Goal: Task Accomplishment & Management: Use online tool/utility

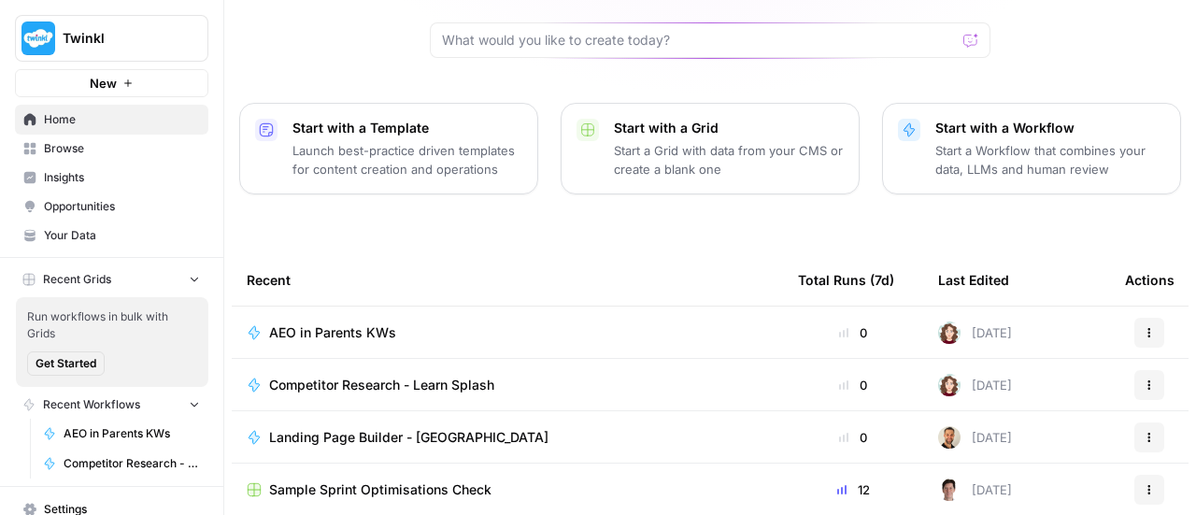
click at [283, 306] on td "AEO in Parents KWs" at bounding box center [507, 331] width 551 height 51
click at [299, 323] on span "AEO in Parents KWs" at bounding box center [332, 332] width 127 height 19
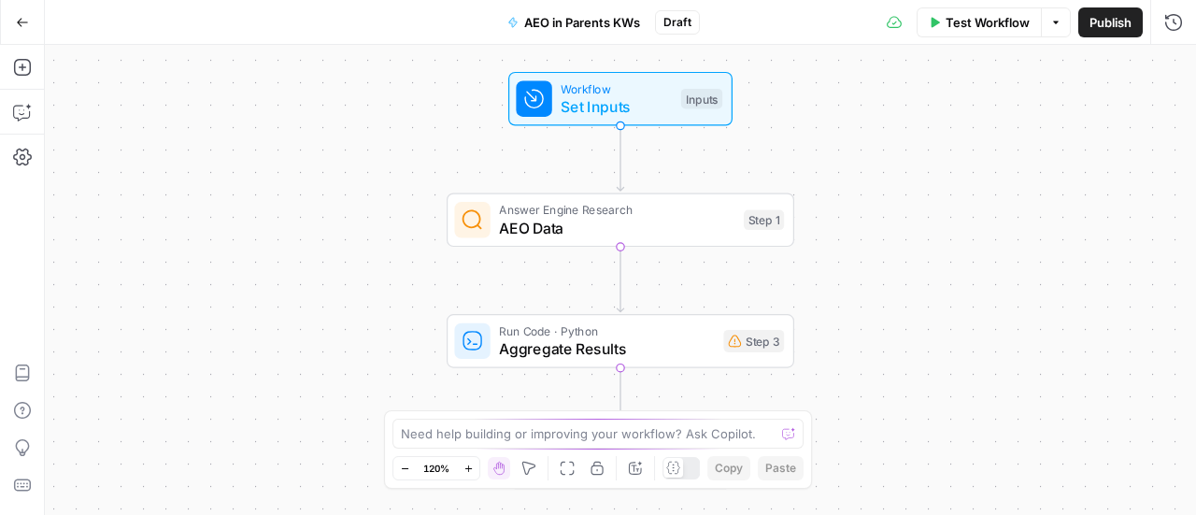
click at [574, 95] on span "Set Inputs" at bounding box center [616, 106] width 111 height 22
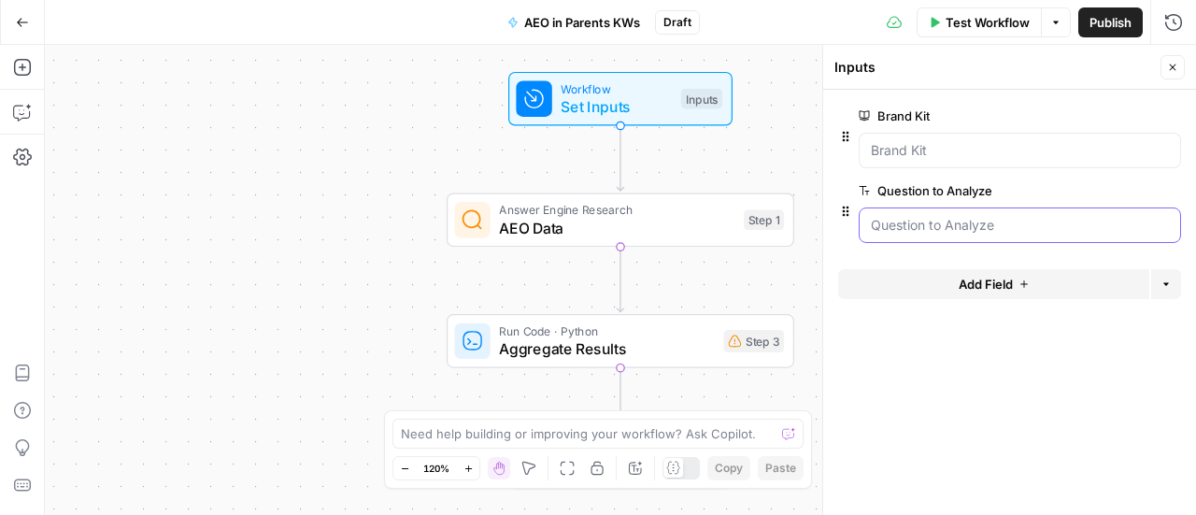
click at [906, 223] on Analyze "Question to Analyze" at bounding box center [1020, 225] width 298 height 19
click at [910, 152] on Kit "Brand Kit" at bounding box center [1020, 150] width 298 height 19
click at [911, 145] on Kit "Brand Kit" at bounding box center [1020, 150] width 298 height 19
click at [892, 210] on div at bounding box center [1020, 224] width 322 height 35
click at [999, 21] on span "Test Workflow" at bounding box center [987, 22] width 84 height 19
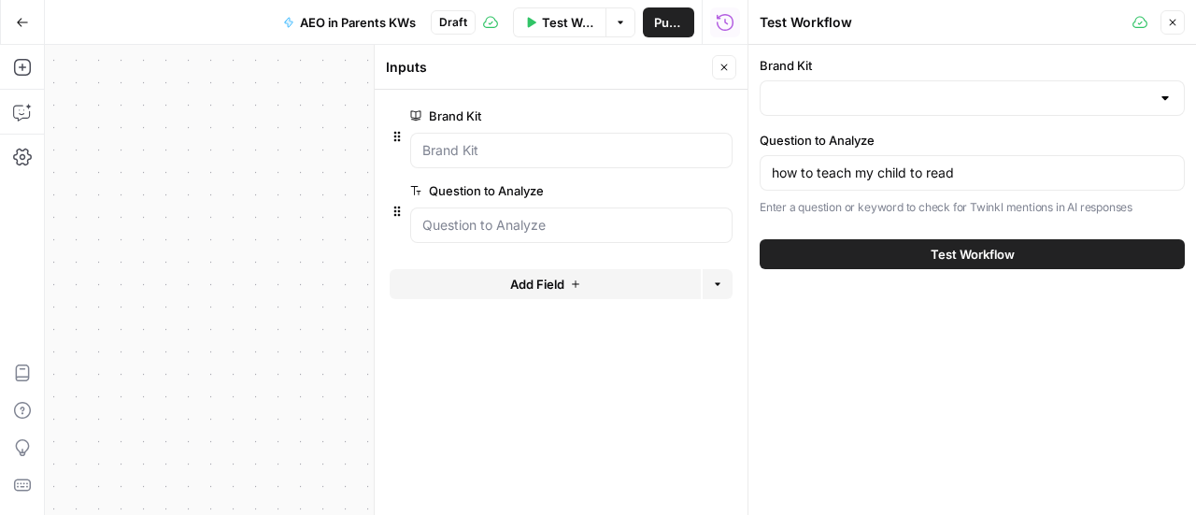
type input "Twinkl [GEOGRAPHIC_DATA]"
click at [935, 263] on button "Test Workflow" at bounding box center [972, 254] width 425 height 30
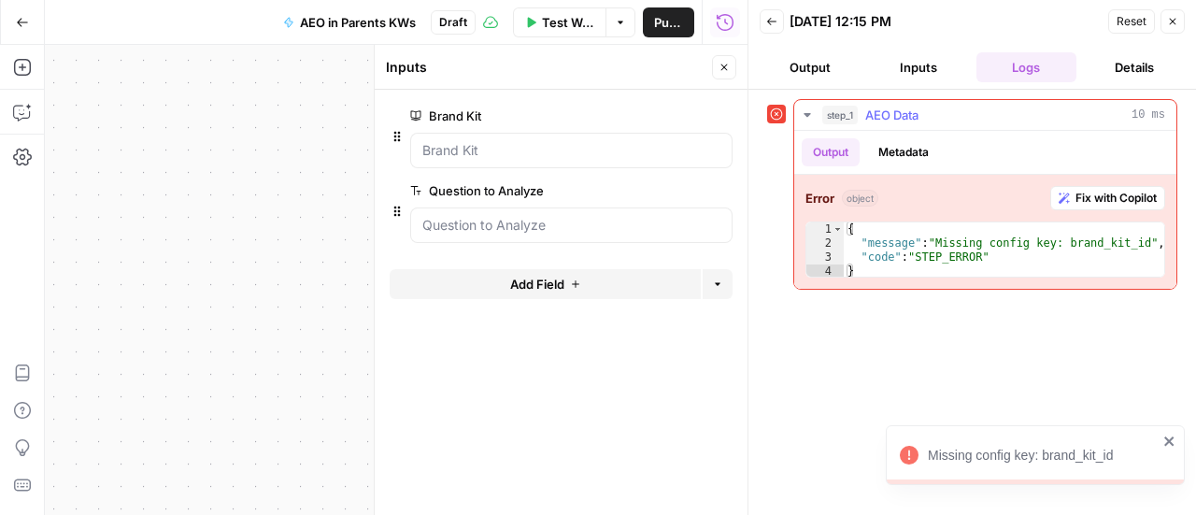
click at [1078, 193] on span "Fix with Copilot" at bounding box center [1115, 198] width 81 height 17
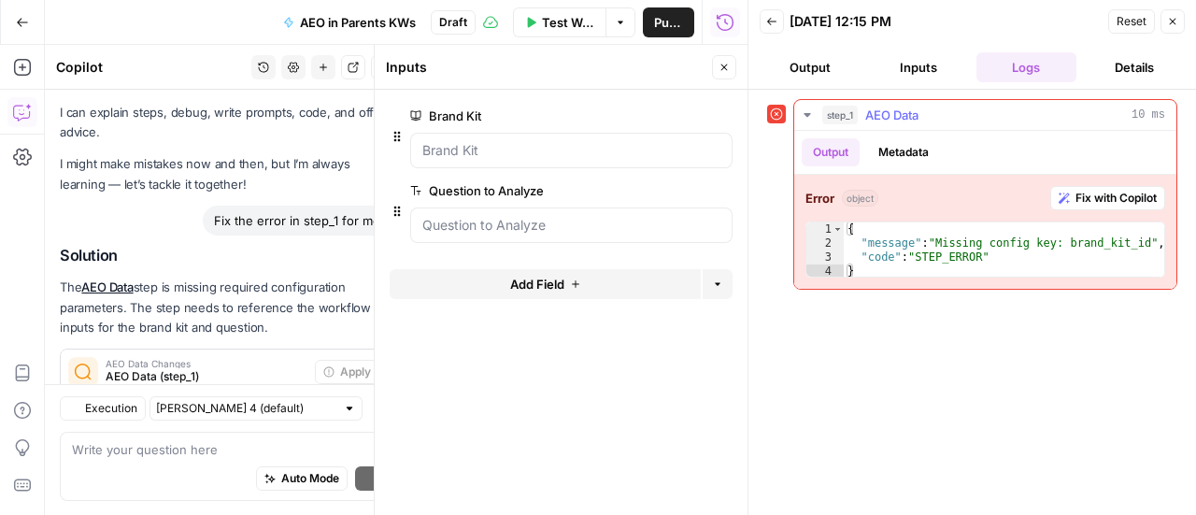
scroll to position [88, 0]
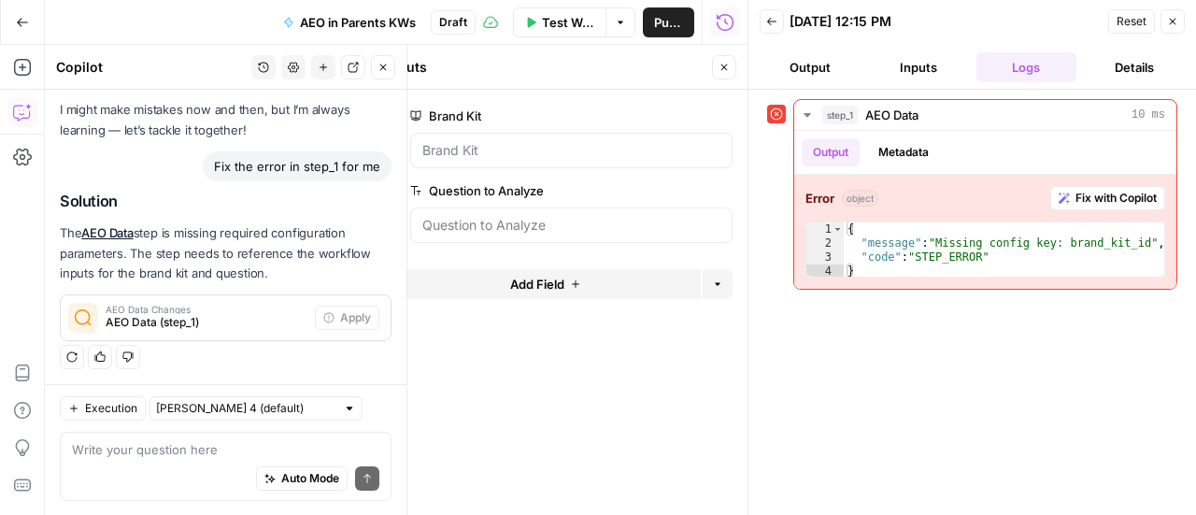
click at [192, 328] on span "AEO Data (step_1)" at bounding box center [207, 322] width 202 height 17
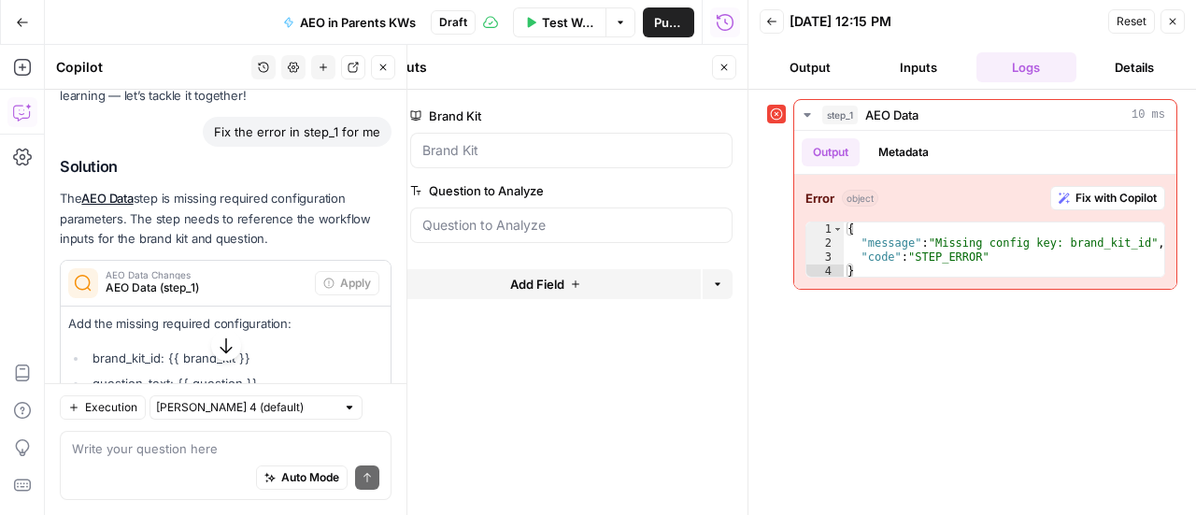
scroll to position [188, 0]
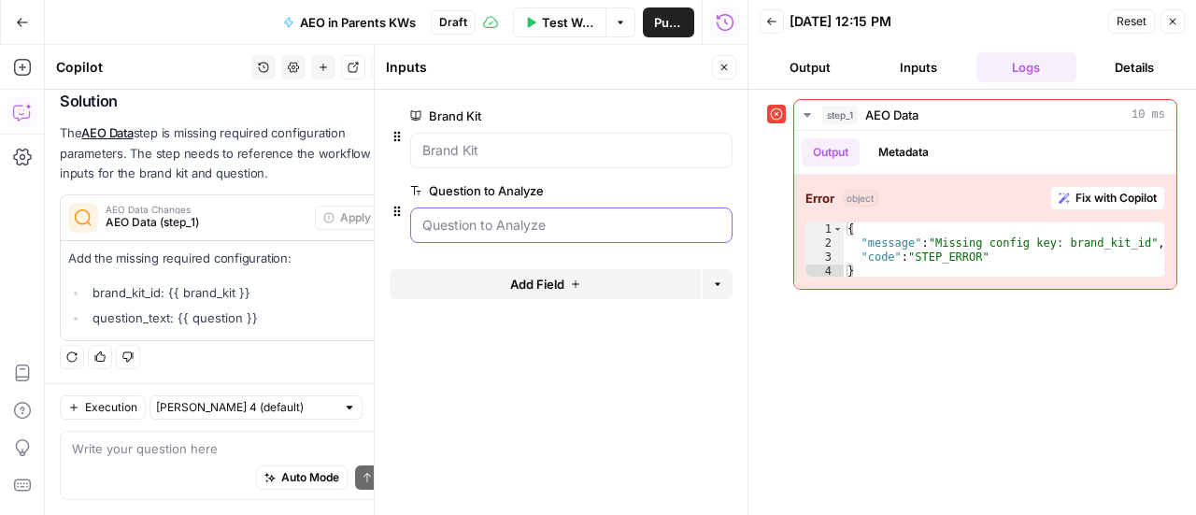
click at [542, 221] on Analyze "Question to Analyze" at bounding box center [571, 225] width 298 height 19
click at [1171, 16] on icon "button" at bounding box center [1172, 21] width 11 height 11
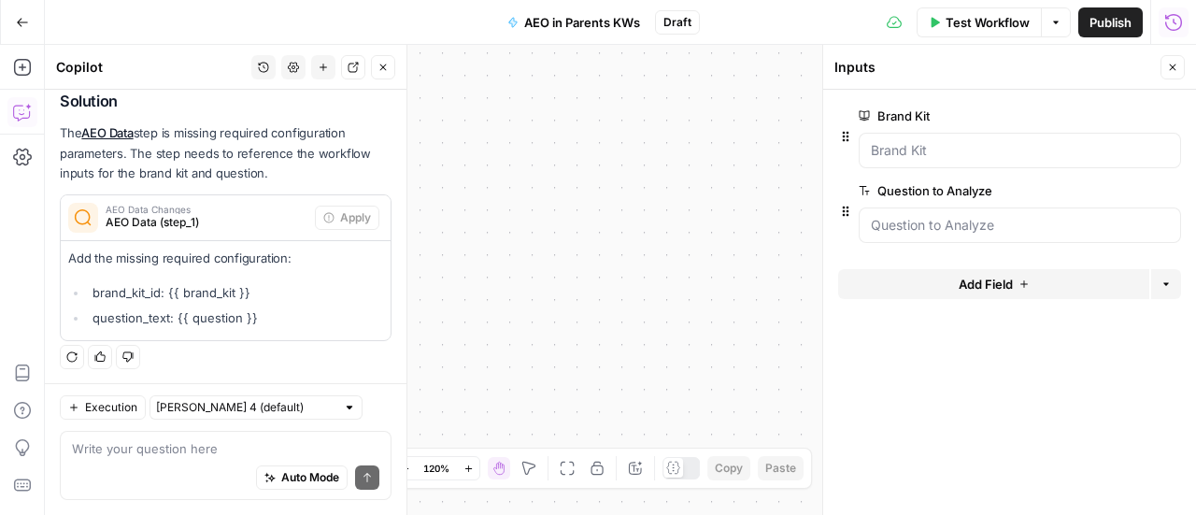
click at [1173, 63] on icon "button" at bounding box center [1172, 67] width 11 height 11
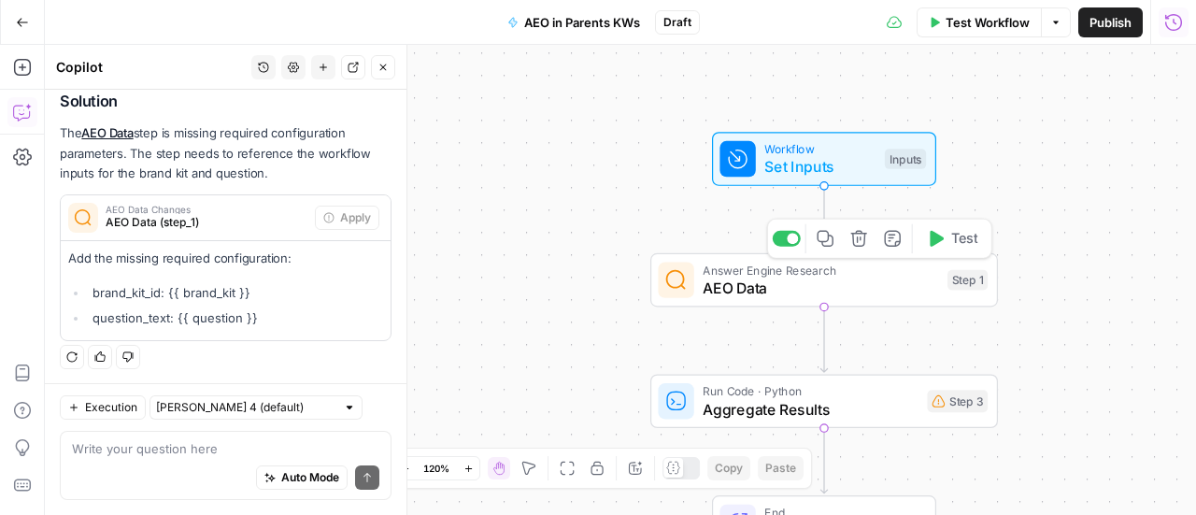
click at [760, 300] on div "Answer Engine Research AEO Data Step 1 Copy step Delete step Add Note Test" at bounding box center [824, 280] width 348 height 54
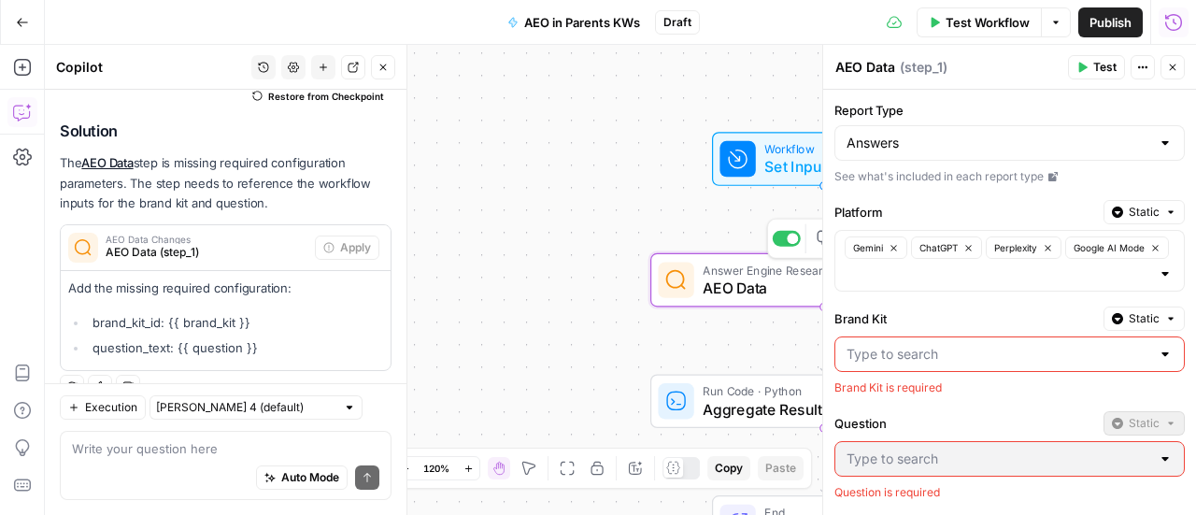
scroll to position [218, 0]
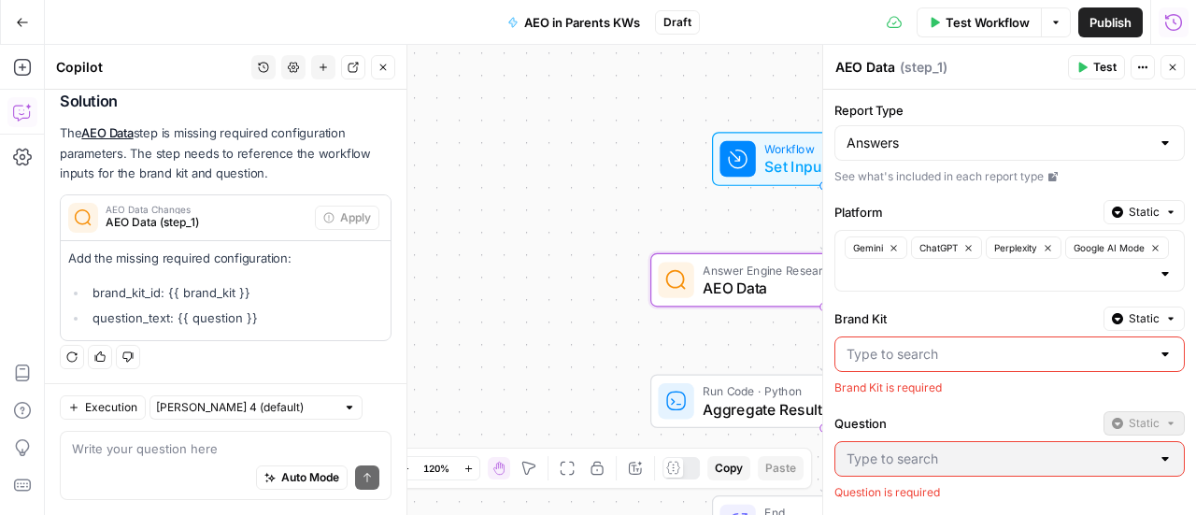
click at [893, 333] on div "Brand Kit Static Brand Kit is required" at bounding box center [1009, 351] width 350 height 90
click at [910, 357] on input "Brand Kit" at bounding box center [998, 354] width 304 height 19
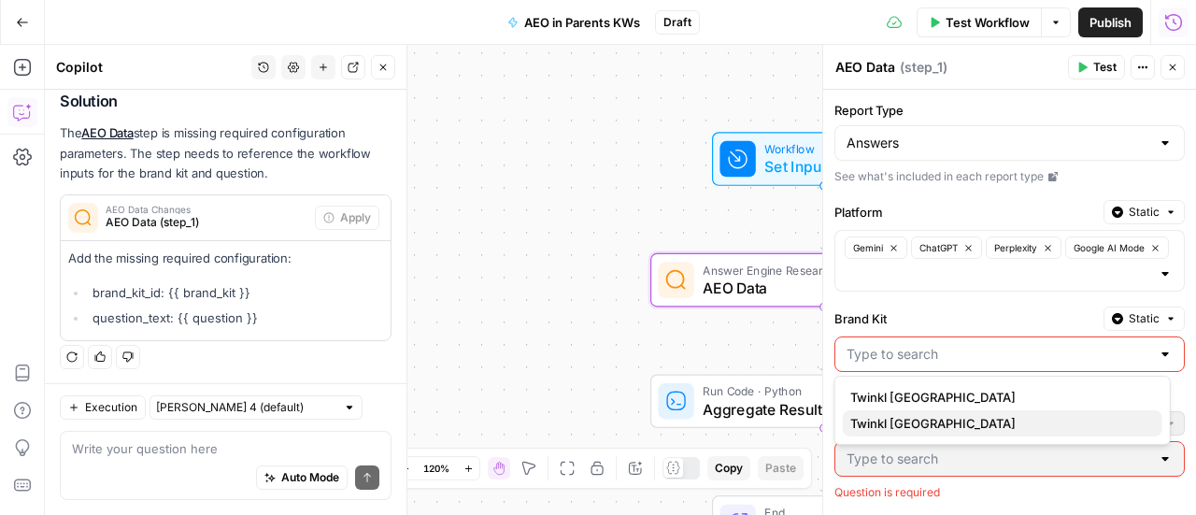
click at [893, 414] on span "Twinkl [GEOGRAPHIC_DATA]" at bounding box center [998, 423] width 297 height 19
type input "Twinkl [GEOGRAPHIC_DATA]"
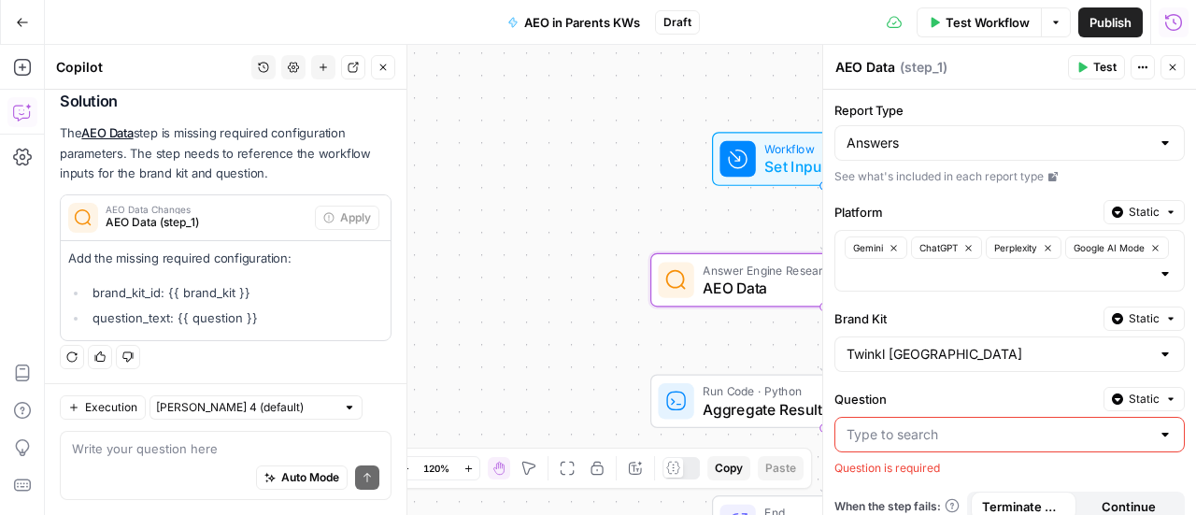
click at [920, 437] on input "Question" at bounding box center [998, 434] width 304 height 19
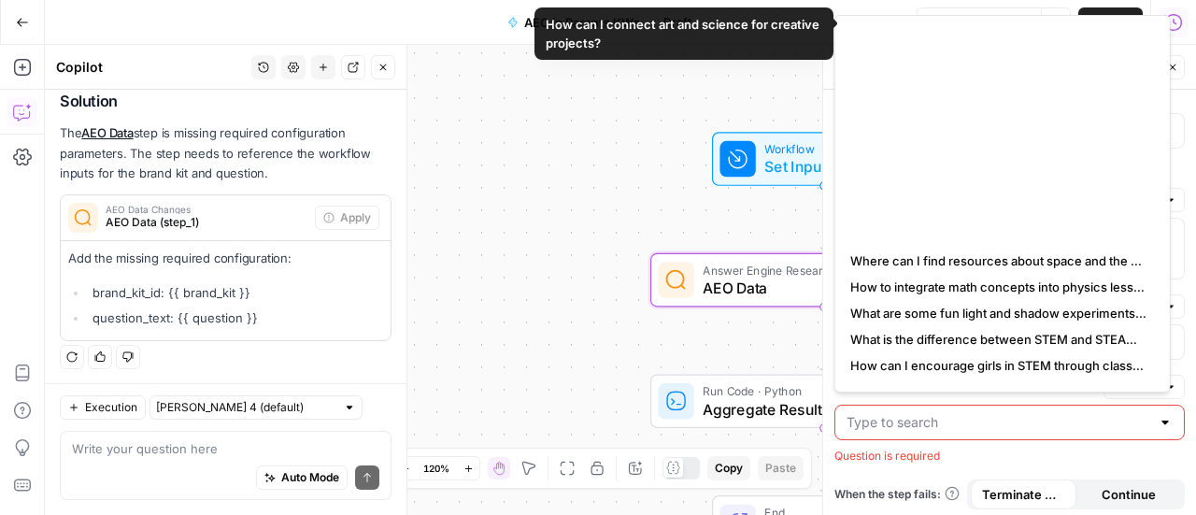
scroll to position [1588, 0]
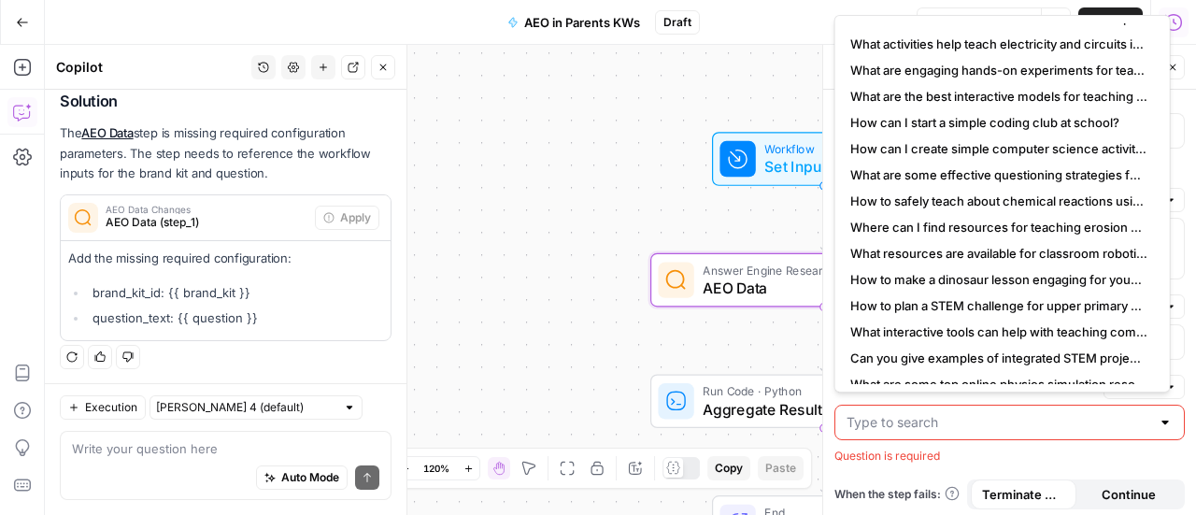
click at [889, 417] on input "Question" at bounding box center [998, 422] width 304 height 19
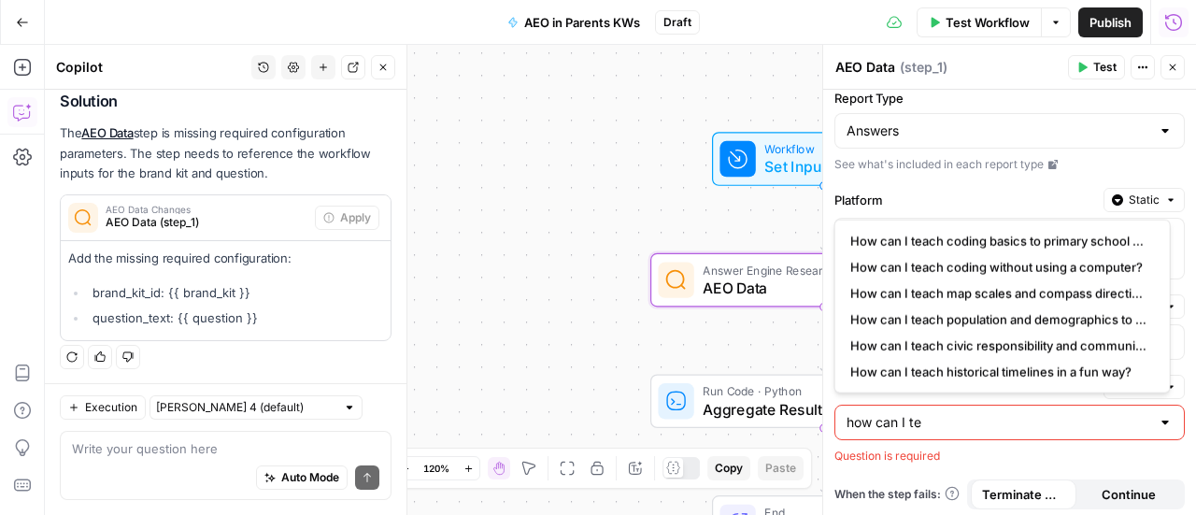
scroll to position [0, 0]
type input "h"
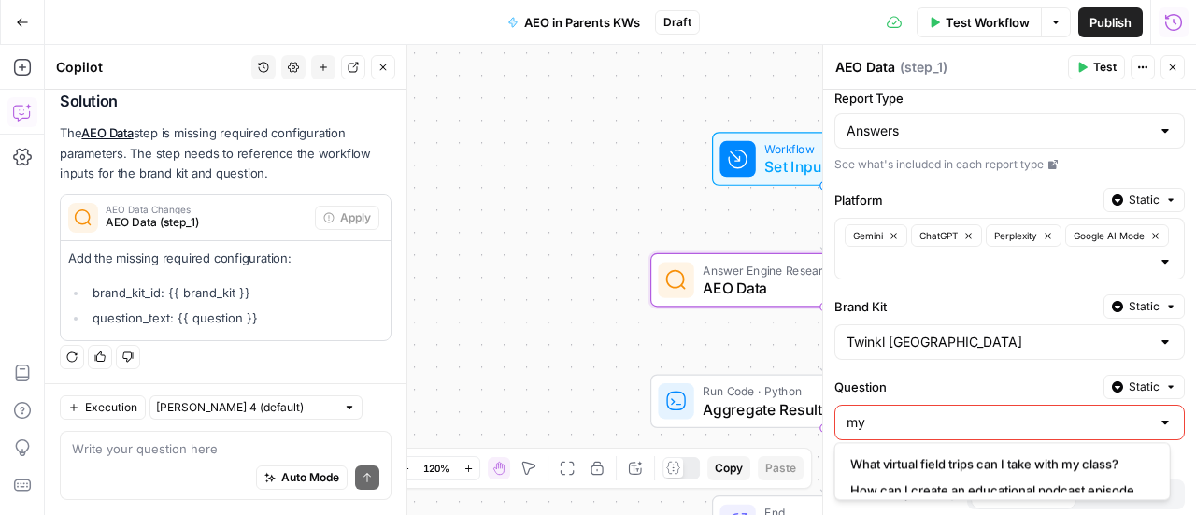
type input "m"
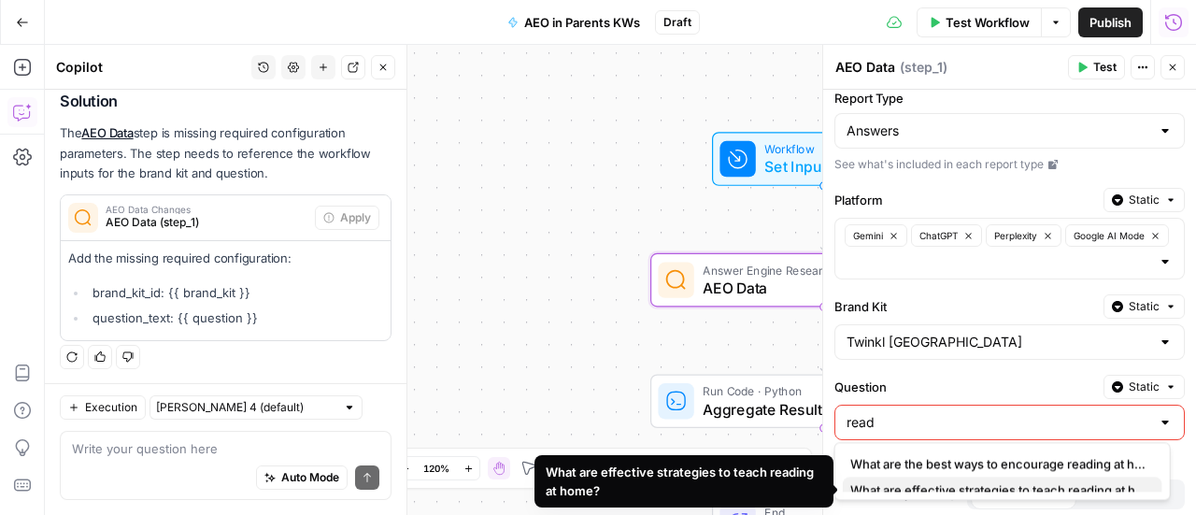
click at [889, 481] on span "What are effective strategies to teach reading at home?" at bounding box center [998, 489] width 297 height 19
type input "What are effective strategies to teach reading at home?"
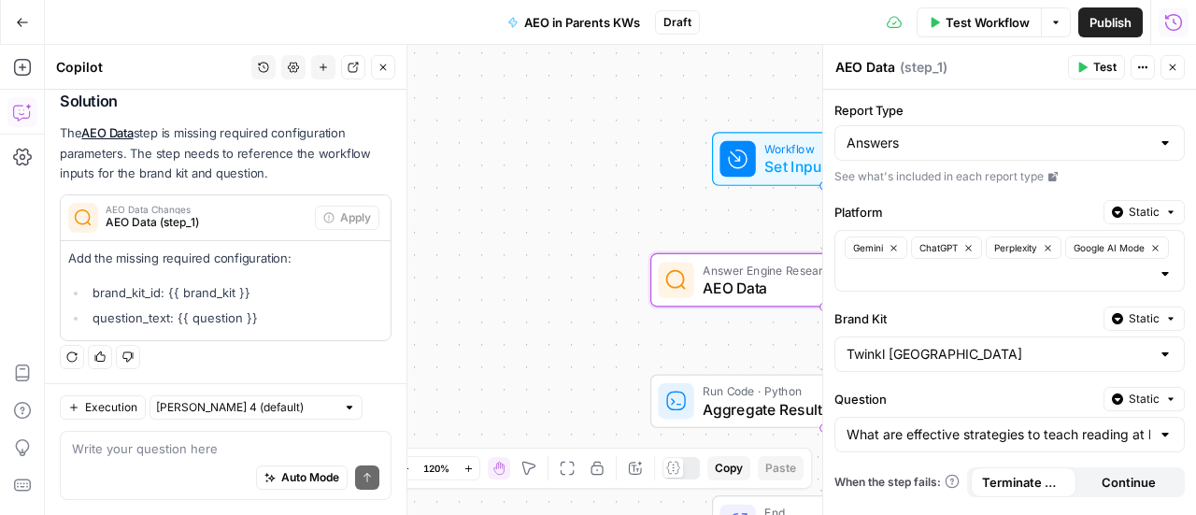
click at [1091, 64] on button "Test" at bounding box center [1096, 67] width 57 height 24
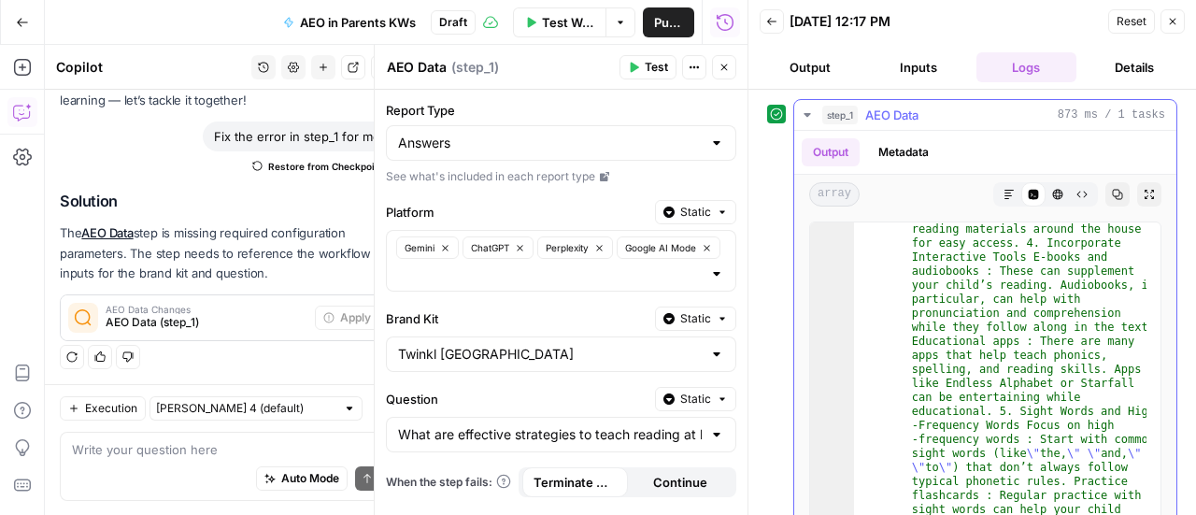
scroll to position [856, 0]
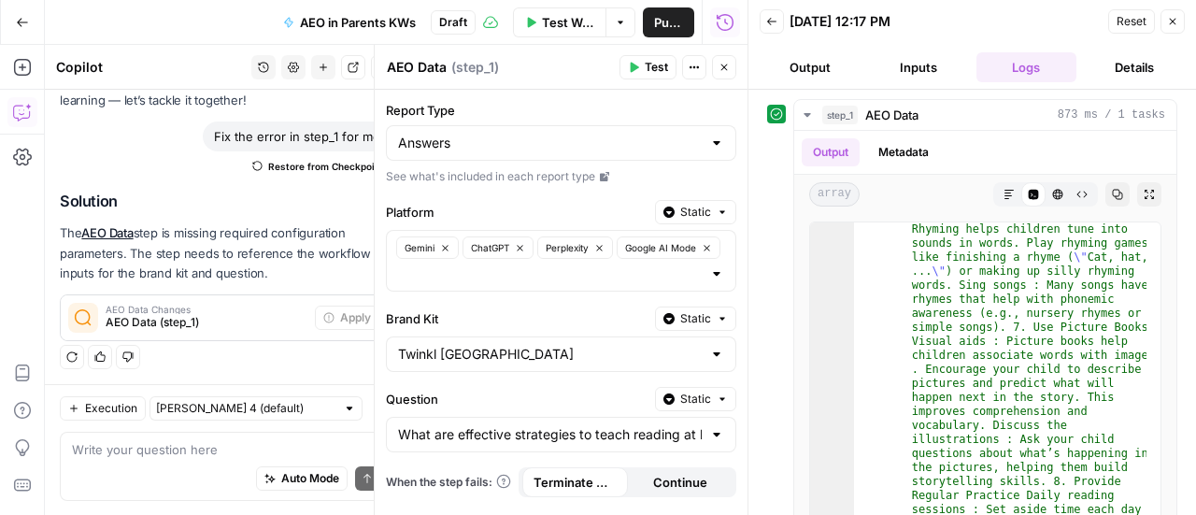
click at [1175, 23] on icon "button" at bounding box center [1173, 22] width 7 height 7
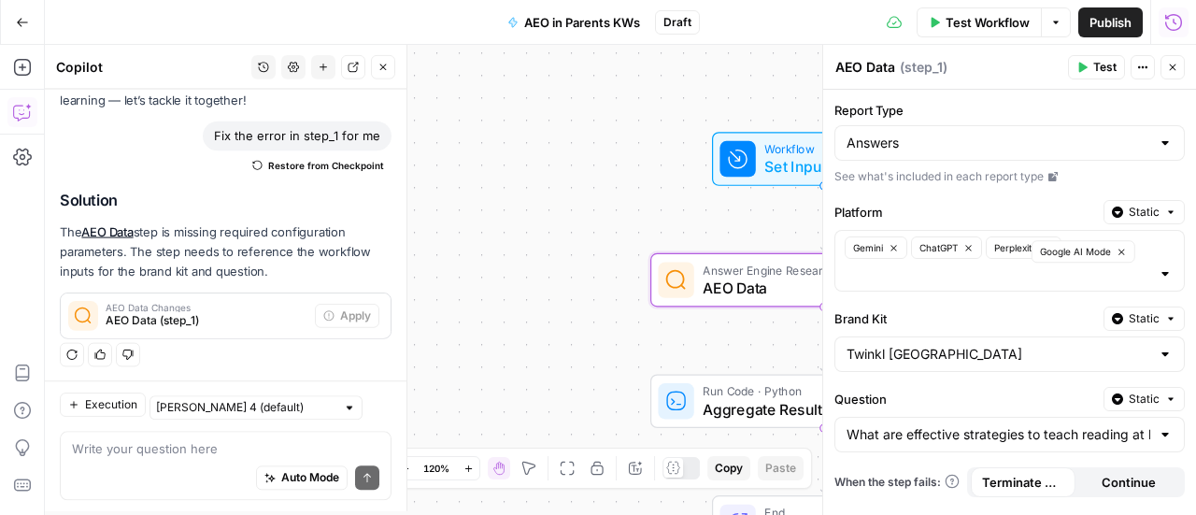
scroll to position [118, 0]
click at [1182, 58] on button "Close" at bounding box center [1172, 67] width 24 height 24
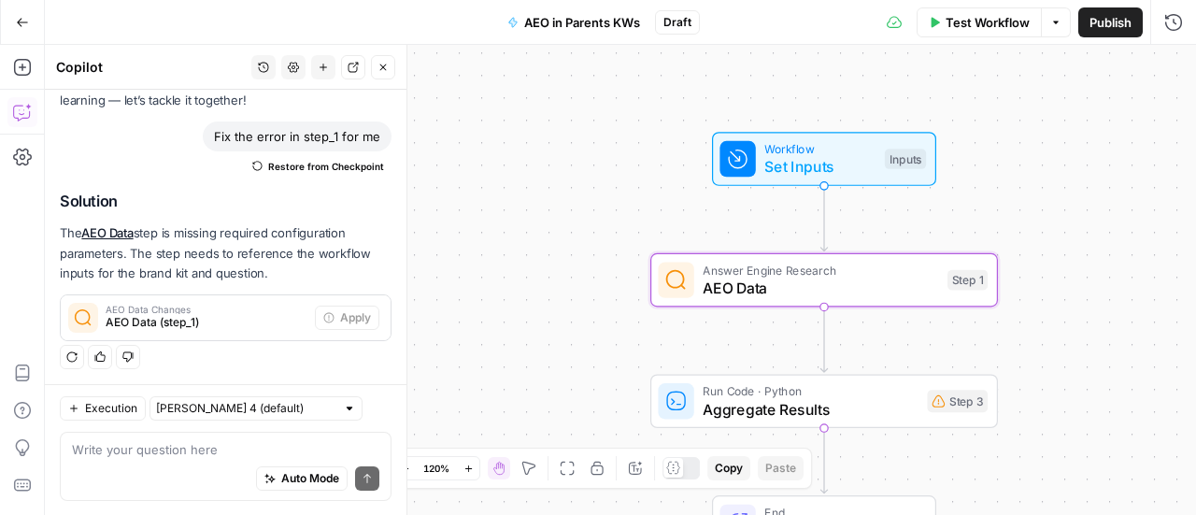
click at [982, 18] on span "Test Workflow" at bounding box center [987, 22] width 84 height 19
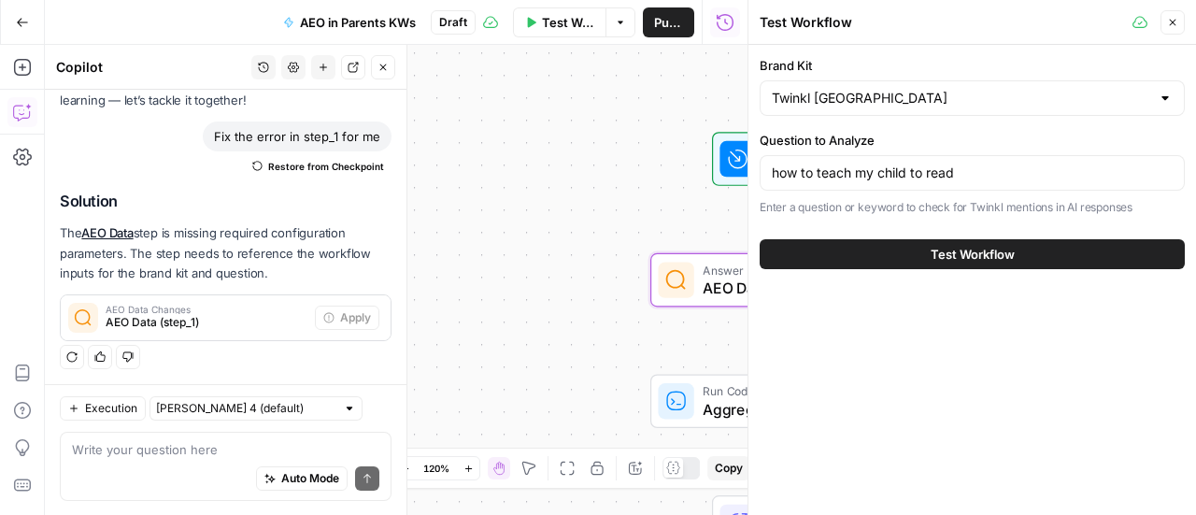
click at [852, 248] on button "Test Workflow" at bounding box center [972, 254] width 425 height 30
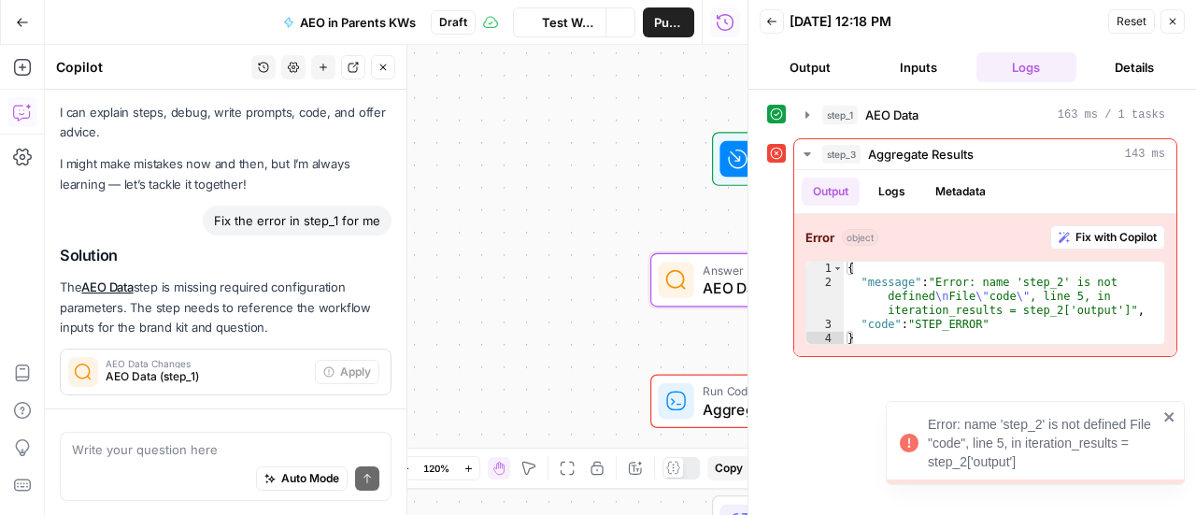
scroll to position [118, 0]
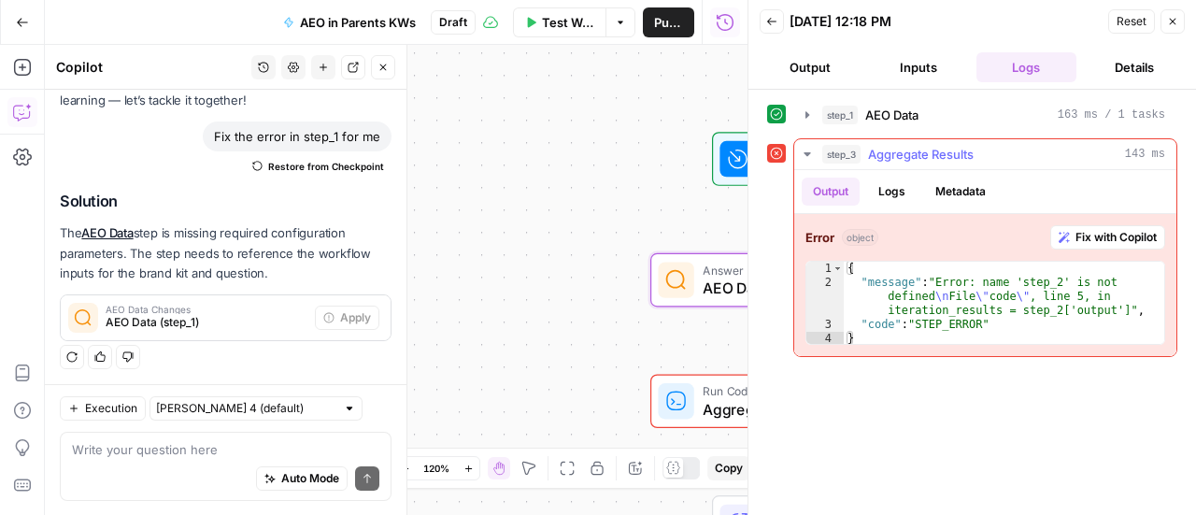
click at [1119, 239] on span "Fix with Copilot" at bounding box center [1115, 237] width 81 height 17
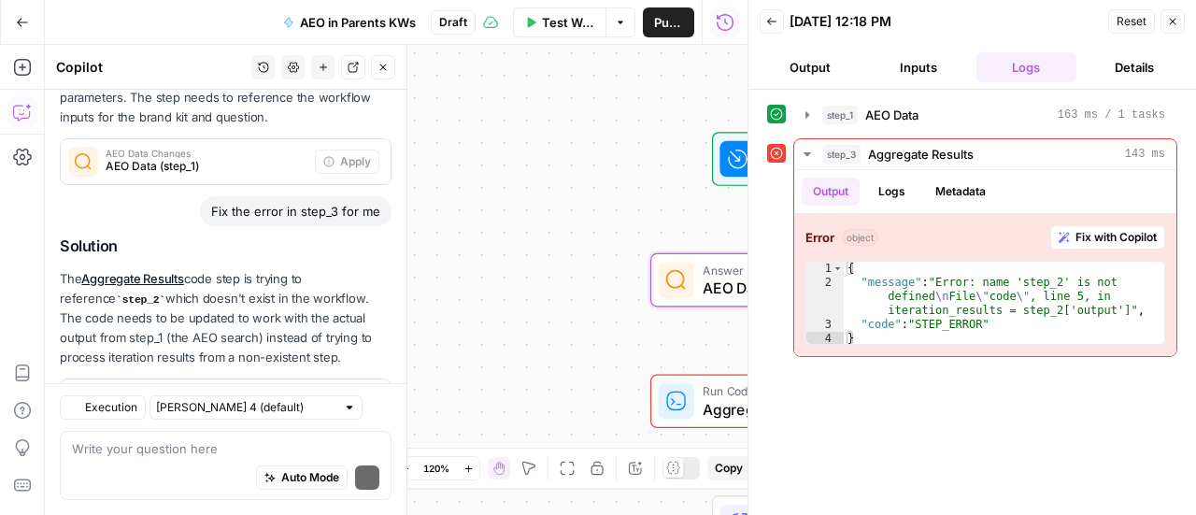
scroll to position [357, 0]
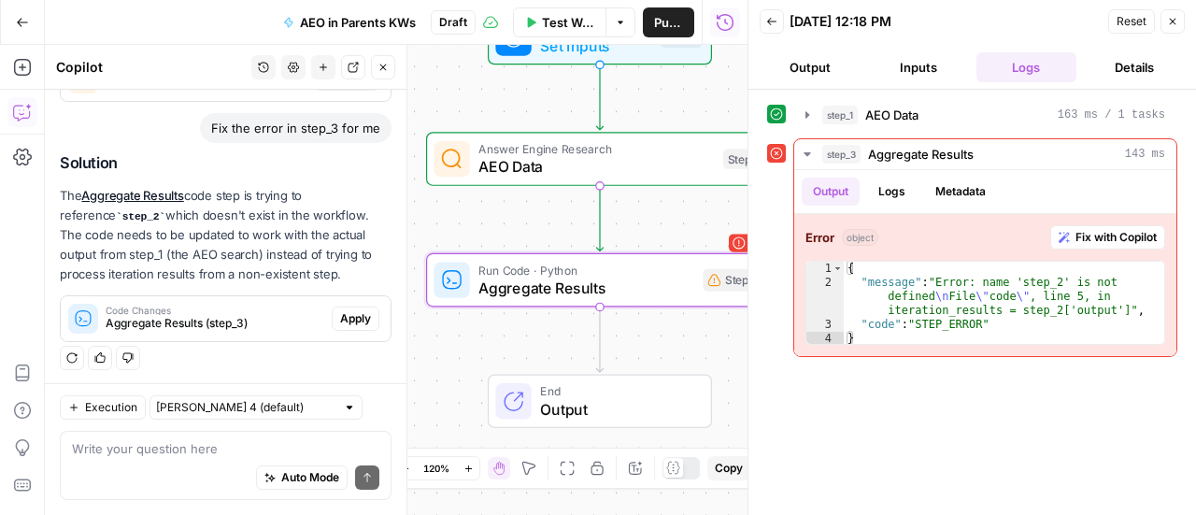
click at [356, 319] on span "Apply" at bounding box center [355, 318] width 31 height 17
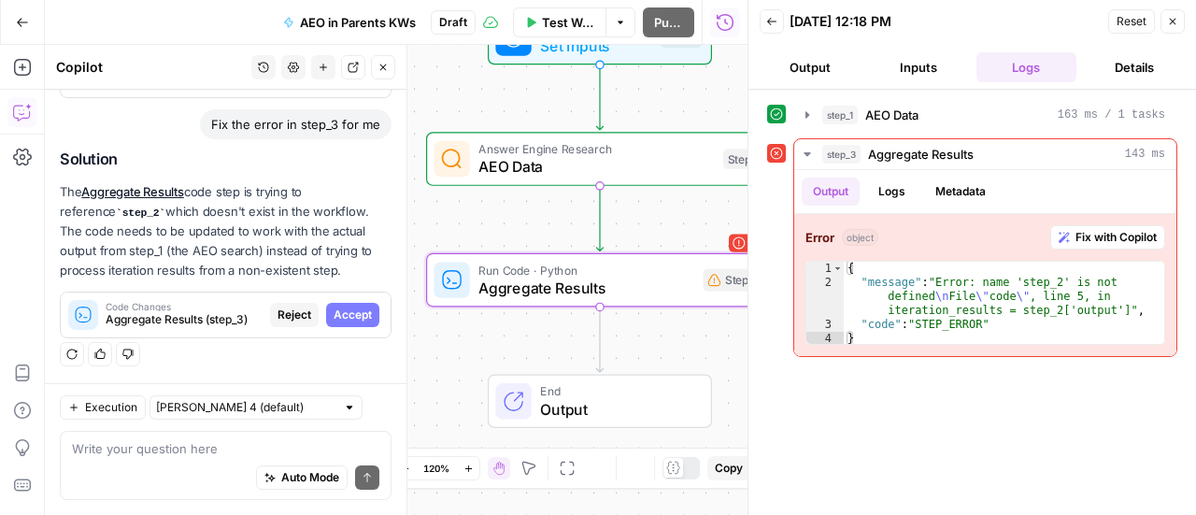
scroll to position [327, 0]
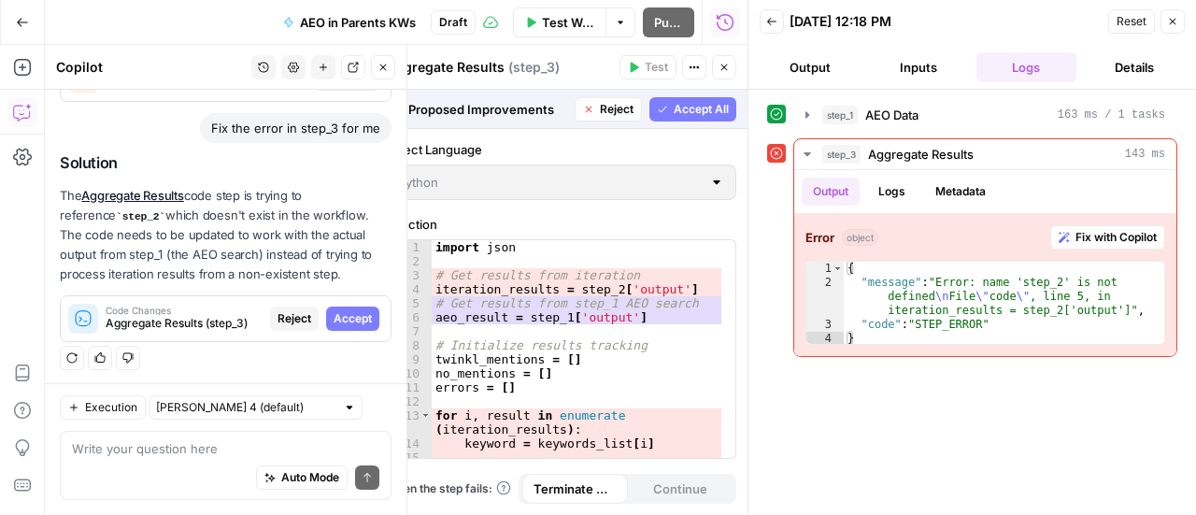
click at [356, 319] on span "Accept" at bounding box center [353, 318] width 38 height 17
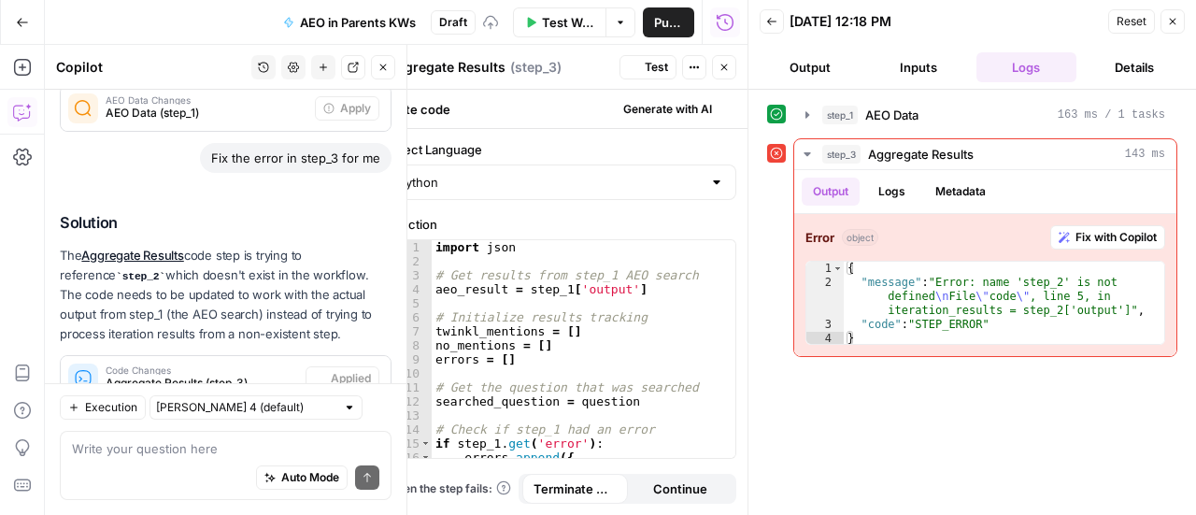
scroll to position [387, 0]
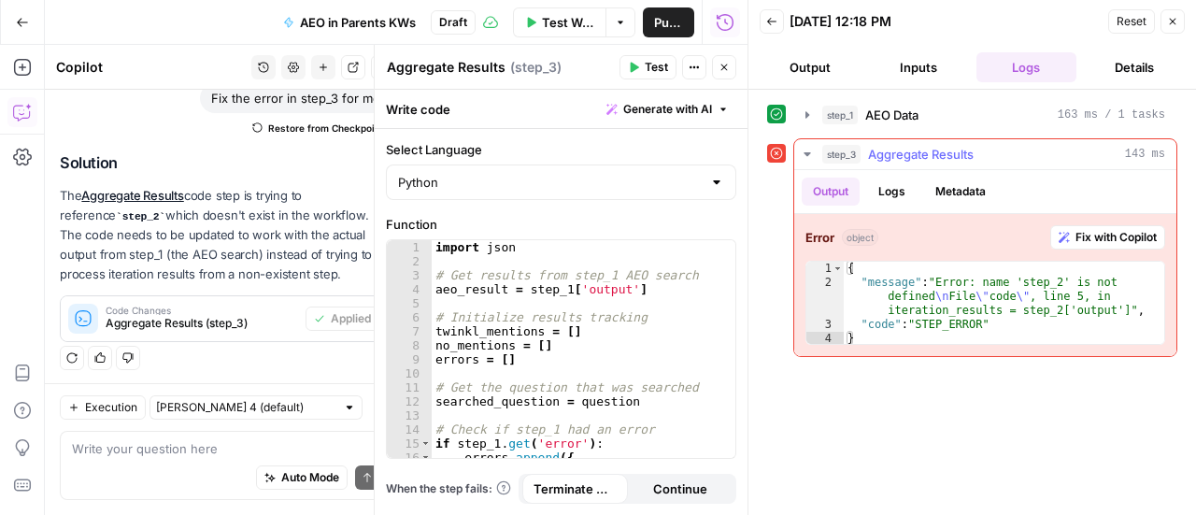
click at [1076, 238] on span "Fix with Copilot" at bounding box center [1115, 237] width 81 height 17
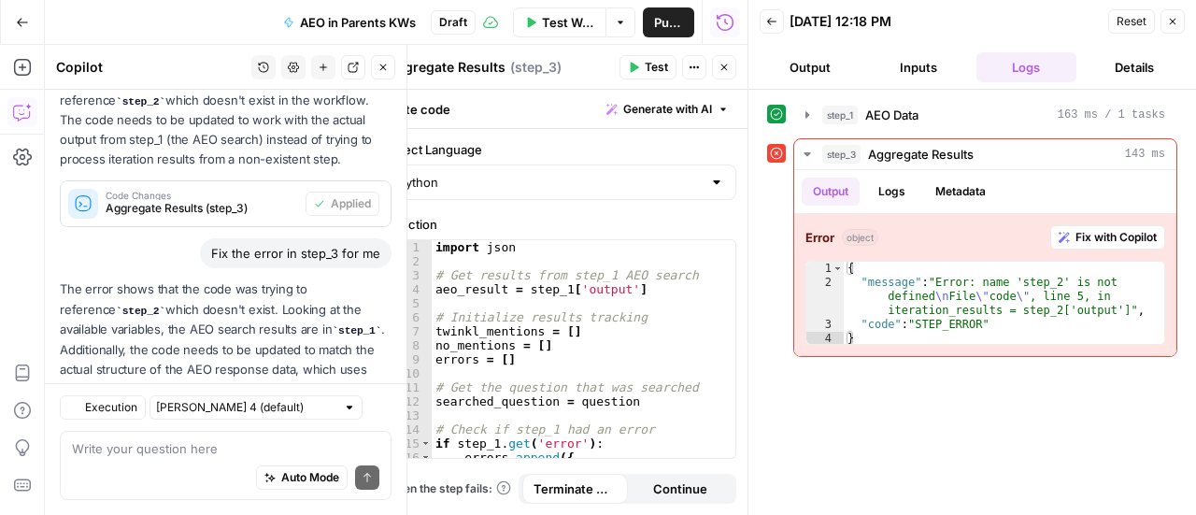
scroll to position [615, 0]
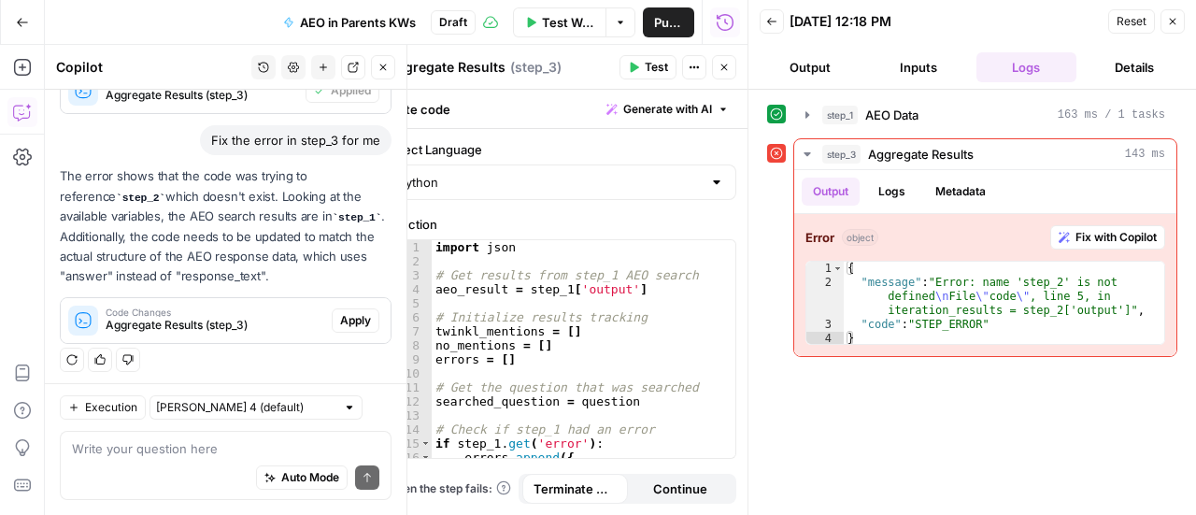
click at [340, 321] on span "Apply" at bounding box center [355, 320] width 31 height 17
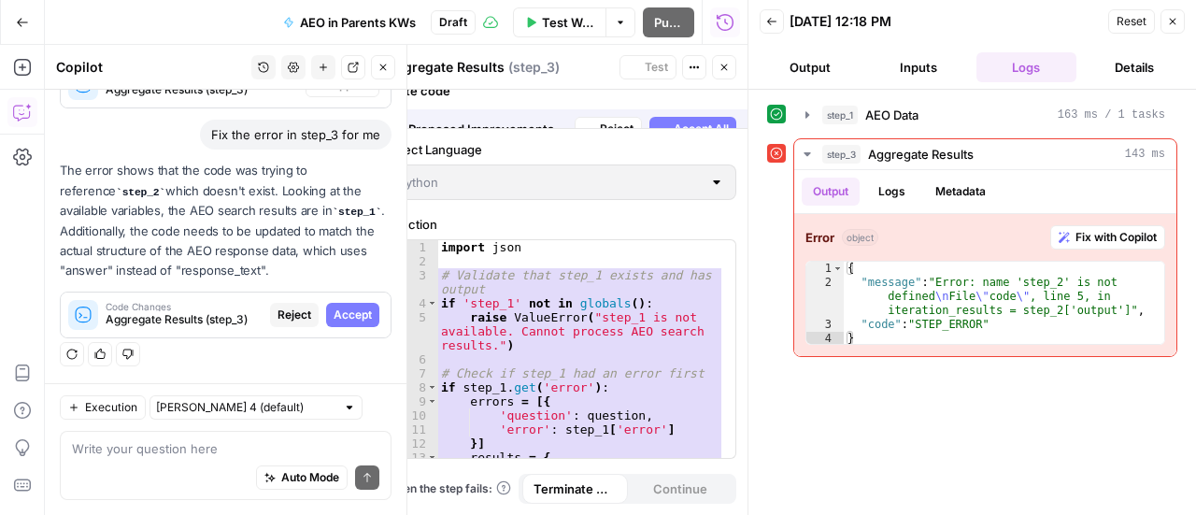
scroll to position [555, 0]
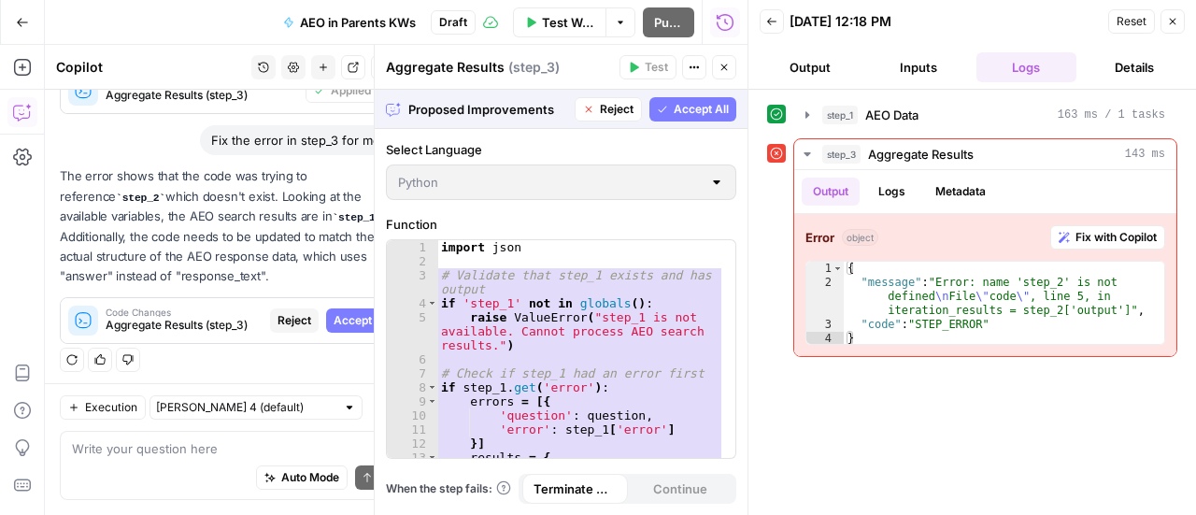
click at [697, 110] on span "Accept All" at bounding box center [701, 109] width 55 height 17
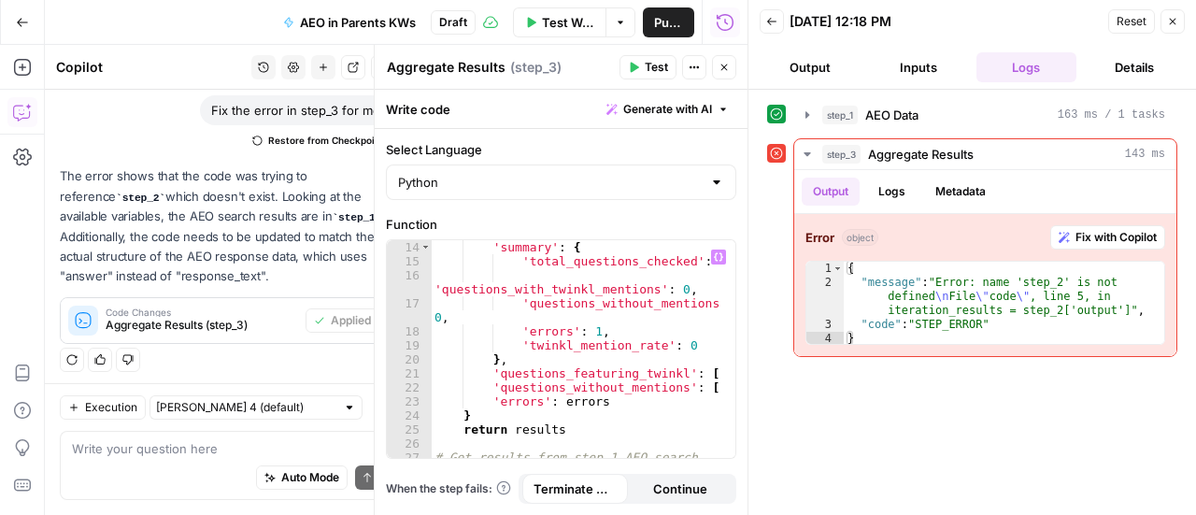
scroll to position [0, 0]
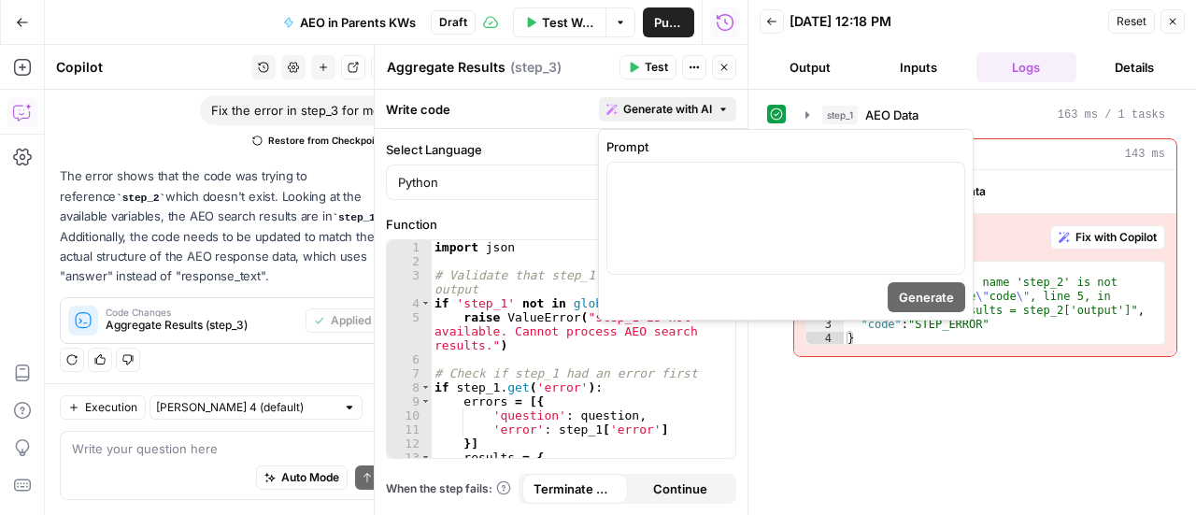
click at [670, 108] on span "Generate with AI" at bounding box center [667, 109] width 89 height 17
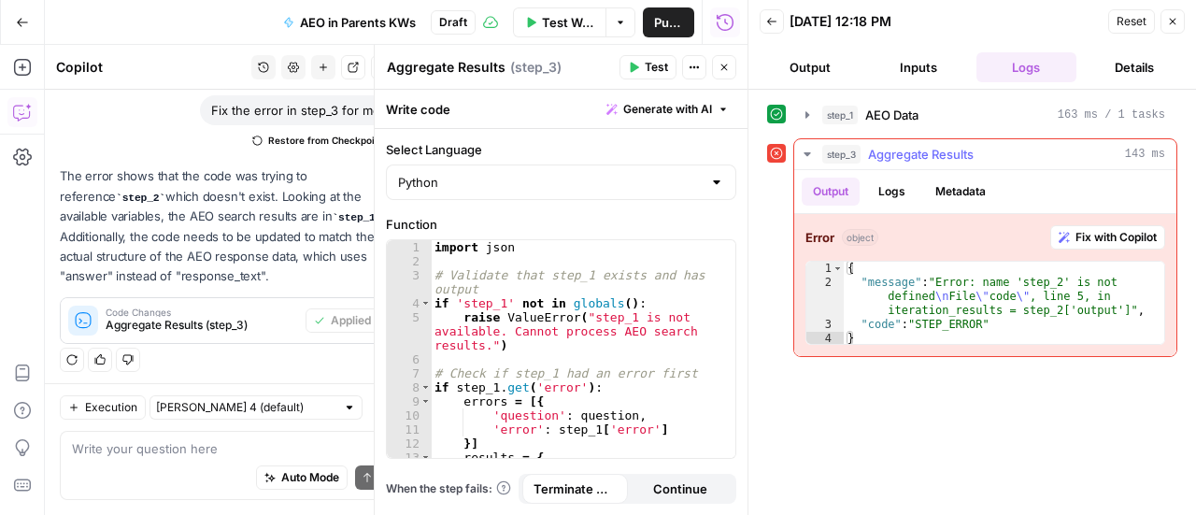
click at [1111, 233] on span "Fix with Copilot" at bounding box center [1115, 237] width 81 height 17
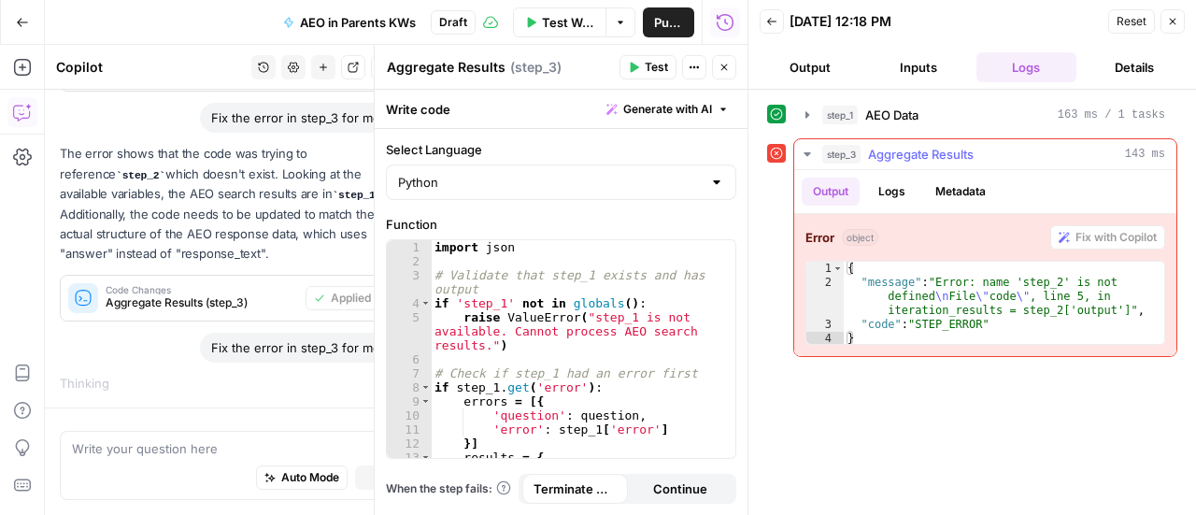
scroll to position [573, 0]
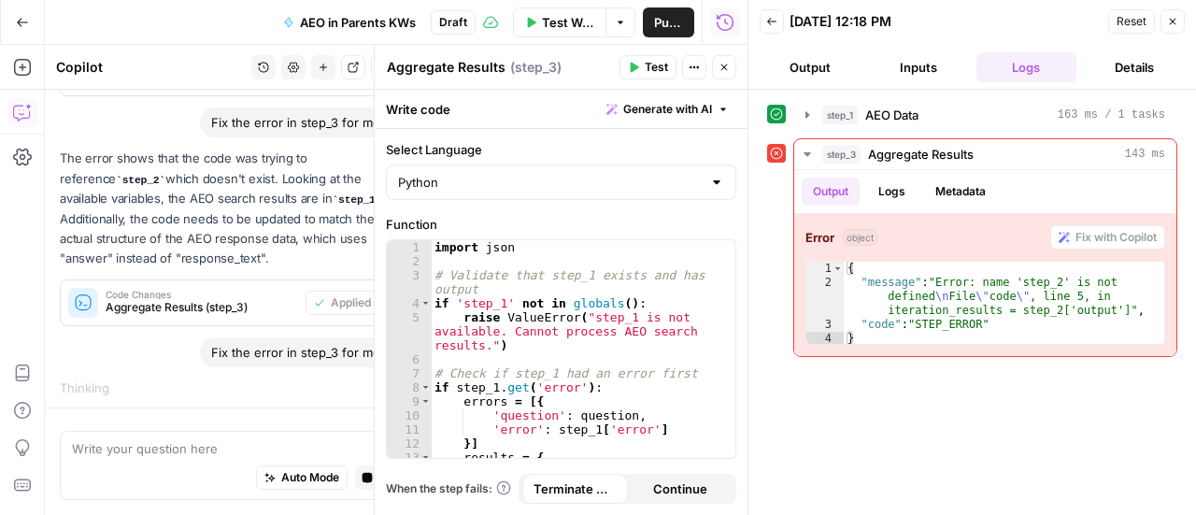
click at [1169, 22] on icon "button" at bounding box center [1172, 21] width 11 height 11
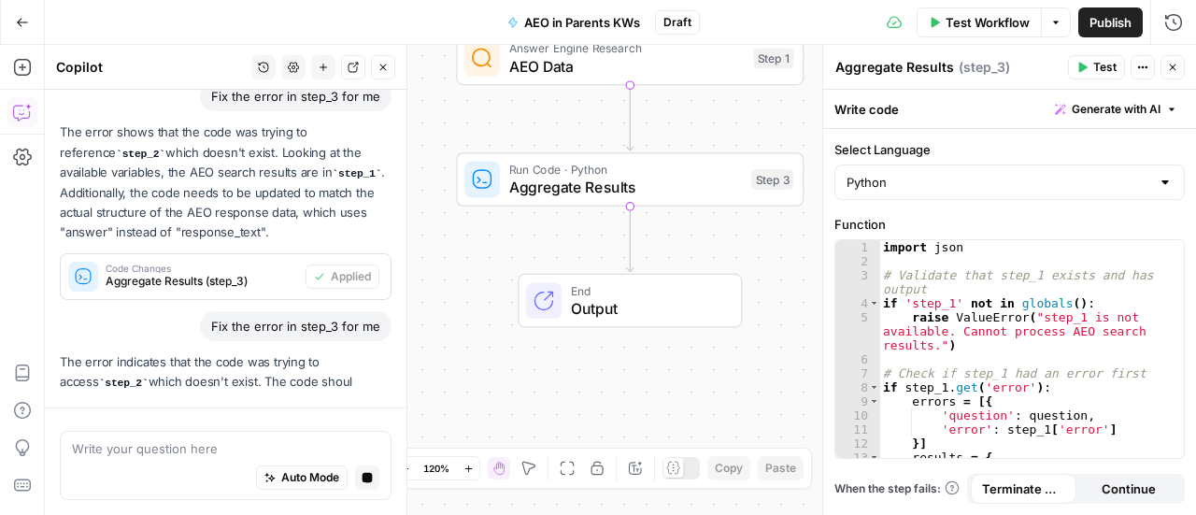
click at [1100, 74] on span "Test" at bounding box center [1104, 67] width 23 height 17
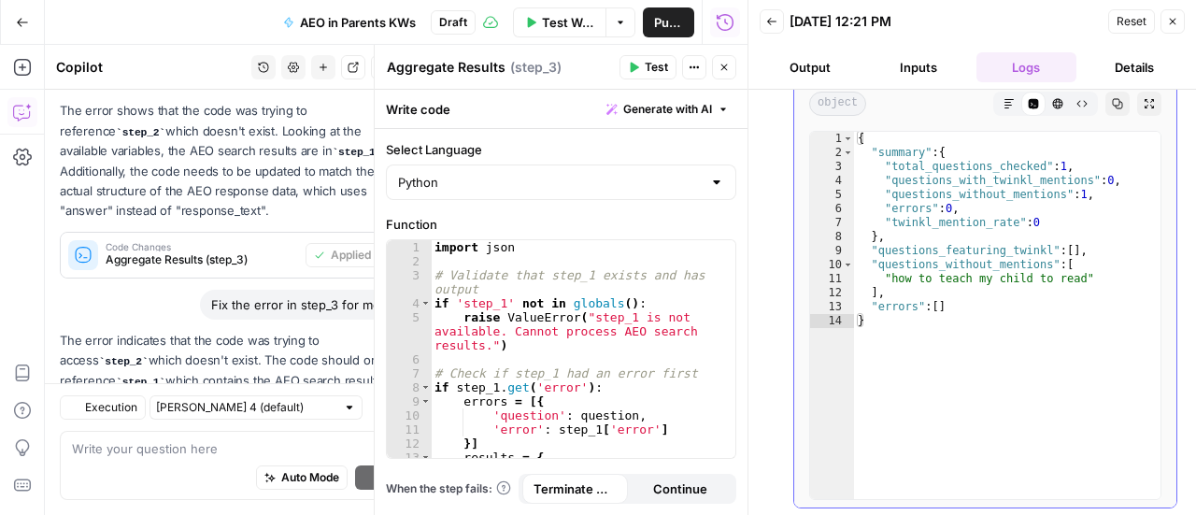
scroll to position [854, 0]
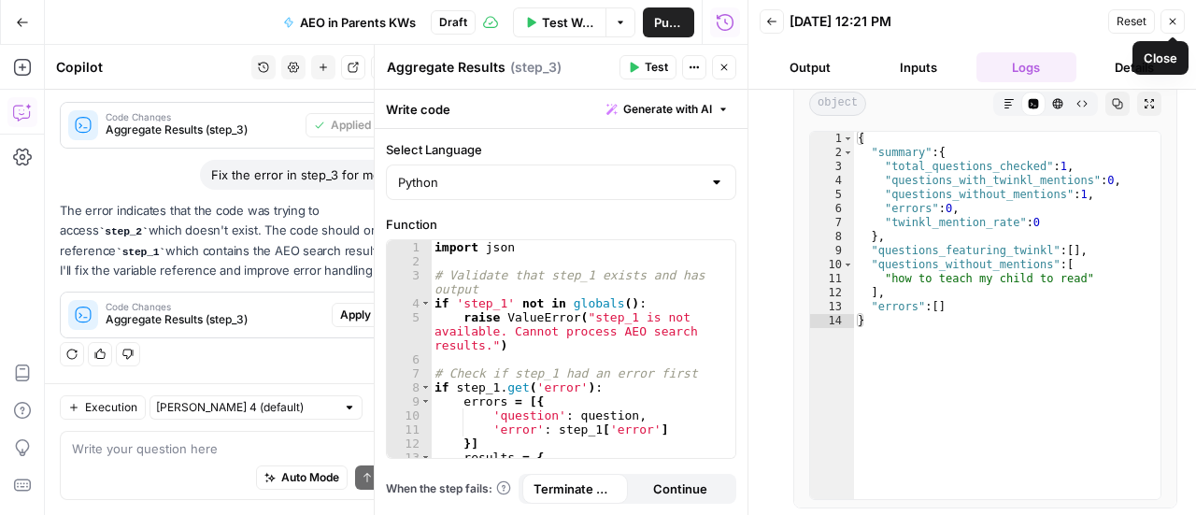
click at [1171, 29] on button "Close" at bounding box center [1172, 21] width 24 height 24
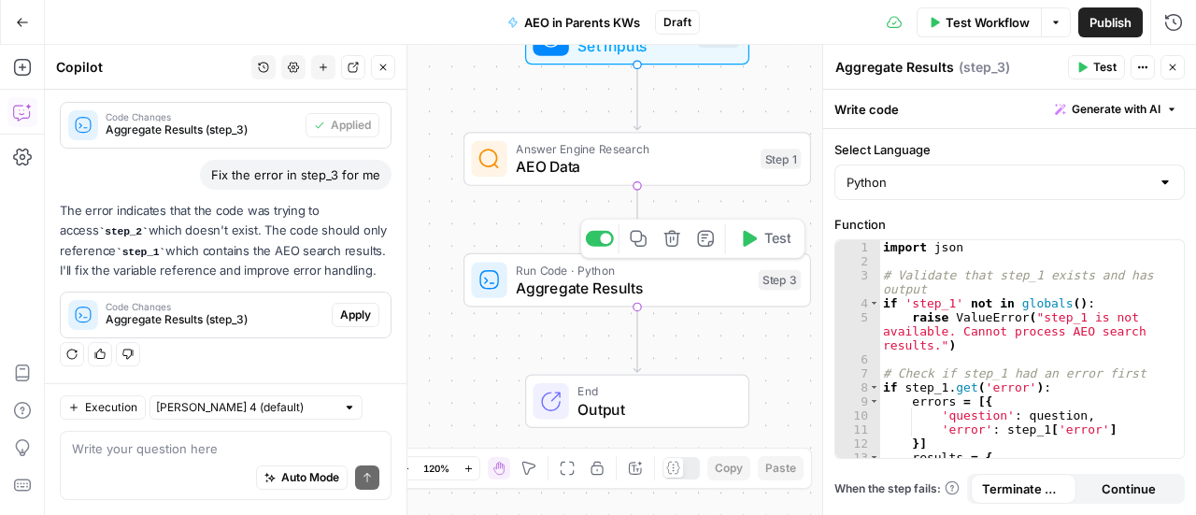
click at [677, 274] on span "Run Code · Python" at bounding box center [633, 270] width 234 height 18
click at [683, 279] on span "Aggregate Results" at bounding box center [633, 288] width 234 height 22
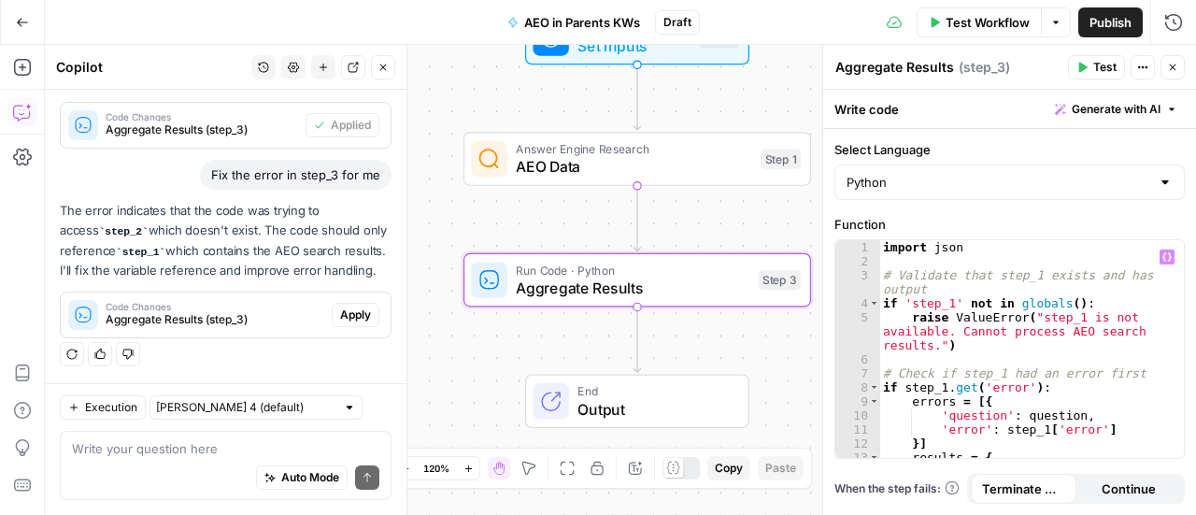
scroll to position [168, 0]
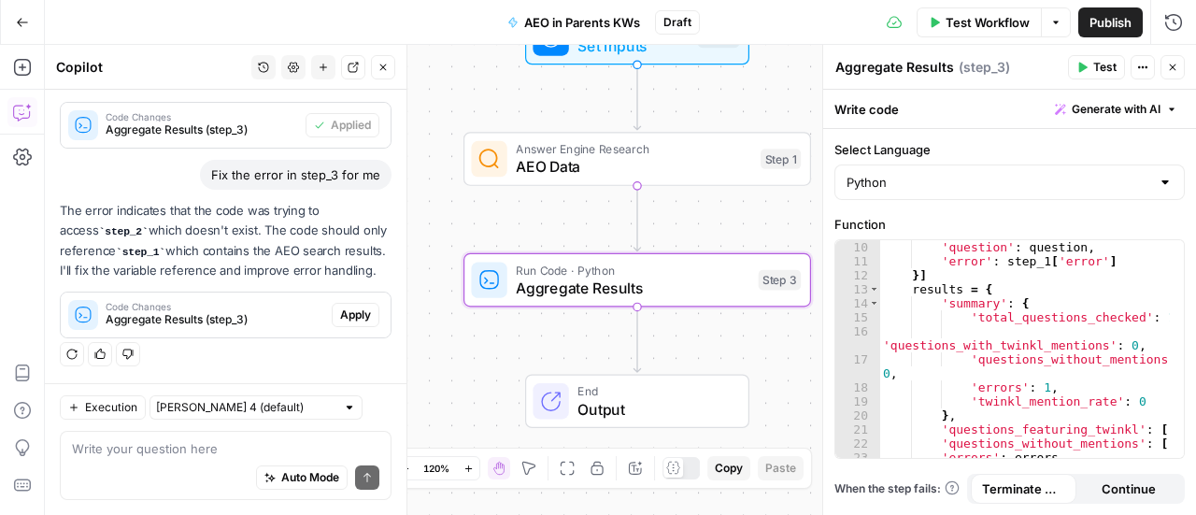
click at [987, 72] on span "( step_3 )" at bounding box center [983, 67] width 51 height 19
click at [997, 67] on span "( step_3 )" at bounding box center [983, 67] width 51 height 19
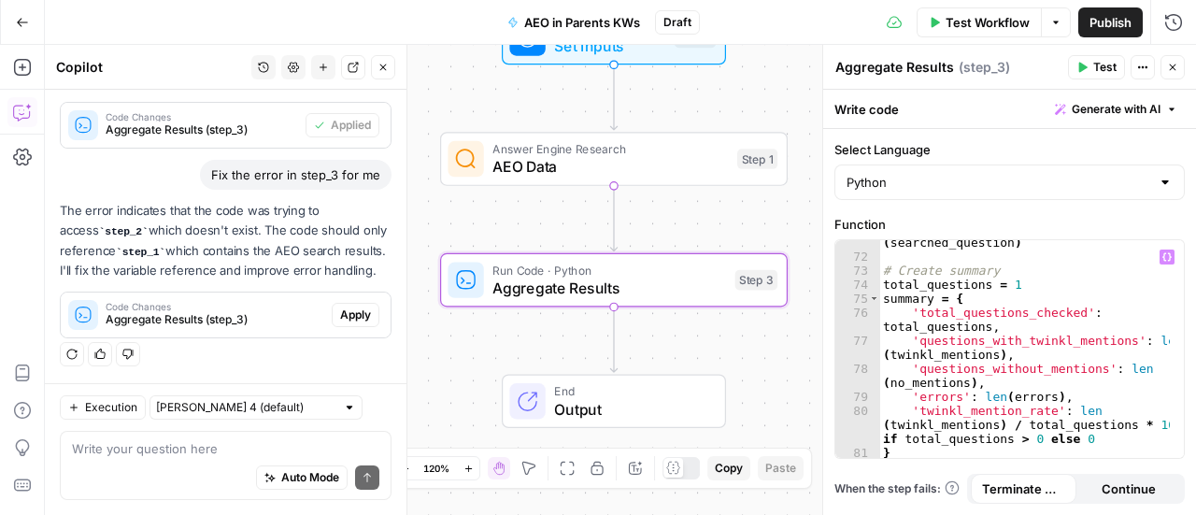
scroll to position [1196, 0]
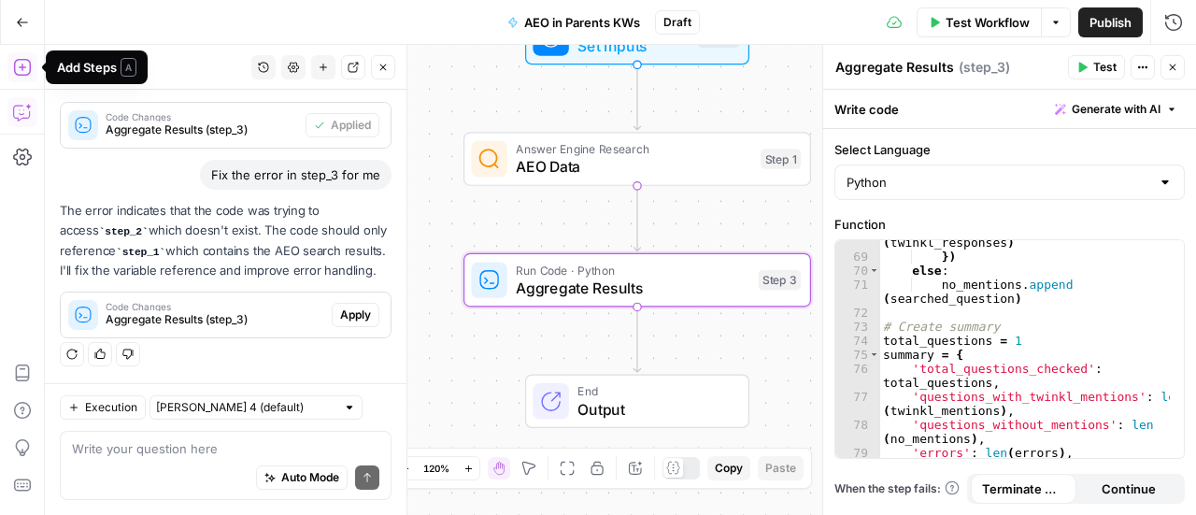
click at [340, 321] on span "Apply" at bounding box center [355, 314] width 31 height 17
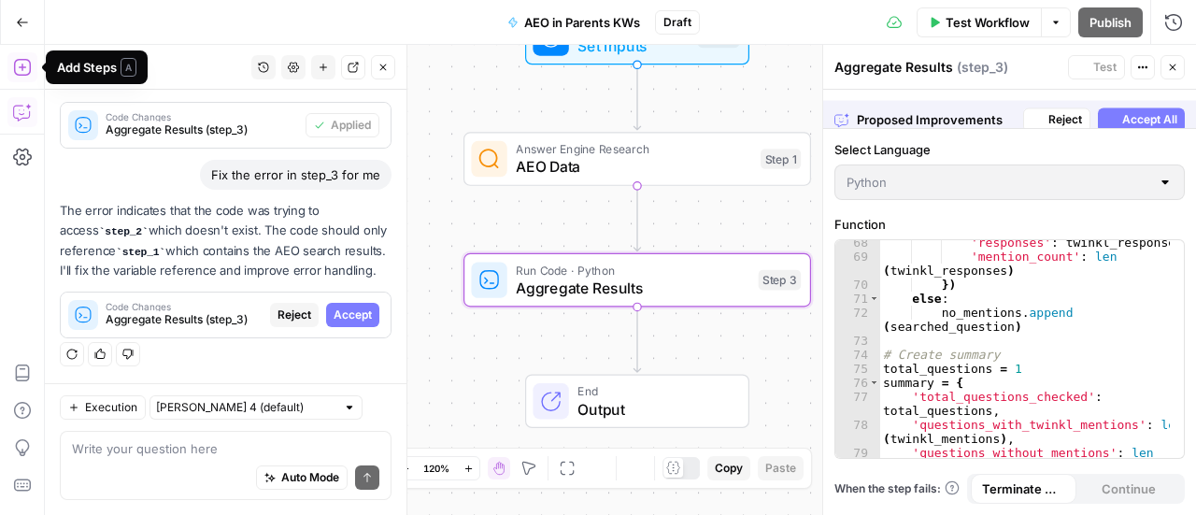
scroll to position [764, 0]
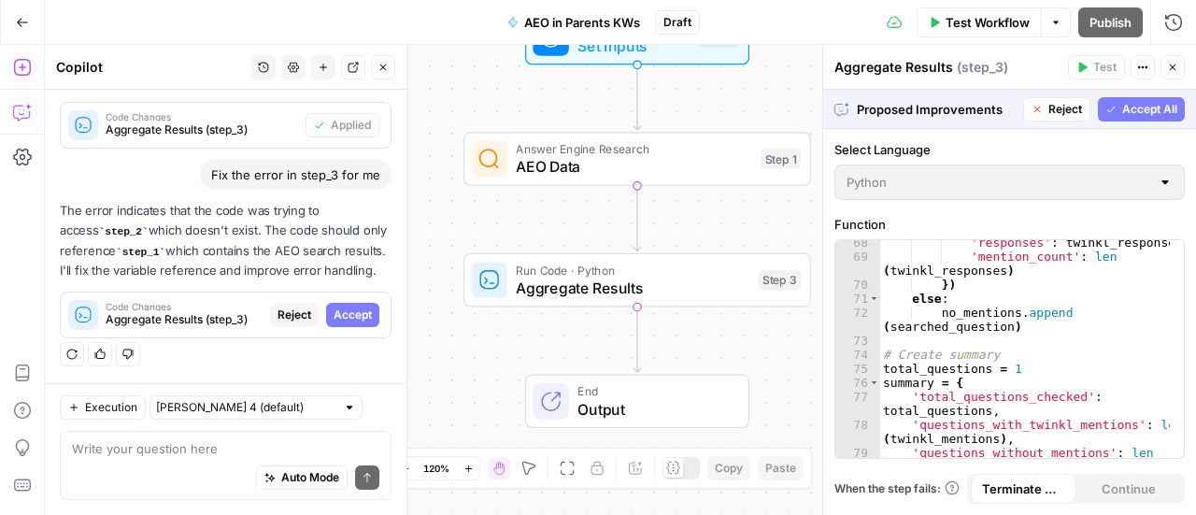
drag, startPoint x: 346, startPoint y: 290, endPoint x: 344, endPoint y: 300, distance: 10.4
click at [346, 293] on div "The error indicates that the code was trying to access step_2 which doesn't exi…" at bounding box center [226, 269] width 332 height 137
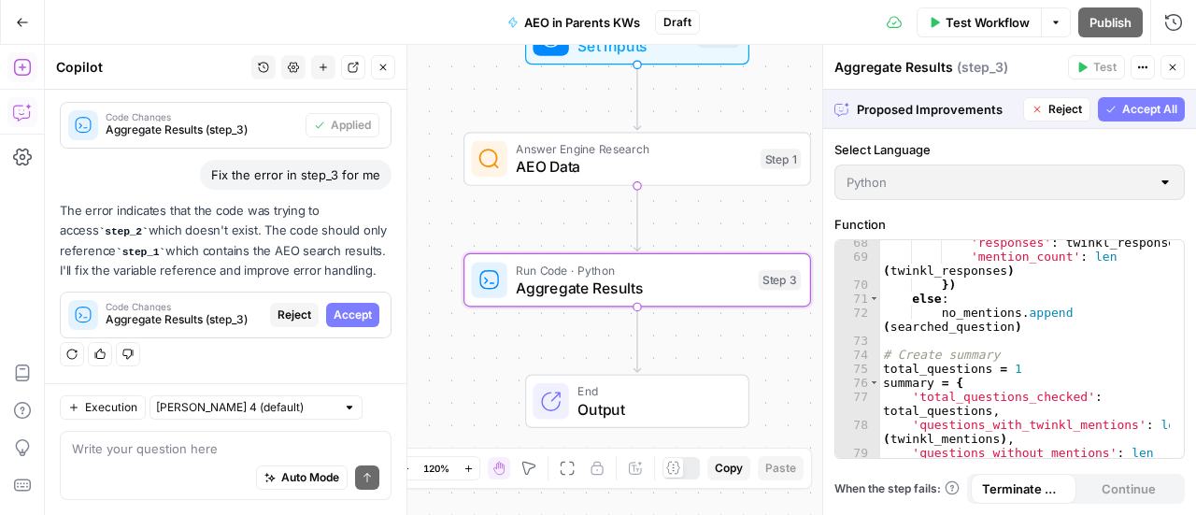
click at [343, 320] on span "Accept" at bounding box center [353, 314] width 38 height 17
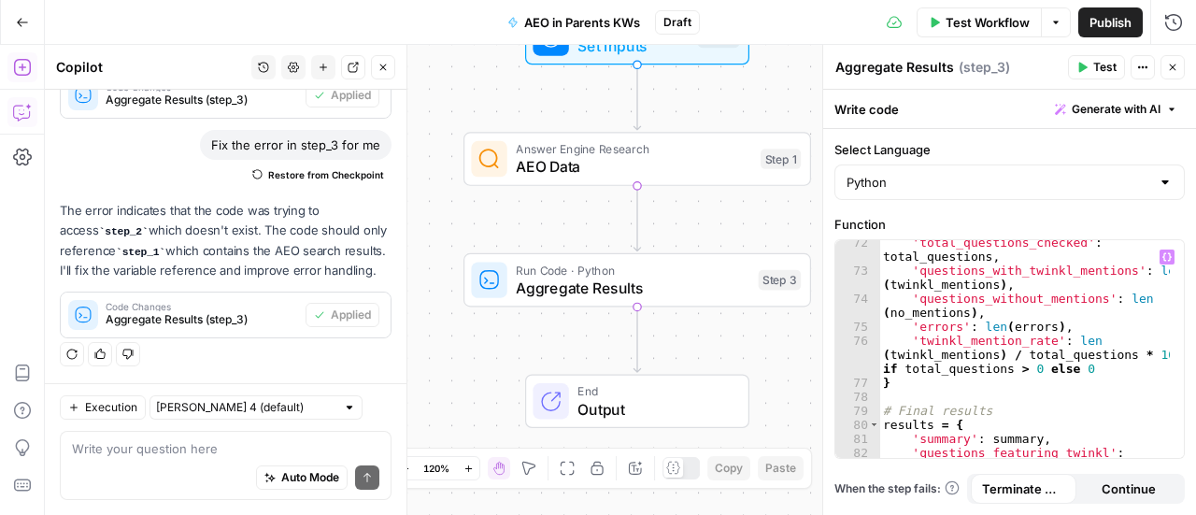
scroll to position [1154, 0]
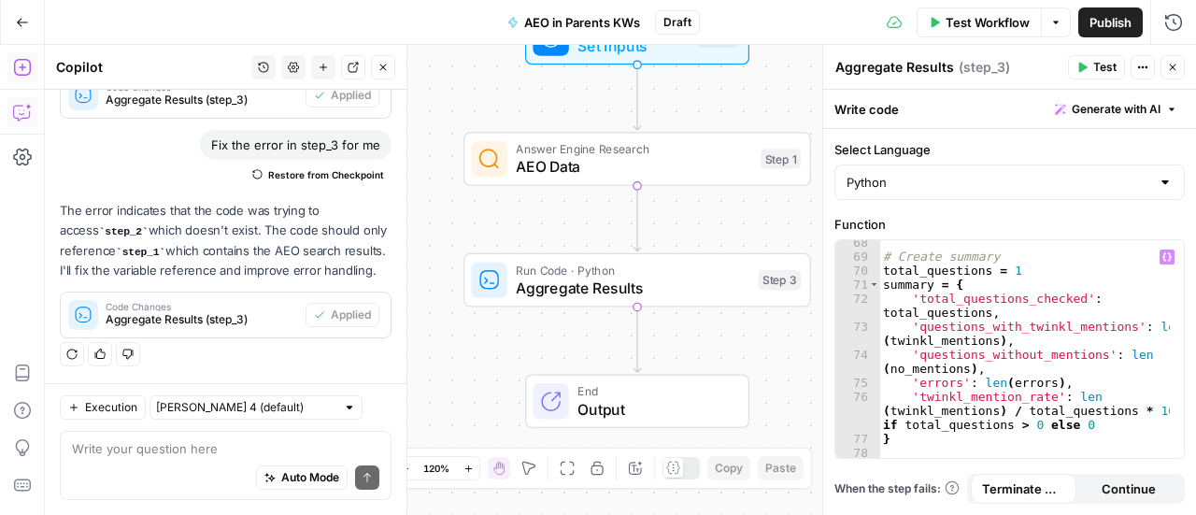
type textarea "**********"
click at [1012, 266] on div "# Create summary total_questions = 1 summary = { 'total_questions_checked' : to…" at bounding box center [1024, 359] width 291 height 248
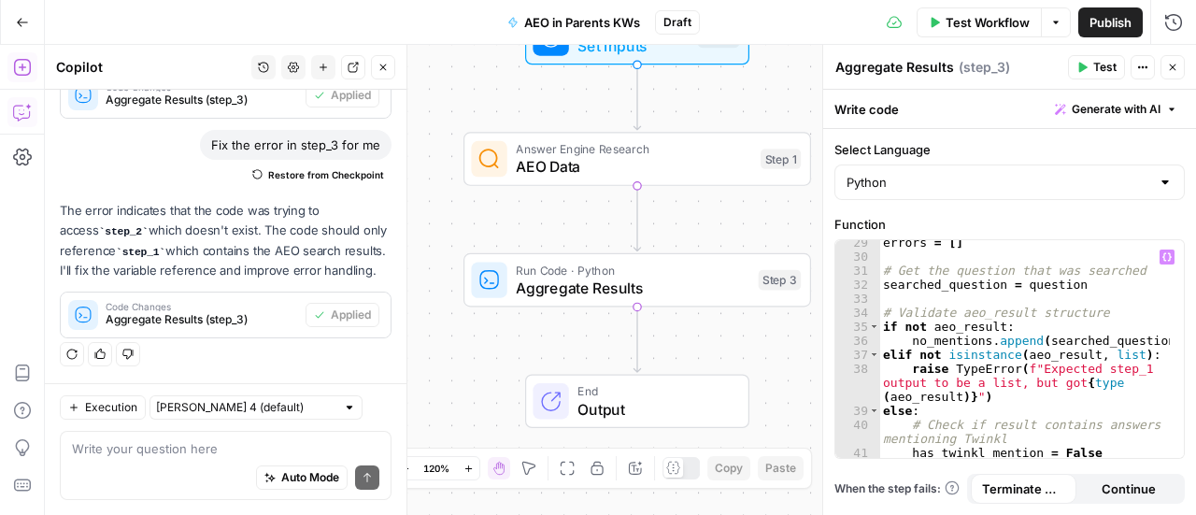
scroll to position [425, 0]
click at [385, 74] on button "Close" at bounding box center [383, 67] width 24 height 24
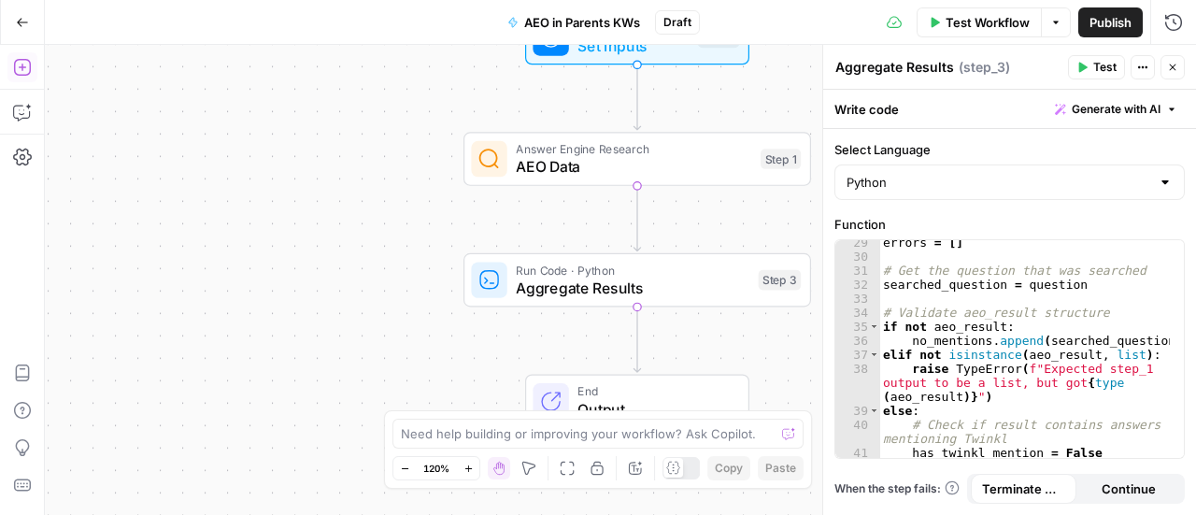
click at [19, 61] on icon "button" at bounding box center [22, 67] width 19 height 19
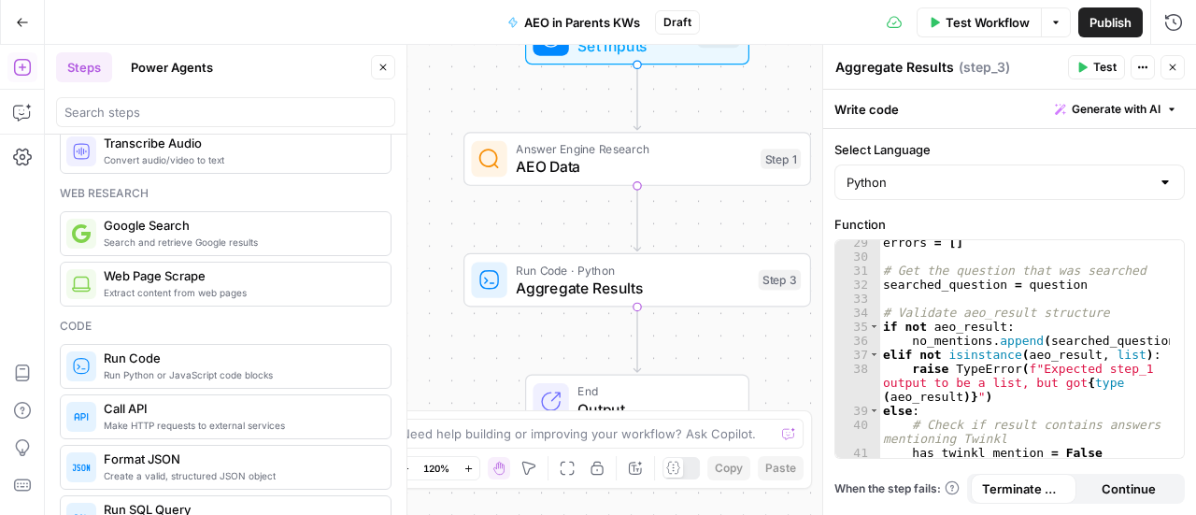
scroll to position [0, 0]
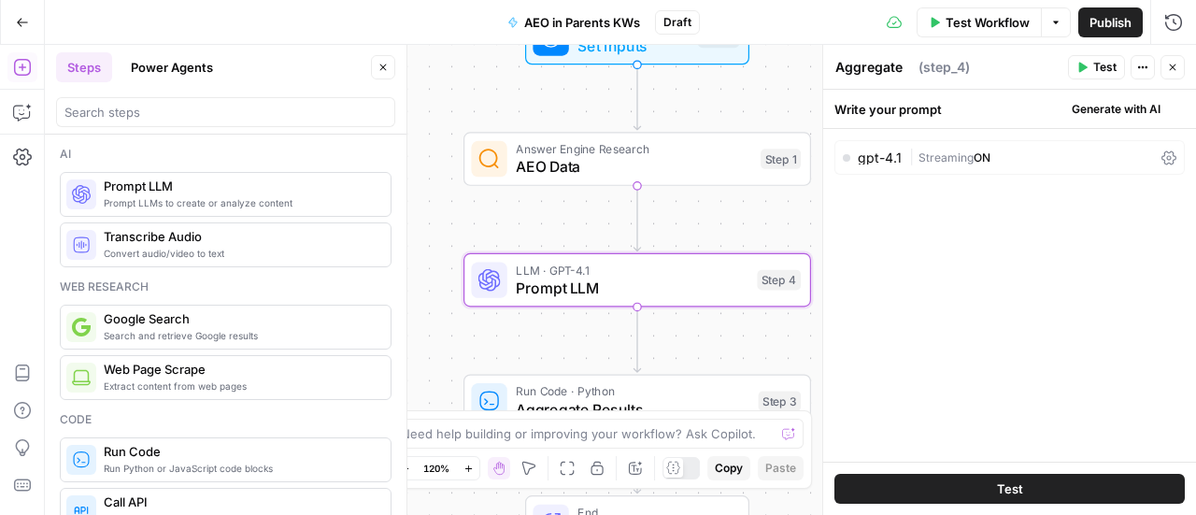
type textarea "Prompt LLM"
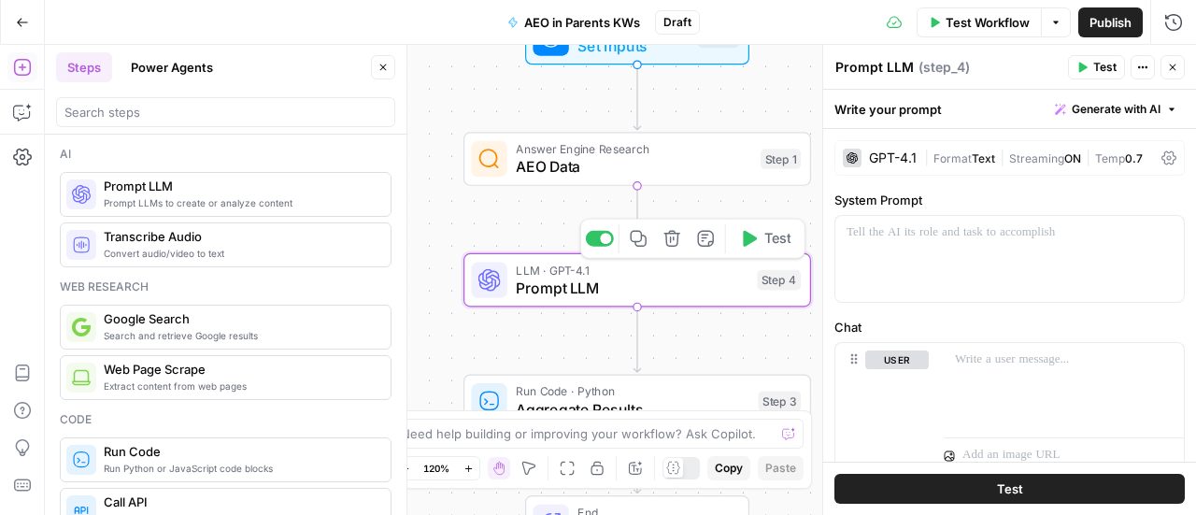
click at [624, 271] on span "LLM · GPT-4.1" at bounding box center [632, 270] width 232 height 18
click at [667, 248] on button "Delete step" at bounding box center [672, 238] width 29 height 29
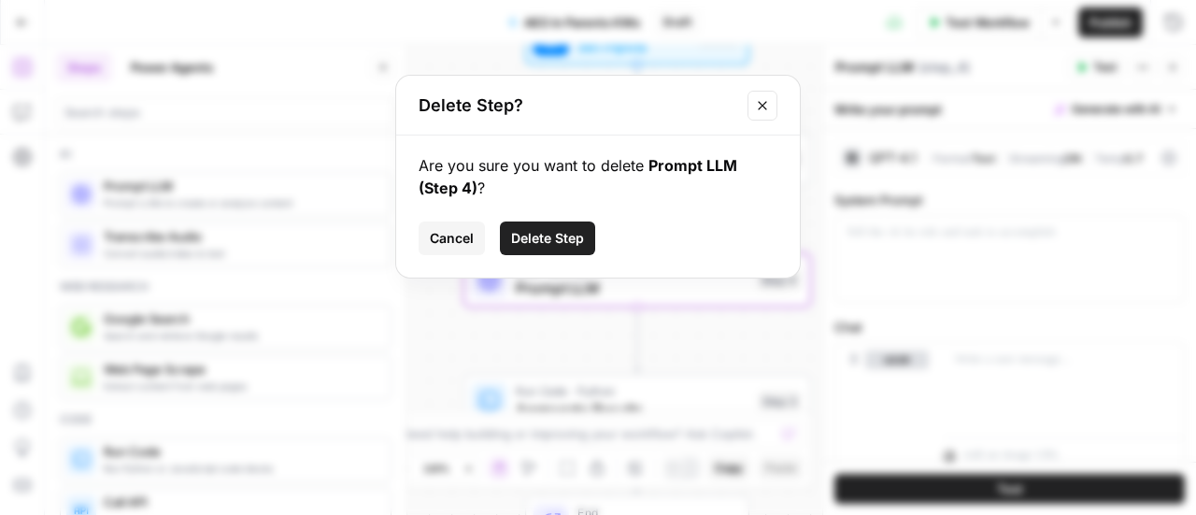
click at [531, 245] on span "Delete Step" at bounding box center [547, 238] width 73 height 19
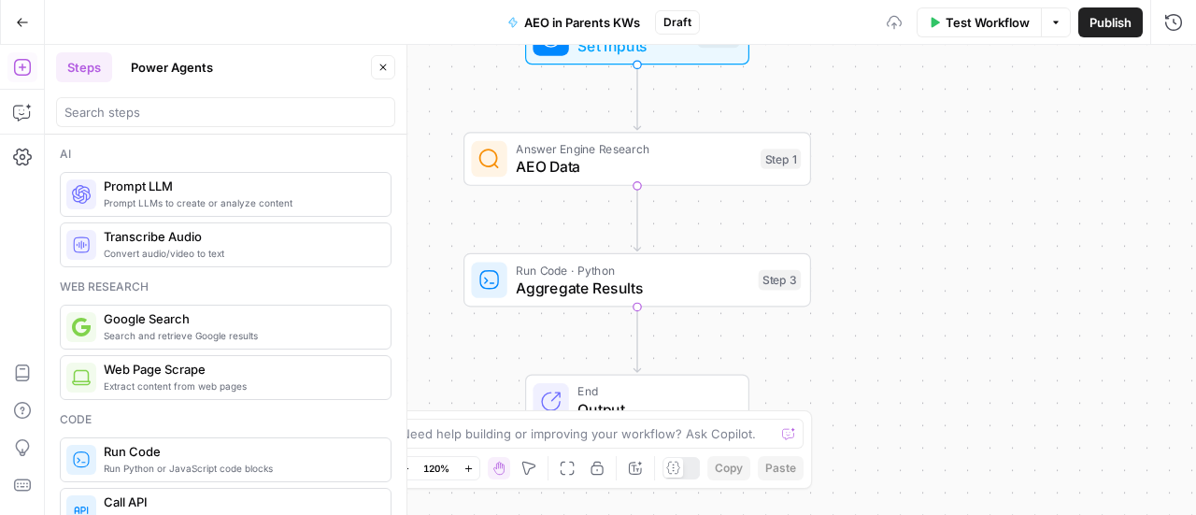
click at [646, 280] on span "Aggregate Results" at bounding box center [633, 288] width 234 height 22
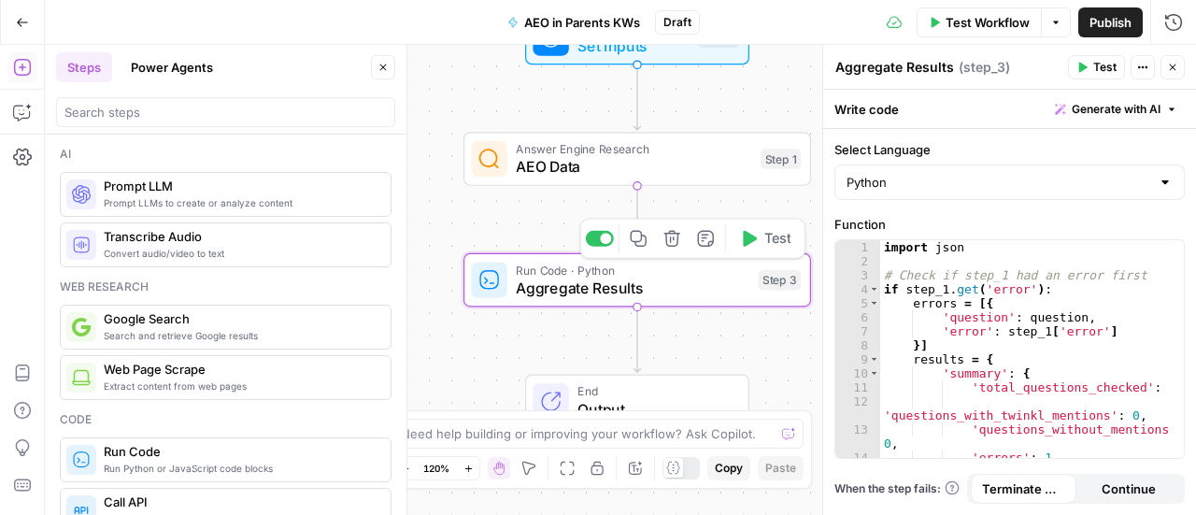
click at [667, 233] on icon "button" at bounding box center [671, 239] width 16 height 16
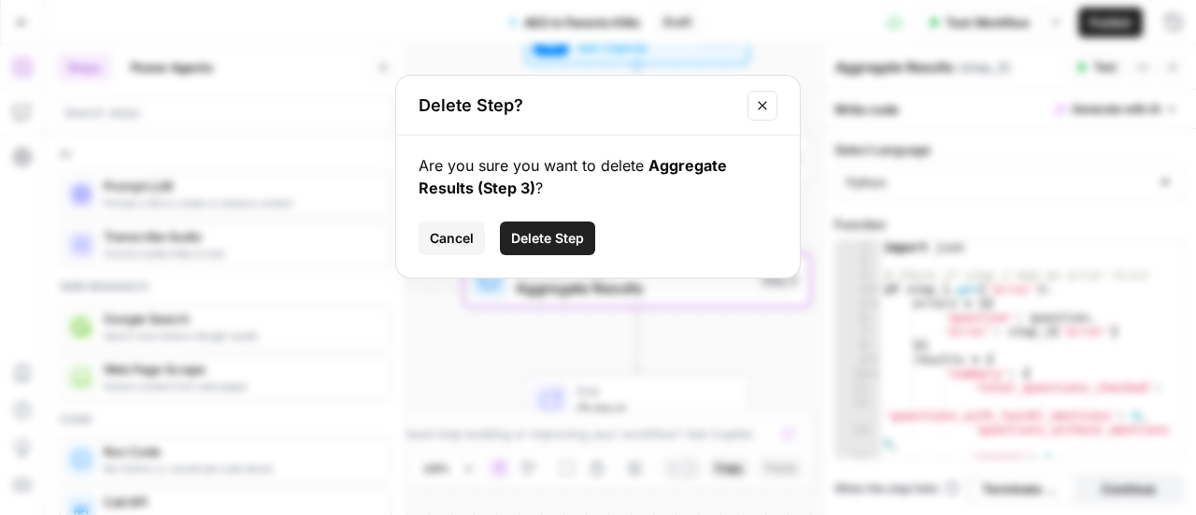
click at [574, 227] on button "Delete Step" at bounding box center [547, 238] width 95 height 34
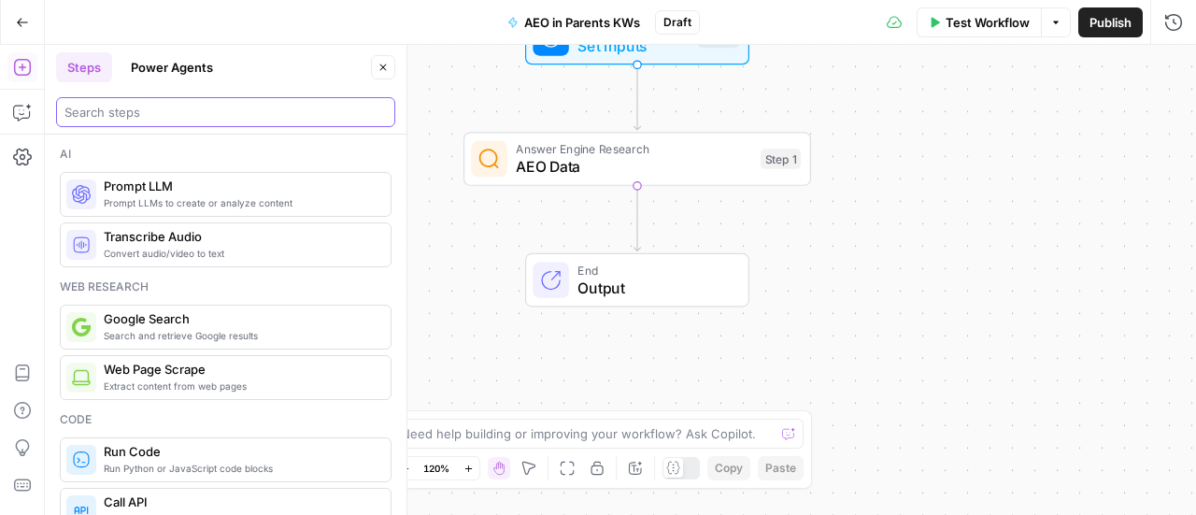
click at [195, 105] on input "search" at bounding box center [225, 112] width 322 height 19
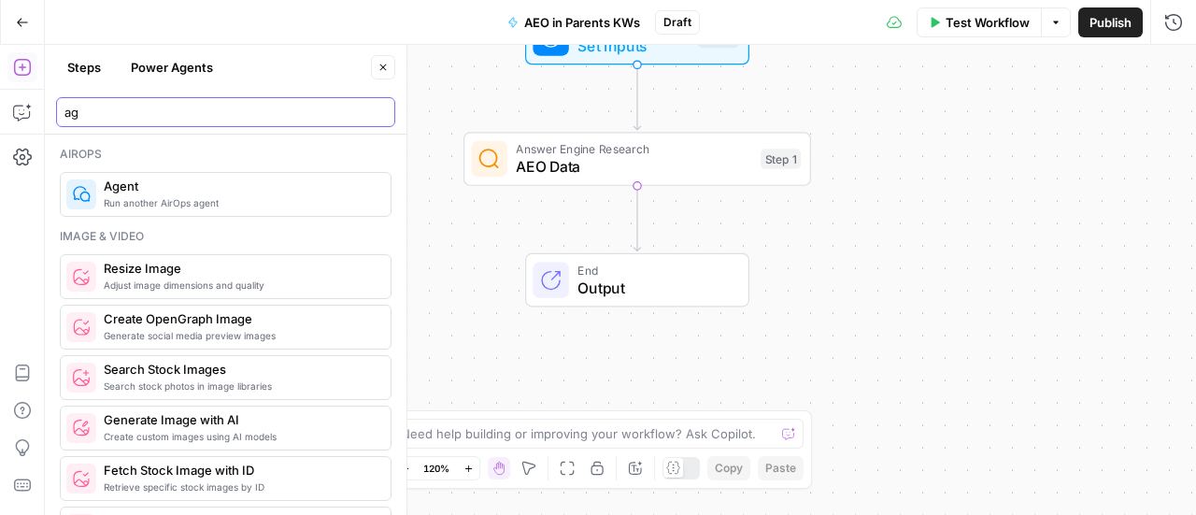
type input "ag"
click at [34, 139] on body "Twinkl New Home Browse Insights Opportunities Your Data Recent Grids Run workfl…" at bounding box center [598, 257] width 1196 height 515
drag, startPoint x: 77, startPoint y: 57, endPoint x: 92, endPoint y: 78, distance: 26.2
click at [80, 57] on div "Add Steps A" at bounding box center [97, 67] width 102 height 34
click at [19, 67] on icon "button" at bounding box center [21, 67] width 17 height 17
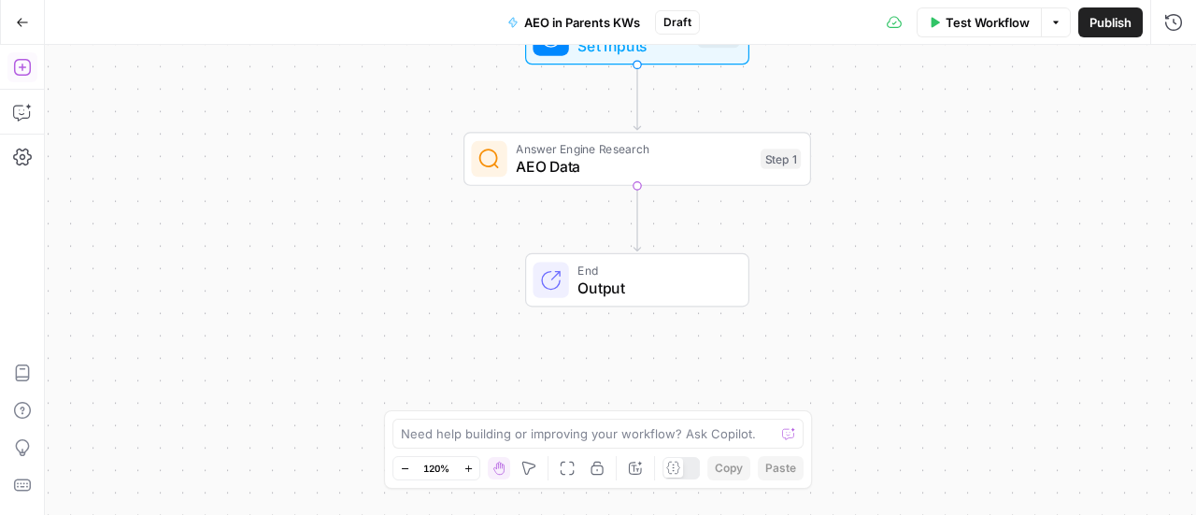
click at [20, 66] on icon "button" at bounding box center [21, 67] width 17 height 17
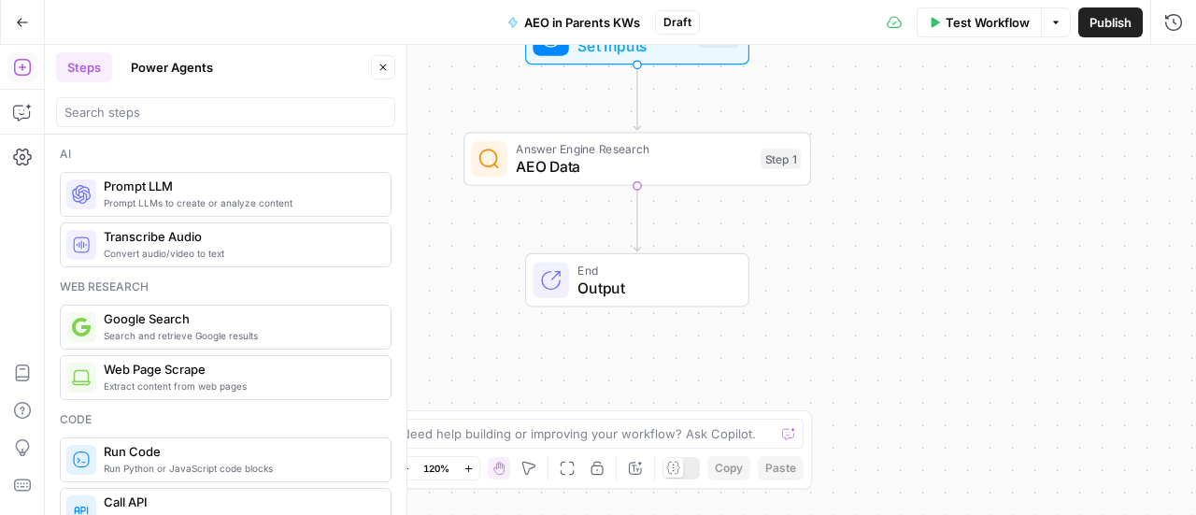
click at [78, 61] on button "Steps" at bounding box center [84, 67] width 56 height 30
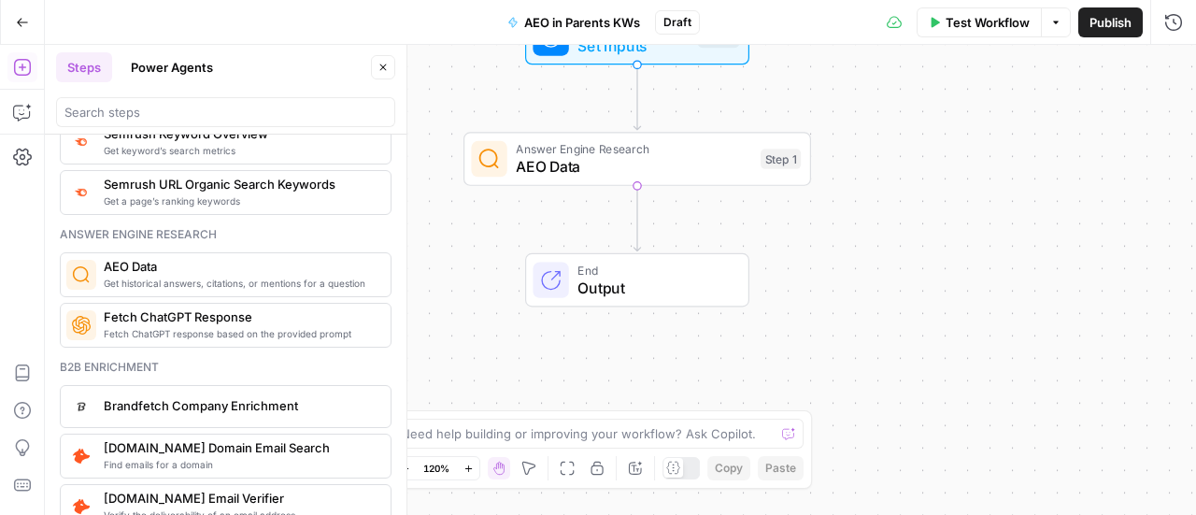
scroll to position [2429, 0]
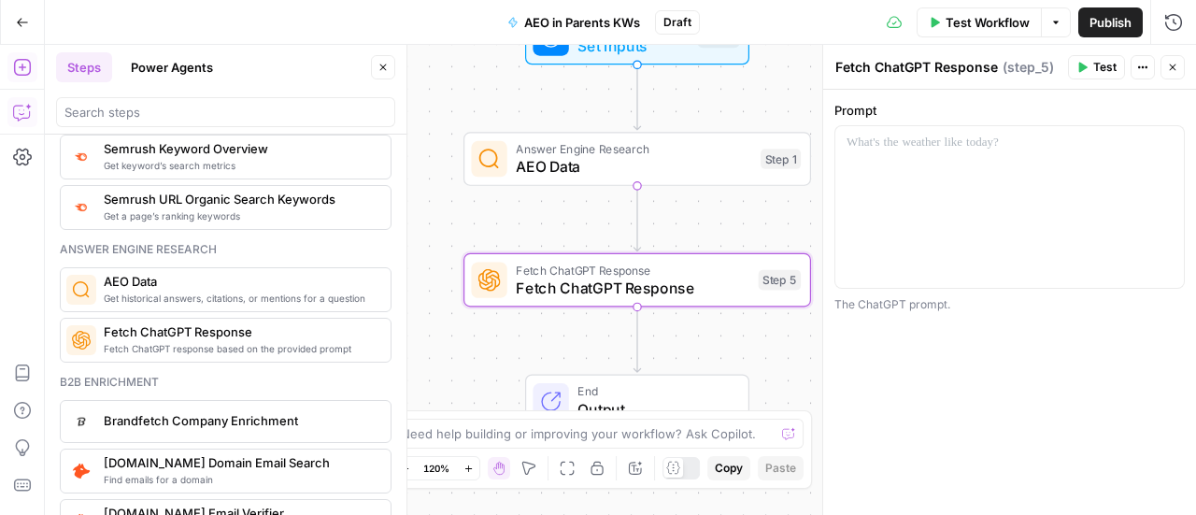
click at [21, 120] on icon "button" at bounding box center [22, 112] width 19 height 19
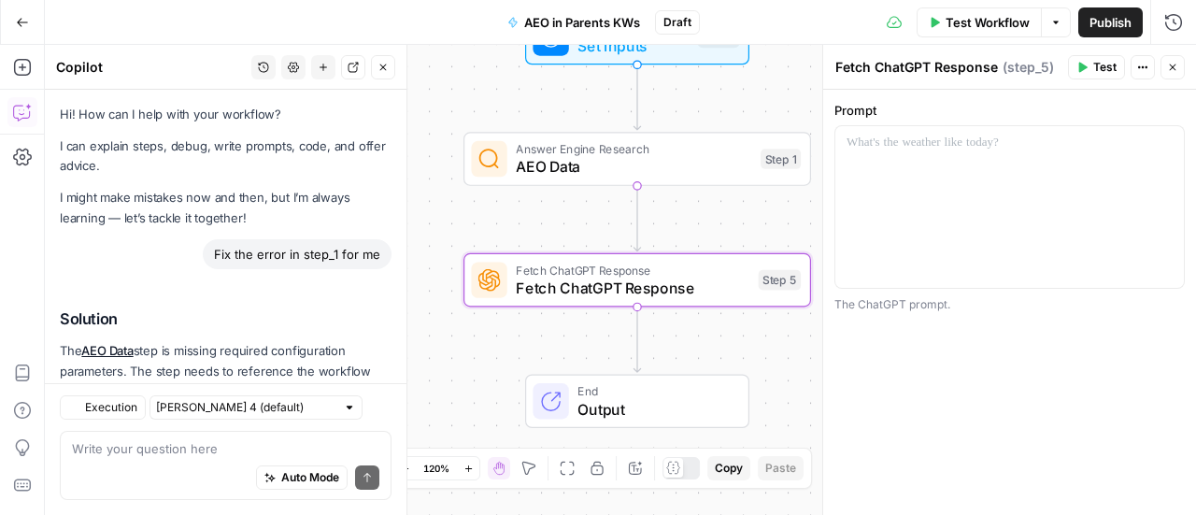
scroll to position [850, 0]
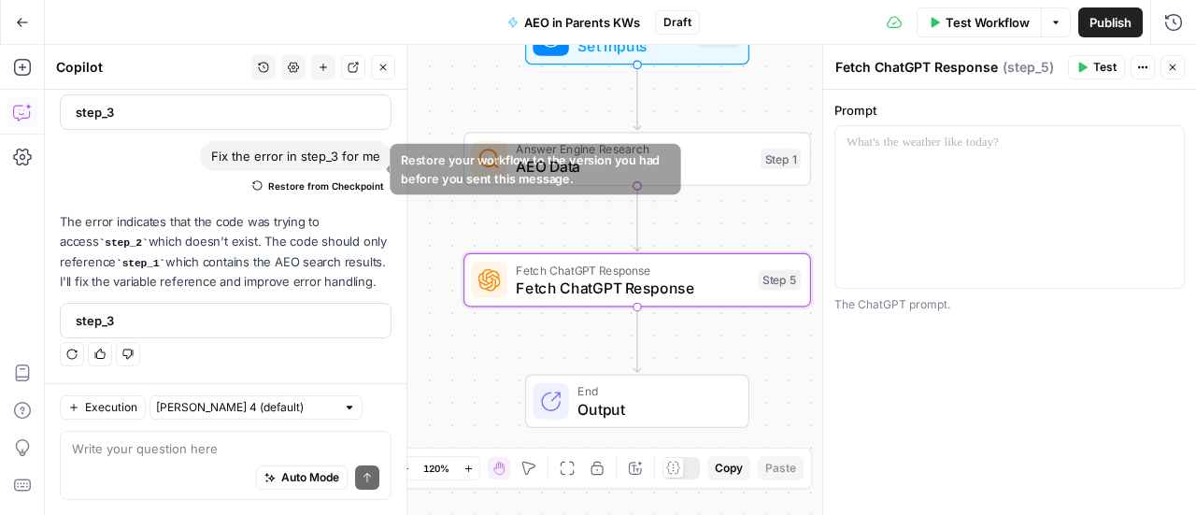
click at [278, 178] on span "Restore from Checkpoint" at bounding box center [326, 185] width 116 height 15
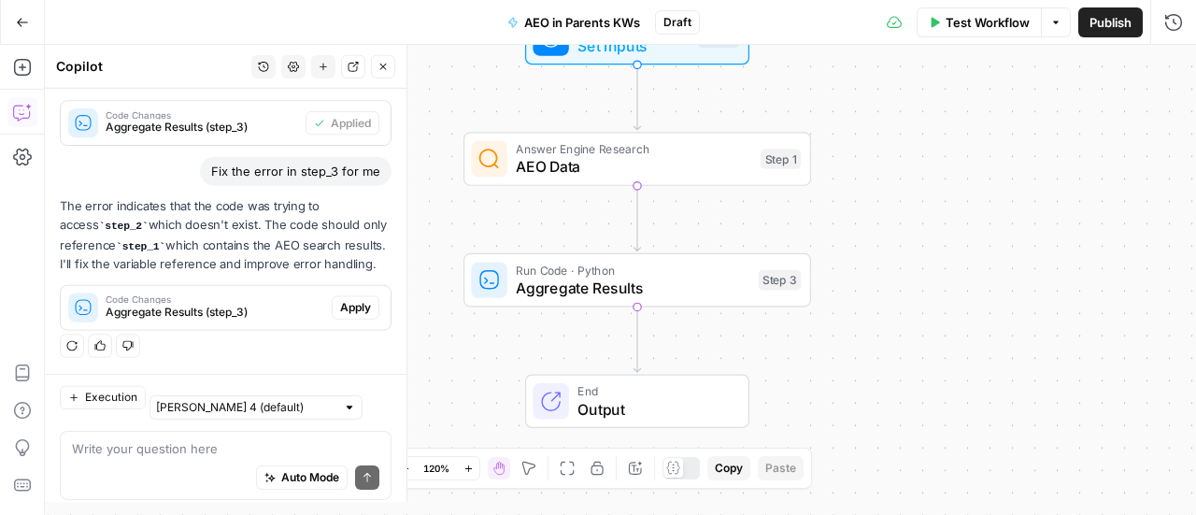
scroll to position [854, 0]
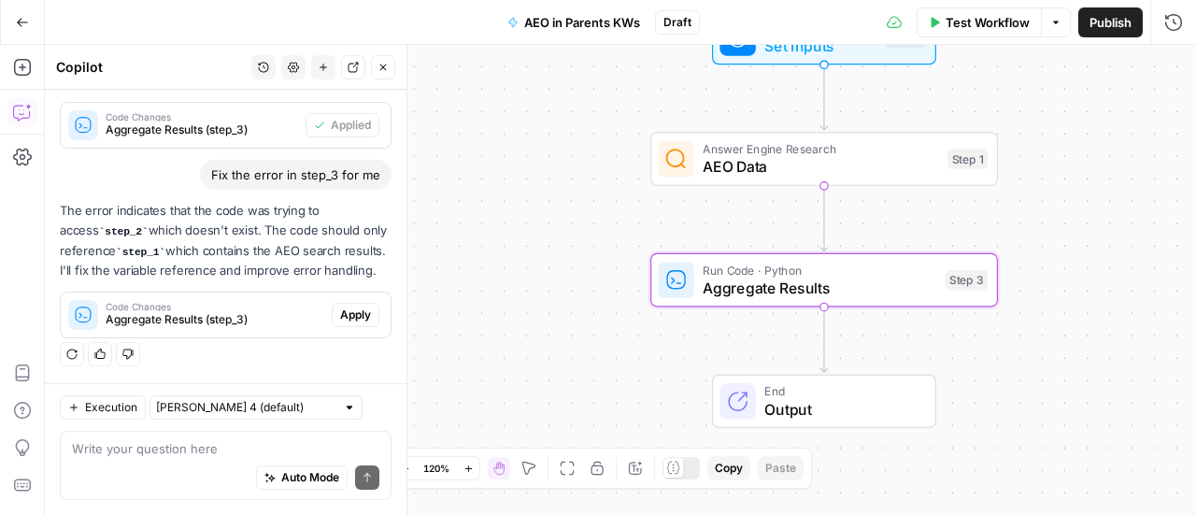
click at [340, 317] on span "Apply" at bounding box center [355, 314] width 31 height 17
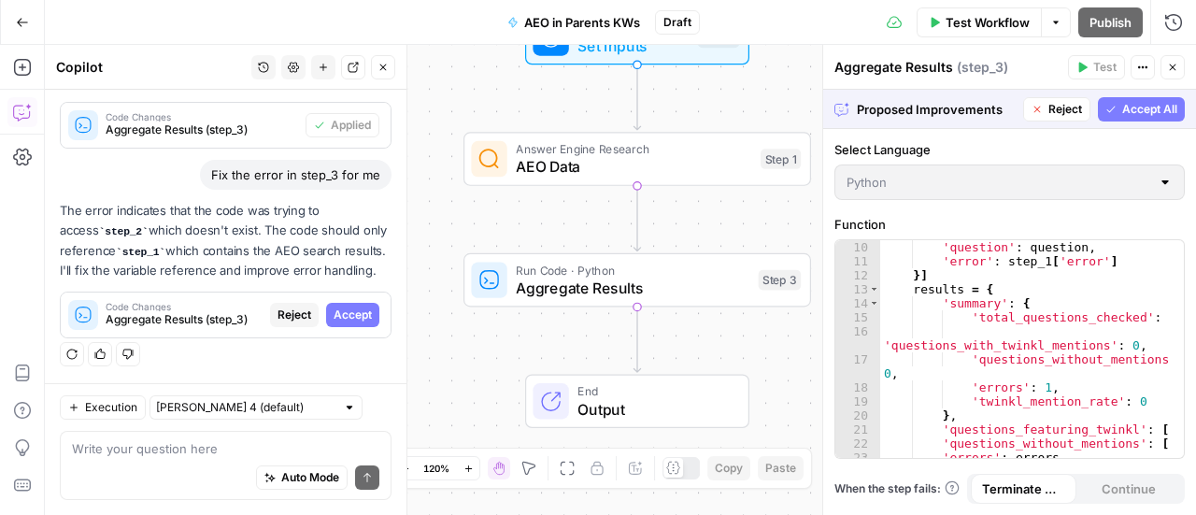
scroll to position [224, 0]
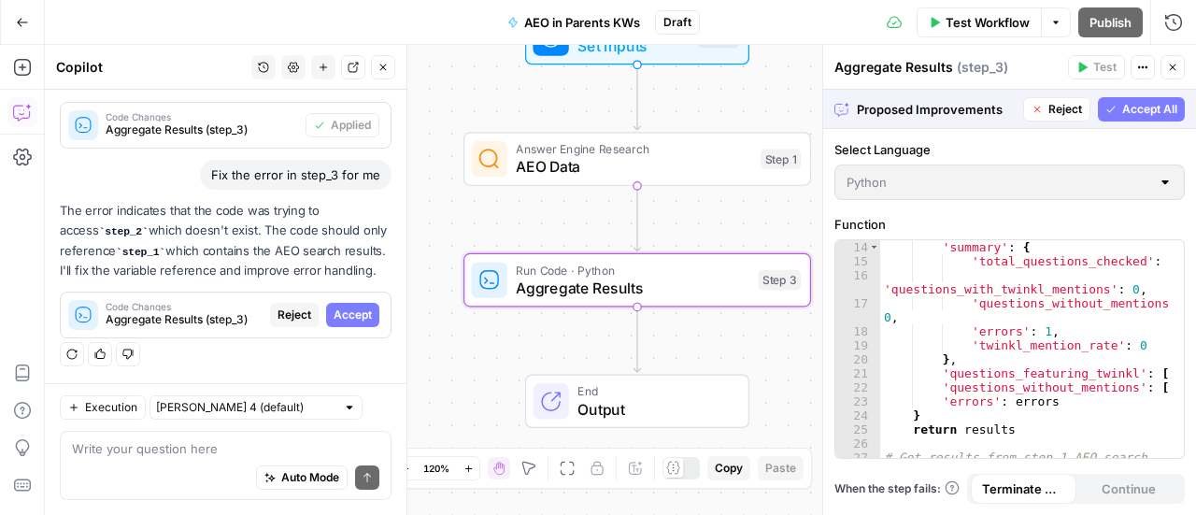
click at [345, 307] on button "Accept" at bounding box center [352, 315] width 53 height 24
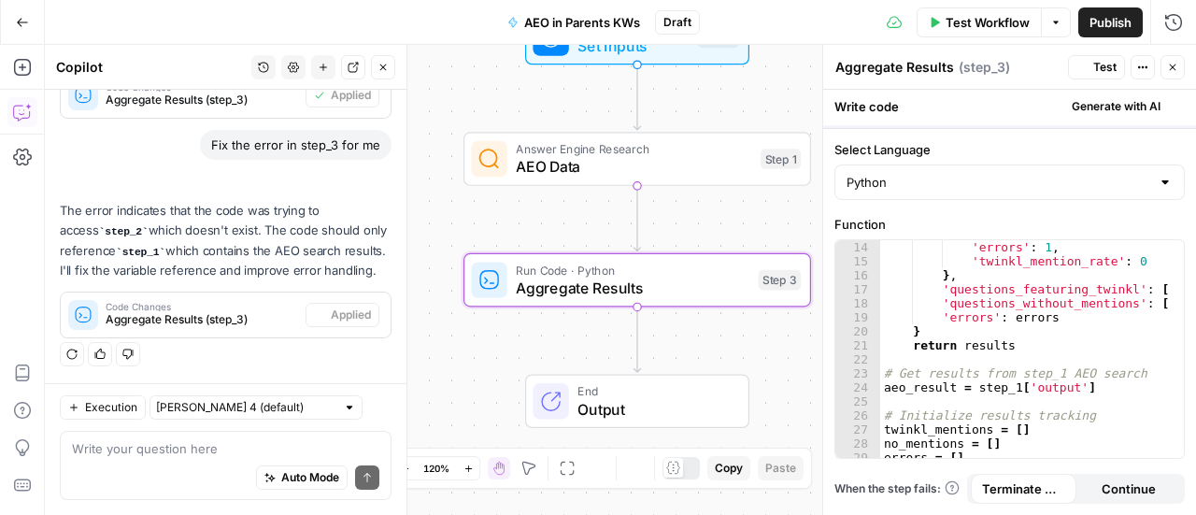
scroll to position [210, 0]
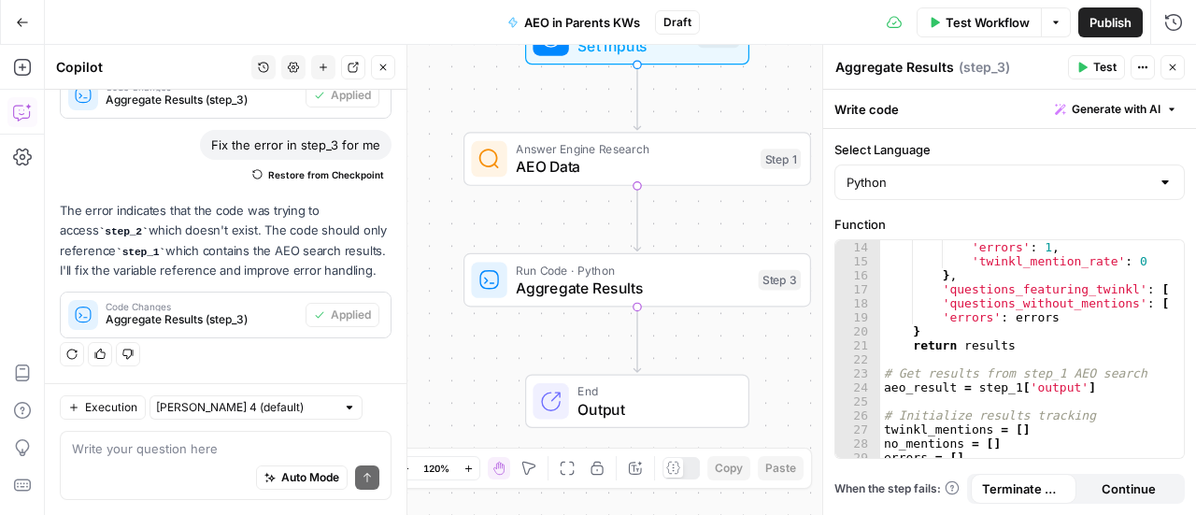
click at [1003, 14] on span "Test Workflow" at bounding box center [987, 22] width 84 height 19
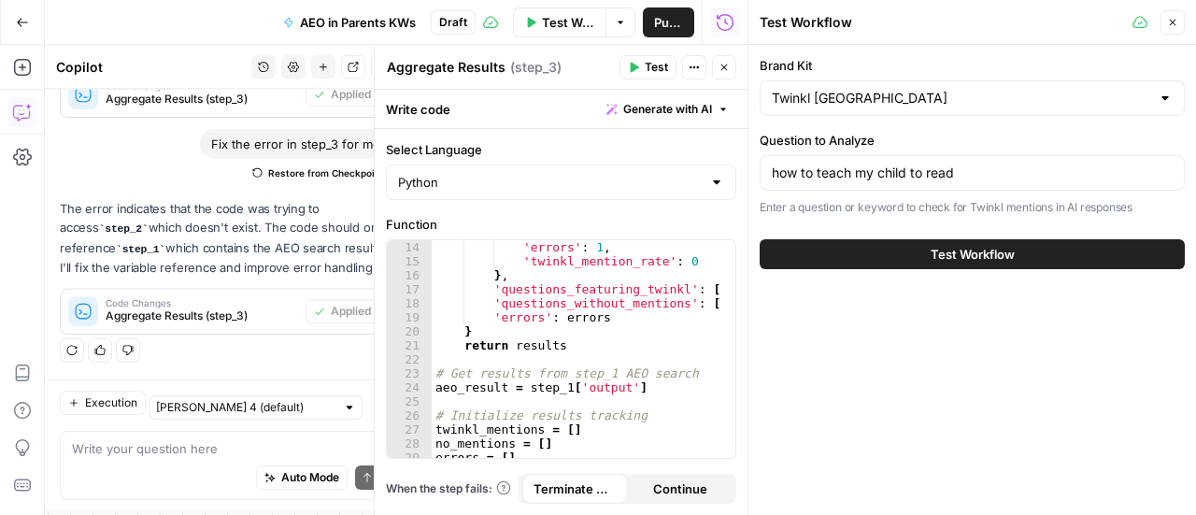
scroll to position [884, 0]
click at [940, 248] on span "Test Workflow" at bounding box center [972, 254] width 84 height 19
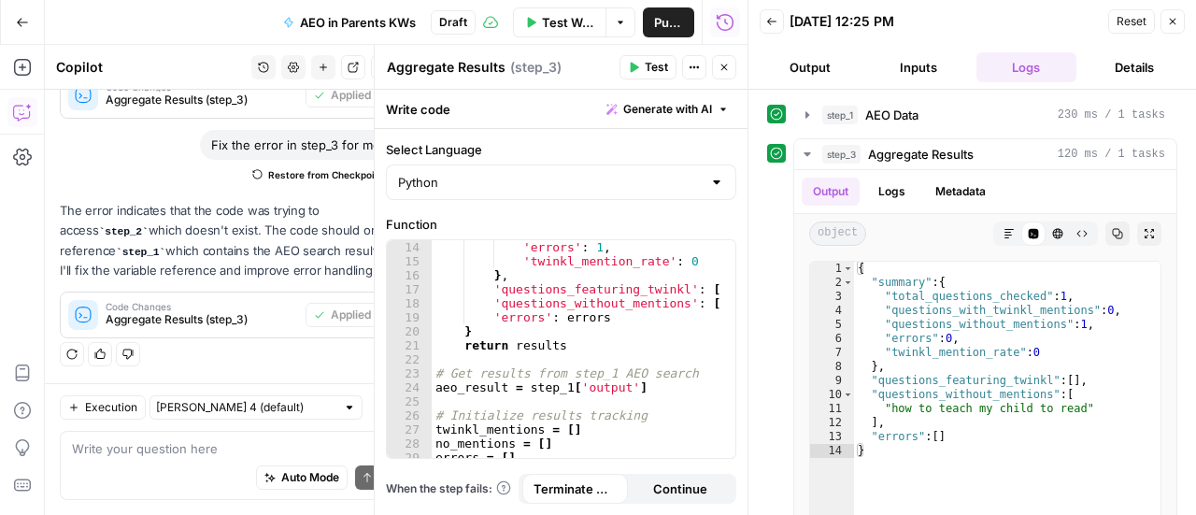
click at [628, 71] on button "Test" at bounding box center [647, 67] width 57 height 24
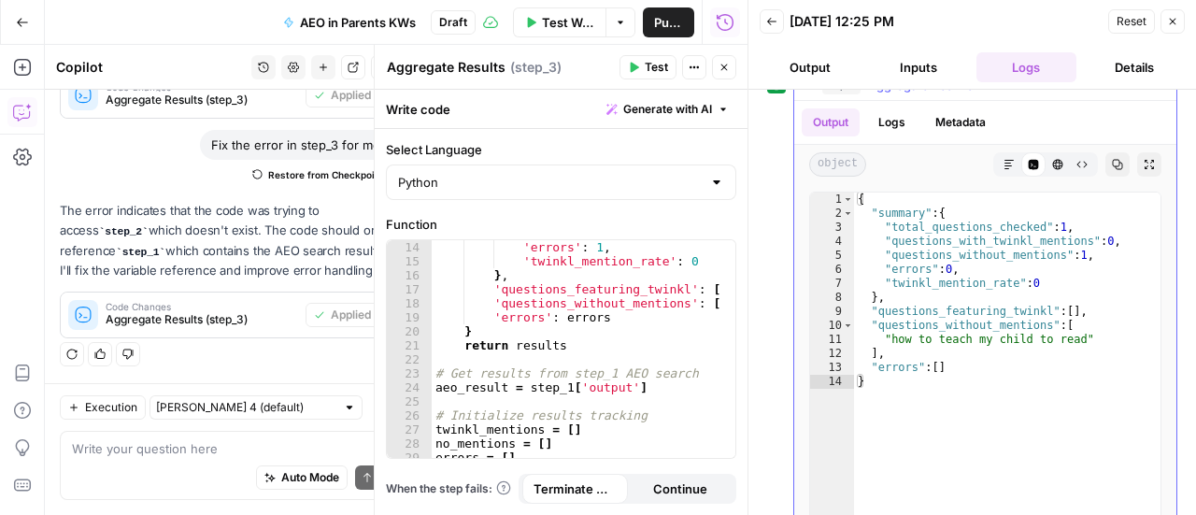
scroll to position [130, 0]
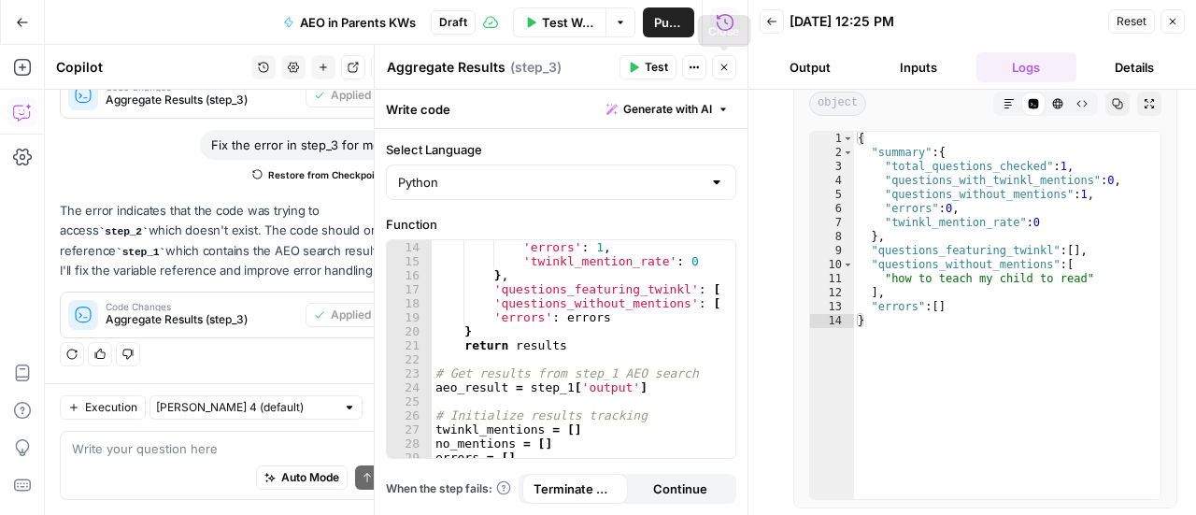
click at [725, 63] on icon "button" at bounding box center [723, 67] width 11 height 11
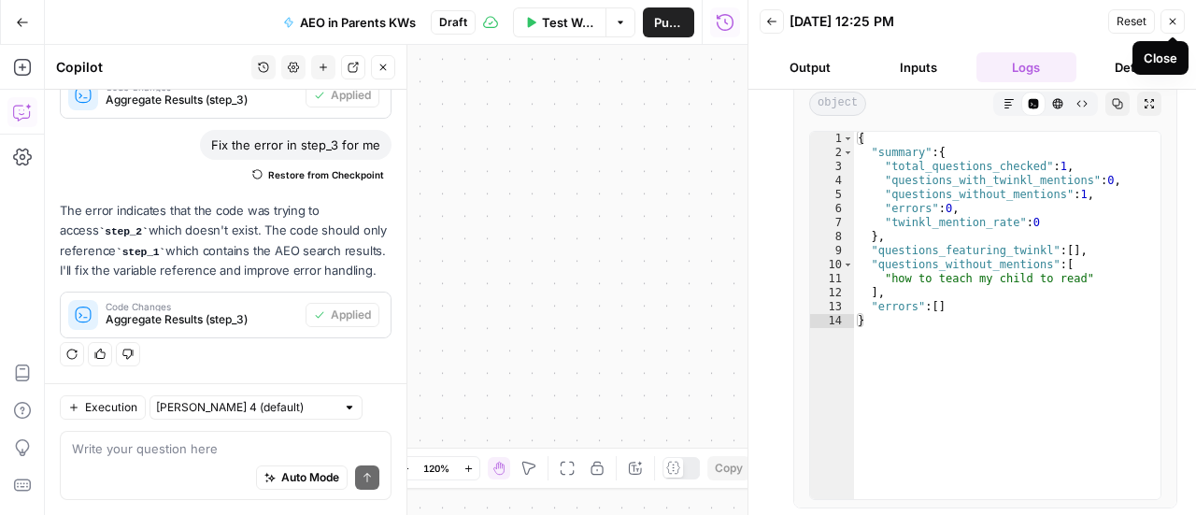
click at [1179, 21] on button "Close" at bounding box center [1172, 21] width 24 height 24
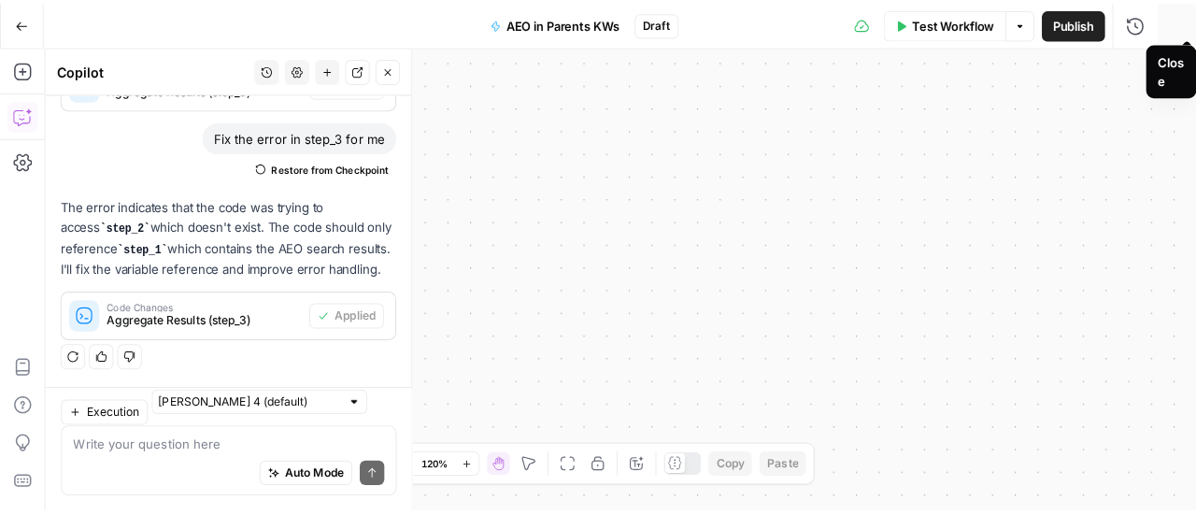
scroll to position [884, 0]
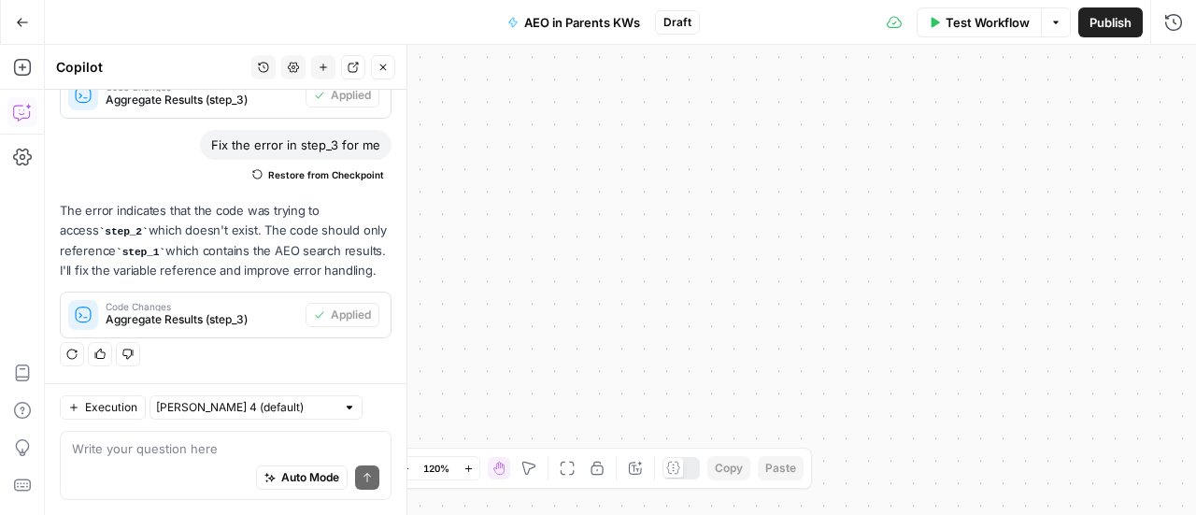
click at [386, 62] on icon "button" at bounding box center [382, 67] width 11 height 11
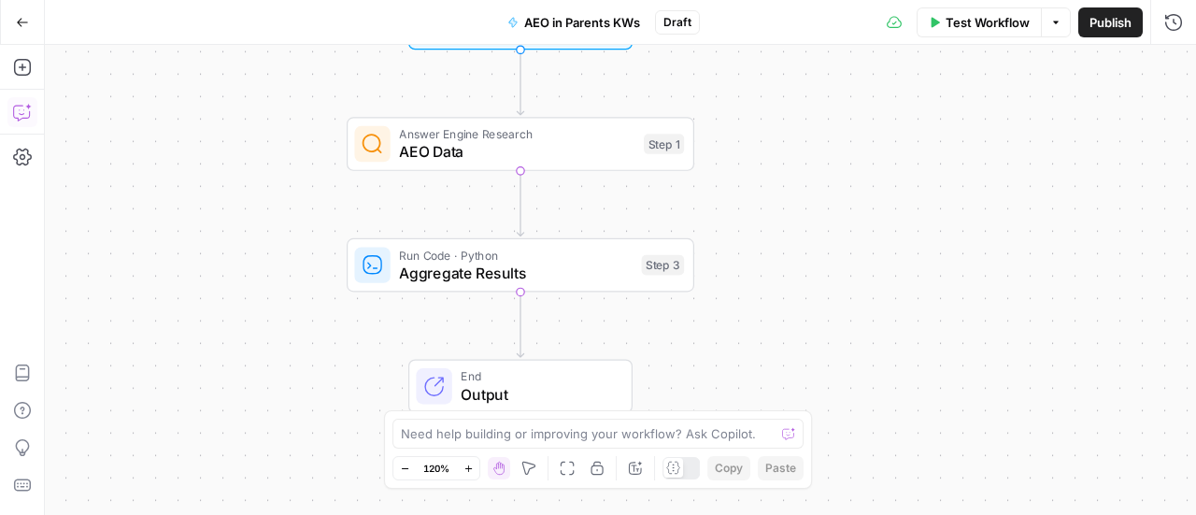
drag, startPoint x: 138, startPoint y: 427, endPoint x: 593, endPoint y: 366, distance: 459.0
click at [593, 366] on div "End Output" at bounding box center [520, 386] width 224 height 54
click at [512, 388] on span "Output" at bounding box center [538, 395] width 152 height 22
click at [504, 384] on span "Output" at bounding box center [540, 393] width 152 height 22
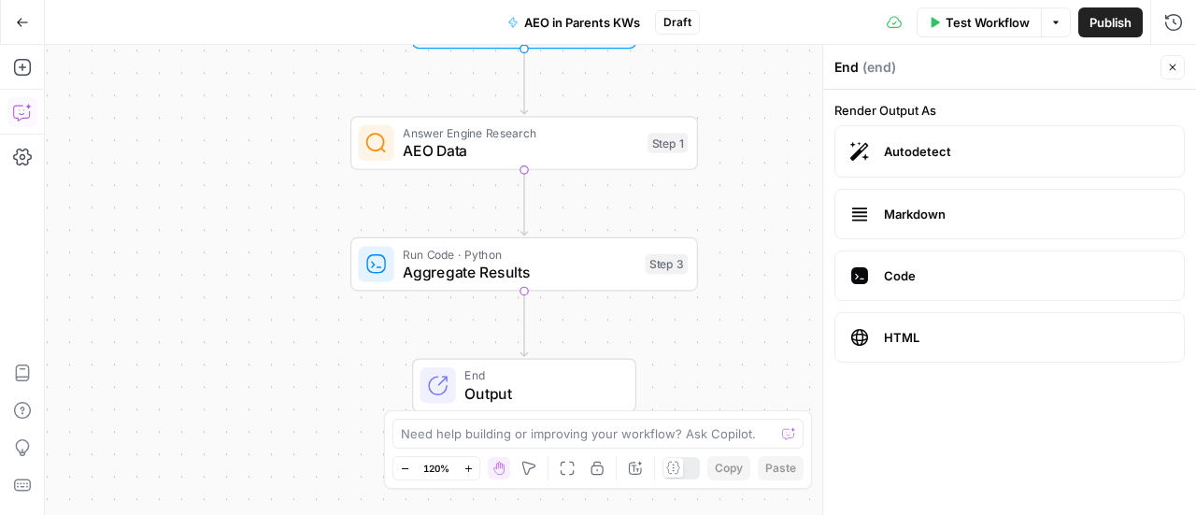
click at [888, 206] on span "Markdown" at bounding box center [1026, 214] width 285 height 19
click at [884, 331] on span "HTML" at bounding box center [1026, 337] width 285 height 19
click at [1178, 66] on button "Close" at bounding box center [1172, 67] width 24 height 24
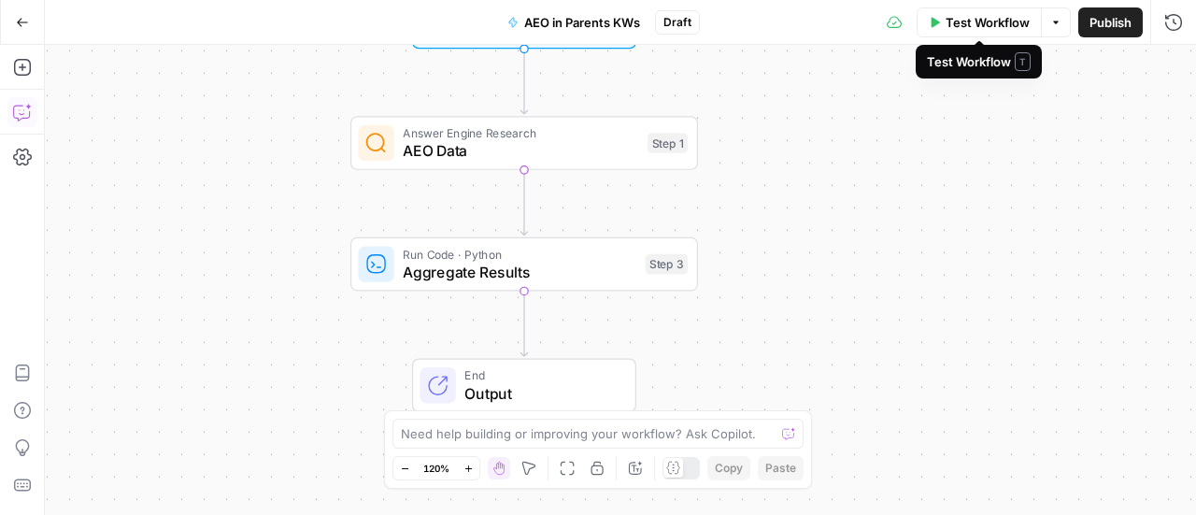
click at [1006, 21] on span "Test Workflow" at bounding box center [987, 22] width 84 height 19
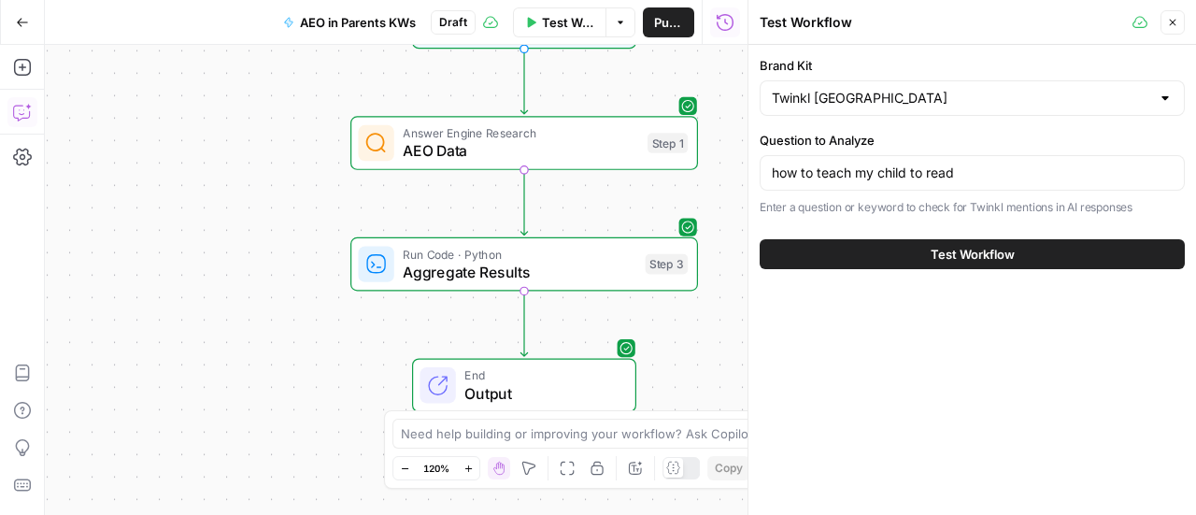
click at [920, 252] on button "Test Workflow" at bounding box center [972, 254] width 425 height 30
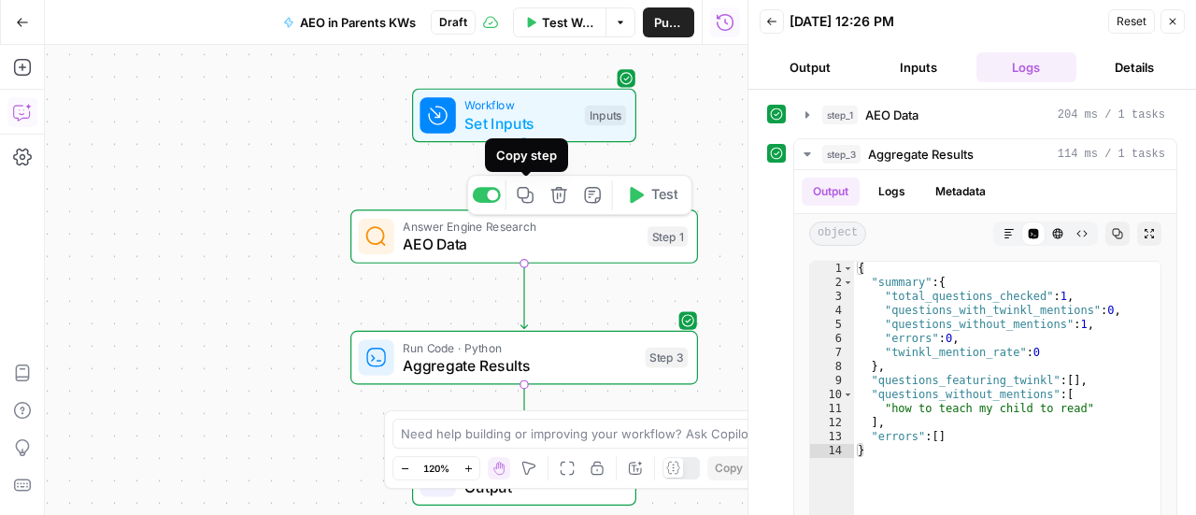
click at [526, 108] on span "Workflow" at bounding box center [519, 105] width 111 height 18
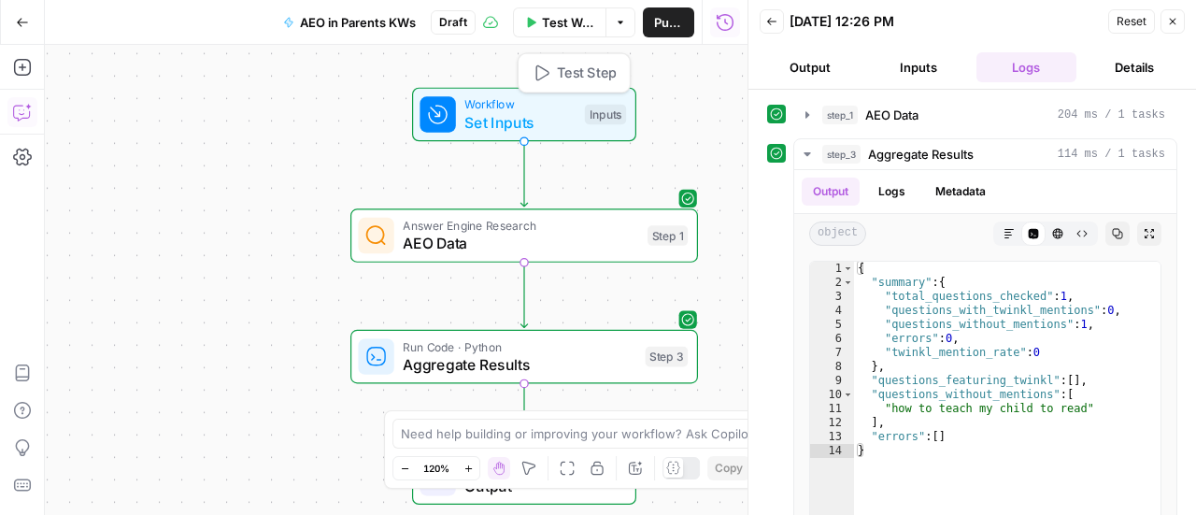
click at [526, 108] on span "Workflow" at bounding box center [519, 104] width 111 height 18
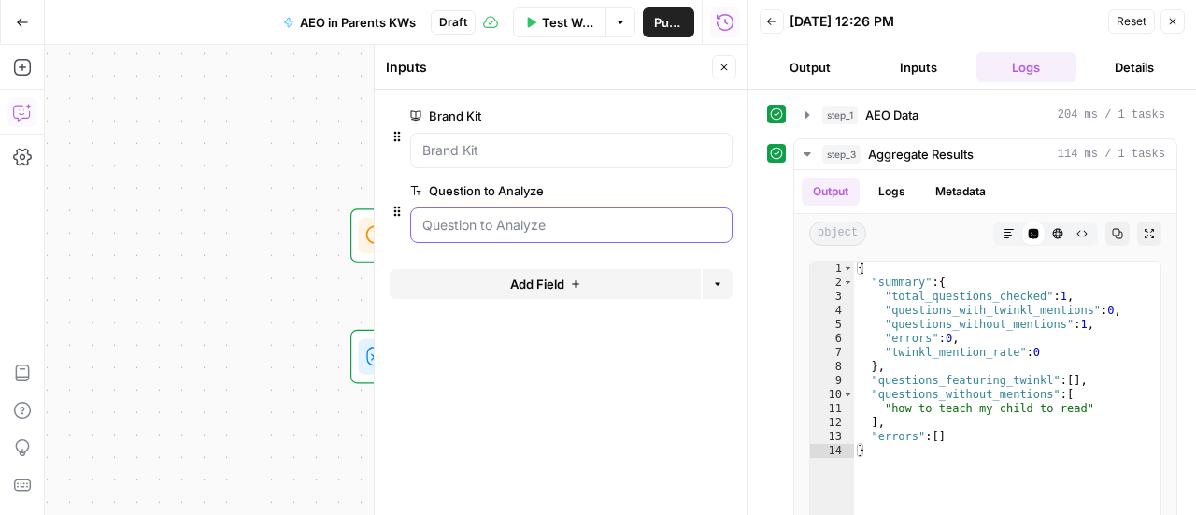
click at [516, 218] on Analyze "Question to Analyze" at bounding box center [571, 225] width 298 height 19
click at [665, 152] on Kit "Brand Kit" at bounding box center [571, 150] width 298 height 19
click at [692, 186] on icon "button" at bounding box center [694, 191] width 10 height 10
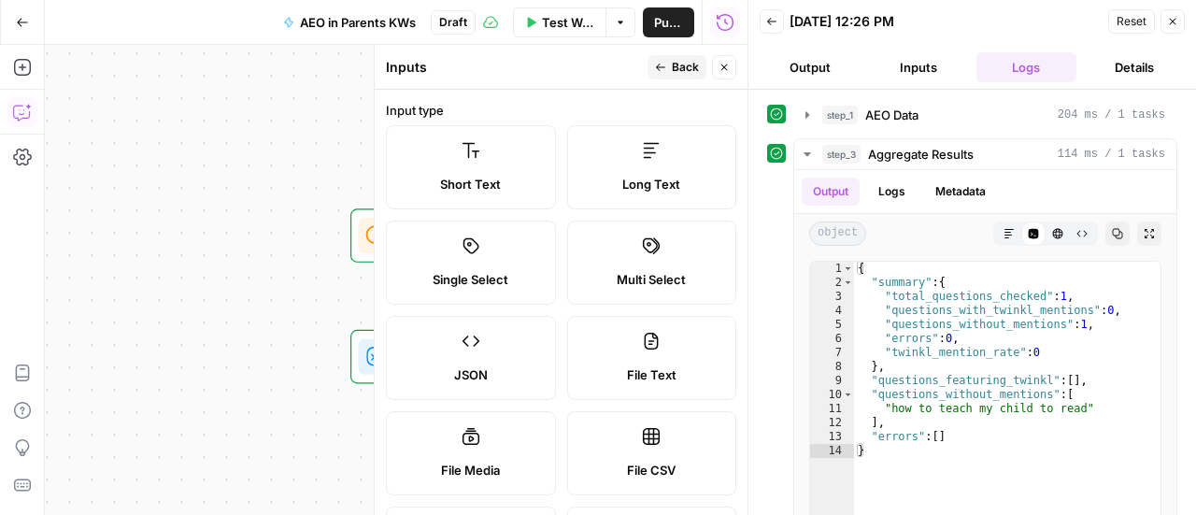
click at [592, 143] on label "Long Text" at bounding box center [652, 167] width 170 height 84
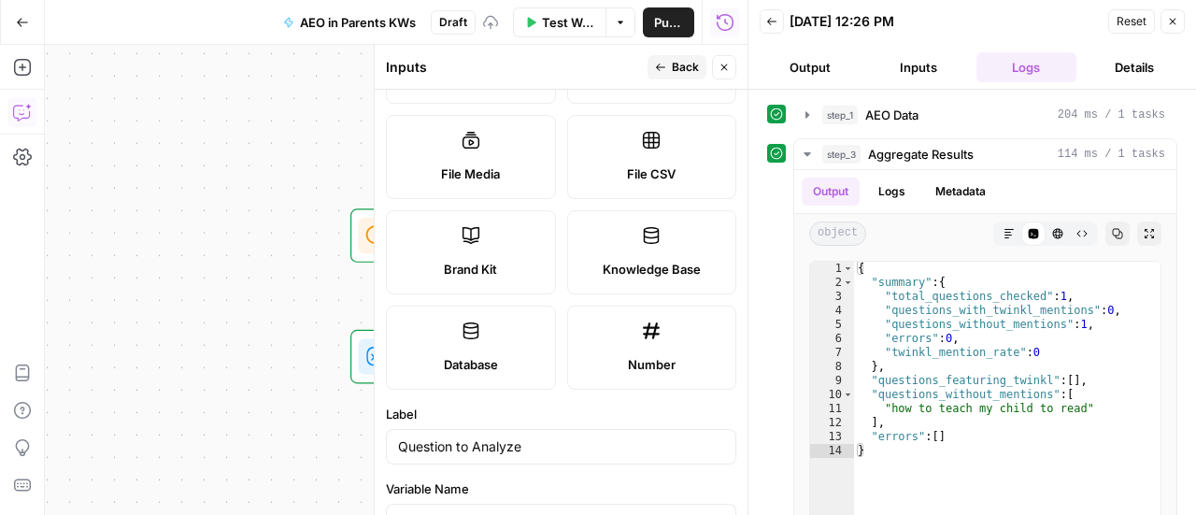
scroll to position [374, 0]
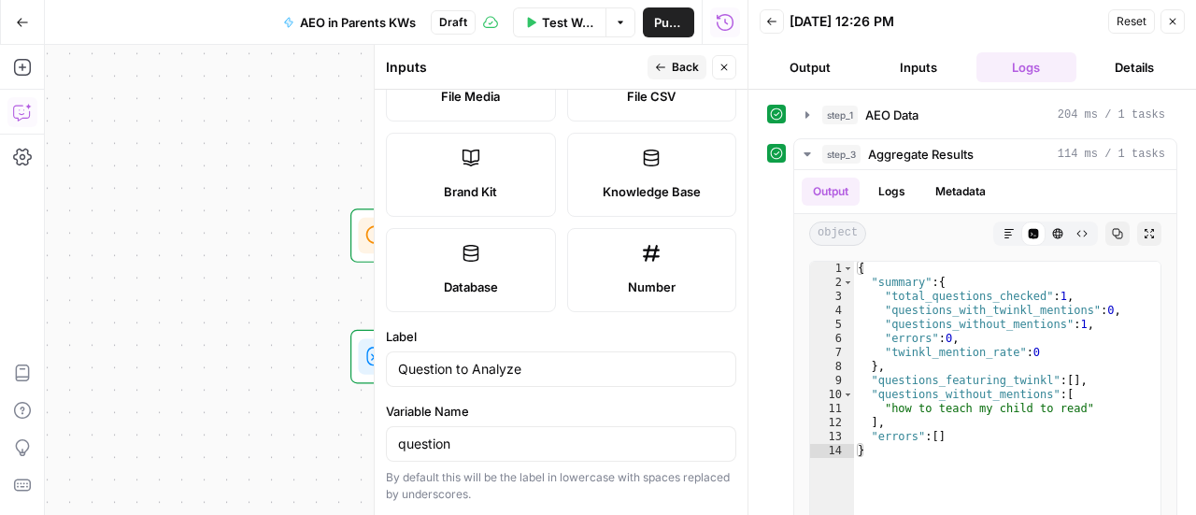
click at [686, 69] on span "Back" at bounding box center [685, 67] width 27 height 17
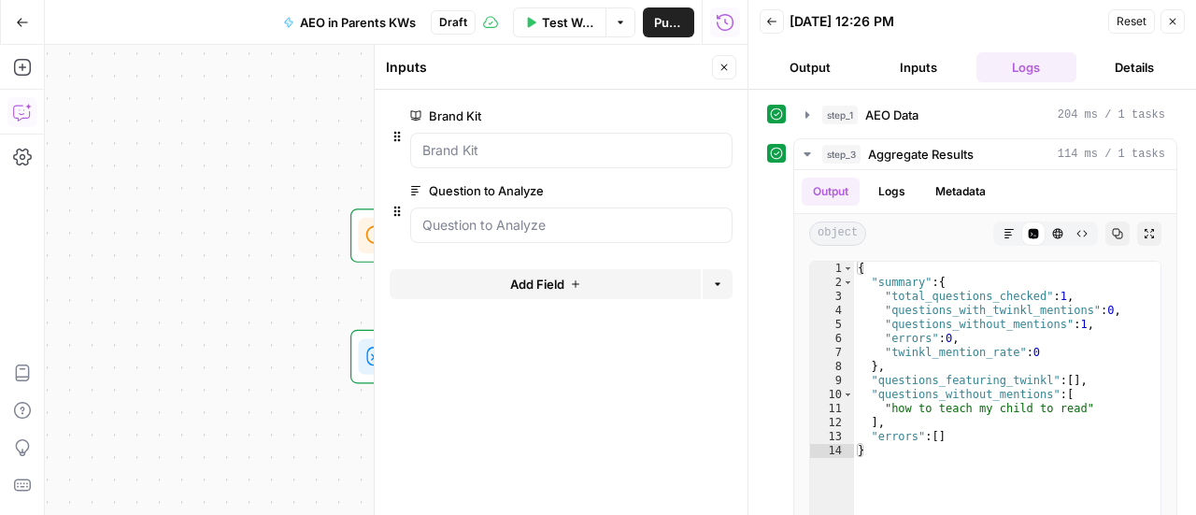
click at [559, 212] on div at bounding box center [571, 224] width 322 height 35
click at [559, 225] on Analyze "Question to Analyze" at bounding box center [571, 225] width 298 height 19
click at [1169, 21] on icon "button" at bounding box center [1172, 21] width 11 height 11
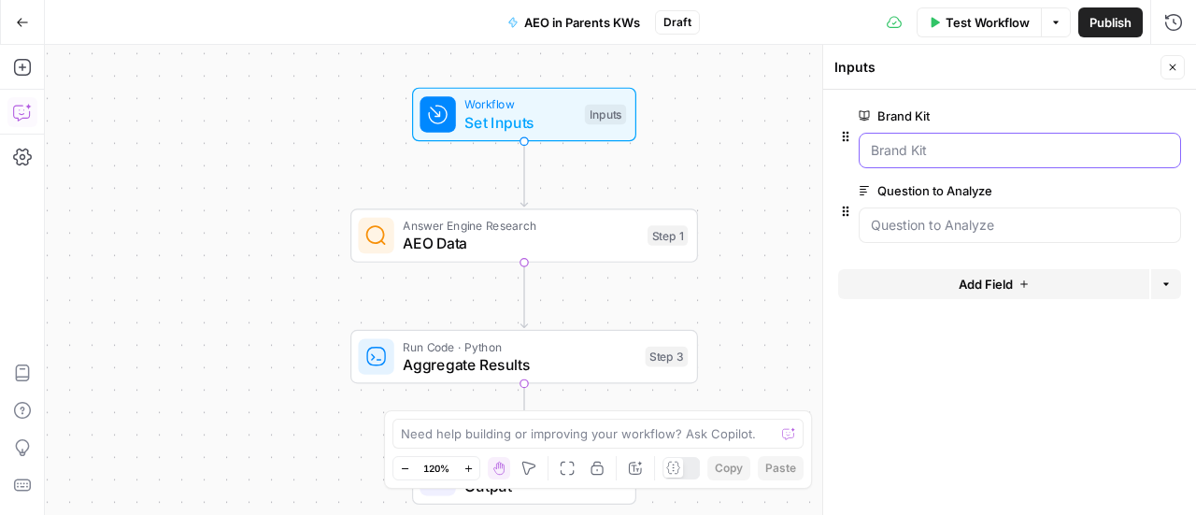
drag, startPoint x: 946, startPoint y: 147, endPoint x: 1017, endPoint y: 122, distance: 75.0
click at [945, 146] on Kit "Brand Kit" at bounding box center [1020, 150] width 298 height 19
click at [985, 21] on span "Test Workflow" at bounding box center [987, 22] width 84 height 19
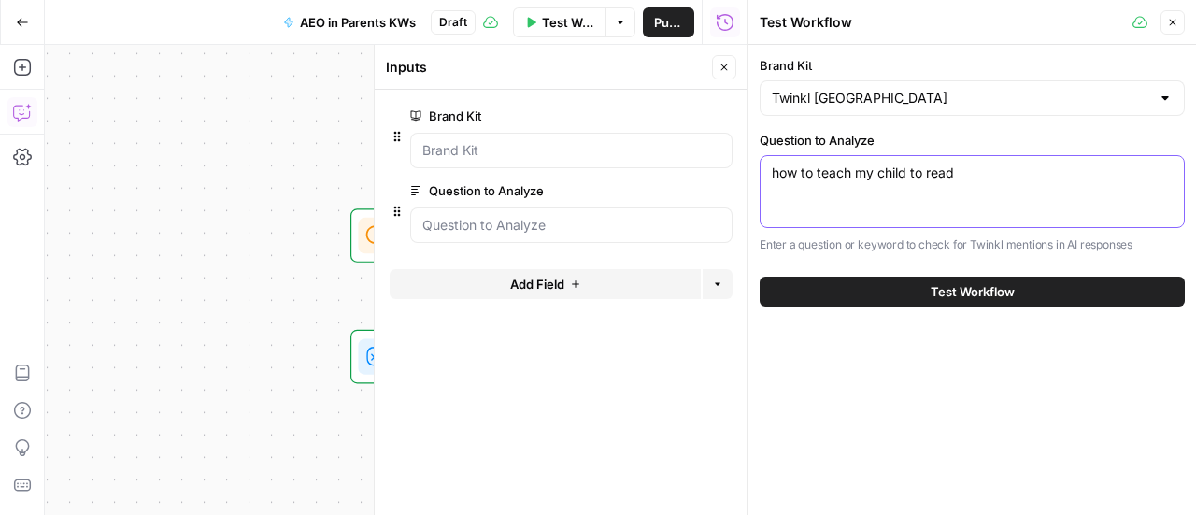
drag, startPoint x: 775, startPoint y: 163, endPoint x: 966, endPoint y: 212, distance: 196.7
click at [966, 213] on div "how to teach my child to read how to teach my child to read" at bounding box center [972, 191] width 425 height 73
click at [955, 98] on input "Brand Kit" at bounding box center [961, 98] width 378 height 19
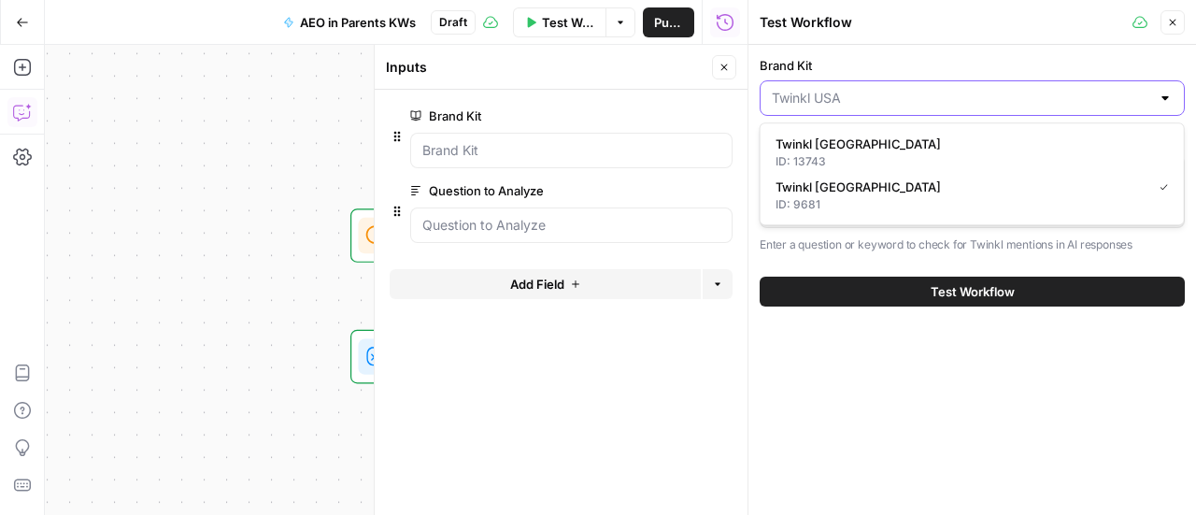
click at [955, 98] on input "Brand Kit" at bounding box center [961, 98] width 378 height 19
type input "Twinkl [GEOGRAPHIC_DATA]"
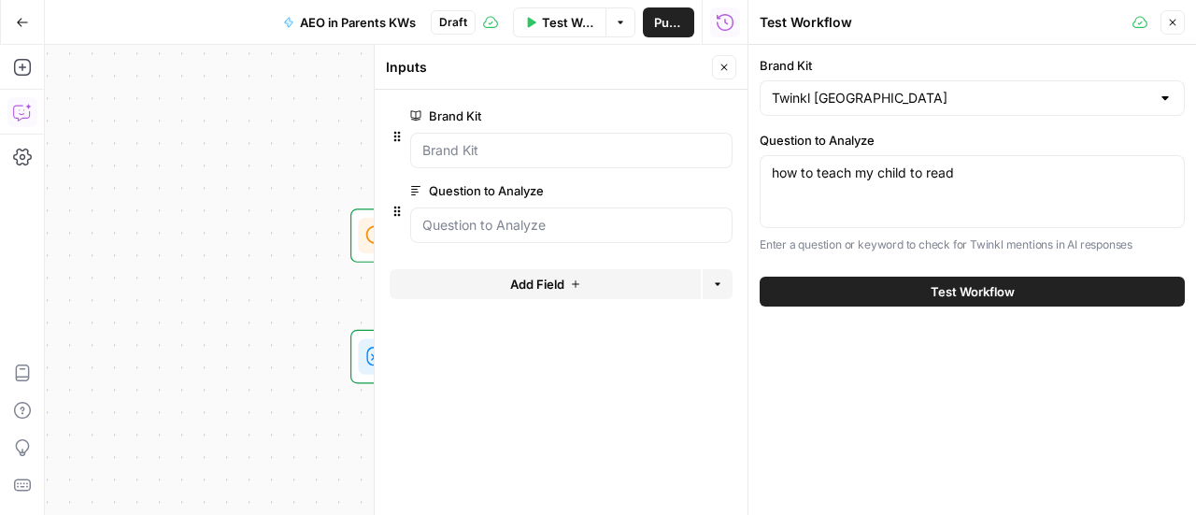
drag, startPoint x: 887, startPoint y: 419, endPoint x: 846, endPoint y: 177, distance: 246.3
click at [887, 418] on div "Brand Kit Twinkl USA Question to Analyze how to teach my child to read how to t…" at bounding box center [971, 280] width 447 height 470
click at [843, 177] on textarea "how to teach my child to read" at bounding box center [972, 172] width 401 height 19
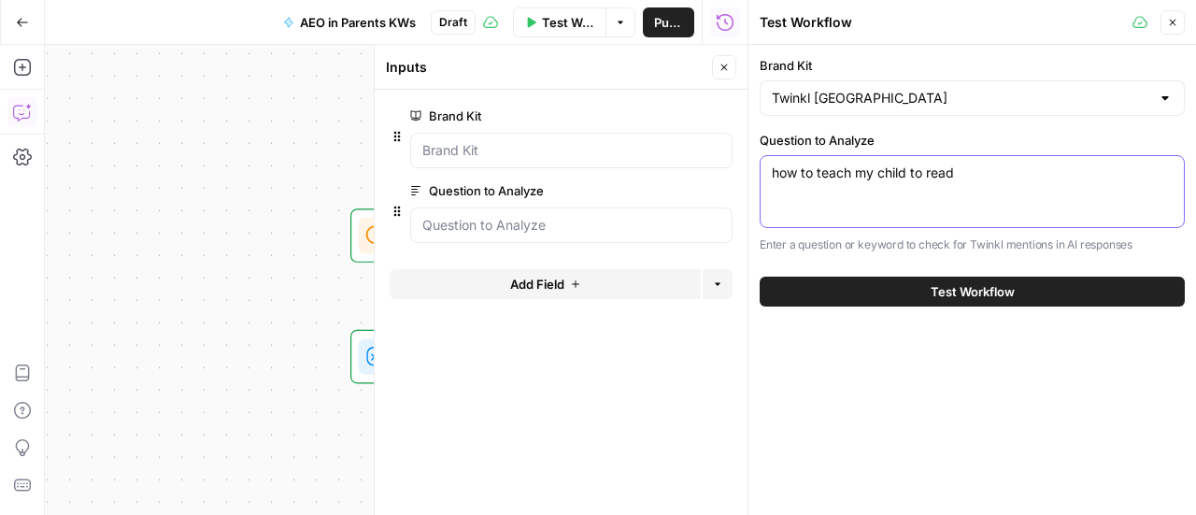
click at [843, 177] on textarea "how to teach my child to read" at bounding box center [972, 172] width 401 height 19
paste textarea "parenting tips easy educational games for kids teacher appreciation notes from …"
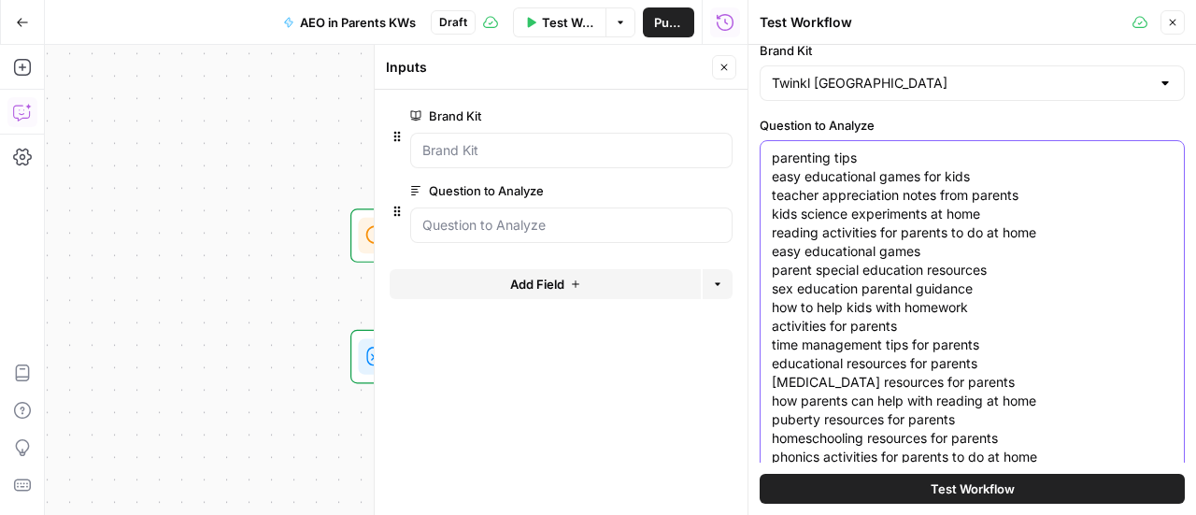
type textarea "parenting tips easy educational games for kids teacher appreciation notes from …"
click at [918, 496] on button "Test Workflow" at bounding box center [972, 489] width 425 height 30
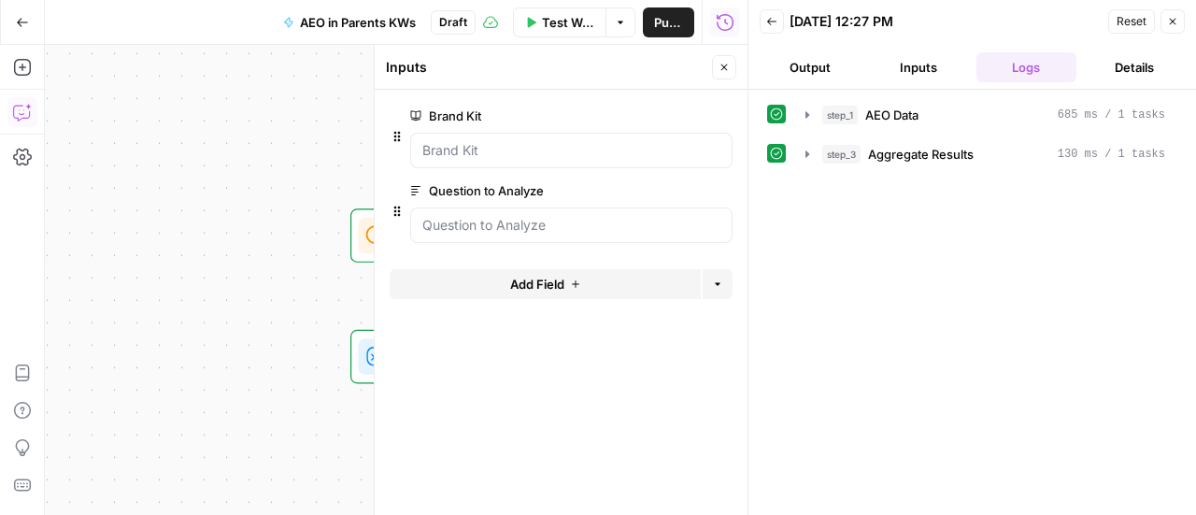
click at [437, 213] on div at bounding box center [571, 224] width 322 height 35
click at [656, 13] on span "Publish" at bounding box center [668, 22] width 29 height 19
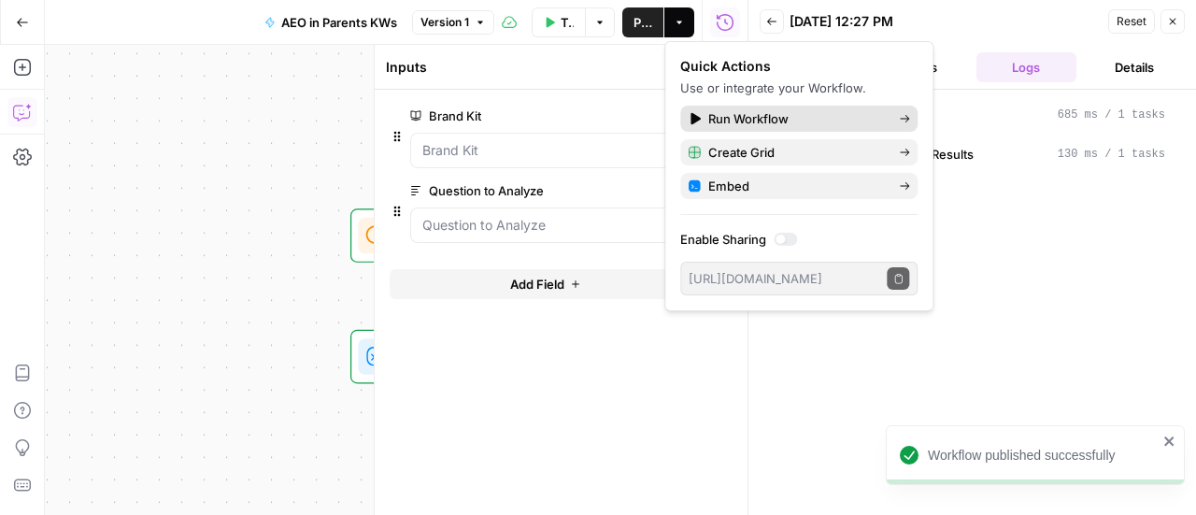
click at [731, 116] on span "Run Workflow" at bounding box center [796, 118] width 176 height 19
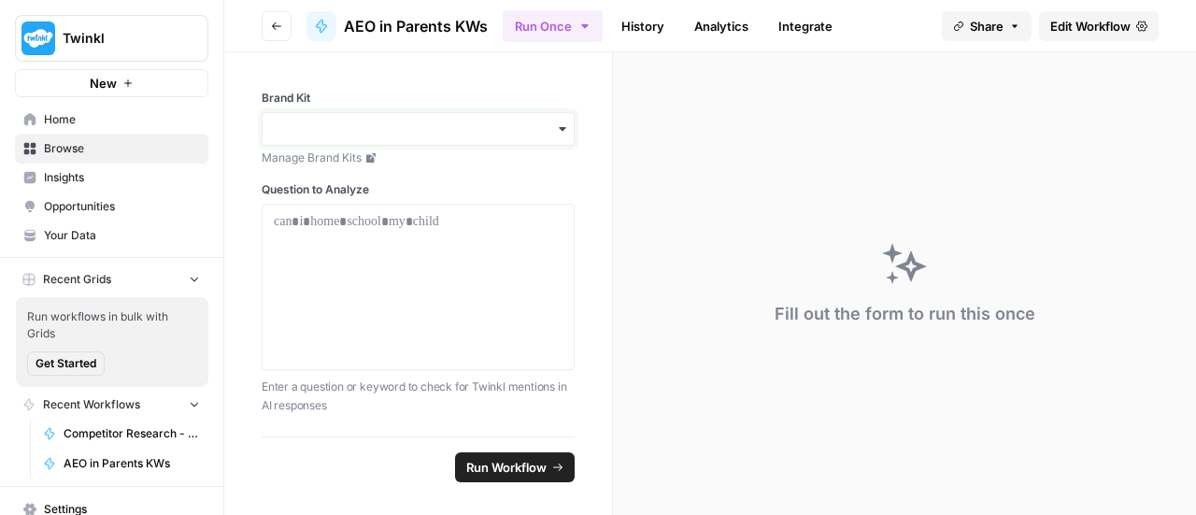
click at [391, 121] on input "Brand Kit" at bounding box center [418, 129] width 289 height 19
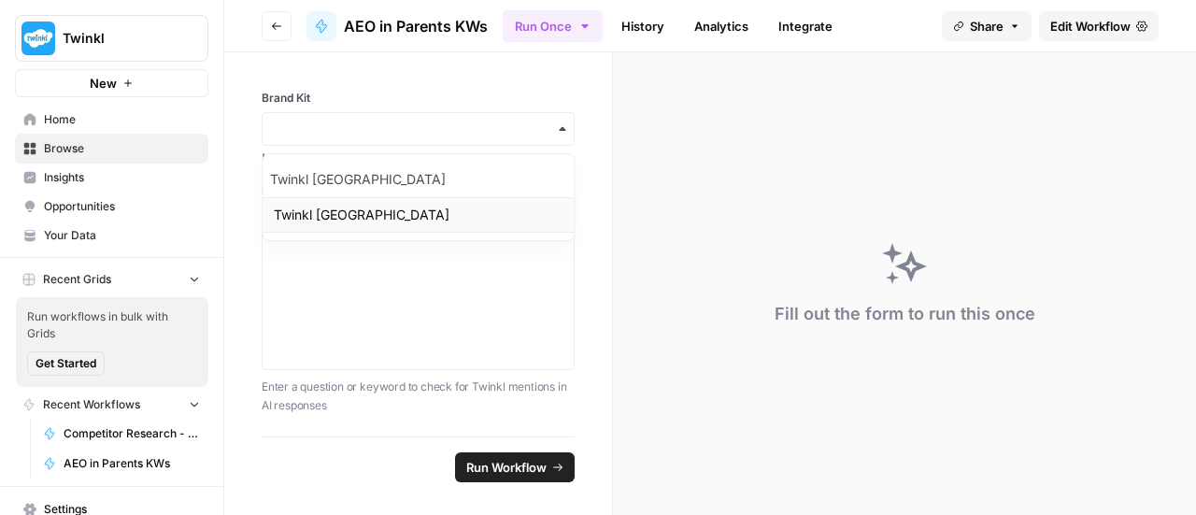
click at [375, 214] on div "Twinkl [GEOGRAPHIC_DATA]" at bounding box center [418, 214] width 311 height 35
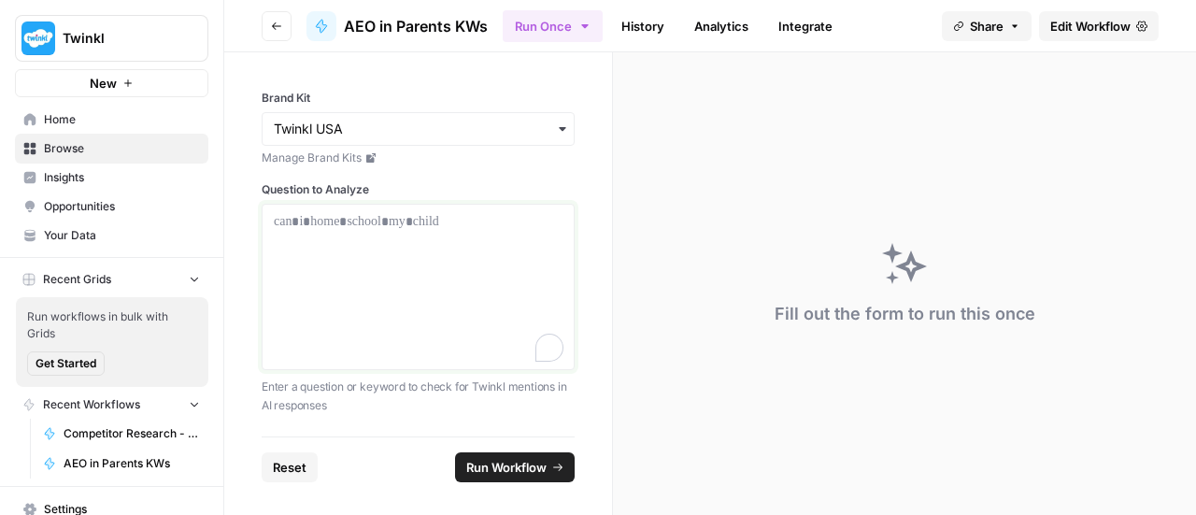
click at [372, 224] on p "To enrich screen reader interactions, please activate Accessibility in Grammarl…" at bounding box center [418, 221] width 289 height 19
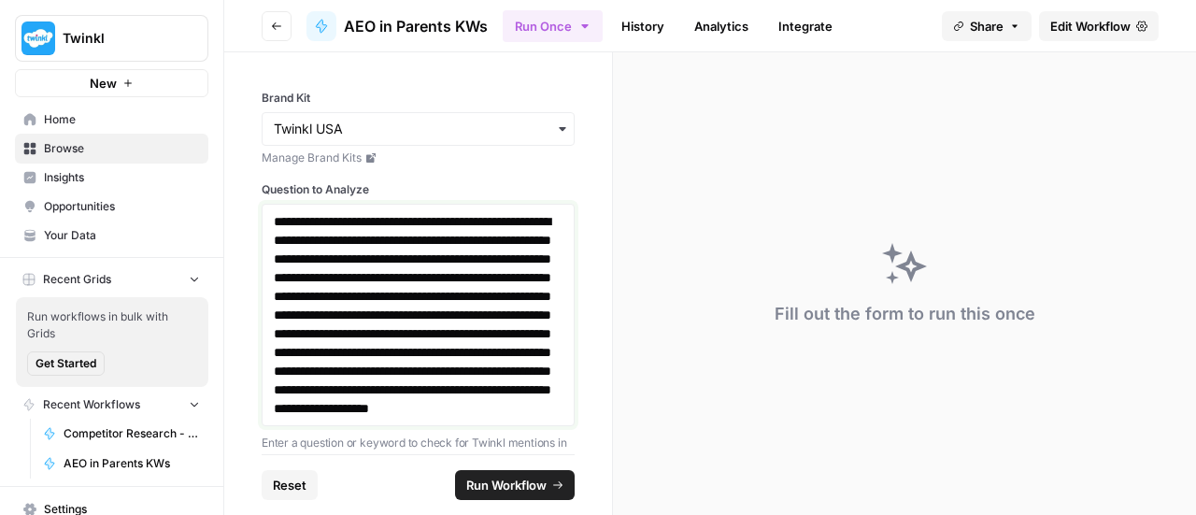
scroll to position [59, 0]
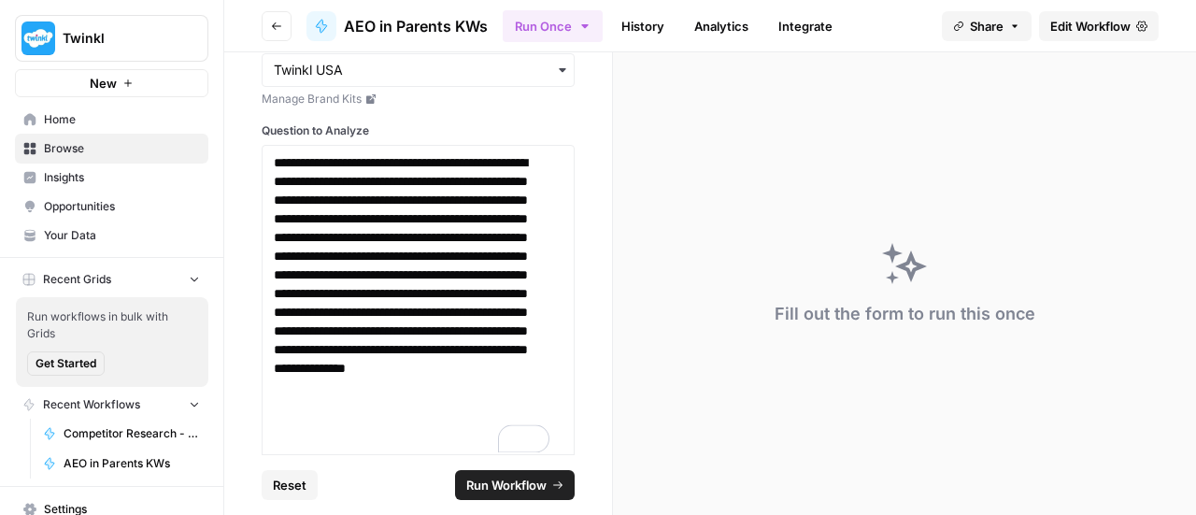
click at [501, 487] on span "Run Workflow" at bounding box center [506, 485] width 80 height 19
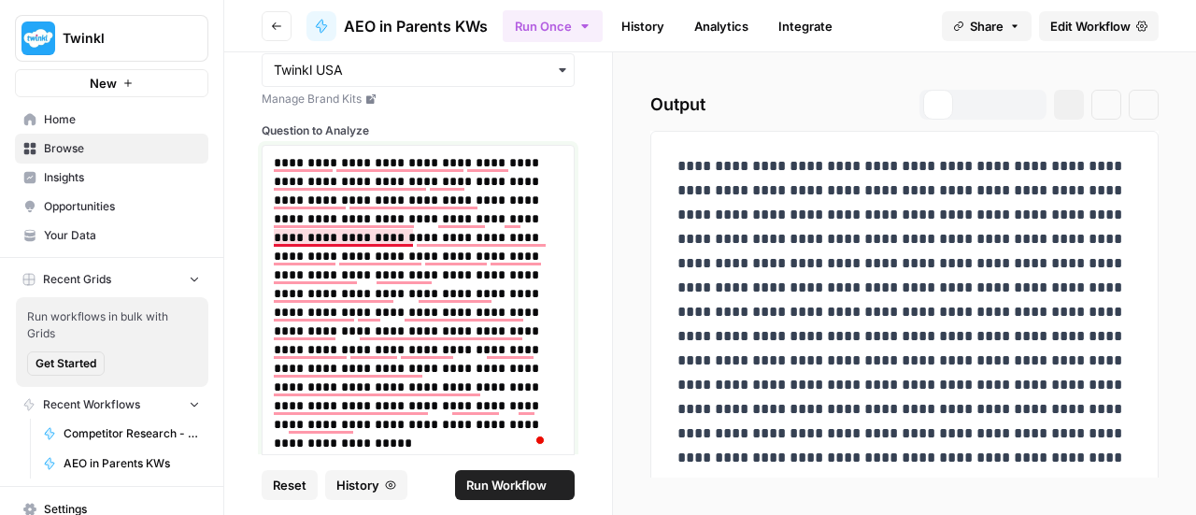
click at [307, 233] on p "**********" at bounding box center [412, 302] width 276 height 299
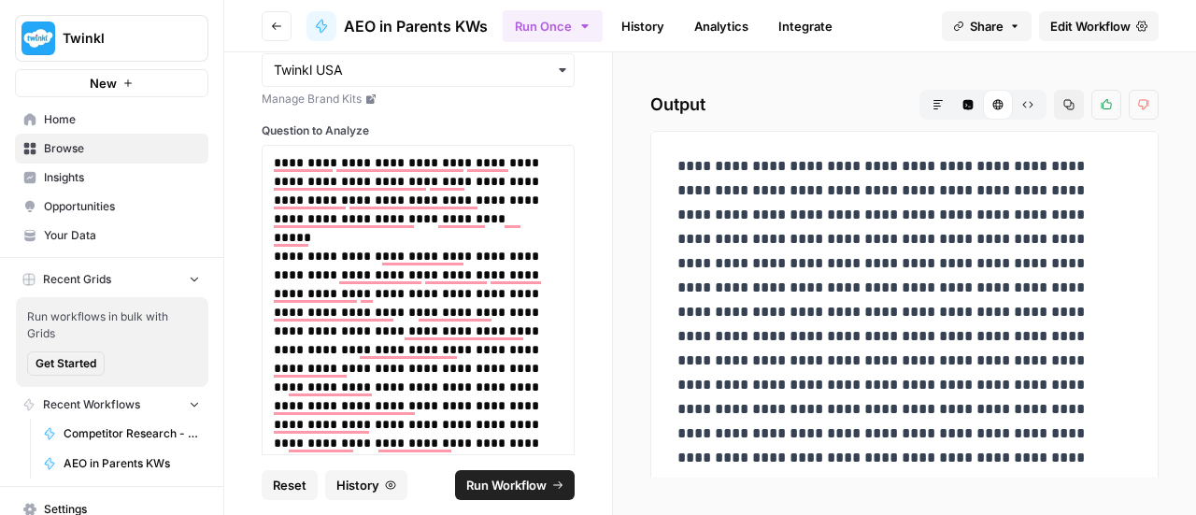
click at [979, 169] on p "**********" at bounding box center [897, 348] width 440 height 389
drag, startPoint x: 472, startPoint y: 258, endPoint x: 469, endPoint y: 248, distance: 10.7
click at [471, 251] on p "**********" at bounding box center [412, 359] width 276 height 224
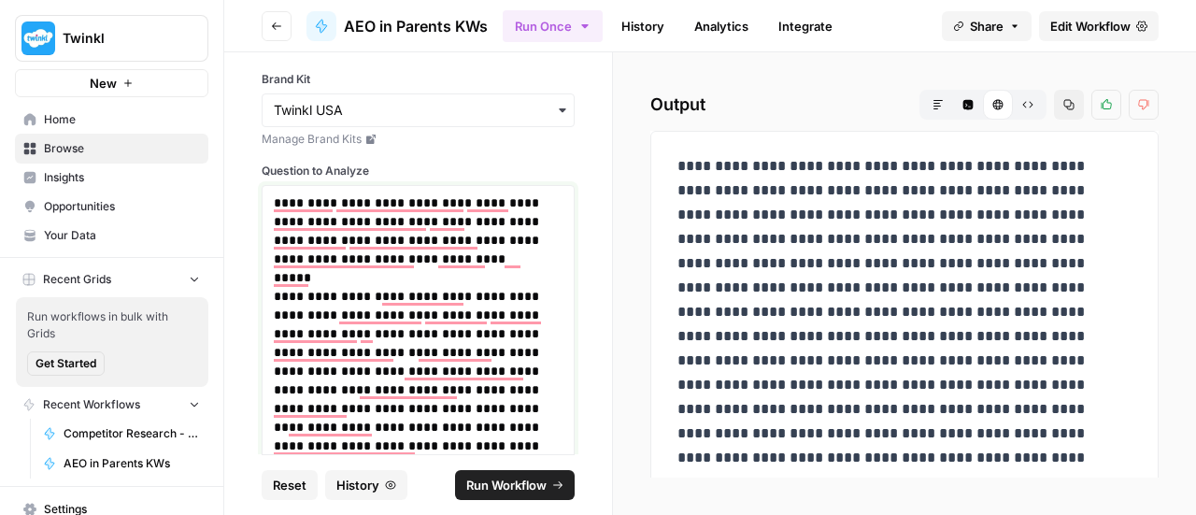
scroll to position [0, 0]
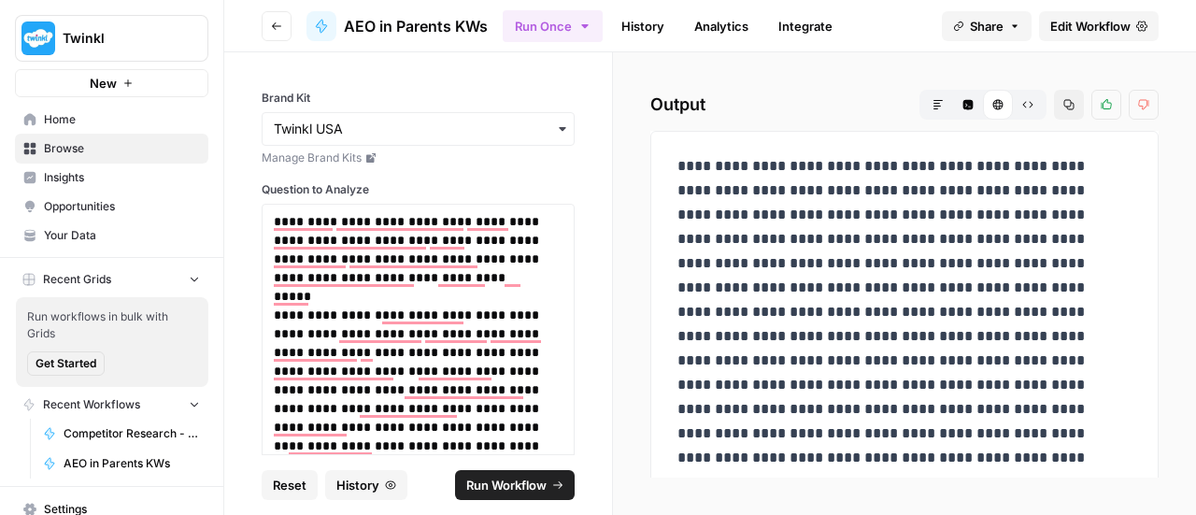
click at [701, 15] on ul "Run Once History Analytics Integrate" at bounding box center [673, 25] width 341 height 36
click at [706, 22] on link "Analytics" at bounding box center [721, 26] width 77 height 30
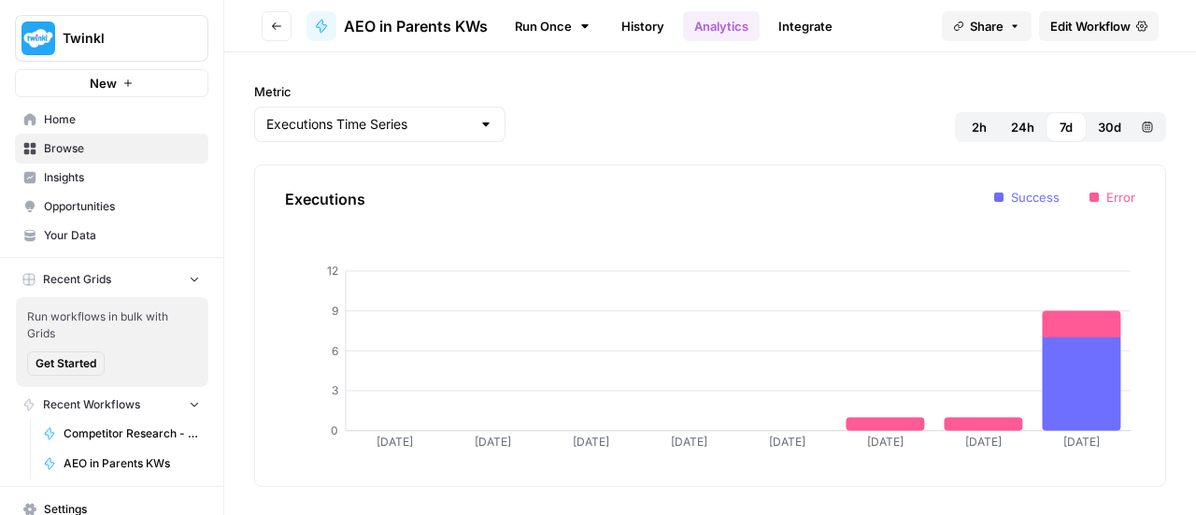
click at [806, 21] on link "Integrate" at bounding box center [805, 26] width 77 height 30
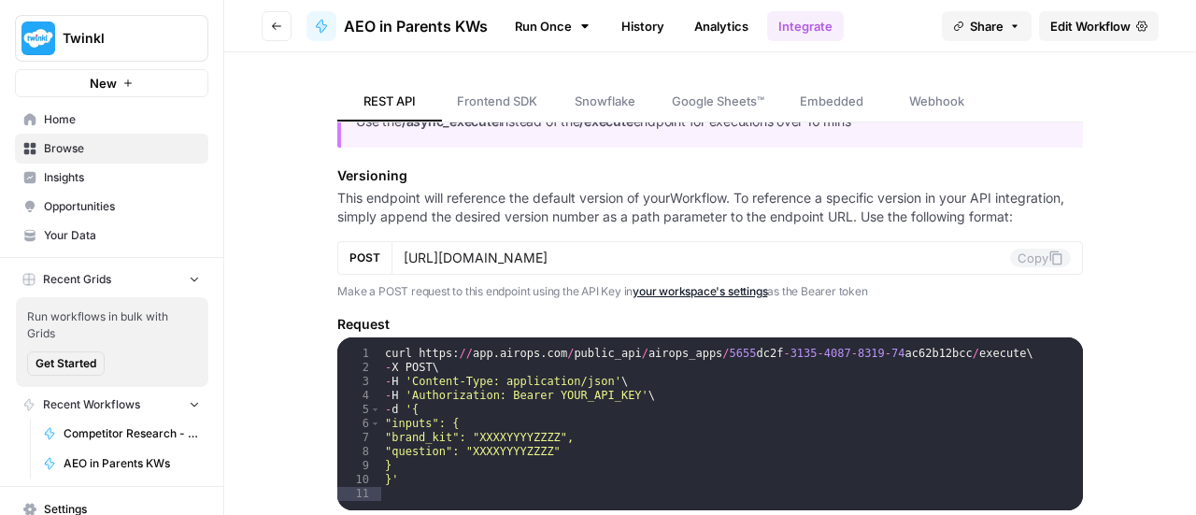
scroll to position [654, 0]
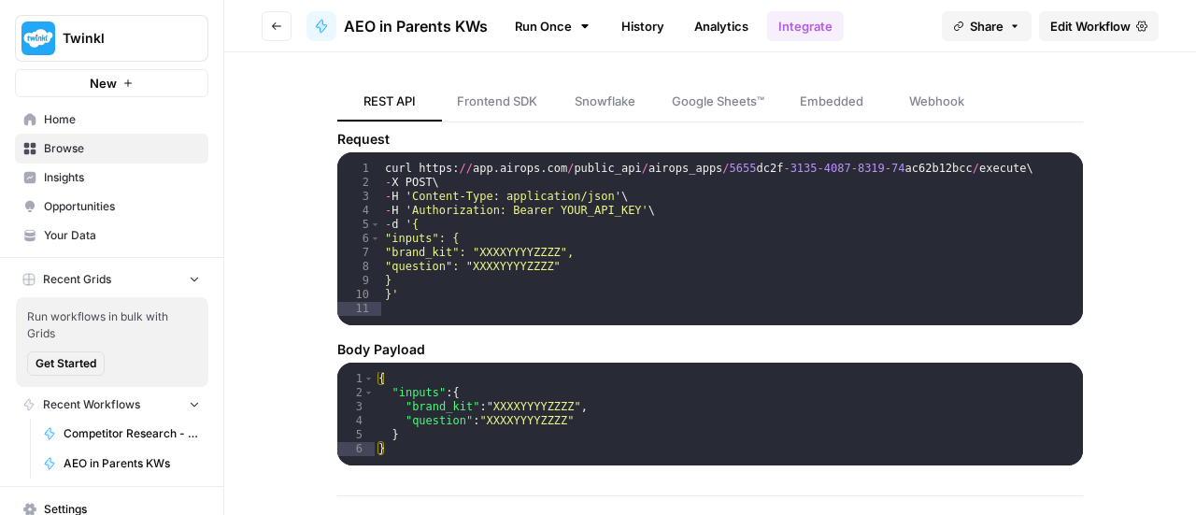
click at [557, 21] on link "Run Once" at bounding box center [553, 26] width 100 height 32
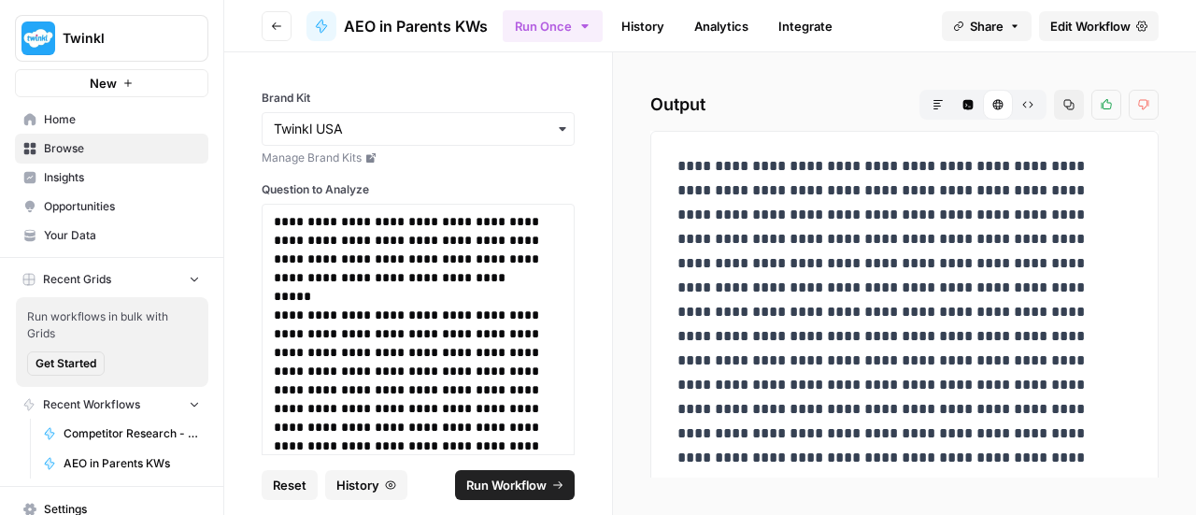
click at [369, 18] on span "AEO in Parents KWs" at bounding box center [416, 26] width 144 height 22
click at [338, 25] on div "AEO in Parents KWs" at bounding box center [396, 26] width 181 height 30
click at [329, 24] on div at bounding box center [321, 26] width 30 height 30
click at [504, 478] on span "Run Workflow" at bounding box center [506, 485] width 80 height 19
click at [1075, 17] on span "Edit Workflow" at bounding box center [1090, 26] width 80 height 19
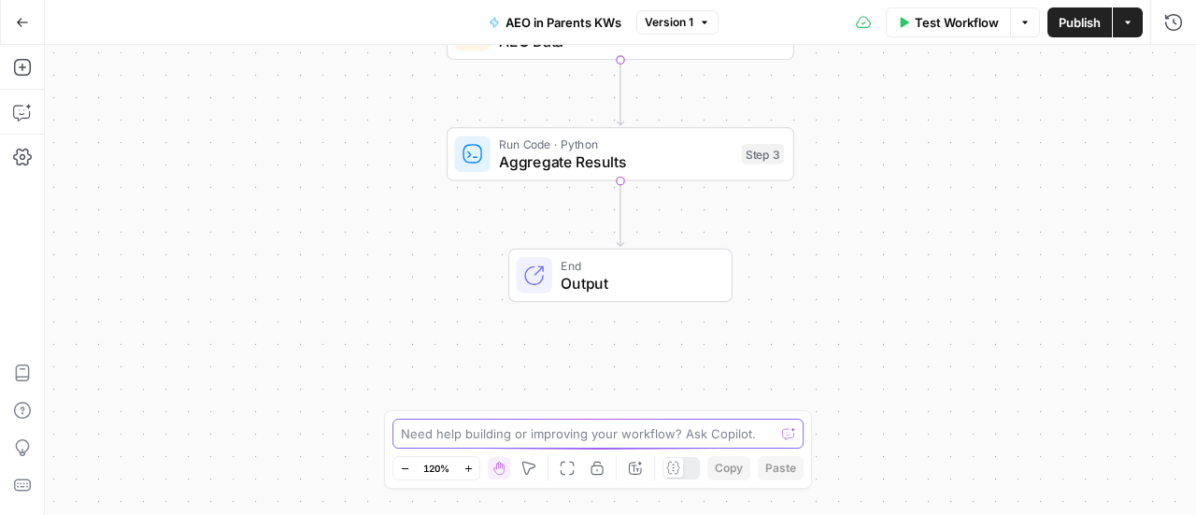
click at [492, 429] on textarea at bounding box center [588, 433] width 374 height 19
click at [602, 431] on textarea "change to analyse 10 questions formentions in AI LMMs" at bounding box center [579, 433] width 357 height 19
type textarea "change to analyse 10 questions for mentions in AI LMMs"
click at [791, 440] on button "Send" at bounding box center [788, 433] width 24 height 24
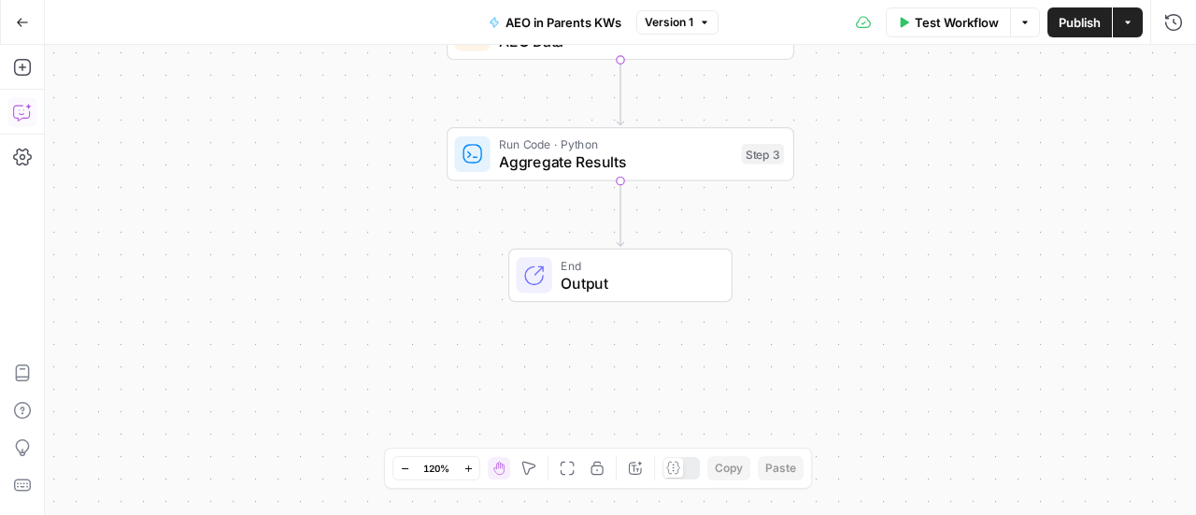
click at [788, 434] on div "Workflow Set Inputs Inputs Answer Engine Research AEO Data Step 1 Run Code · Py…" at bounding box center [620, 280] width 1151 height 470
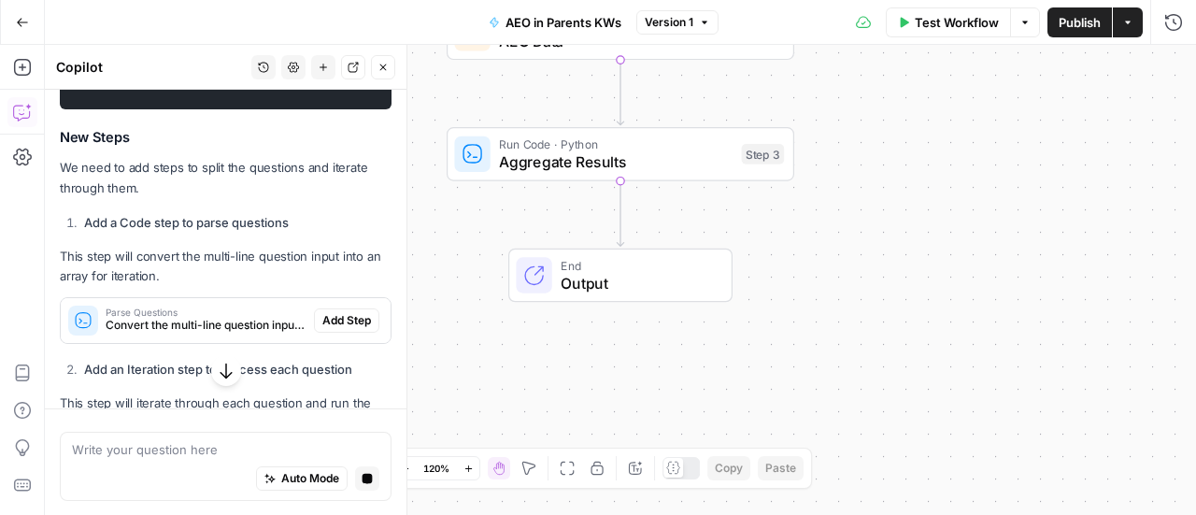
scroll to position [841, 0]
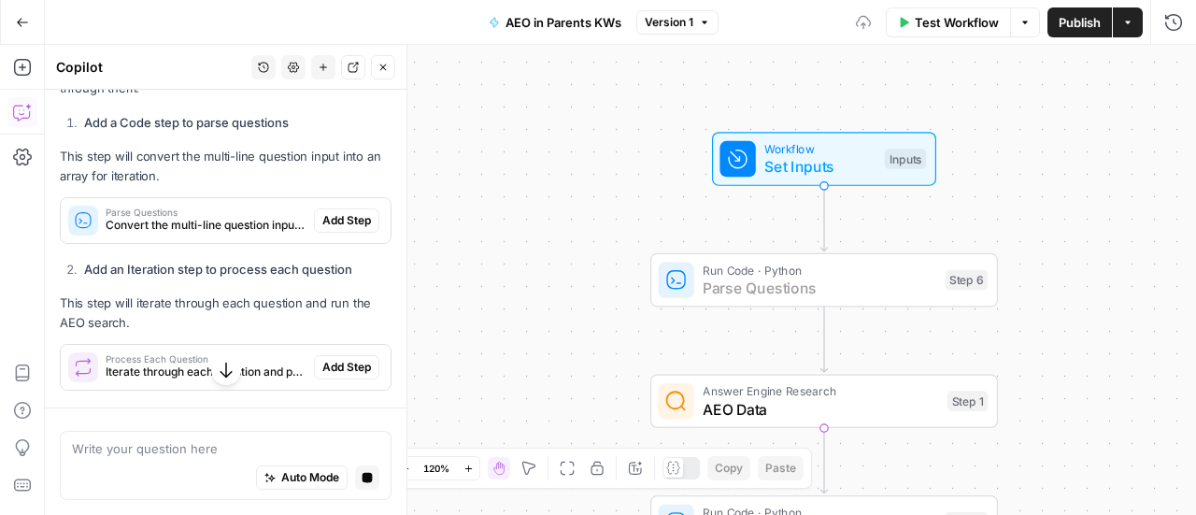
click at [338, 229] on span "Add Step" at bounding box center [346, 220] width 49 height 17
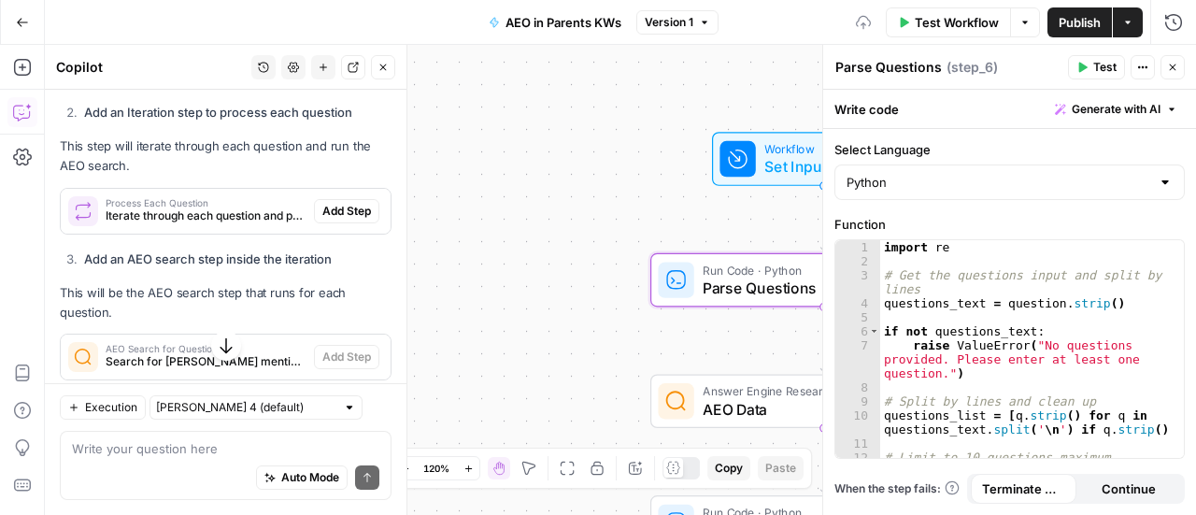
scroll to position [1064, 0]
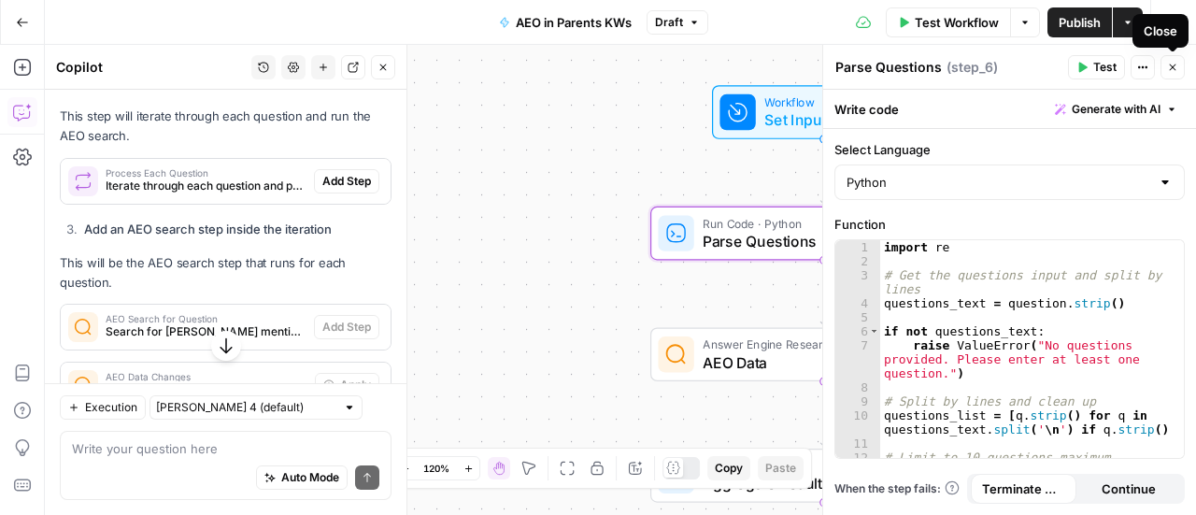
click at [1171, 66] on icon "button" at bounding box center [1173, 67] width 7 height 7
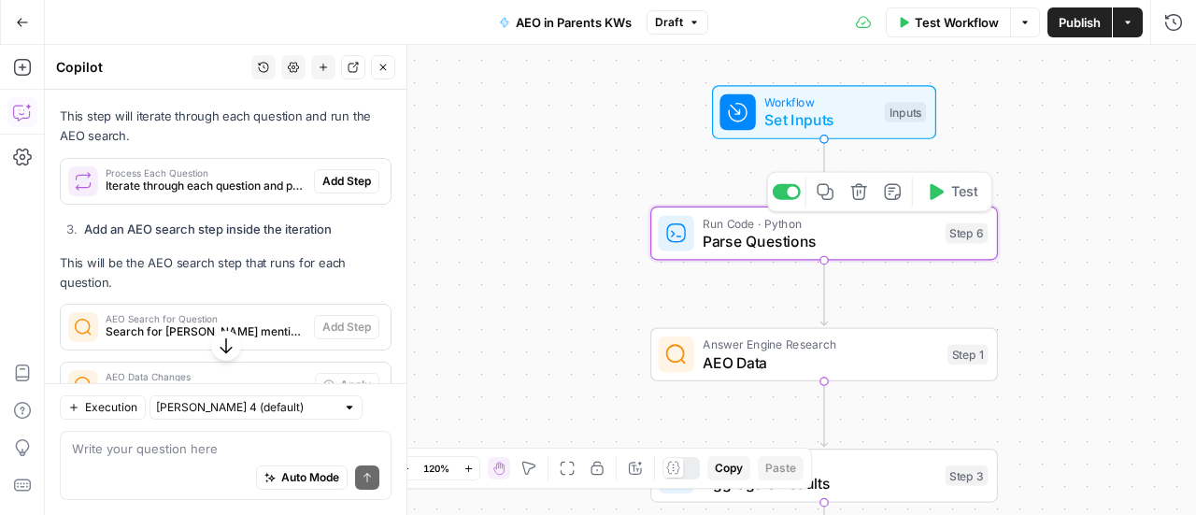
click at [876, 233] on span "Parse Questions" at bounding box center [820, 241] width 234 height 22
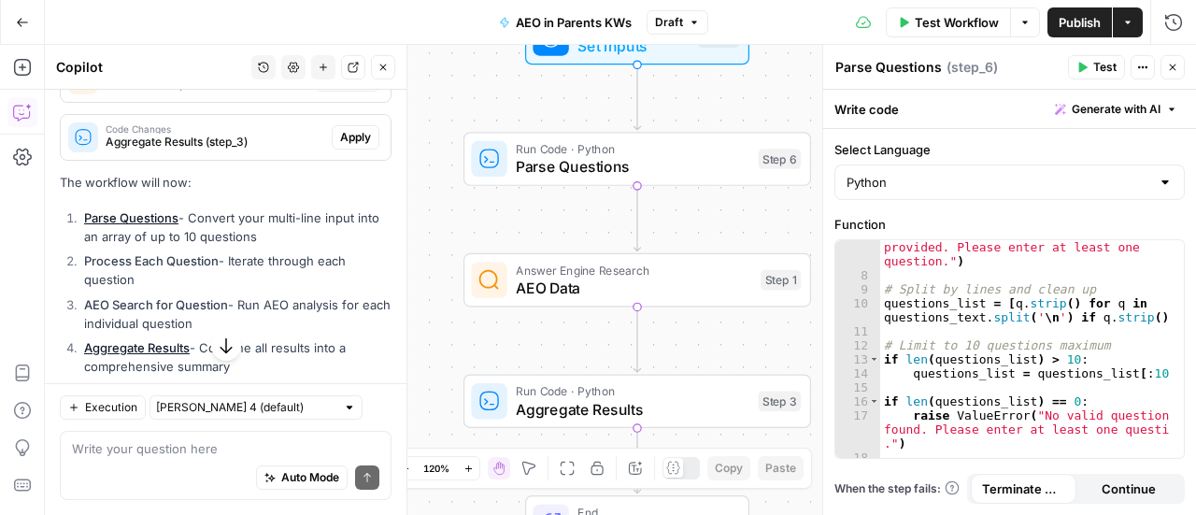
scroll to position [1344, 0]
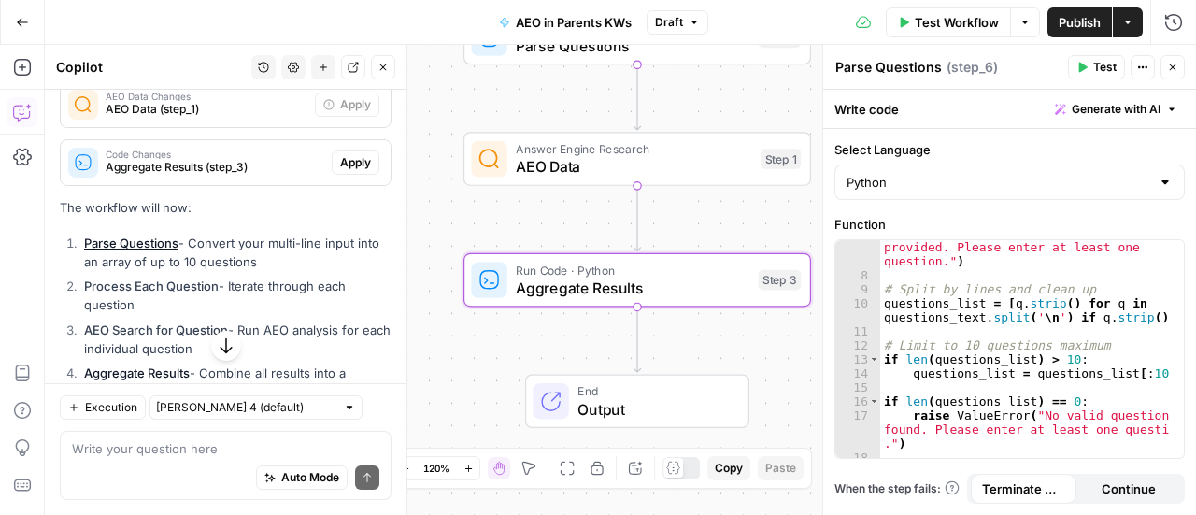
click at [340, 171] on span "Apply" at bounding box center [355, 162] width 31 height 17
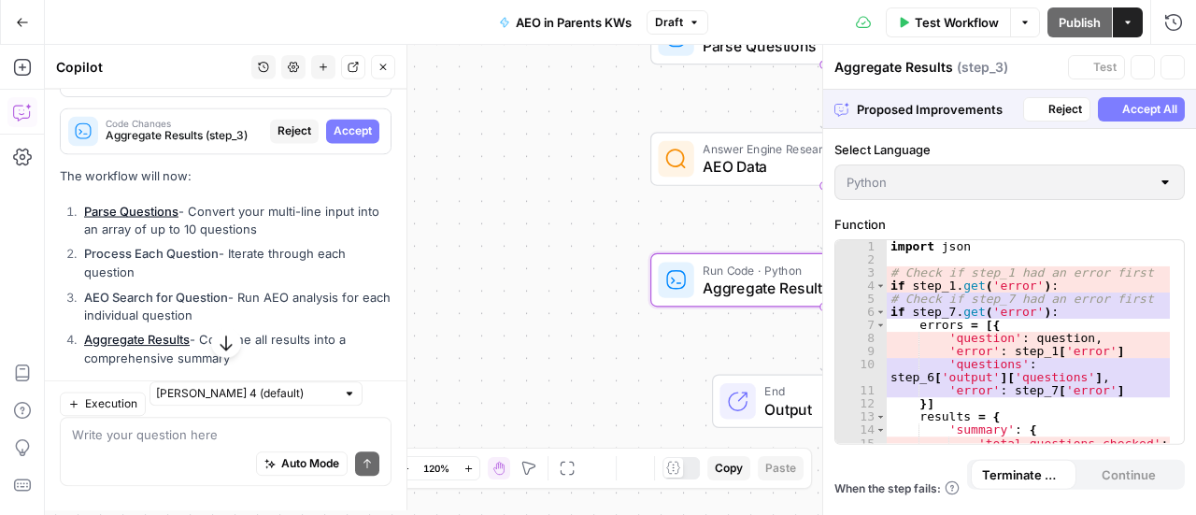
scroll to position [1314, 0]
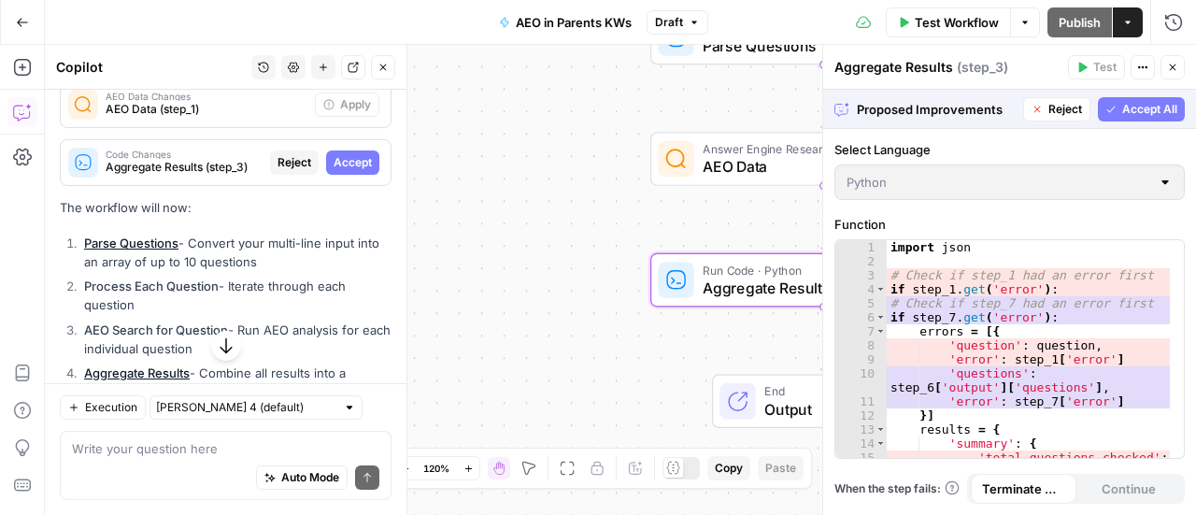
click at [348, 175] on button "Accept" at bounding box center [352, 162] width 53 height 24
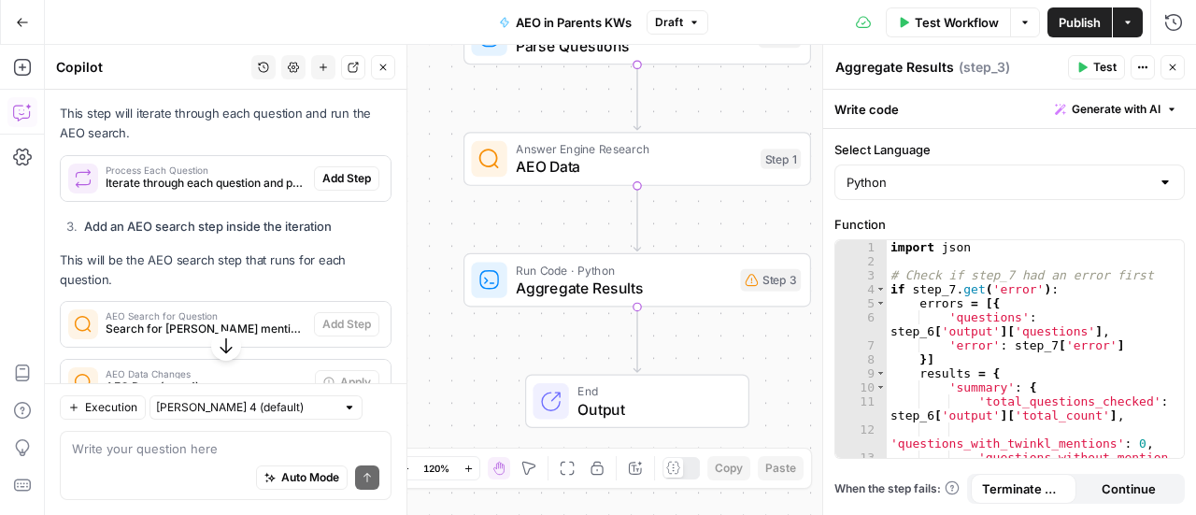
scroll to position [1063, 0]
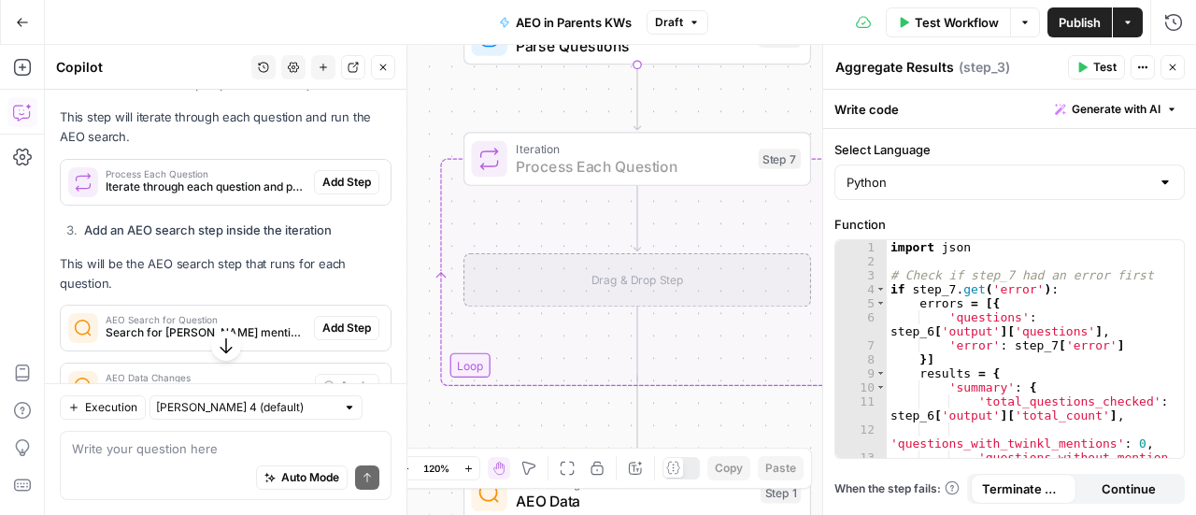
click at [323, 191] on span "Add Step" at bounding box center [346, 182] width 49 height 17
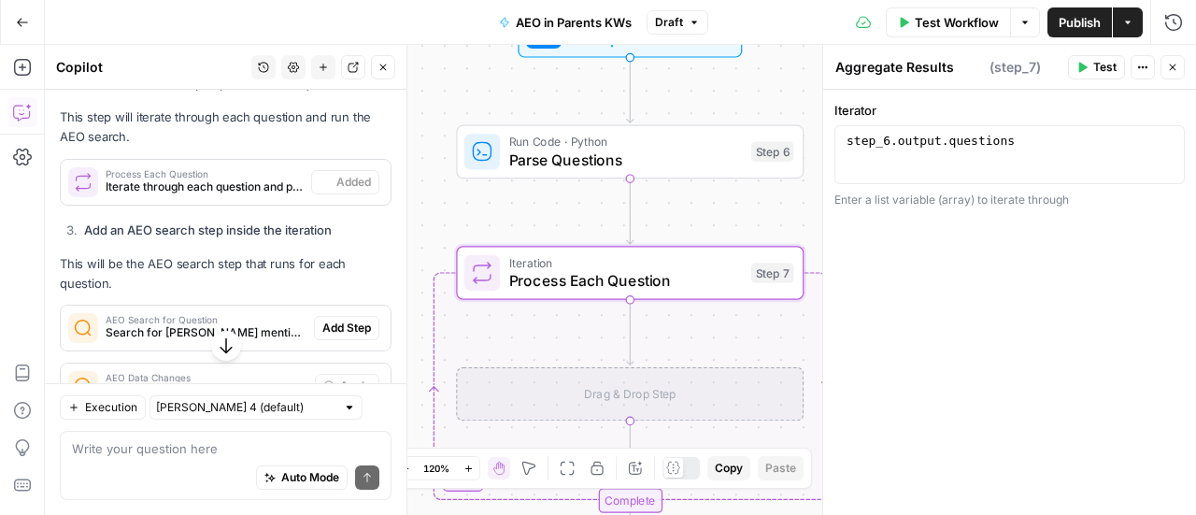
type textarea "Process Each Question"
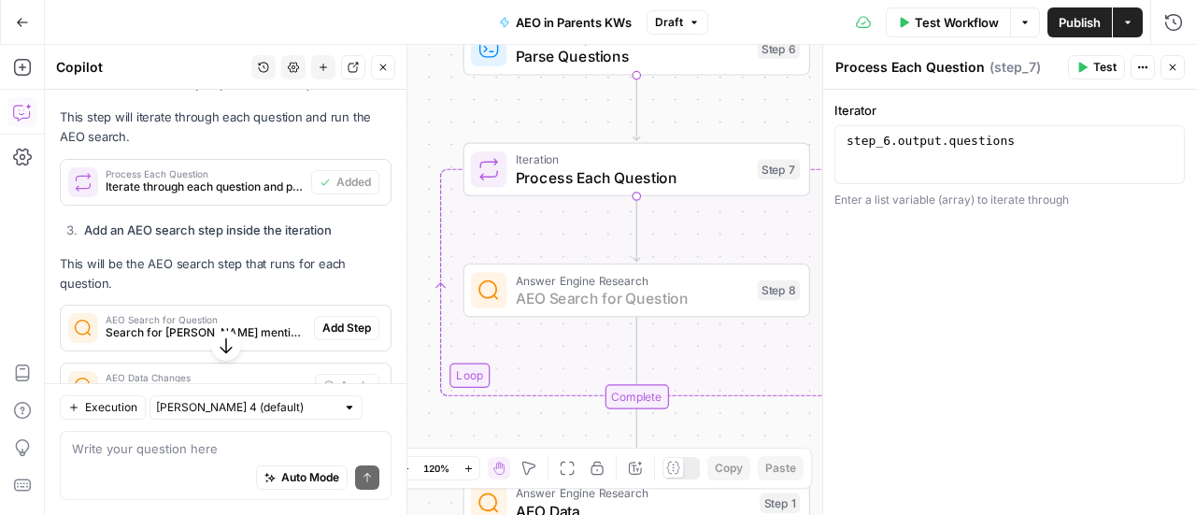
click at [333, 334] on span "Add Step" at bounding box center [346, 327] width 49 height 17
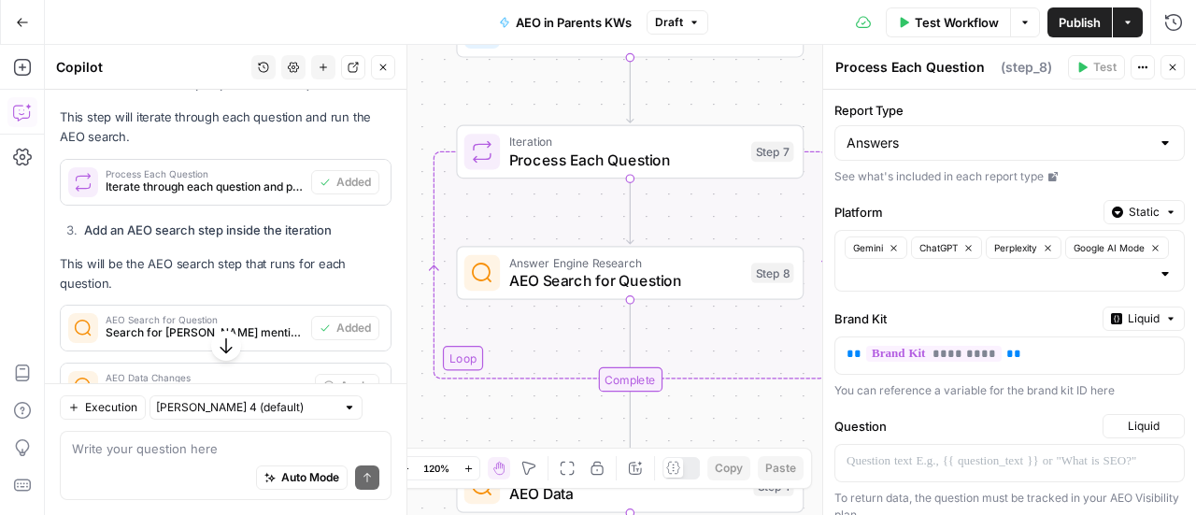
type textarea "AEO Search for Question"
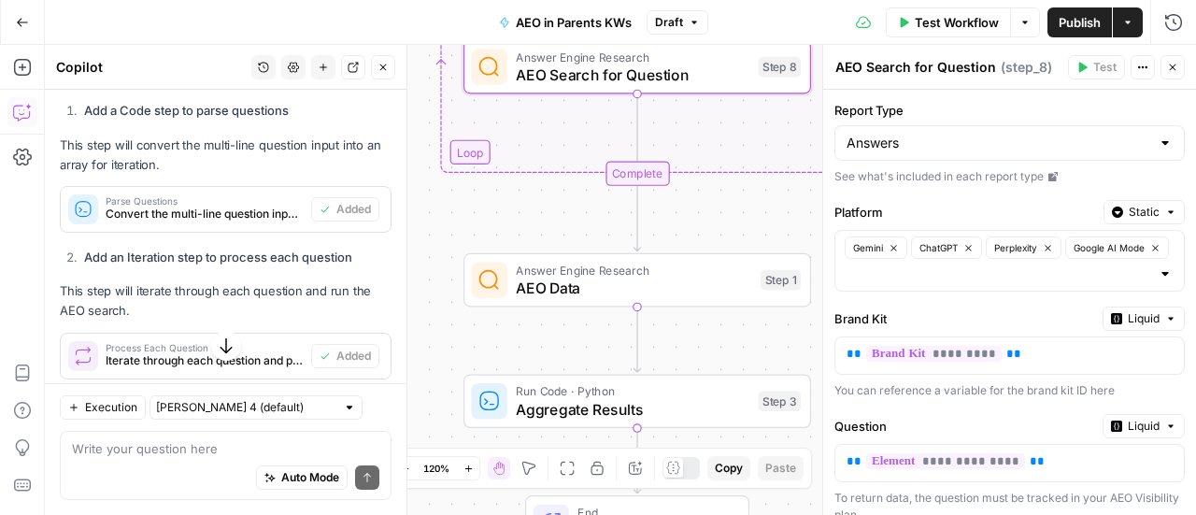
scroll to position [876, 0]
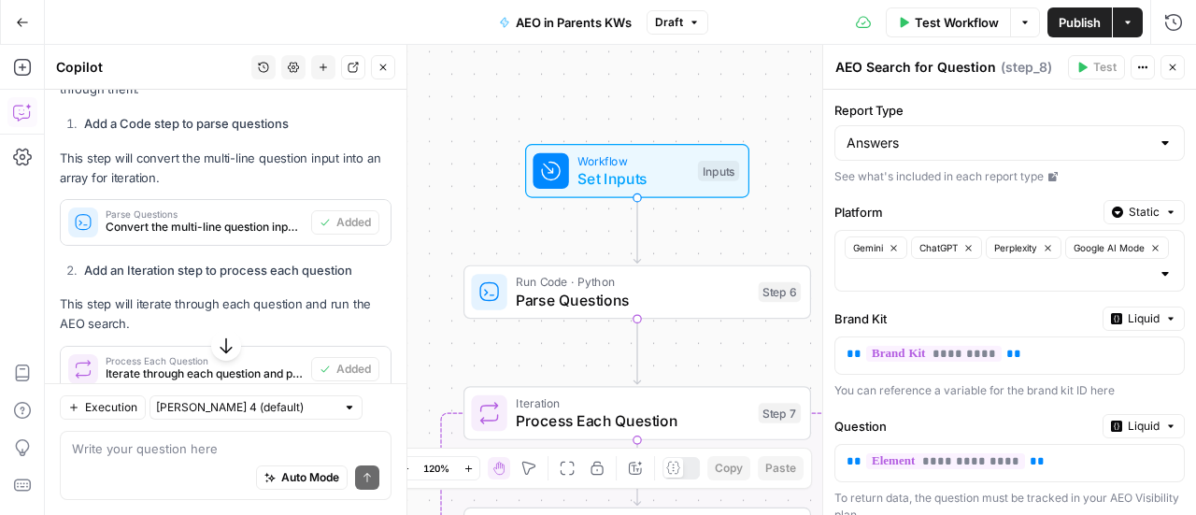
click at [1157, 266] on div at bounding box center [1164, 273] width 15 height 19
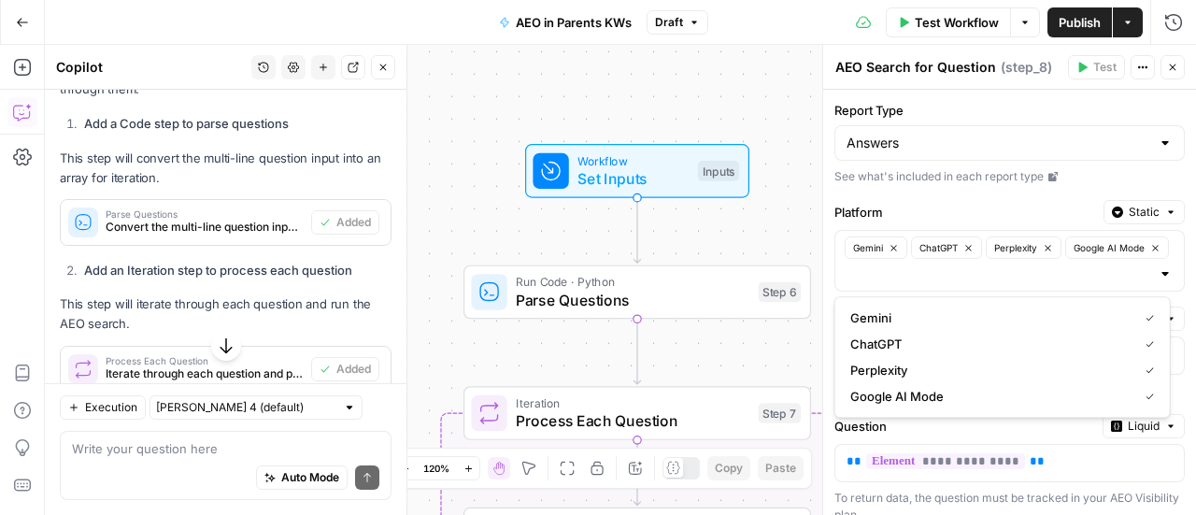
click at [1149, 283] on div "Gemini ChatGPT Perplexity Google AI Mode" at bounding box center [1009, 261] width 350 height 62
click at [971, 144] on input "Report Type" at bounding box center [998, 143] width 304 height 19
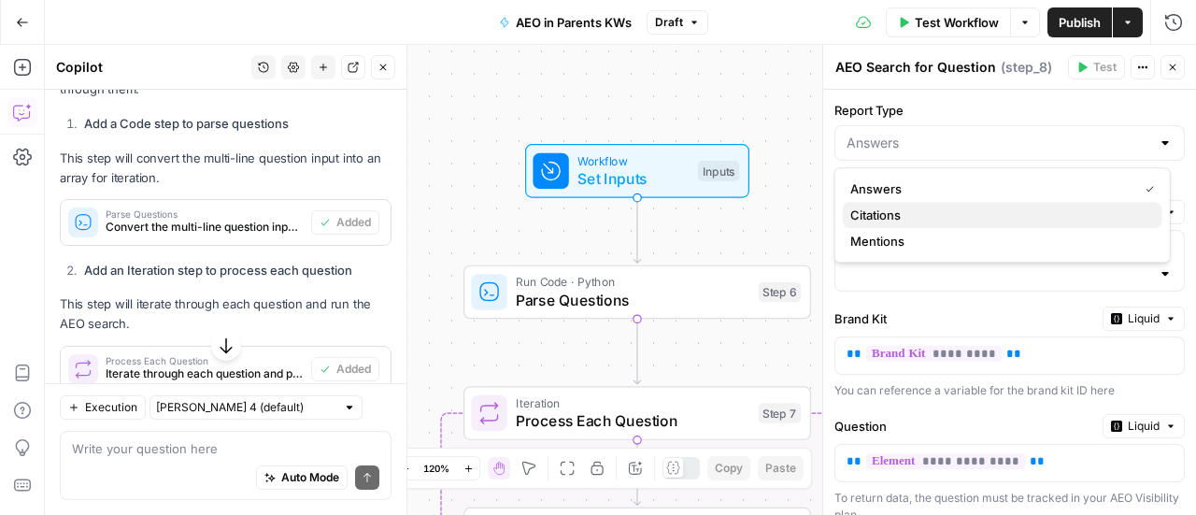
click at [887, 220] on span "Citations" at bounding box center [998, 215] width 297 height 19
type input "Citations"
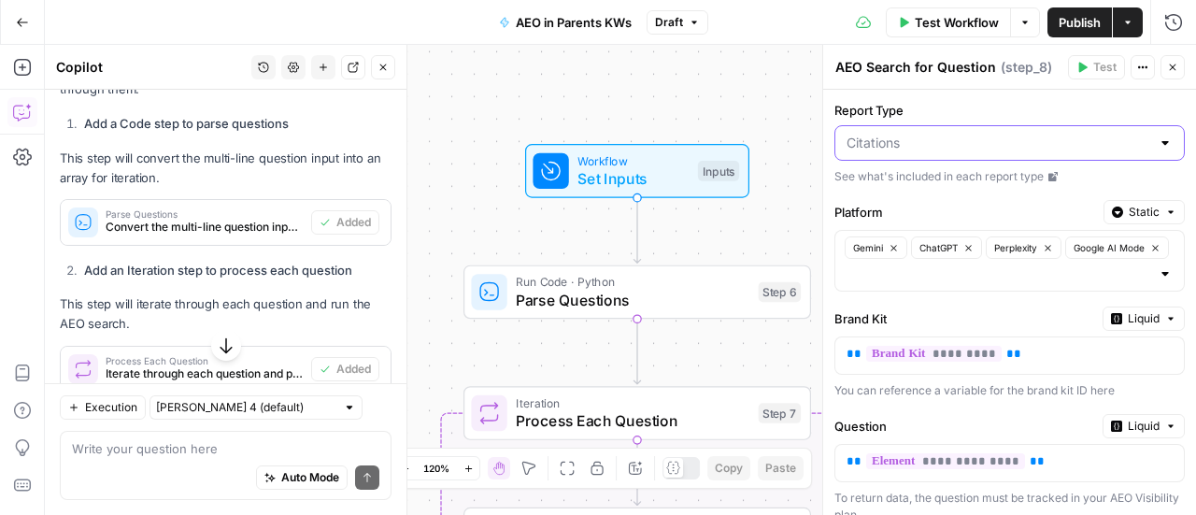
click at [894, 135] on input "Report Type" at bounding box center [998, 143] width 304 height 19
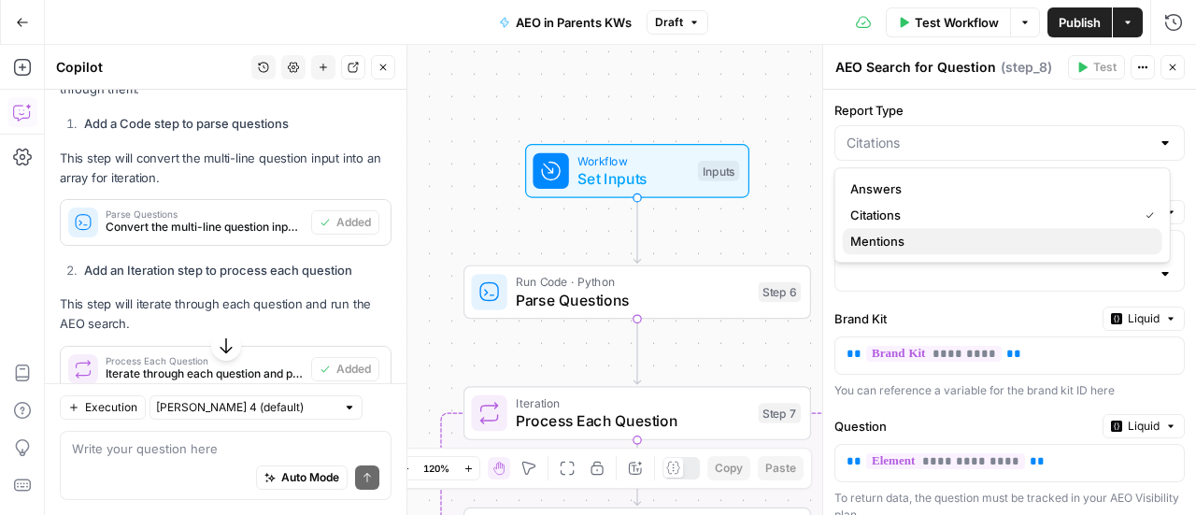
click at [894, 236] on span "Mentions" at bounding box center [998, 241] width 297 height 19
type input "Mentions"
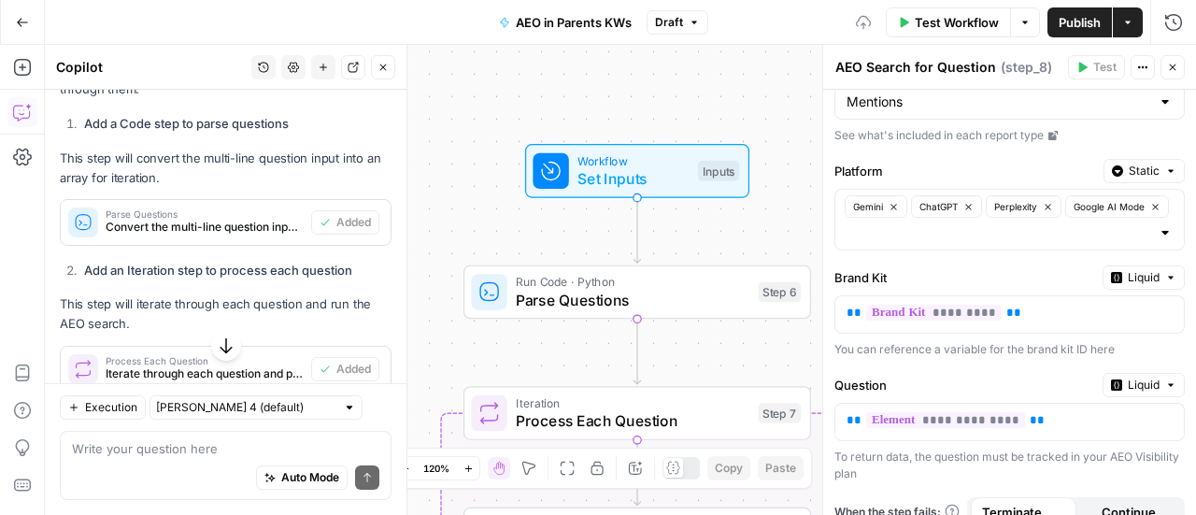
scroll to position [58, 0]
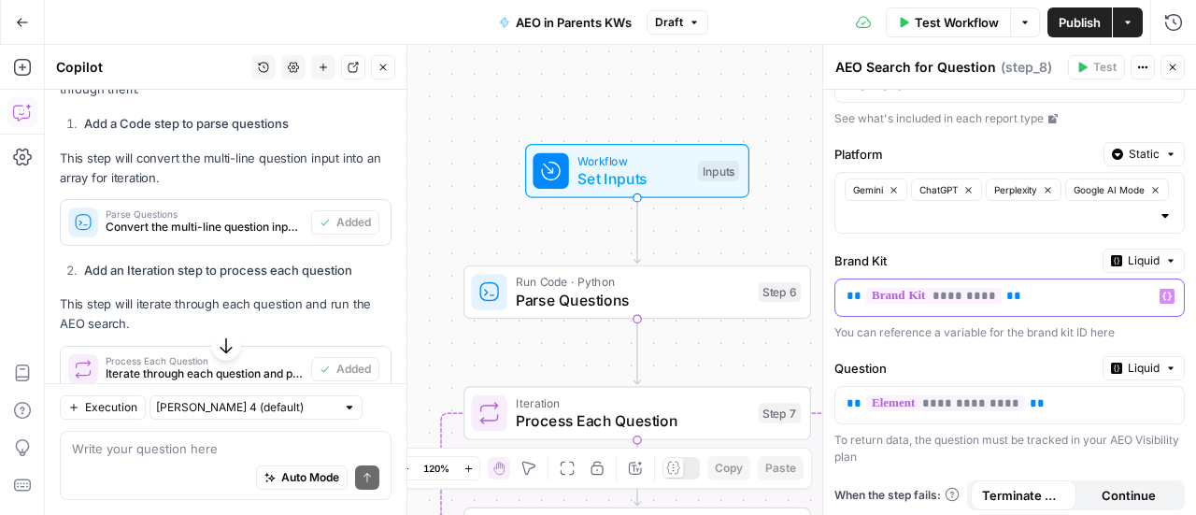
click at [1136, 296] on div "** ********* **" at bounding box center [994, 297] width 319 height 36
click at [1006, 298] on span "**" at bounding box center [1013, 296] width 15 height 12
click at [938, 403] on span "**********" at bounding box center [945, 403] width 159 height 16
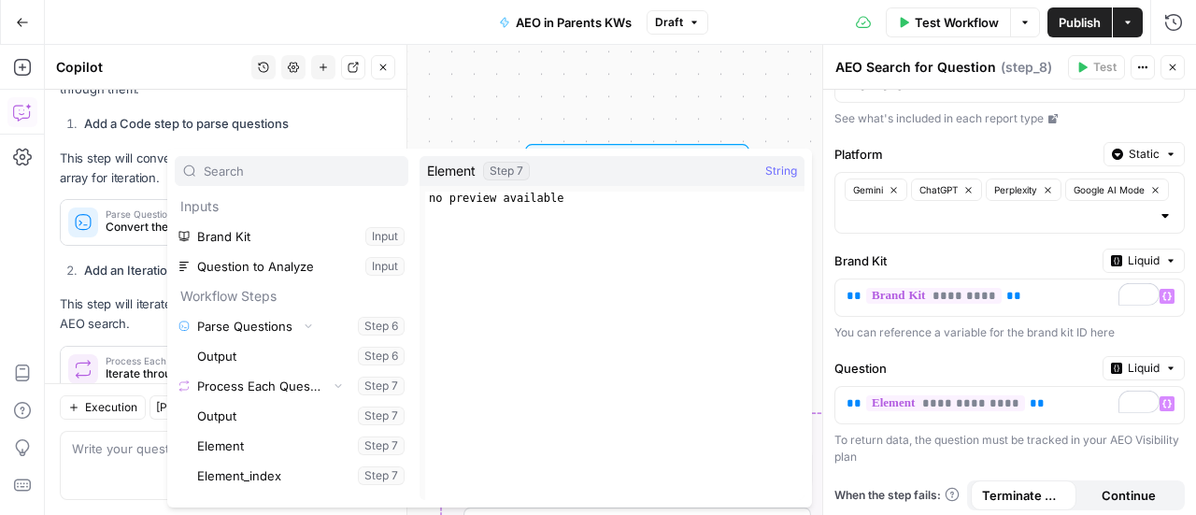
type textarea "**********"
click at [478, 199] on div "no preview available" at bounding box center [614, 360] width 379 height 336
click at [685, 212] on div "no preview available" at bounding box center [614, 360] width 379 height 336
click at [1176, 61] on button "Close" at bounding box center [1172, 67] width 24 height 24
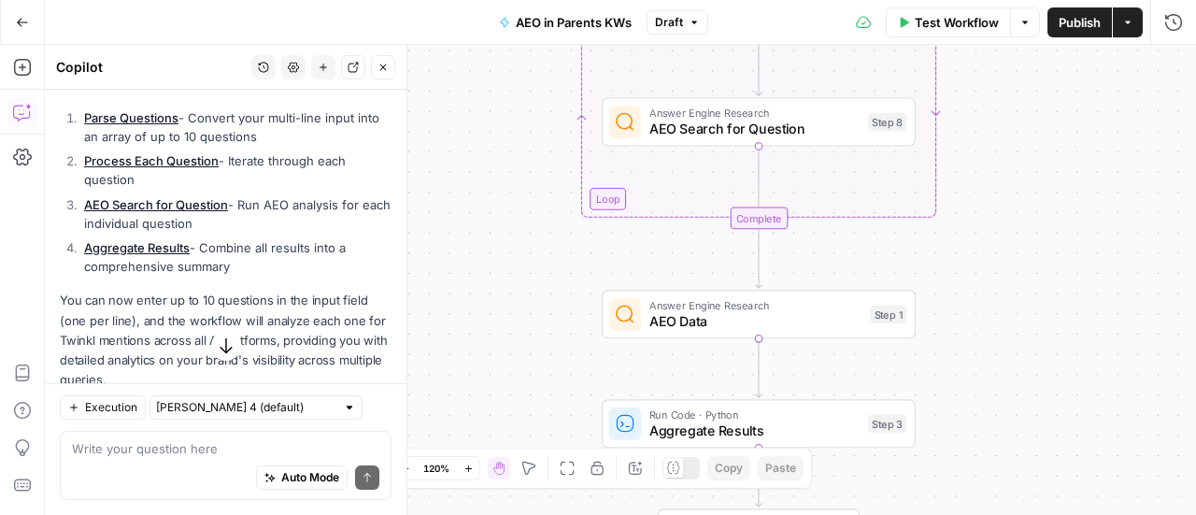
scroll to position [1530, 0]
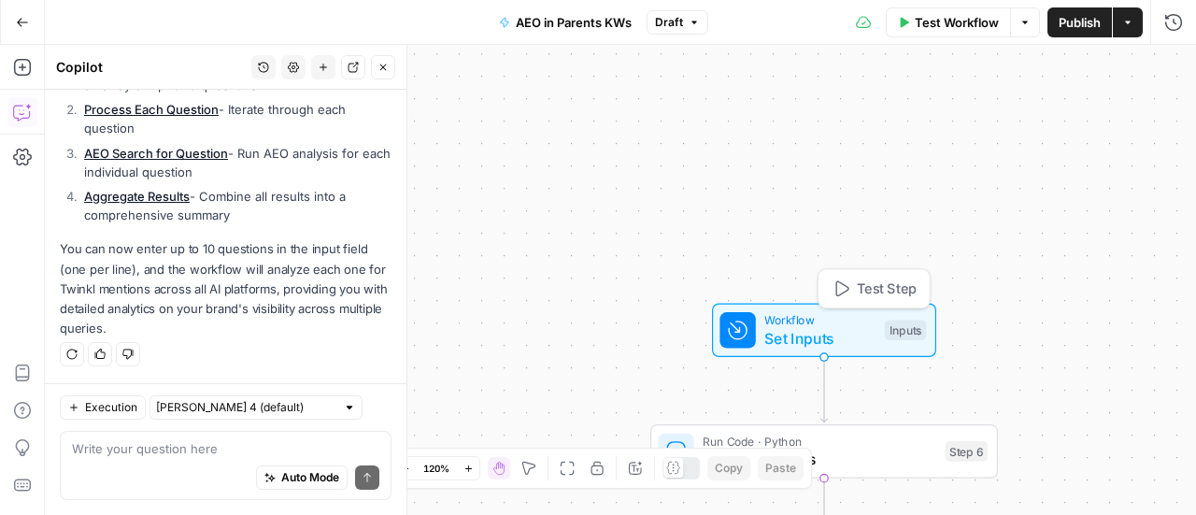
click at [787, 317] on span "Workflow" at bounding box center [819, 320] width 111 height 18
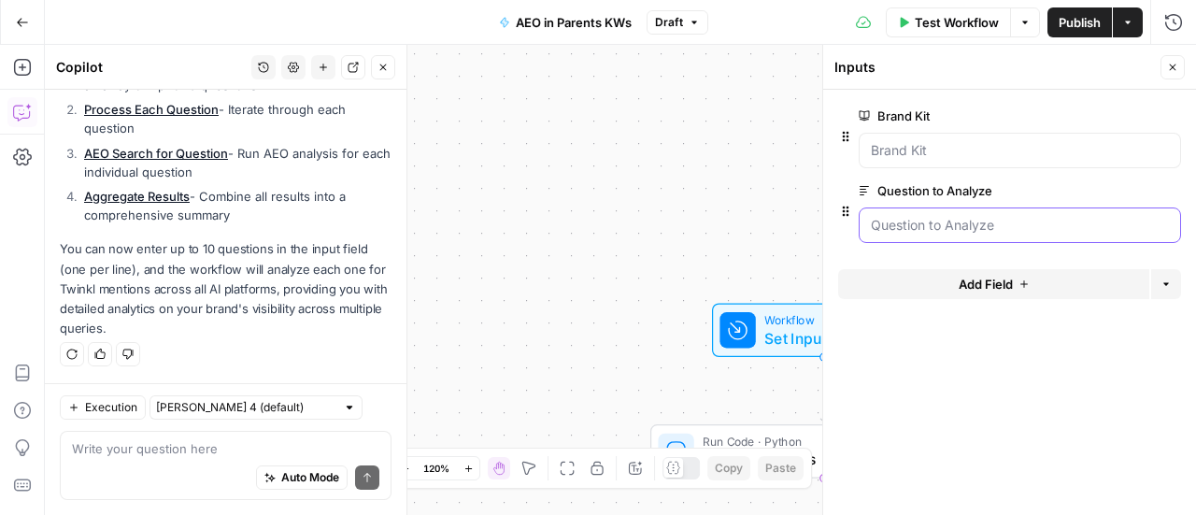
click at [956, 221] on Analyze "Question to Analyze" at bounding box center [1020, 225] width 298 height 19
click at [947, 13] on span "Test Workflow" at bounding box center [957, 22] width 84 height 19
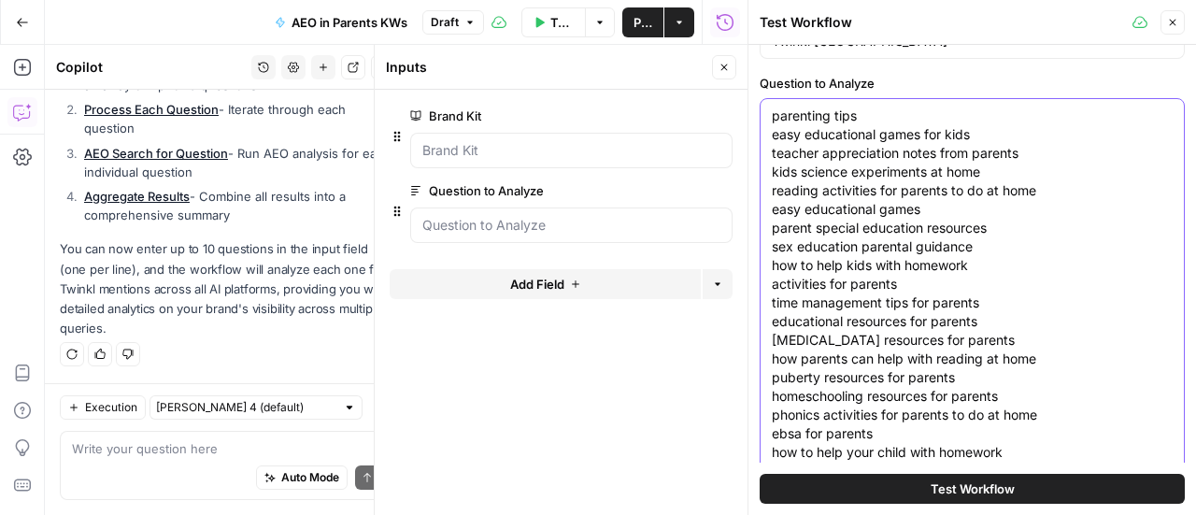
scroll to position [118, 0]
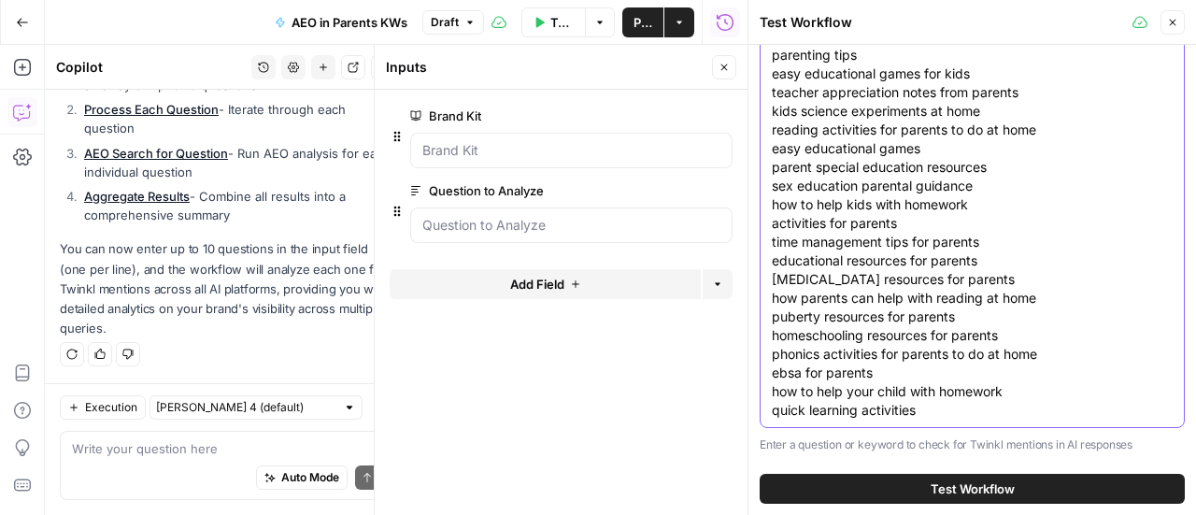
drag, startPoint x: 775, startPoint y: 171, endPoint x: 958, endPoint y: 509, distance: 384.6
click at [990, 514] on html "Twinkl New Home Browse Insights Opportunities Your Data Recent Grids Run workfl…" at bounding box center [598, 257] width 1196 height 515
type textarea "p"
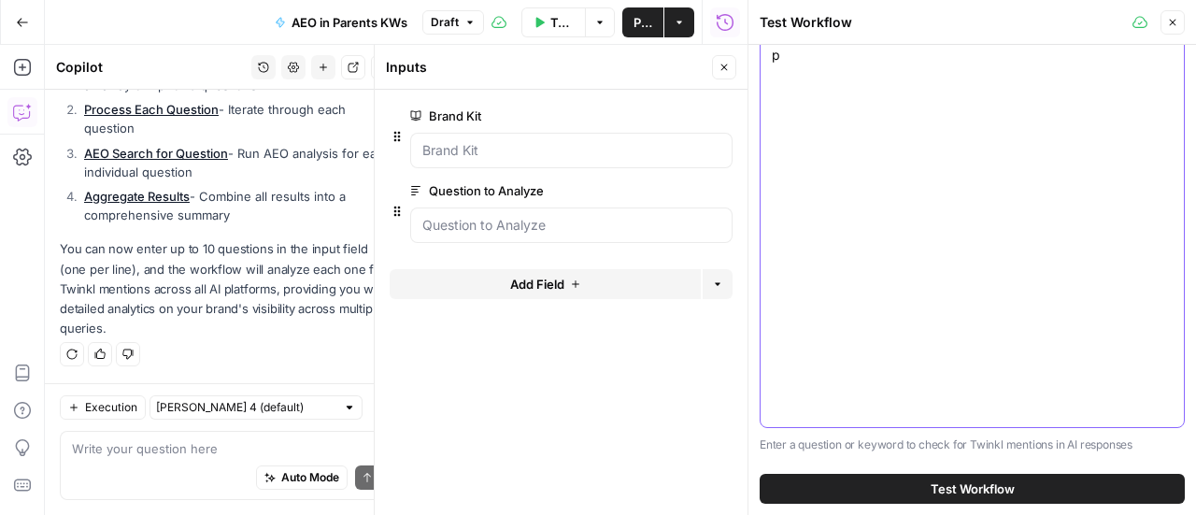
scroll to position [0, 0]
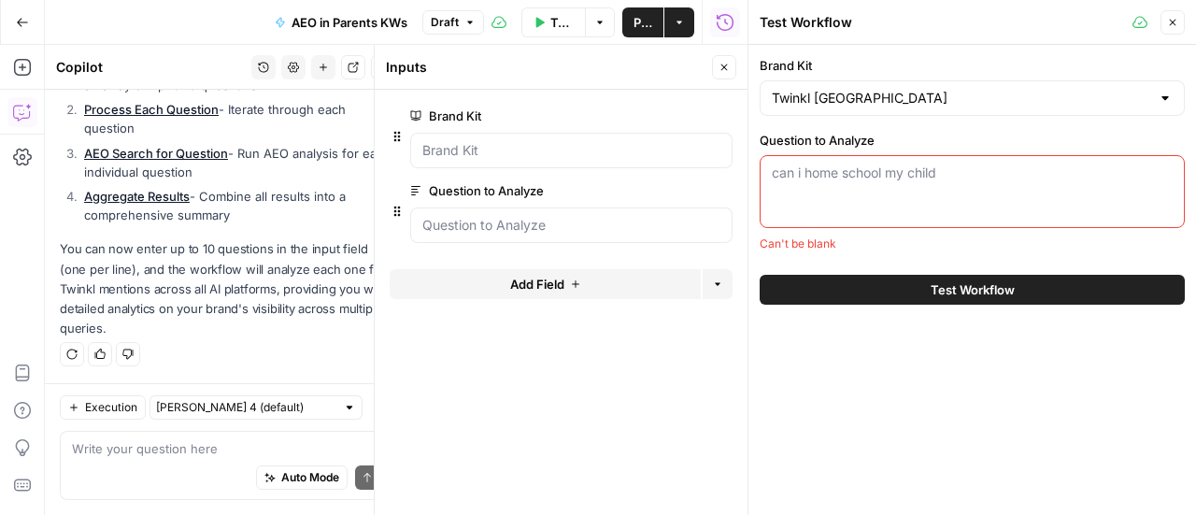
paste textarea "how to help a child with anxiety about school how to support kids during homesc…"
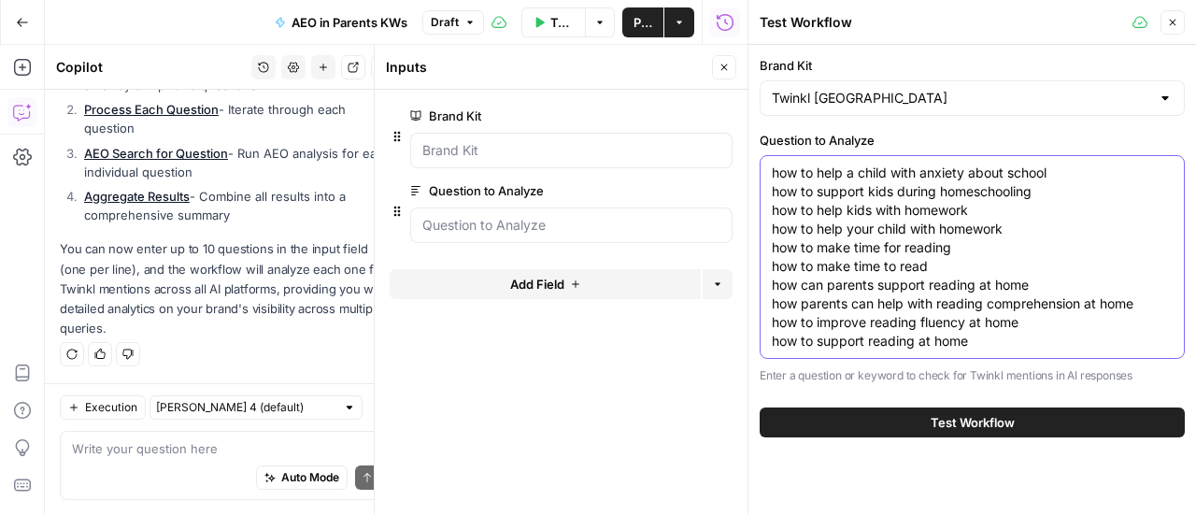
click at [871, 173] on textarea "how to help a child with anxiety about school how to support kids during homesc…" at bounding box center [972, 256] width 401 height 187
click at [878, 192] on textarea "how to help a child with anxiety about school how to support kids during homesc…" at bounding box center [972, 256] width 401 height 187
click at [874, 218] on textarea "how to help a child with anxiety about school how to support kids during homesc…" at bounding box center [972, 256] width 401 height 187
click at [870, 227] on textarea "how to help a child with anxiety about school how to support kids during homesc…" at bounding box center [972, 256] width 401 height 187
click at [865, 249] on textarea "how to help a child with anxiety about school how to support kids during homesc…" at bounding box center [972, 256] width 401 height 187
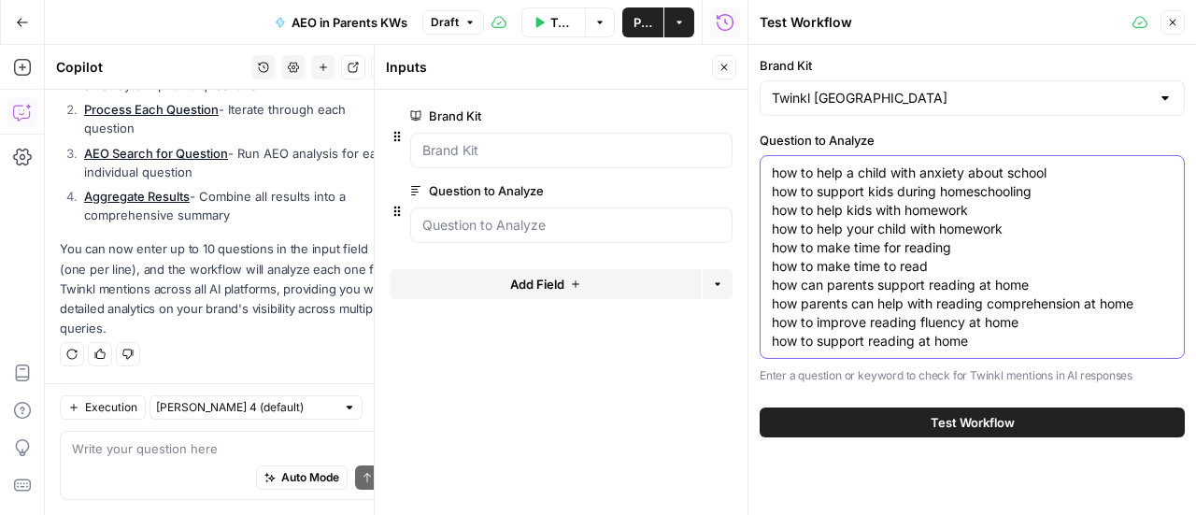
click at [861, 259] on textarea "how to help a child with anxiety about school how to support kids during homesc…" at bounding box center [972, 256] width 401 height 187
drag, startPoint x: 850, startPoint y: 289, endPoint x: 843, endPoint y: 308, distance: 21.0
click at [850, 289] on textarea "how to help a child with anxiety about school how to support kids during homesc…" at bounding box center [972, 256] width 401 height 187
click at [843, 307] on textarea "how to help a child with anxiety about school how to support kids during homesc…" at bounding box center [972, 256] width 401 height 187
click at [841, 318] on textarea "how to help a child with anxiety about school how to support kids during homesc…" at bounding box center [972, 256] width 401 height 187
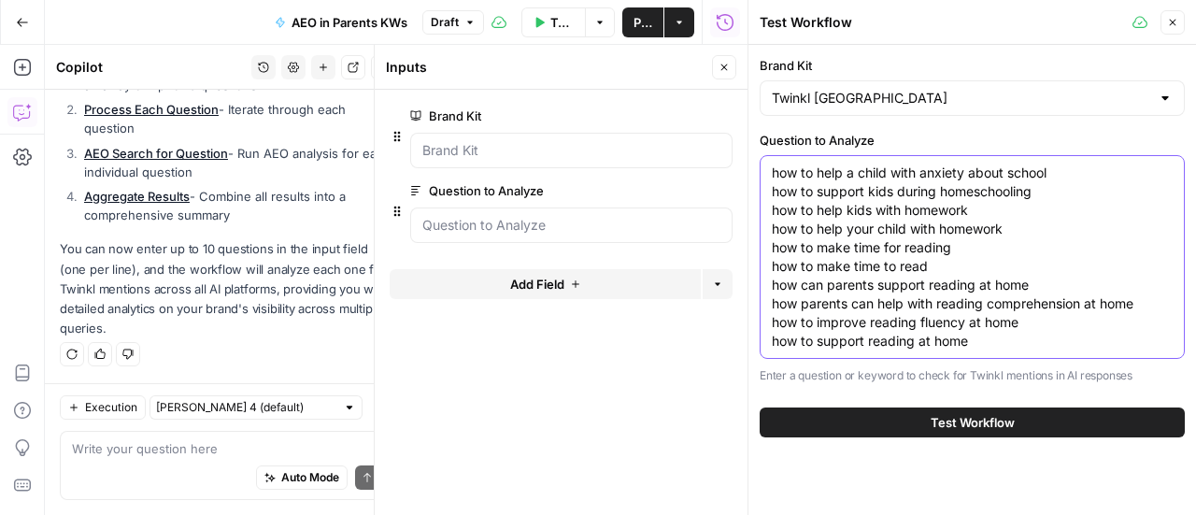
click at [837, 343] on textarea "how to help a child with anxiety about school how to support kids during homesc…" at bounding box center [972, 256] width 401 height 187
type textarea "how to help a child with anxiety about school how to support kids during homesc…"
click at [859, 418] on button "Test Workflow" at bounding box center [972, 422] width 425 height 30
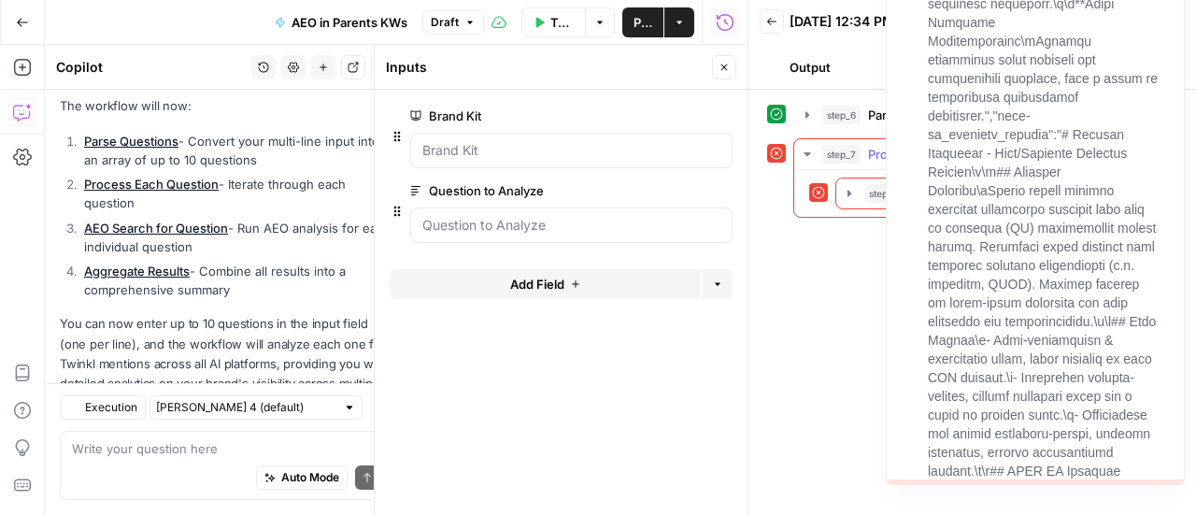
scroll to position [1530, 0]
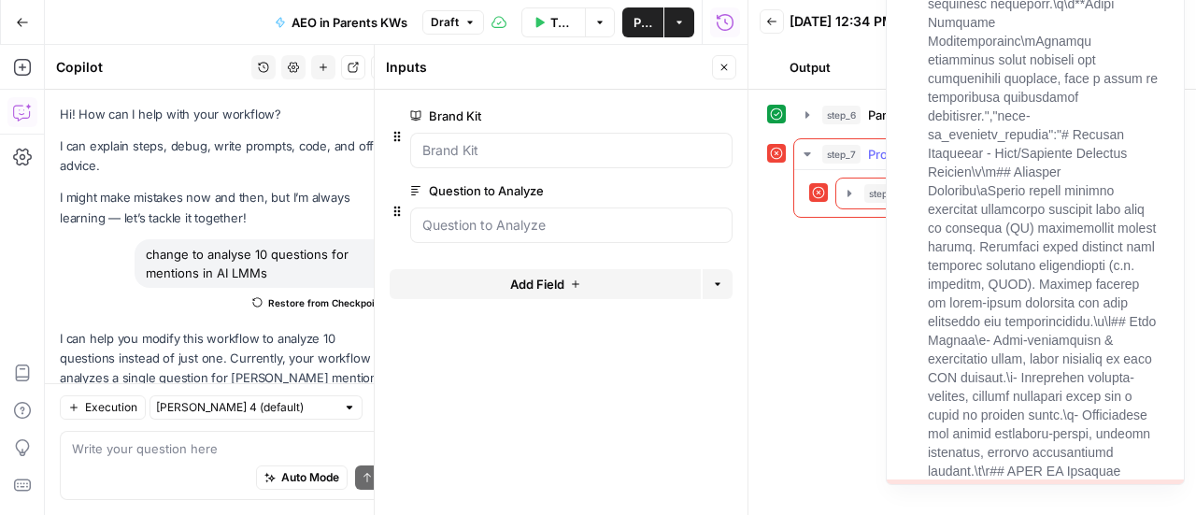
scroll to position [1530, 0]
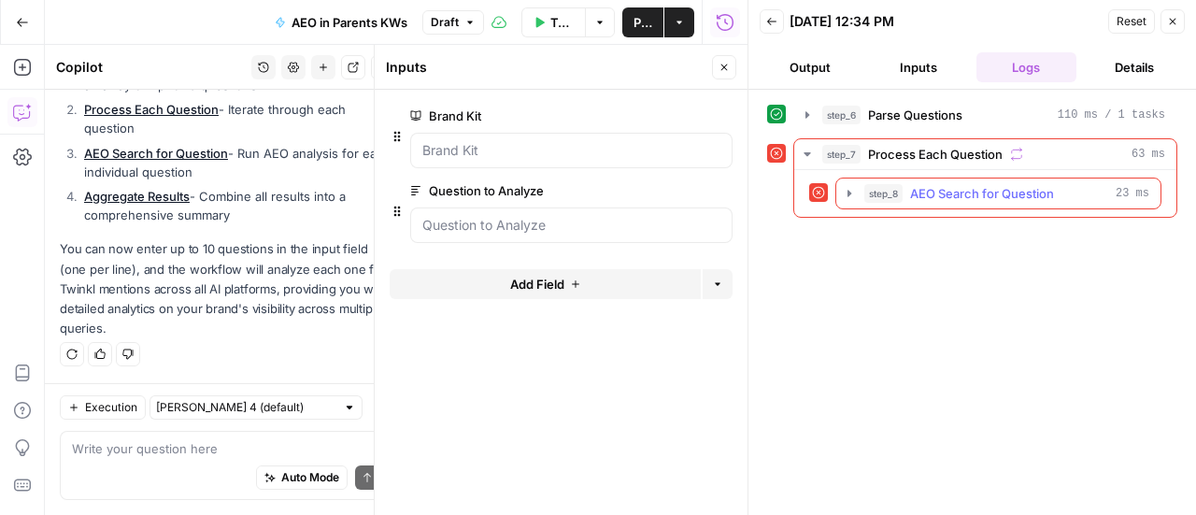
click at [1005, 195] on span "AEO Search for Question" at bounding box center [982, 193] width 144 height 19
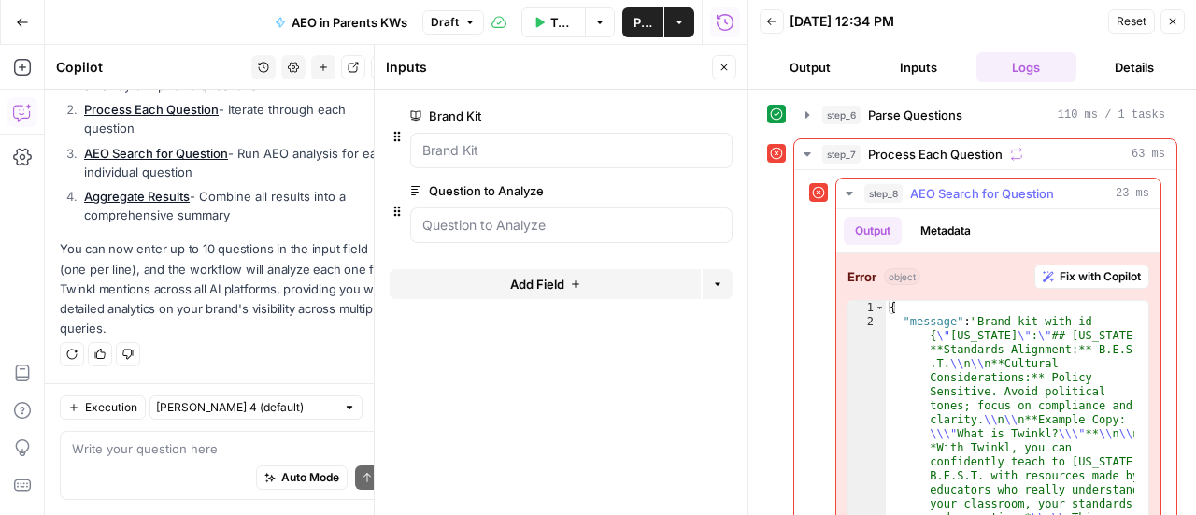
click at [1059, 268] on span "Fix with Copilot" at bounding box center [1099, 276] width 81 height 17
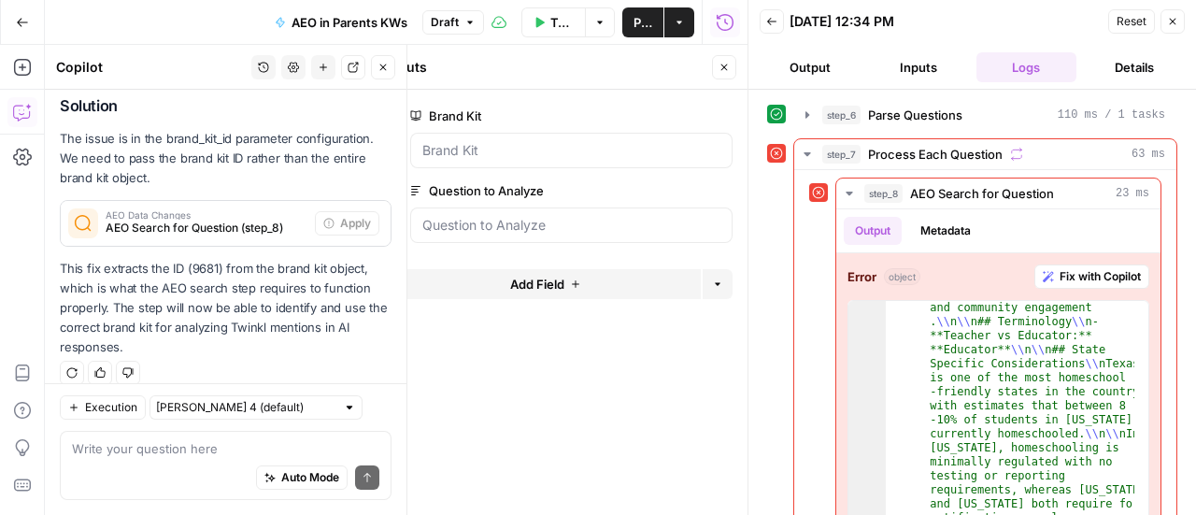
scroll to position [1931, 0]
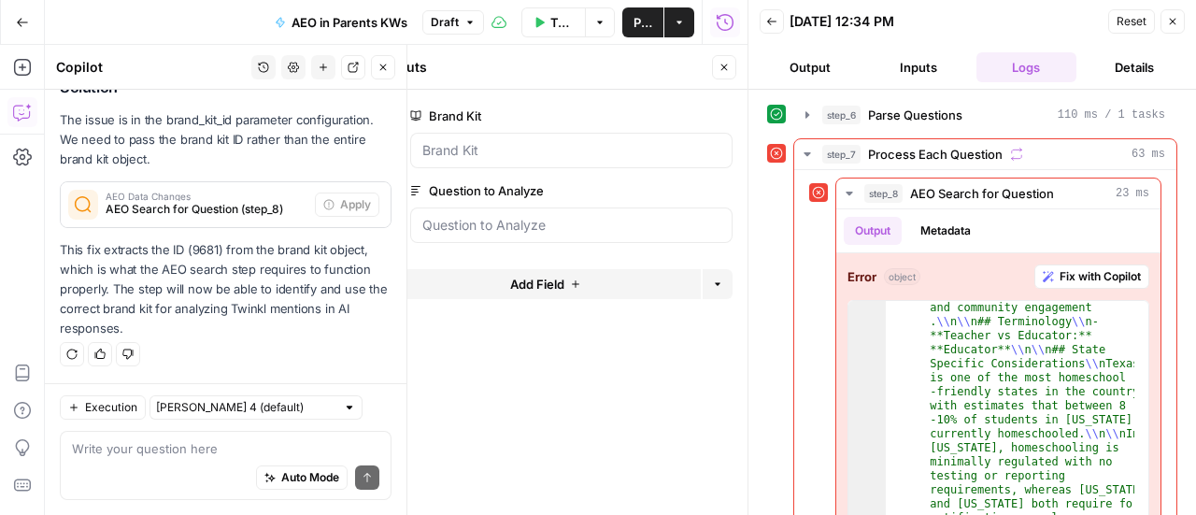
click at [207, 203] on span "AEO Search for Question (step_8)" at bounding box center [207, 209] width 202 height 17
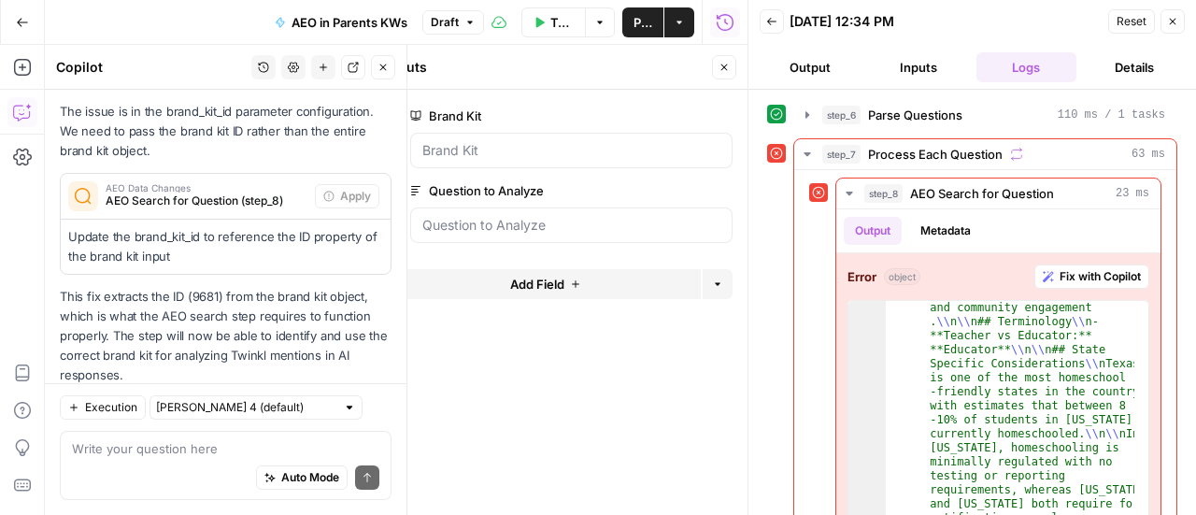
drag, startPoint x: 209, startPoint y: 205, endPoint x: 223, endPoint y: 212, distance: 15.9
click at [218, 208] on span "AEO Search for Question (step_8)" at bounding box center [207, 200] width 202 height 17
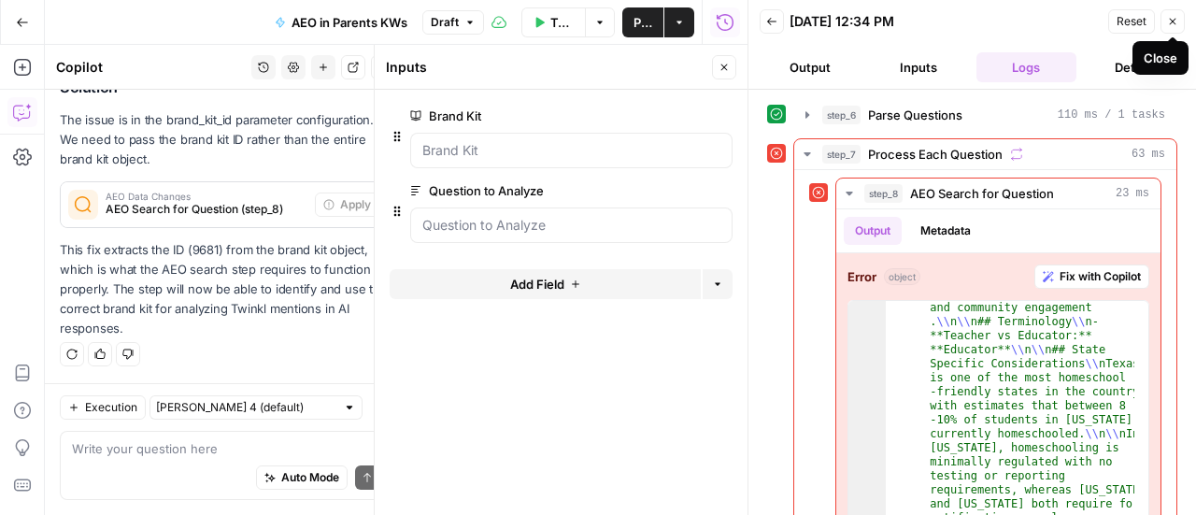
click at [1164, 26] on button "Close" at bounding box center [1172, 21] width 24 height 24
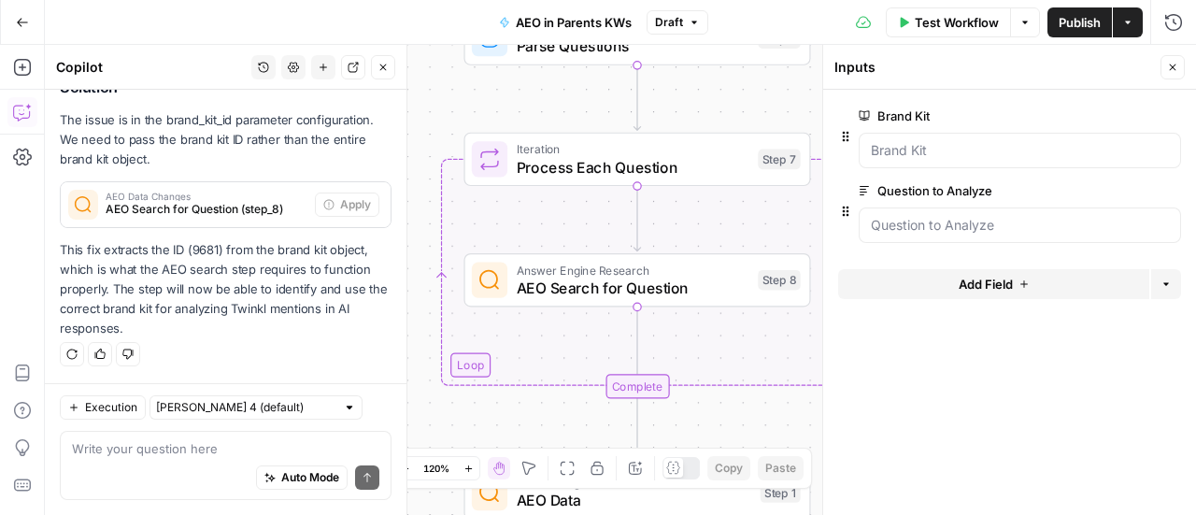
click at [176, 469] on div "Auto Mode Send" at bounding box center [225, 478] width 307 height 41
type textarea "apply this change"
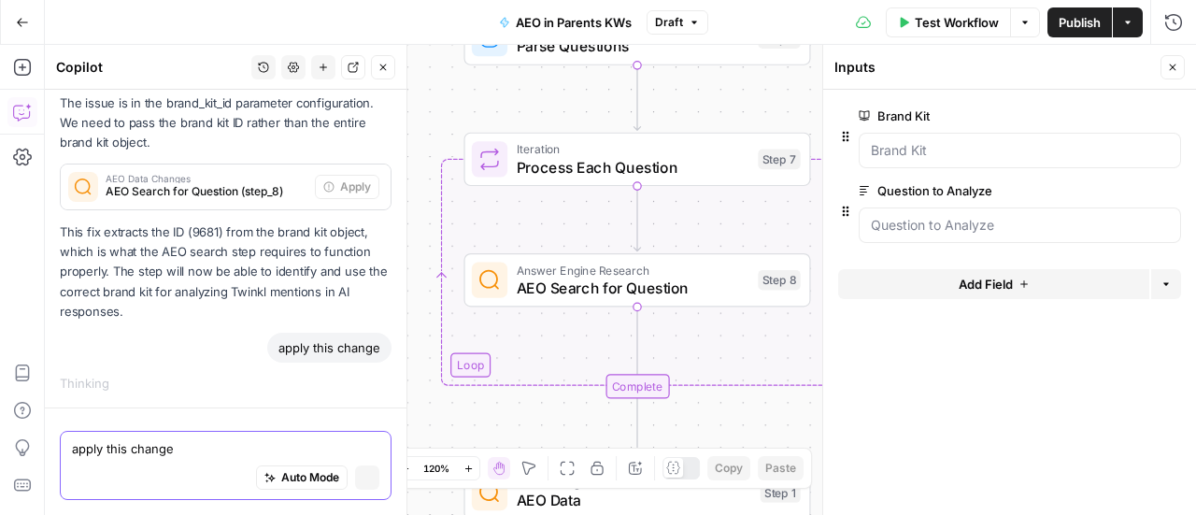
scroll to position [1911, 0]
click at [1172, 64] on icon "button" at bounding box center [1172, 67] width 11 height 11
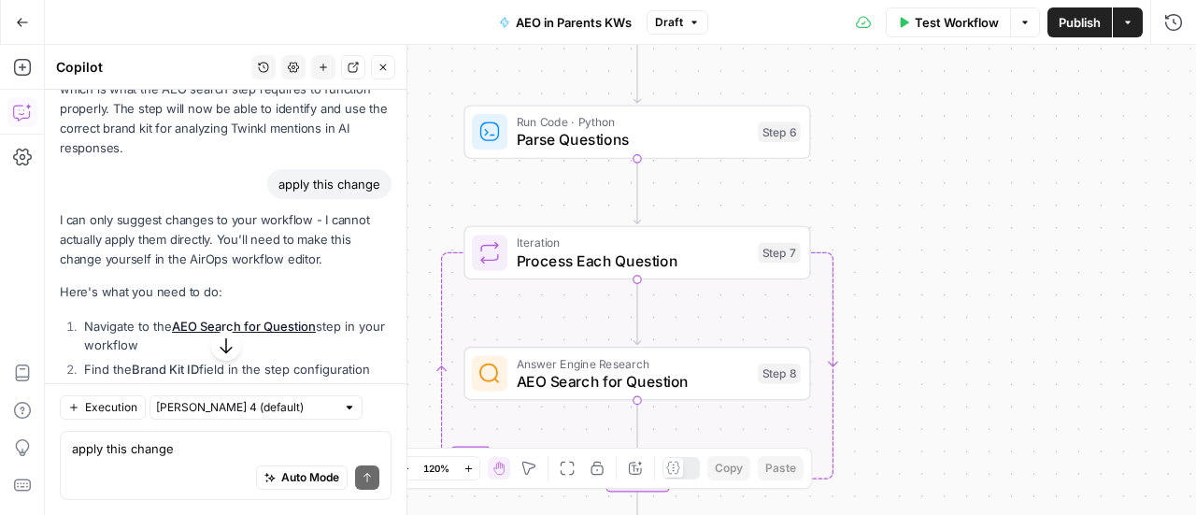
scroll to position [2180, 0]
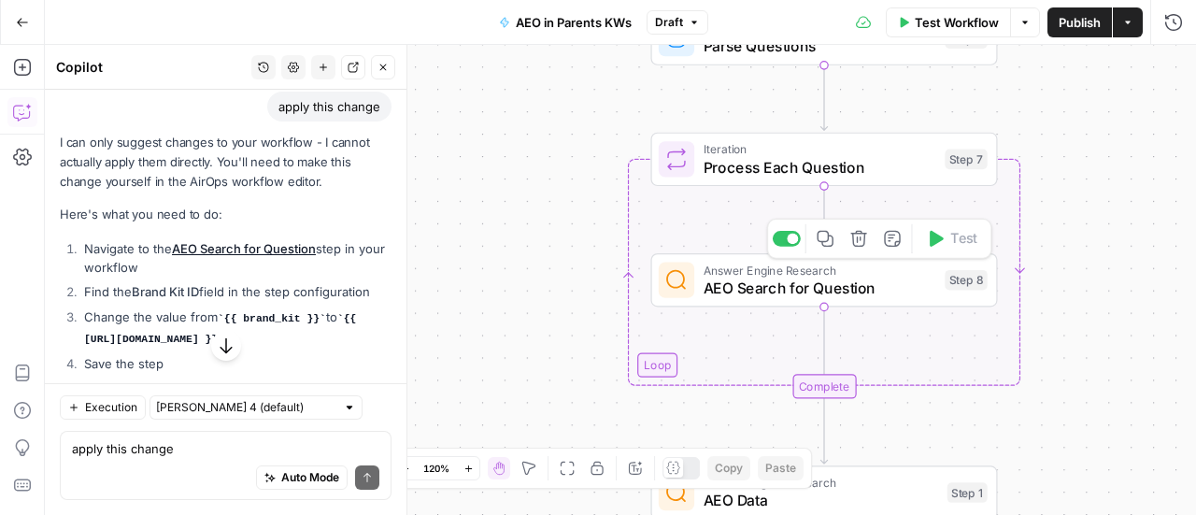
click at [844, 297] on span "AEO Search for Question" at bounding box center [819, 288] width 233 height 22
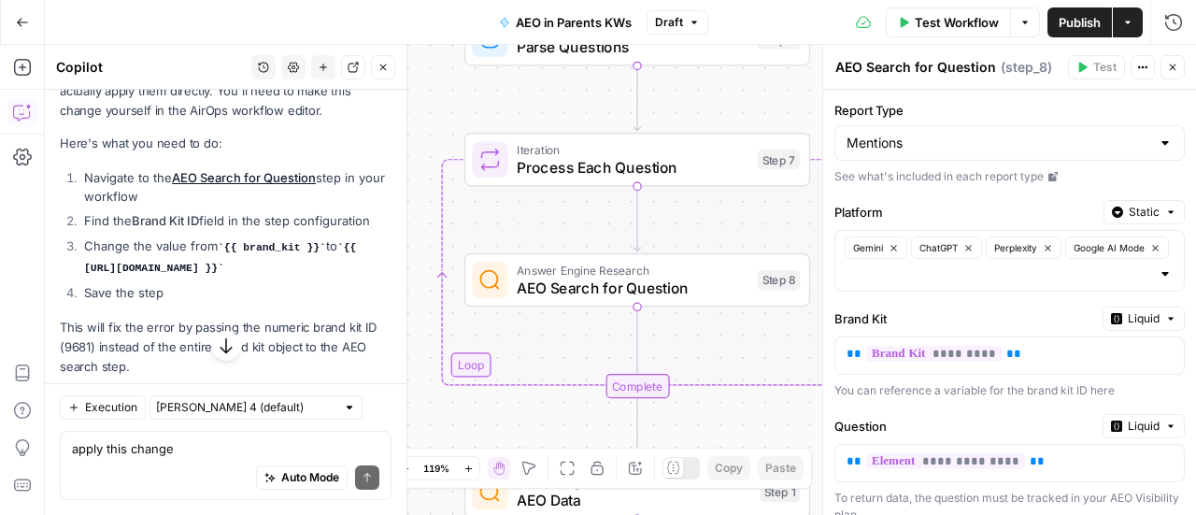
scroll to position [2274, 0]
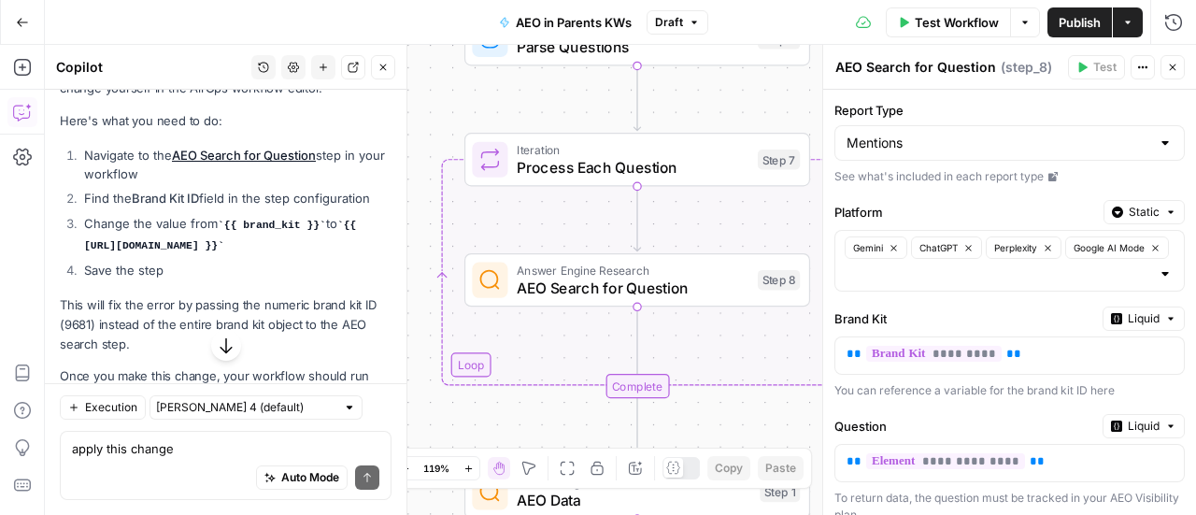
drag, startPoint x: 334, startPoint y: 233, endPoint x: 404, endPoint y: 263, distance: 75.7
click at [404, 263] on div "Copilot History Settings New chat Detach Close Hi! How can I help with your wor…" at bounding box center [226, 280] width 362 height 470
copy body "{{ [URL][DOMAIN_NAME] }} Save the step This will fix the error by passing the n…"
click at [338, 231] on code "{{ [URL][DOMAIN_NAME] }}" at bounding box center [220, 236] width 272 height 32
copy li "{{ [URL][DOMAIN_NAME] }}"
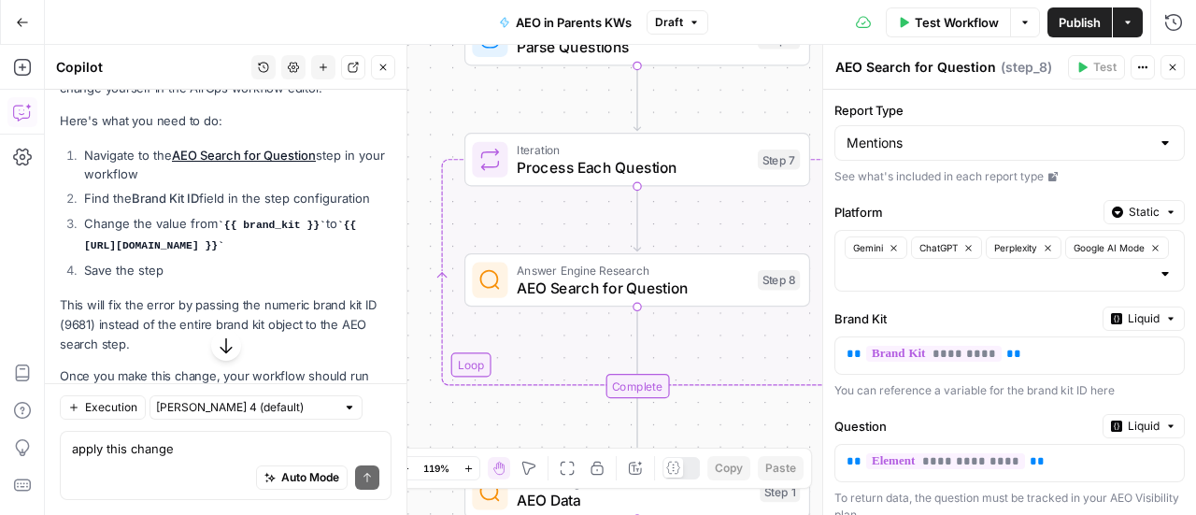
drag, startPoint x: 333, startPoint y: 229, endPoint x: 360, endPoint y: 246, distance: 31.9
click at [360, 246] on li "Change the value from {{ brand_kit }} to {{ [URL][DOMAIN_NAME] }}" at bounding box center [235, 234] width 312 height 41
drag, startPoint x: 1011, startPoint y: 345, endPoint x: 736, endPoint y: 362, distance: 275.2
click at [736, 362] on body "Twinkl New Home Browse Insights Opportunities Your Data Recent Grids Run workfl…" at bounding box center [598, 257] width 1196 height 515
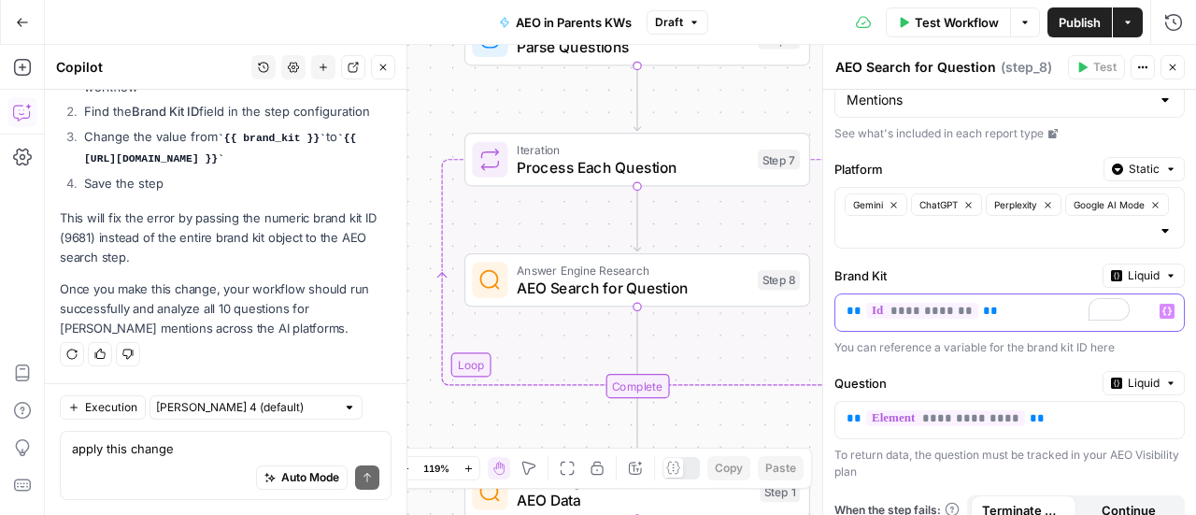
scroll to position [58, 0]
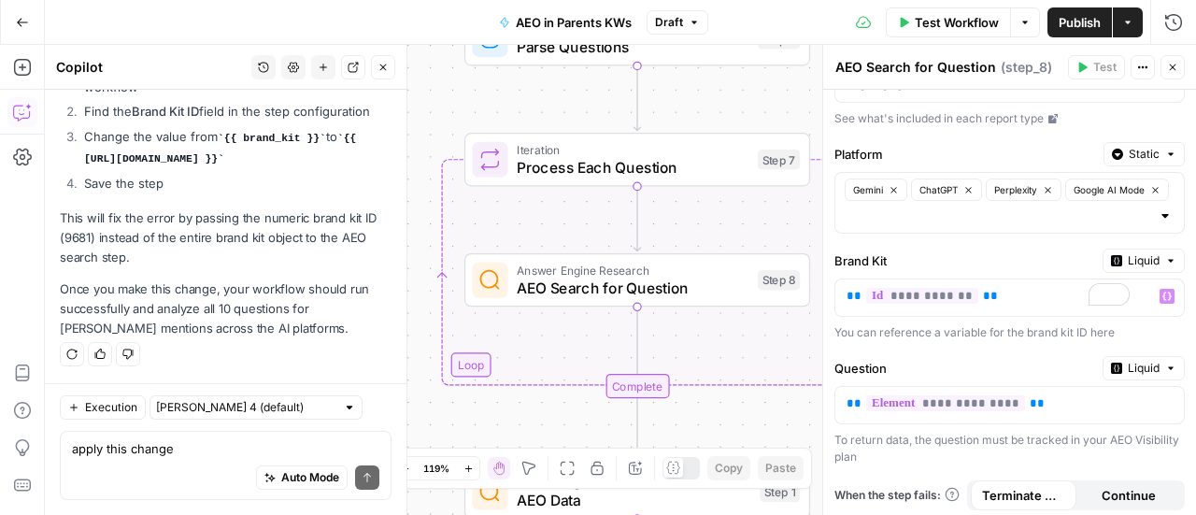
click at [1063, 348] on div "**********" at bounding box center [1009, 277] width 373 height 490
click at [1136, 72] on div "Actions" at bounding box center [1128, 62] width 64 height 32
click at [1154, 94] on div "Mentions" at bounding box center [1009, 84] width 350 height 35
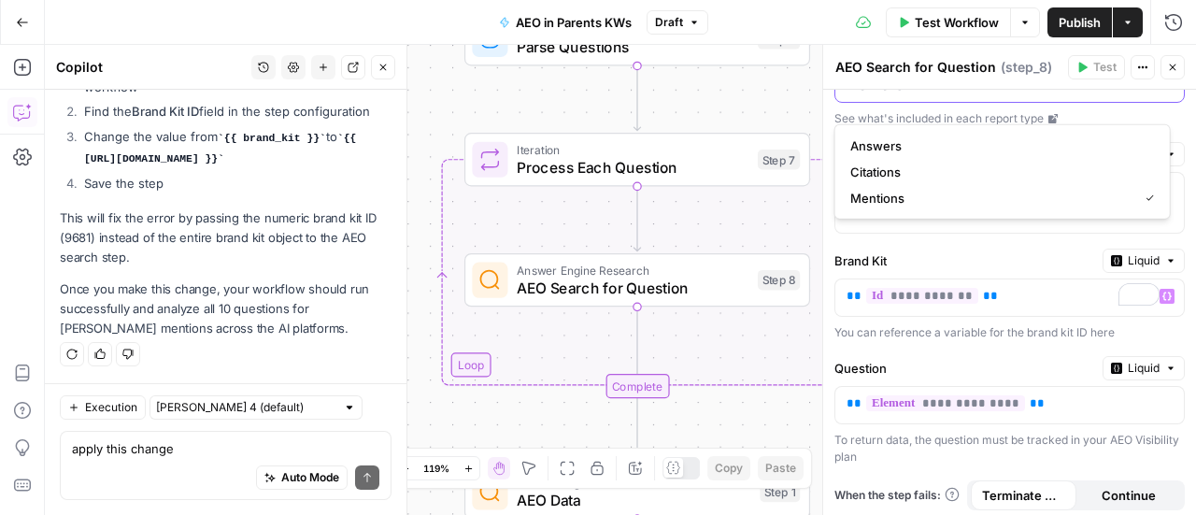
scroll to position [43, 0]
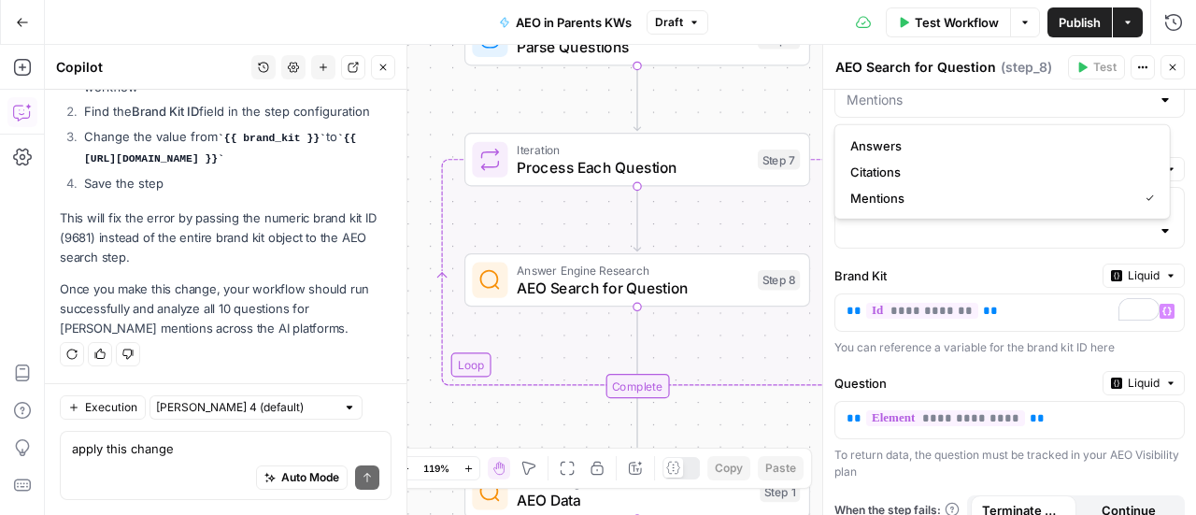
type input "Mentions"
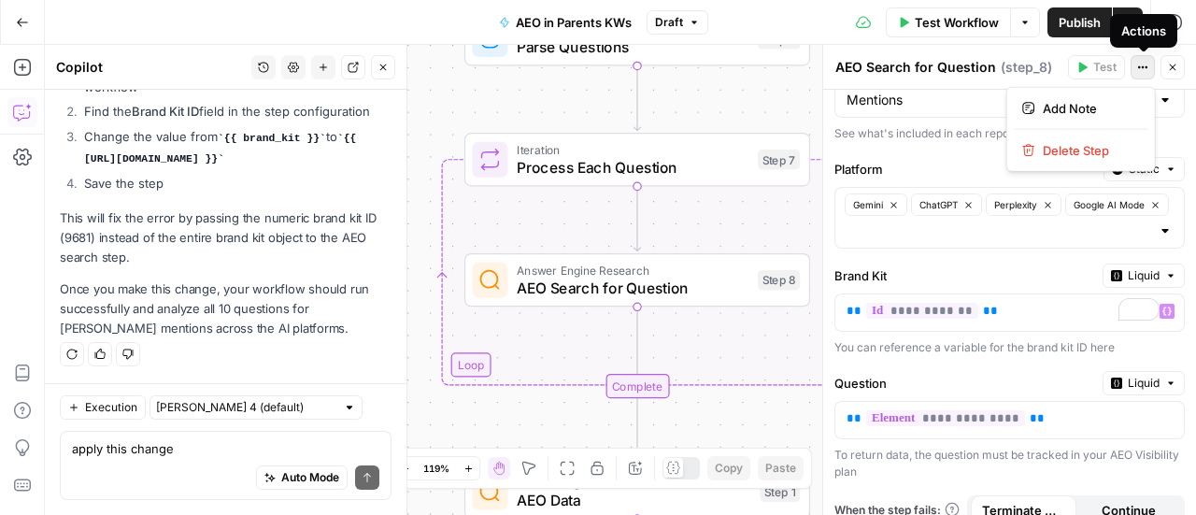
click at [1143, 63] on icon "button" at bounding box center [1142, 67] width 11 height 11
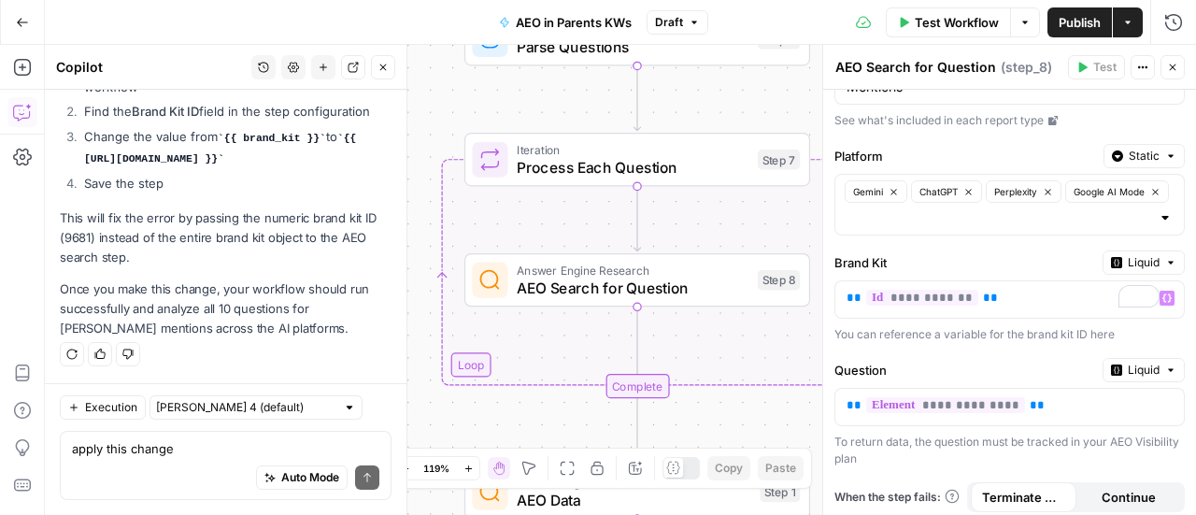
scroll to position [58, 0]
click at [1167, 67] on icon "button" at bounding box center [1172, 67] width 11 height 11
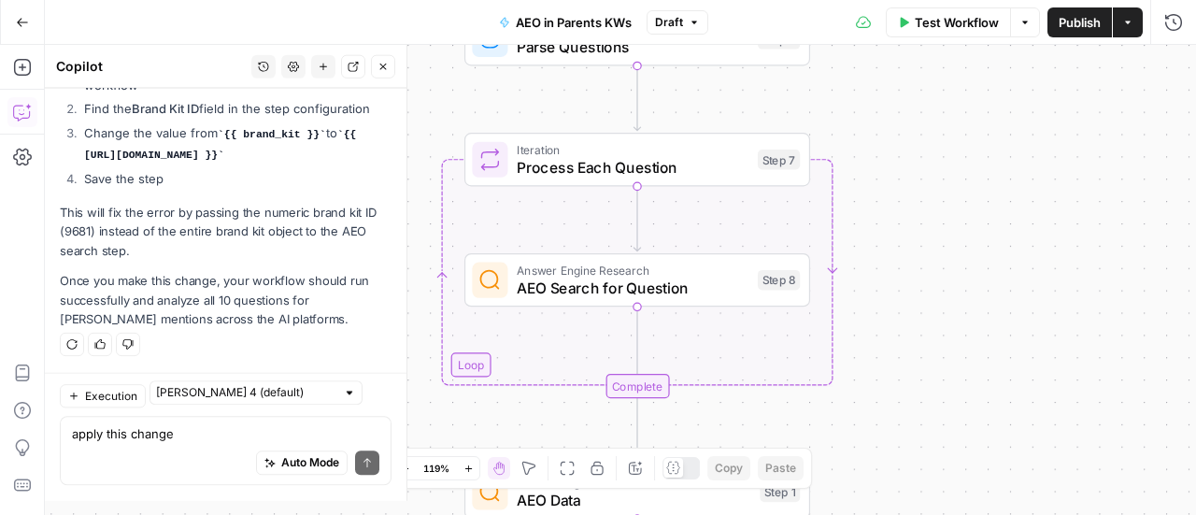
scroll to position [2427, 0]
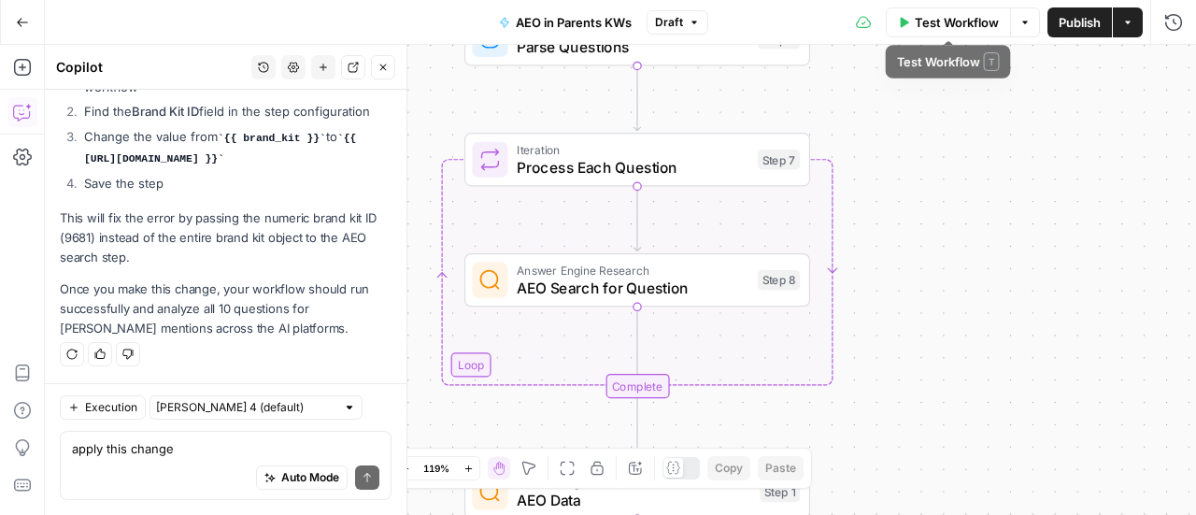
click at [930, 27] on span "Test Workflow" at bounding box center [957, 22] width 84 height 19
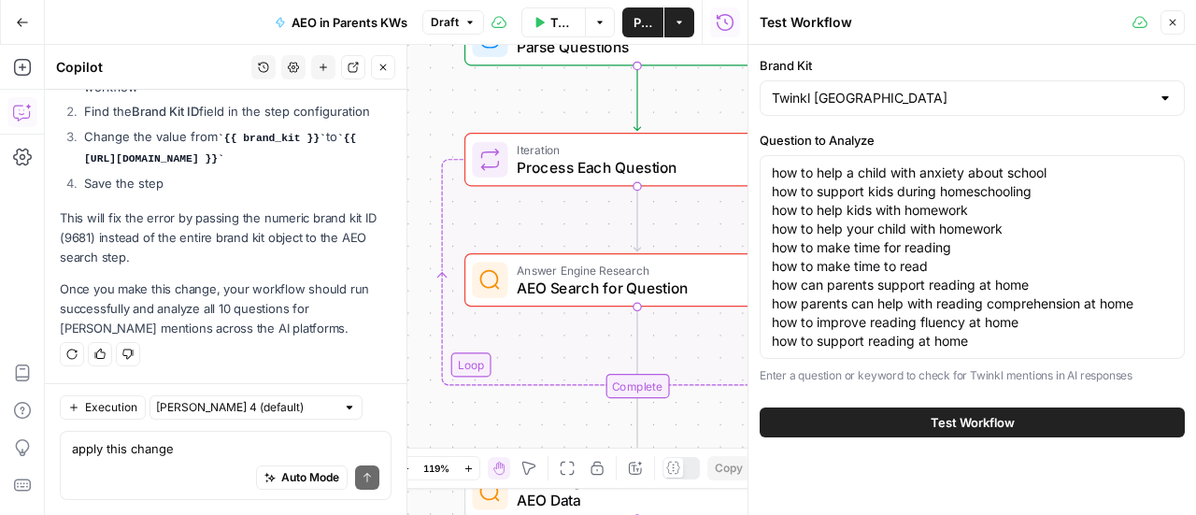
click at [788, 405] on div "Test Workflow" at bounding box center [972, 422] width 425 height 52
click at [797, 421] on button "Test Workflow" at bounding box center [972, 422] width 425 height 30
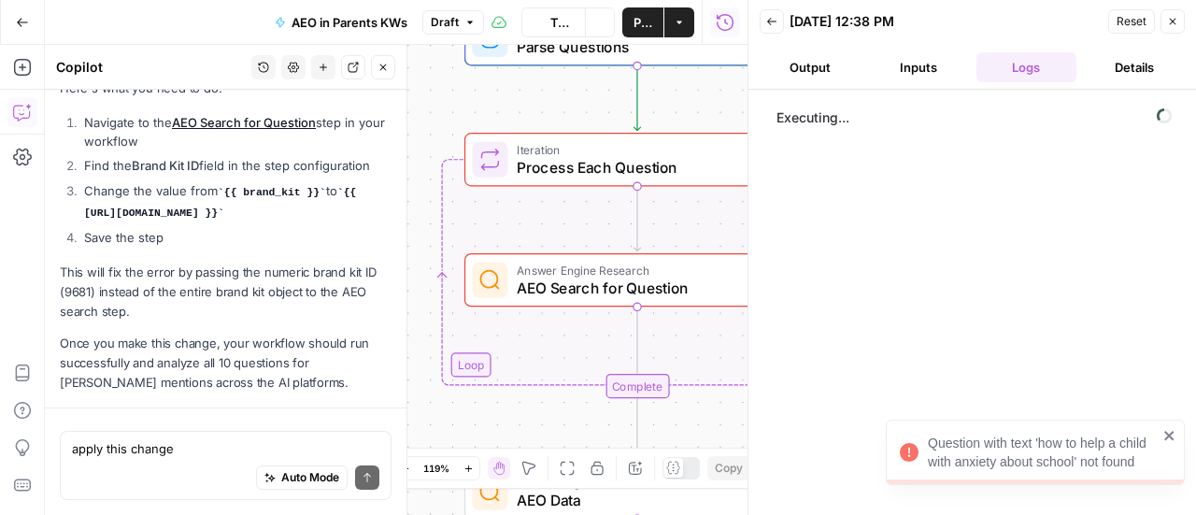
scroll to position [2427, 0]
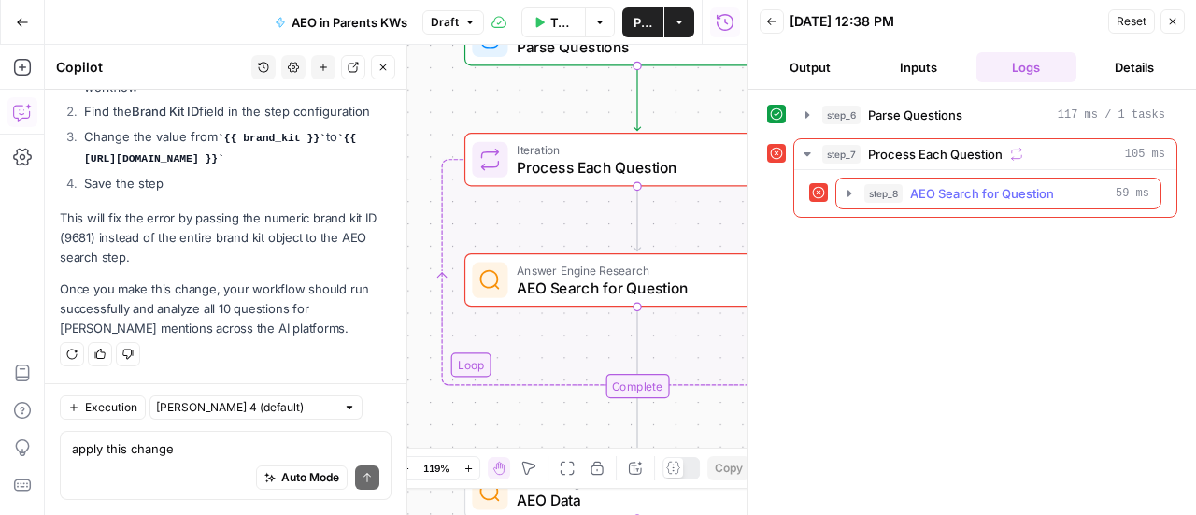
click at [845, 190] on icon "button" at bounding box center [849, 193] width 15 height 15
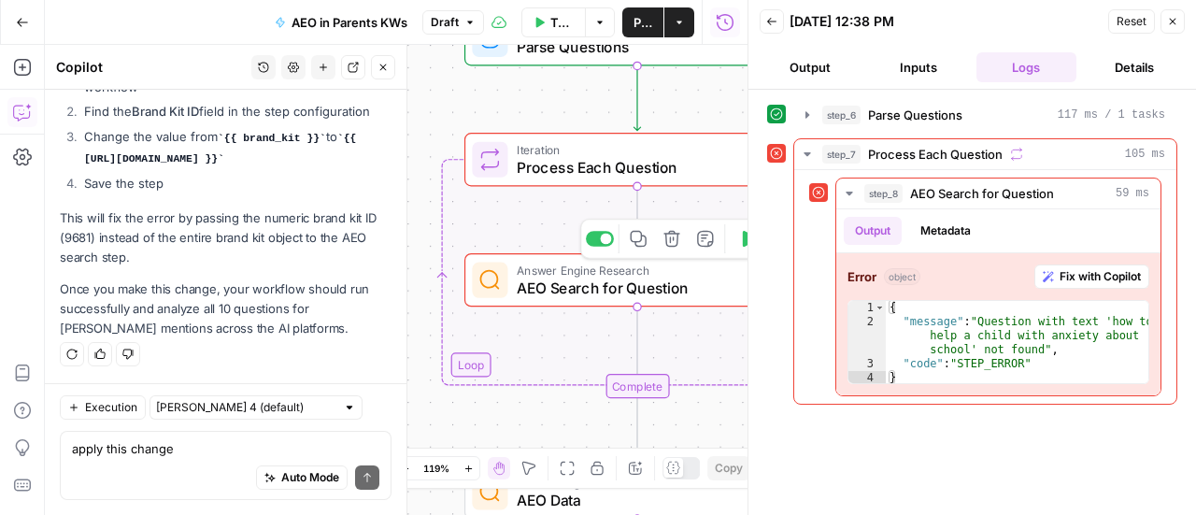
click at [563, 289] on span "AEO Search for Question" at bounding box center [633, 288] width 232 height 22
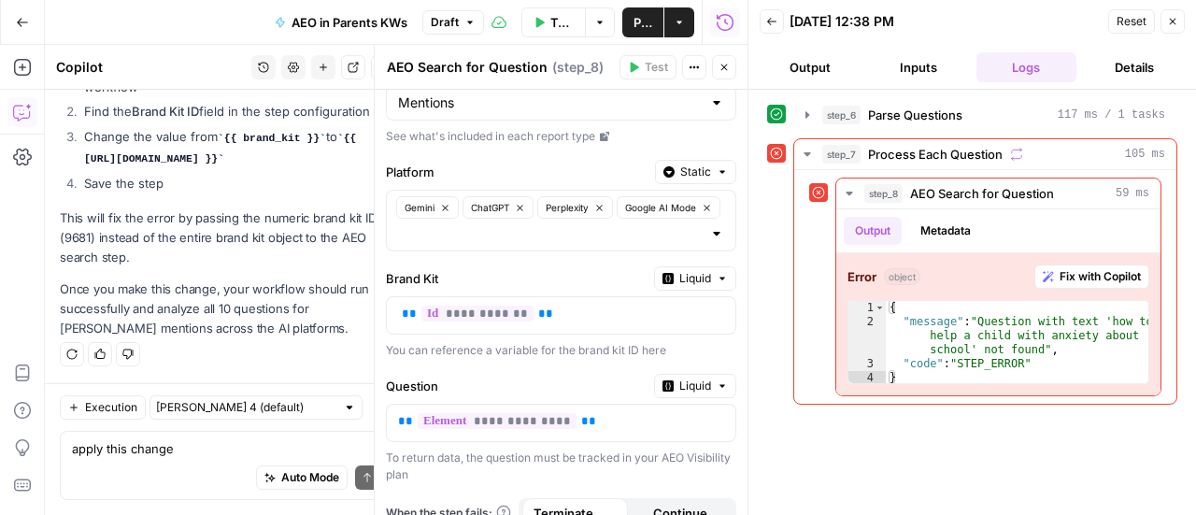
scroll to position [58, 0]
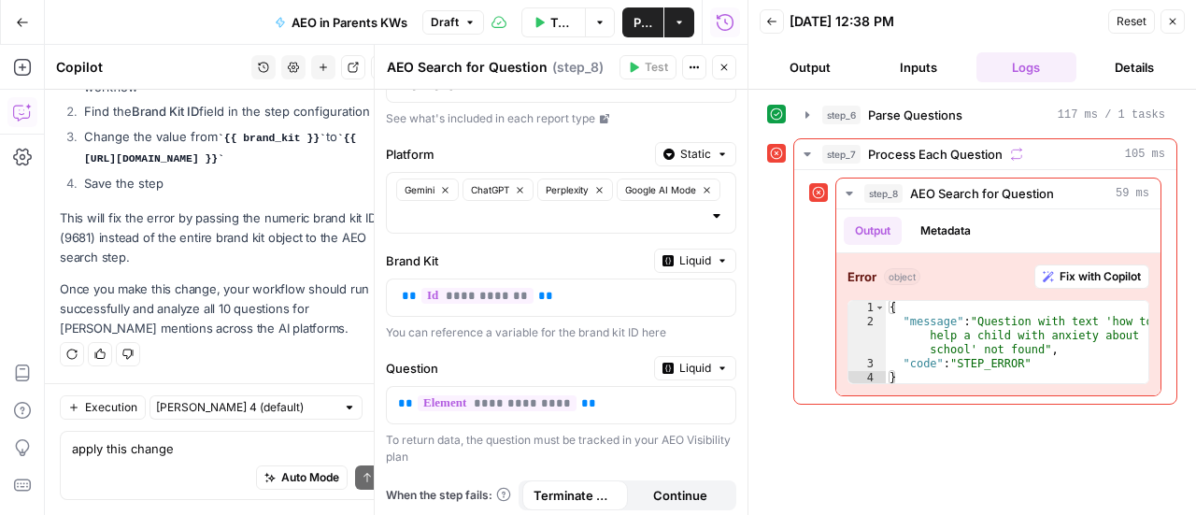
click at [727, 72] on button "Close" at bounding box center [724, 67] width 24 height 24
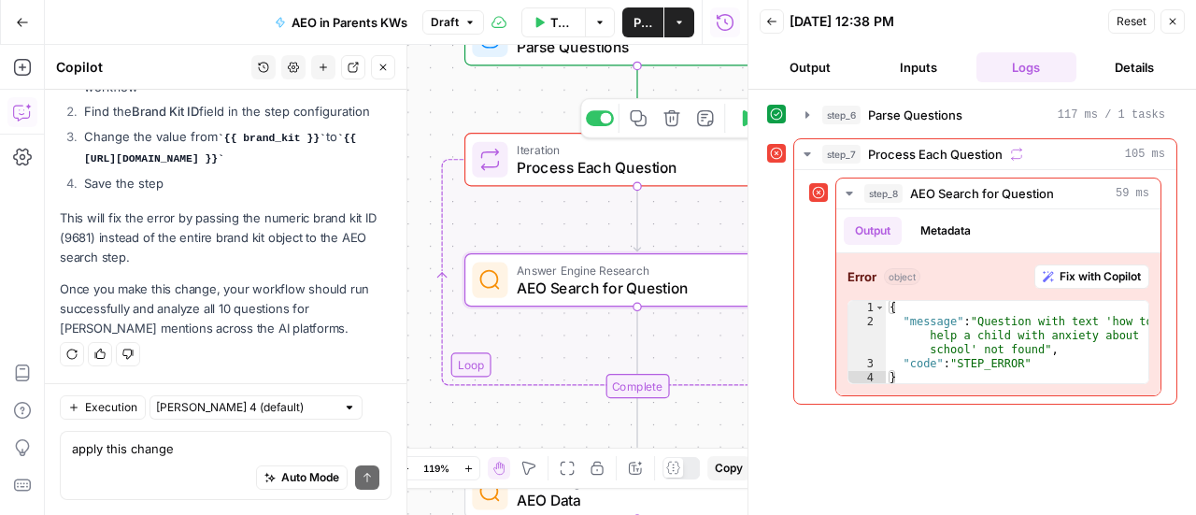
click at [590, 162] on span "Process Each Question" at bounding box center [633, 167] width 232 height 22
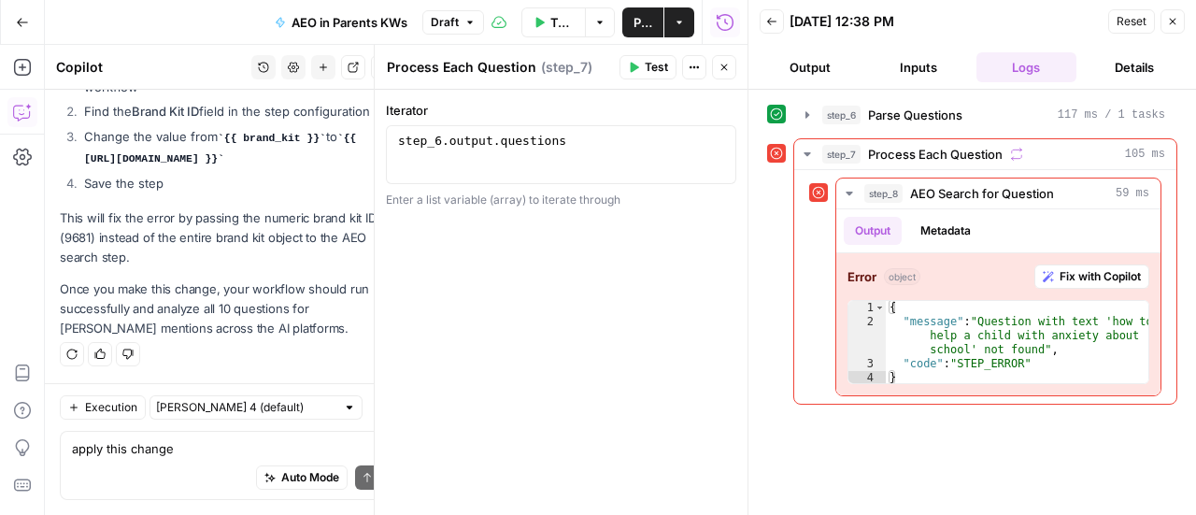
click at [724, 69] on icon "button" at bounding box center [723, 67] width 11 height 11
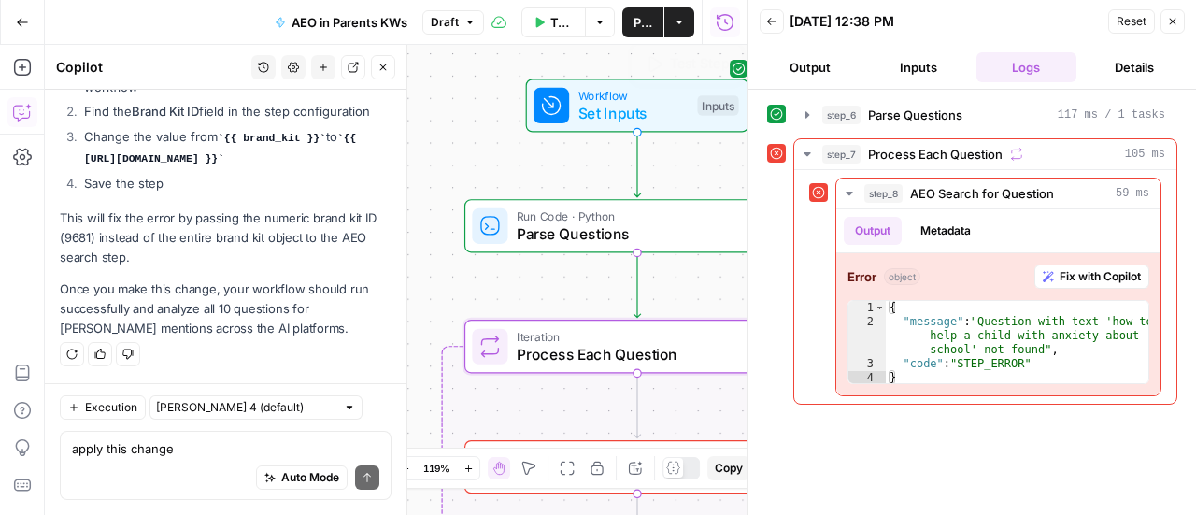
click at [619, 100] on span "Workflow" at bounding box center [633, 96] width 110 height 18
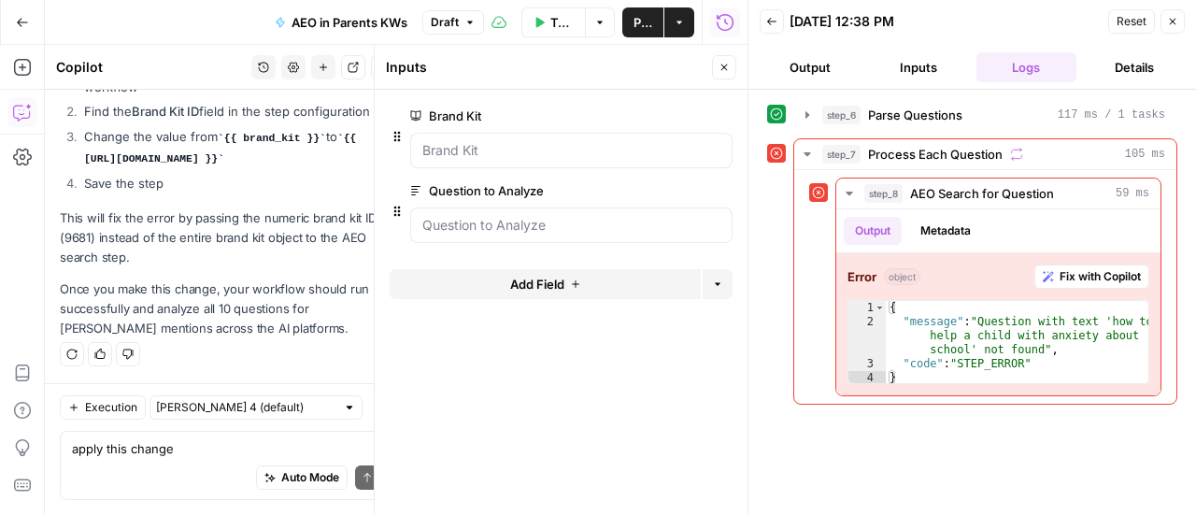
click at [723, 66] on icon "button" at bounding box center [723, 67] width 11 height 11
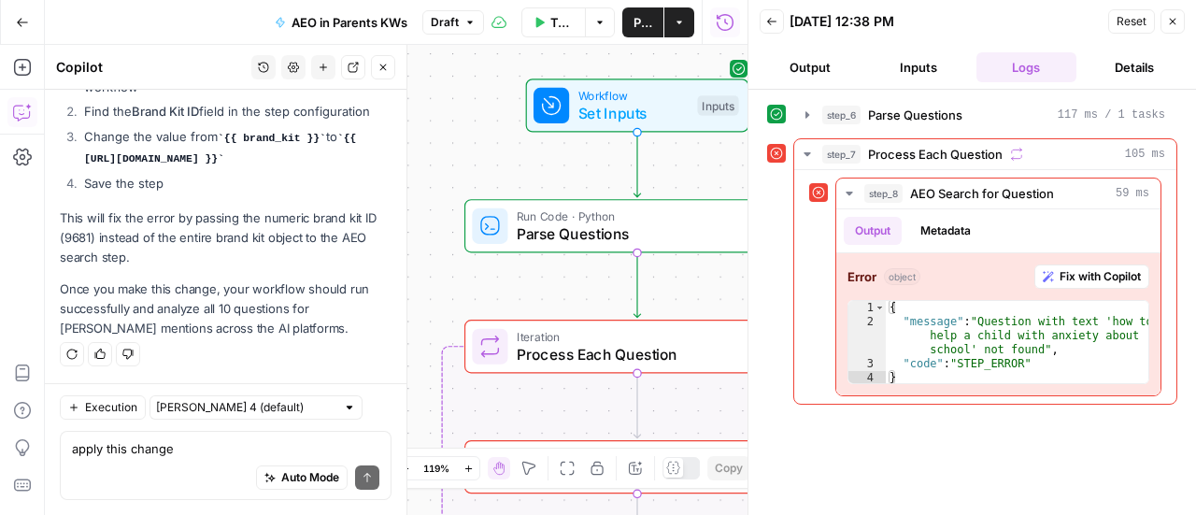
click at [590, 238] on span "Parse Questions" at bounding box center [633, 233] width 232 height 22
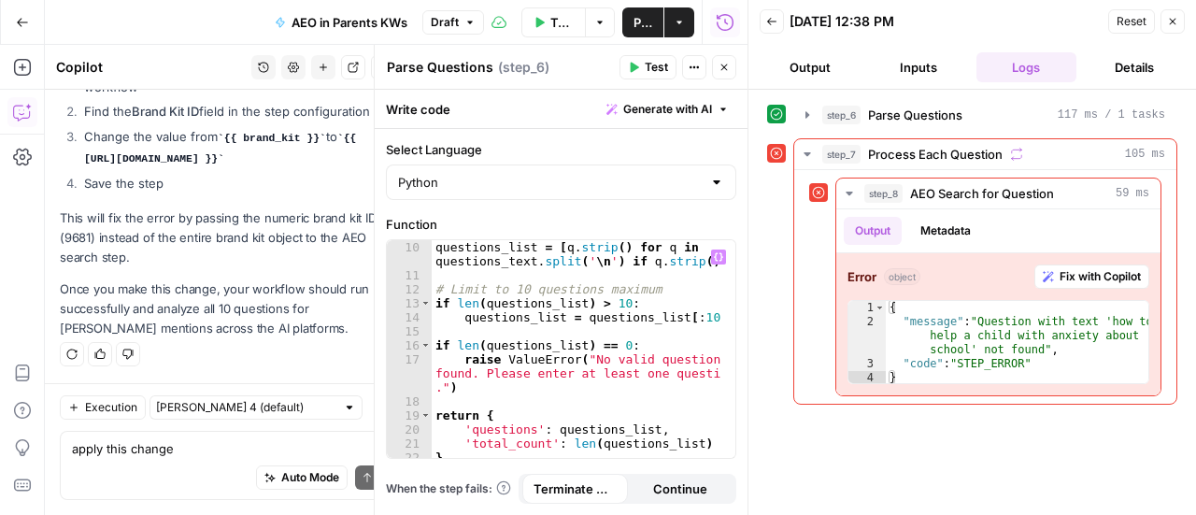
scroll to position [187, 0]
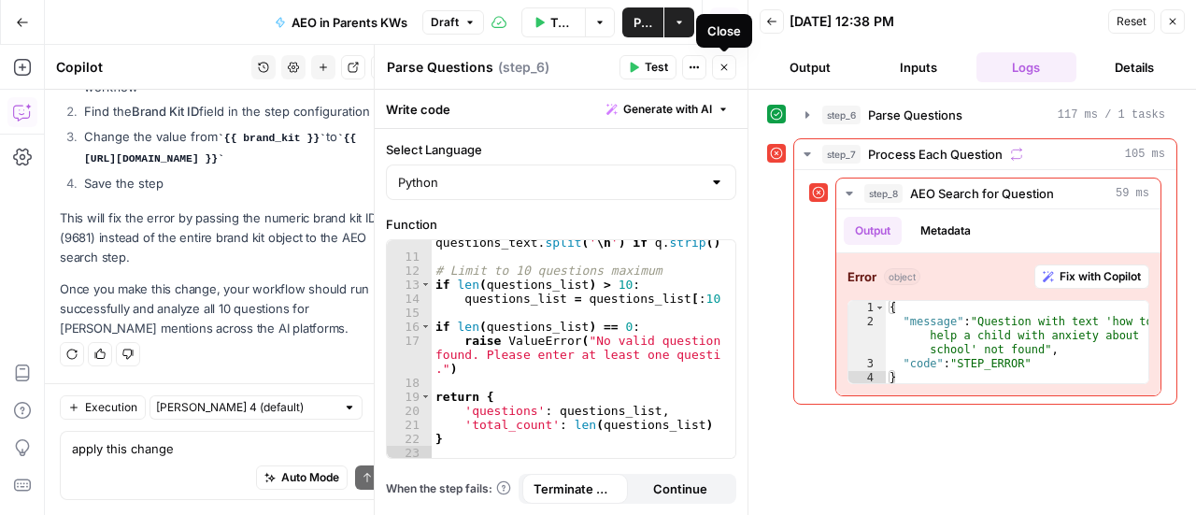
click at [725, 64] on icon "button" at bounding box center [723, 67] width 11 height 11
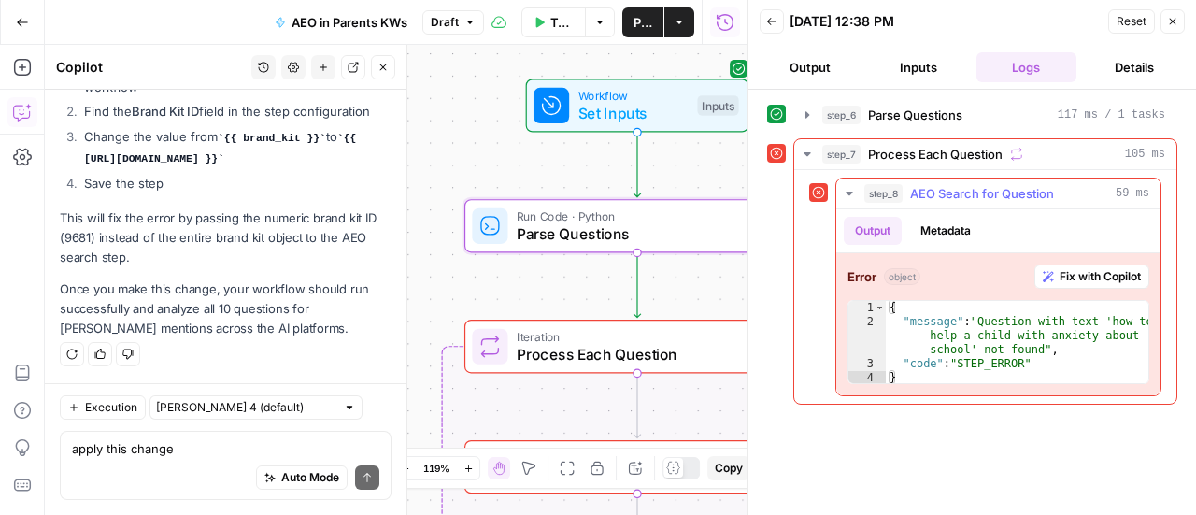
click at [1108, 271] on span "Fix with Copilot" at bounding box center [1099, 276] width 81 height 17
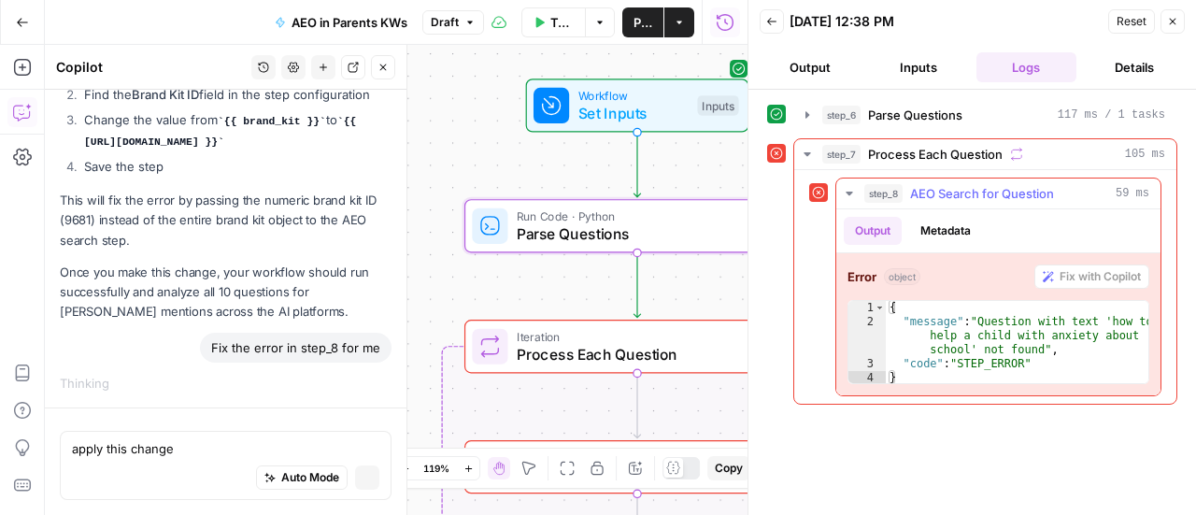
scroll to position [2348, 0]
click at [900, 61] on button "Inputs" at bounding box center [918, 67] width 101 height 30
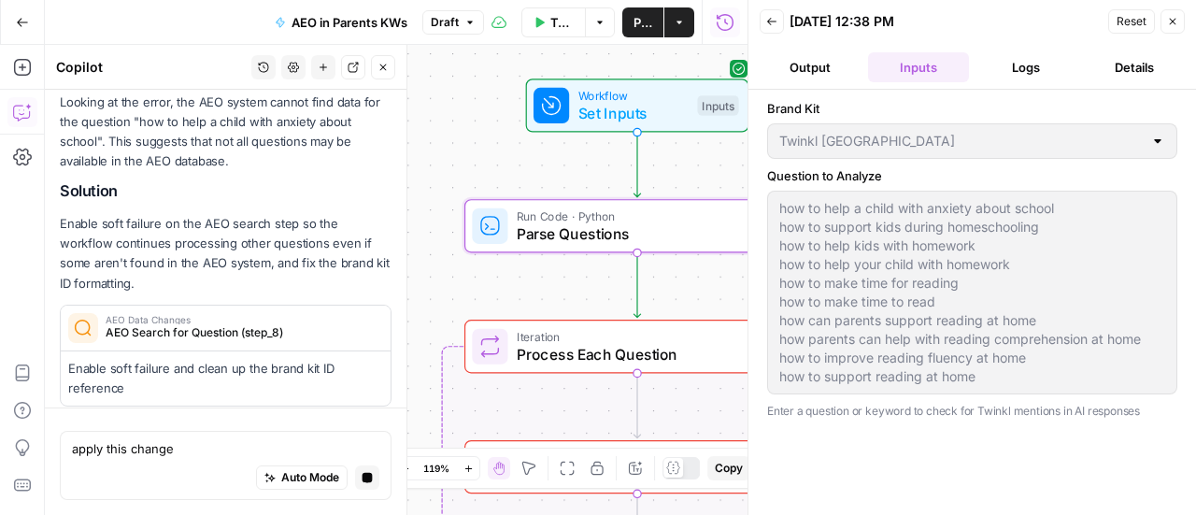
scroll to position [2642, 0]
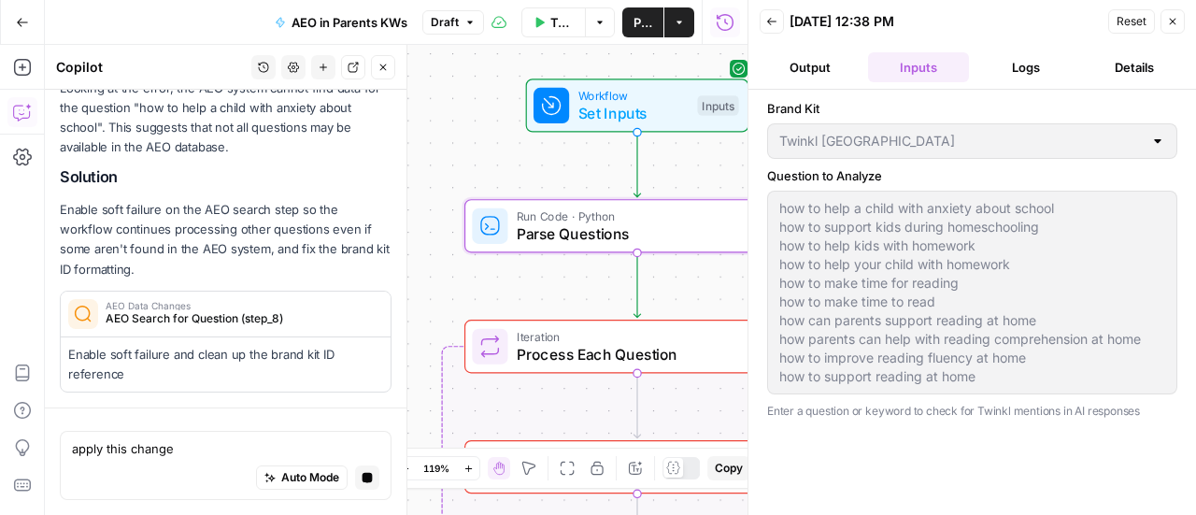
click at [809, 66] on button "Output" at bounding box center [810, 67] width 101 height 30
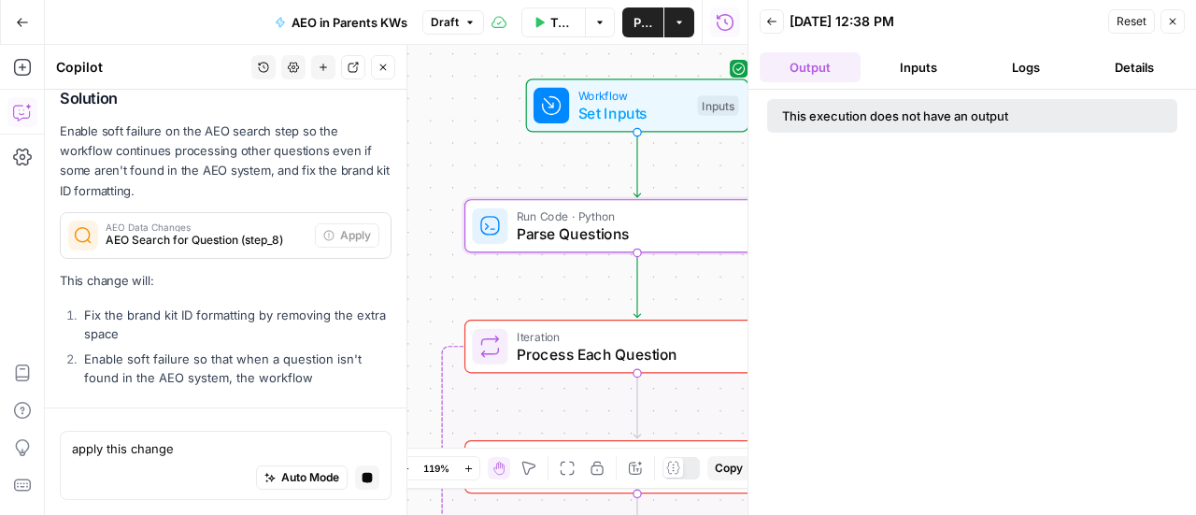
click at [893, 118] on div "This execution does not have an output" at bounding box center [934, 115] width 304 height 19
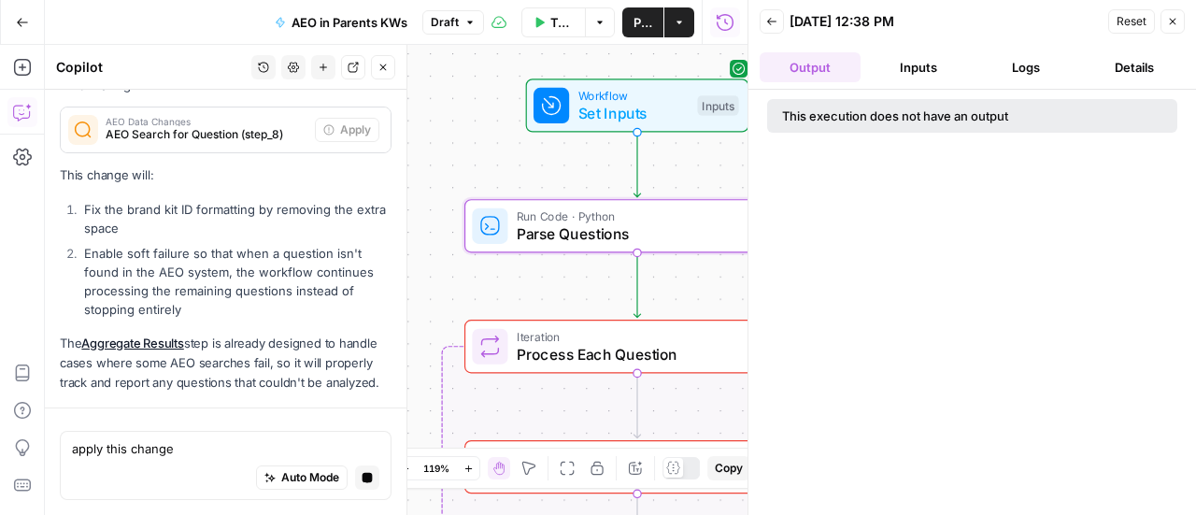
click at [893, 63] on button "Inputs" at bounding box center [918, 67] width 101 height 30
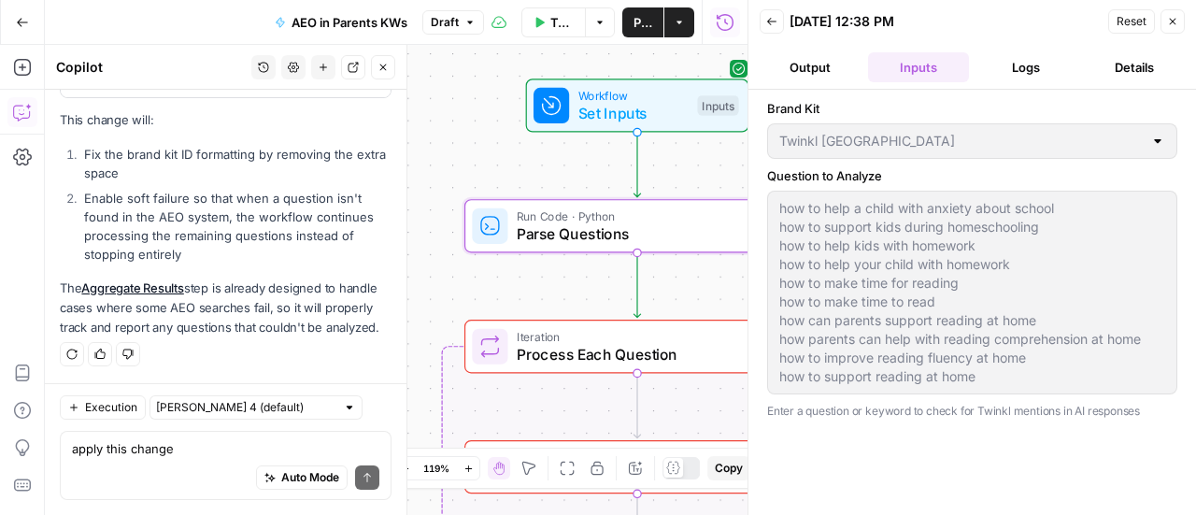
scroll to position [2903, 0]
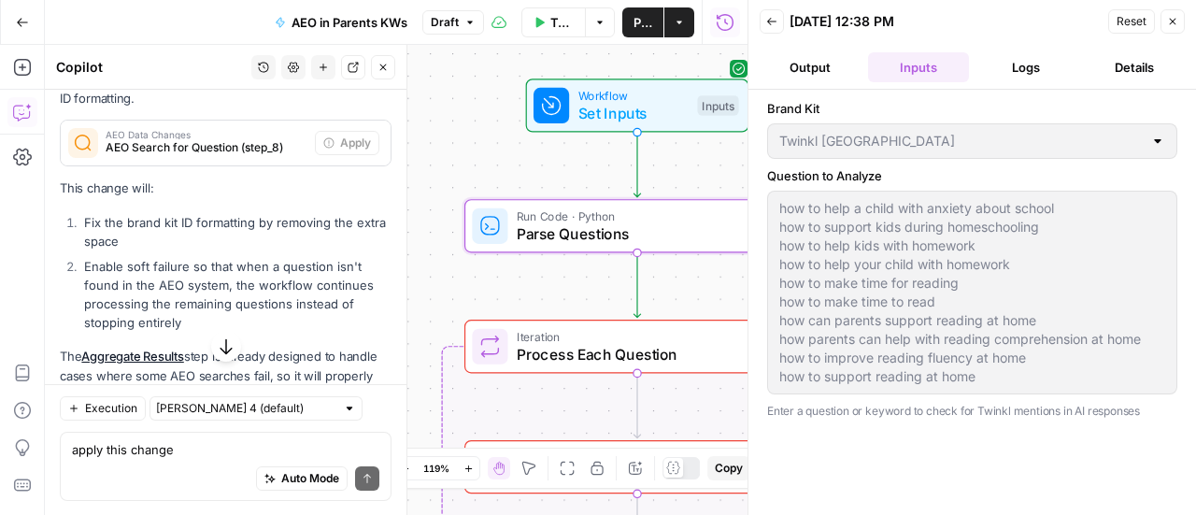
click at [1171, 24] on icon "button" at bounding box center [1172, 21] width 11 height 11
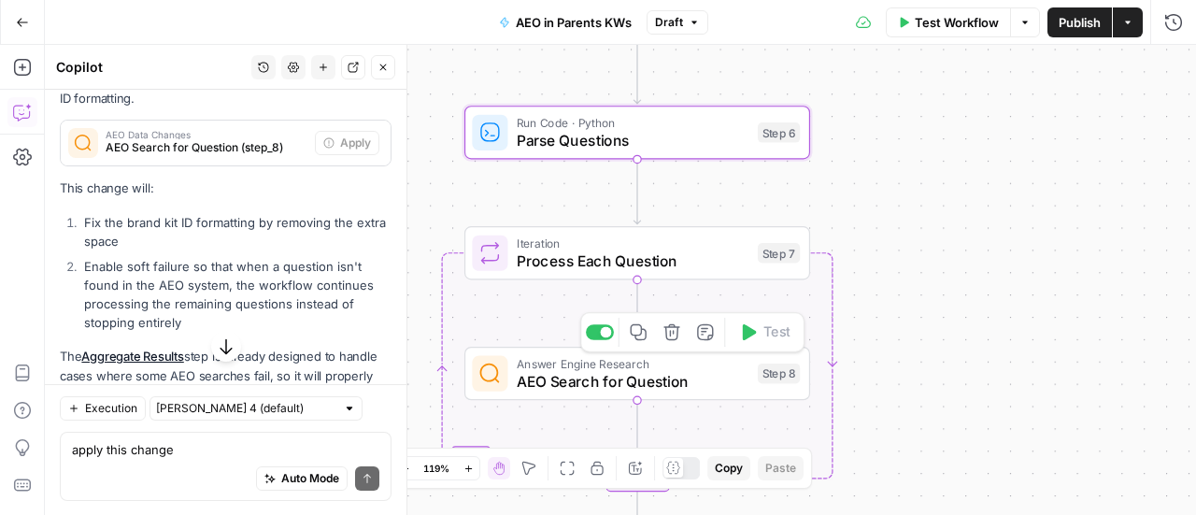
click at [576, 374] on span "AEO Search for Question" at bounding box center [633, 381] width 232 height 22
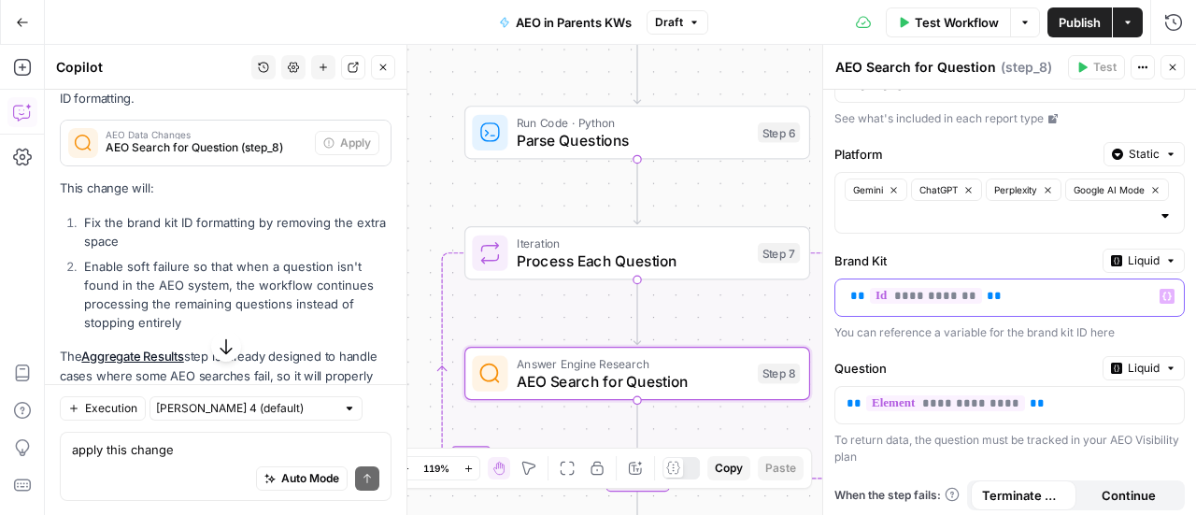
click at [987, 298] on span "**" at bounding box center [994, 296] width 15 height 12
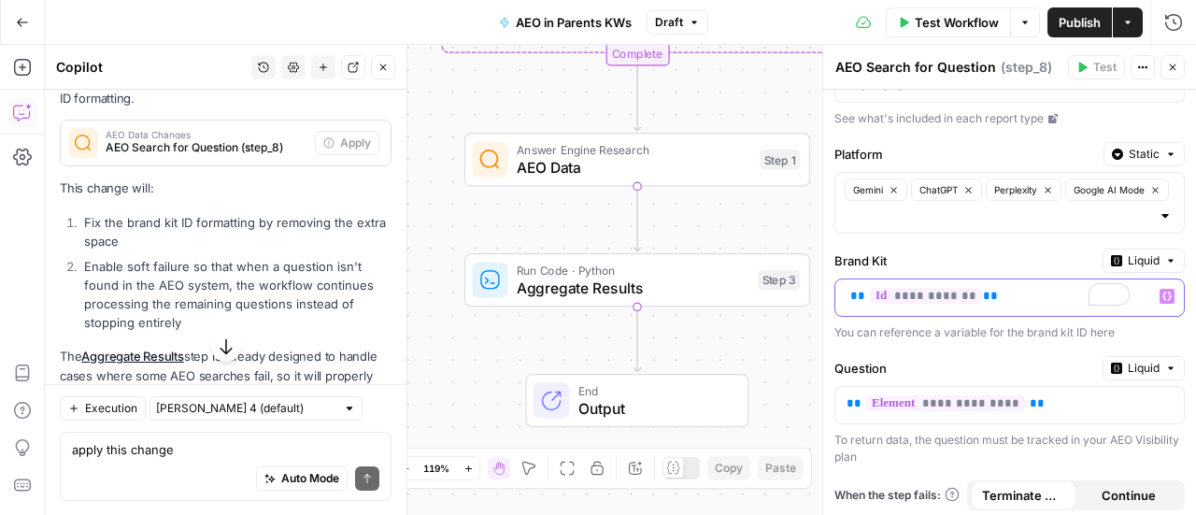
drag, startPoint x: 960, startPoint y: 291, endPoint x: 949, endPoint y: 291, distance: 11.2
click at [949, 291] on p "**********" at bounding box center [987, 296] width 283 height 19
click at [1123, 489] on span "Continue" at bounding box center [1128, 495] width 54 height 19
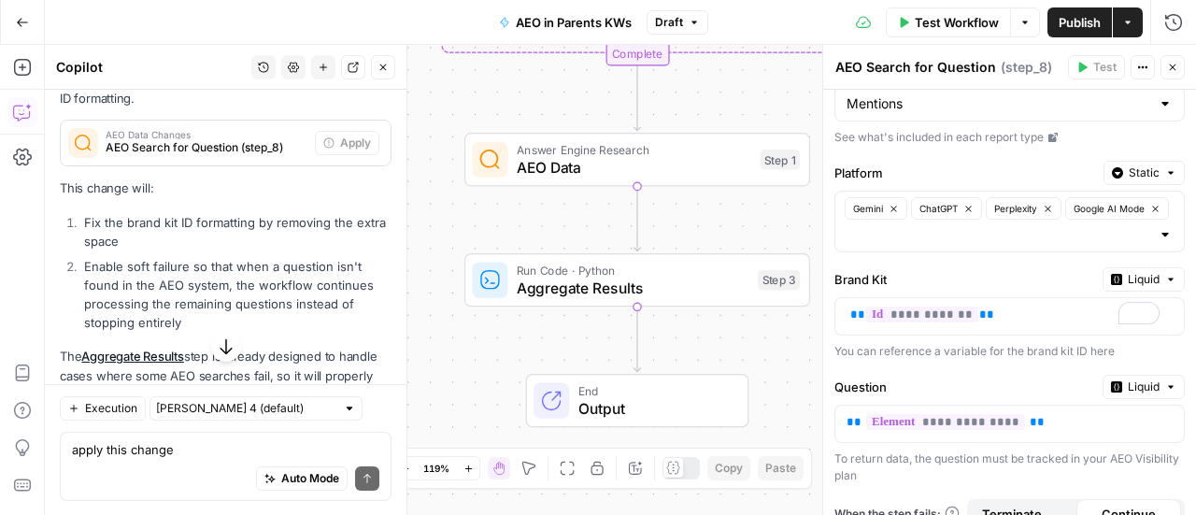
scroll to position [58, 0]
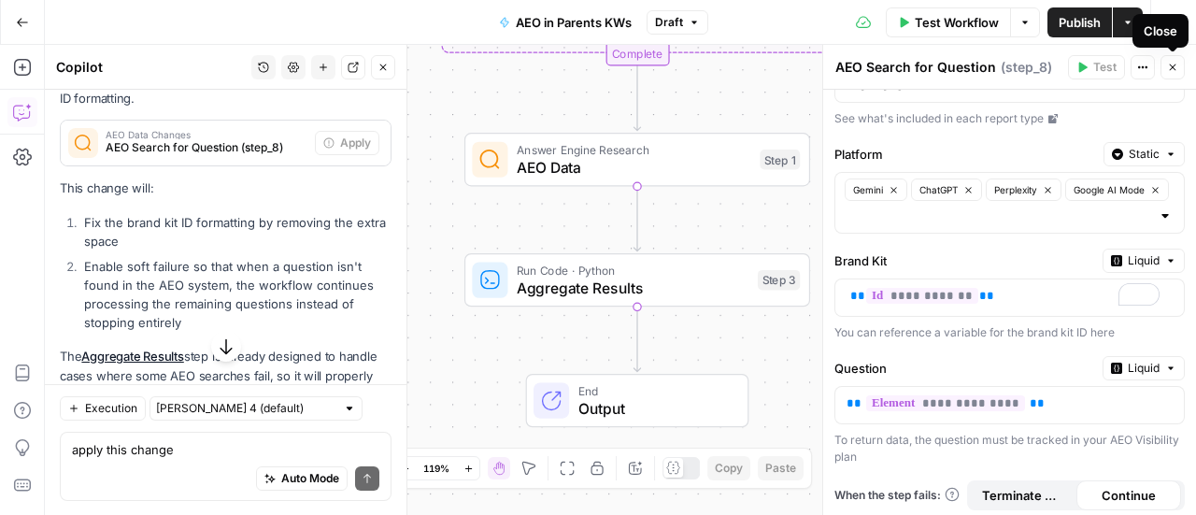
drag, startPoint x: 1170, startPoint y: 70, endPoint x: 1160, endPoint y: 89, distance: 20.9
click at [1170, 70] on icon "button" at bounding box center [1172, 67] width 11 height 11
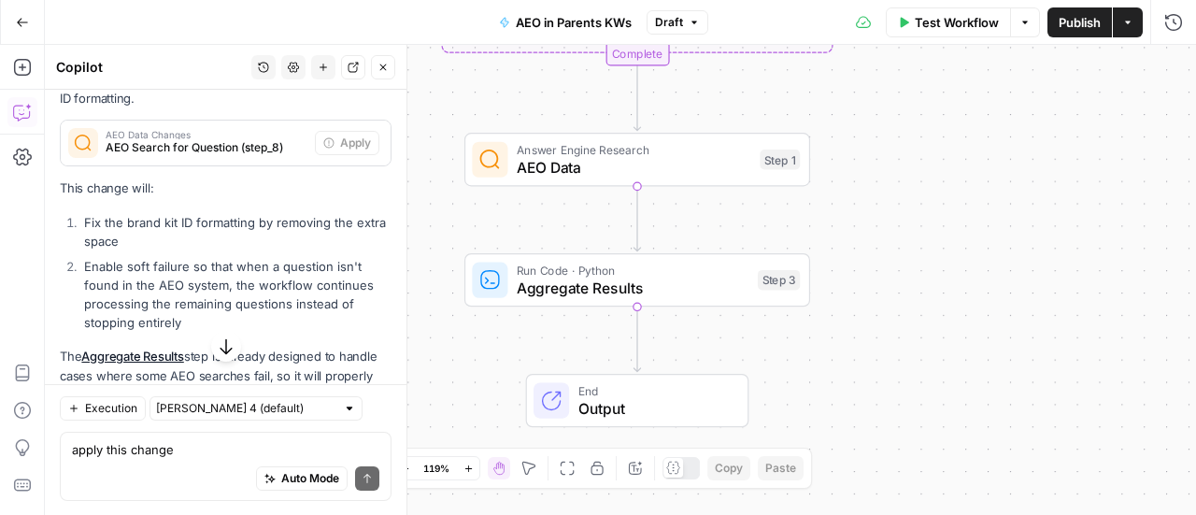
click at [950, 32] on button "Test Workflow" at bounding box center [948, 22] width 125 height 30
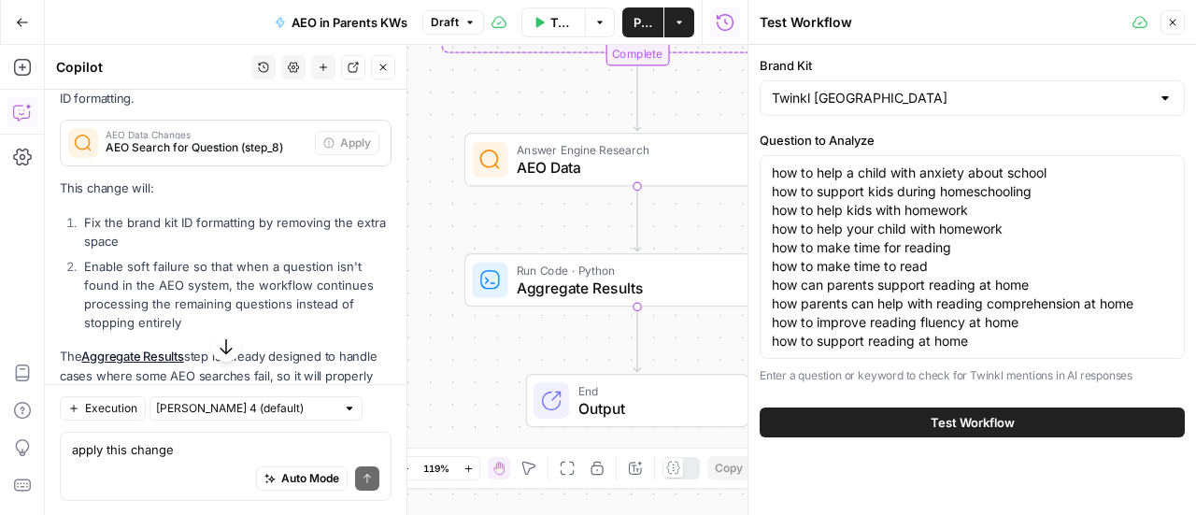
click at [847, 418] on button "Test Workflow" at bounding box center [972, 422] width 425 height 30
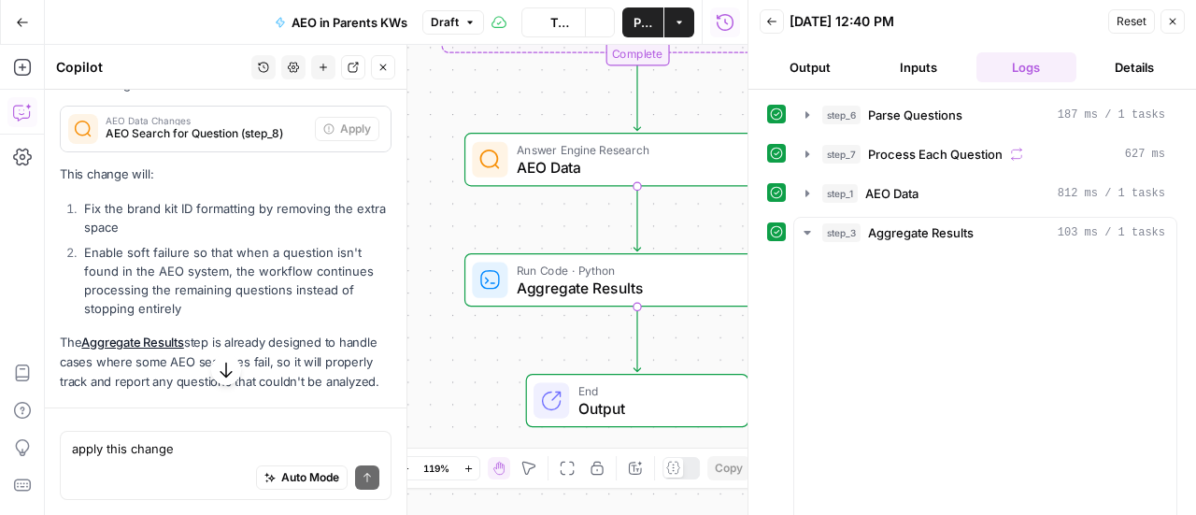
scroll to position [2933, 0]
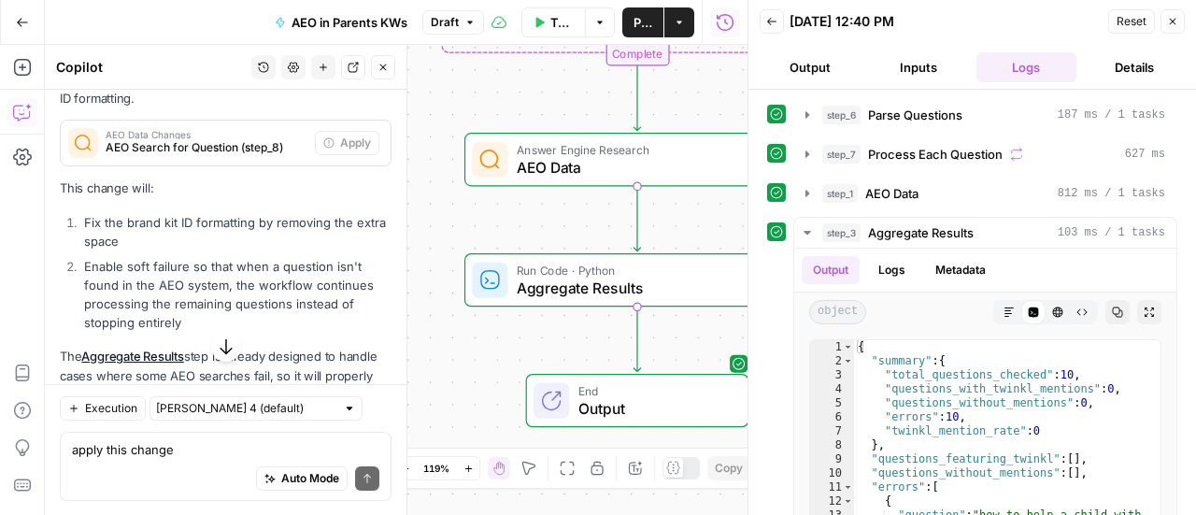
click at [639, 383] on span "End" at bounding box center [653, 390] width 151 height 18
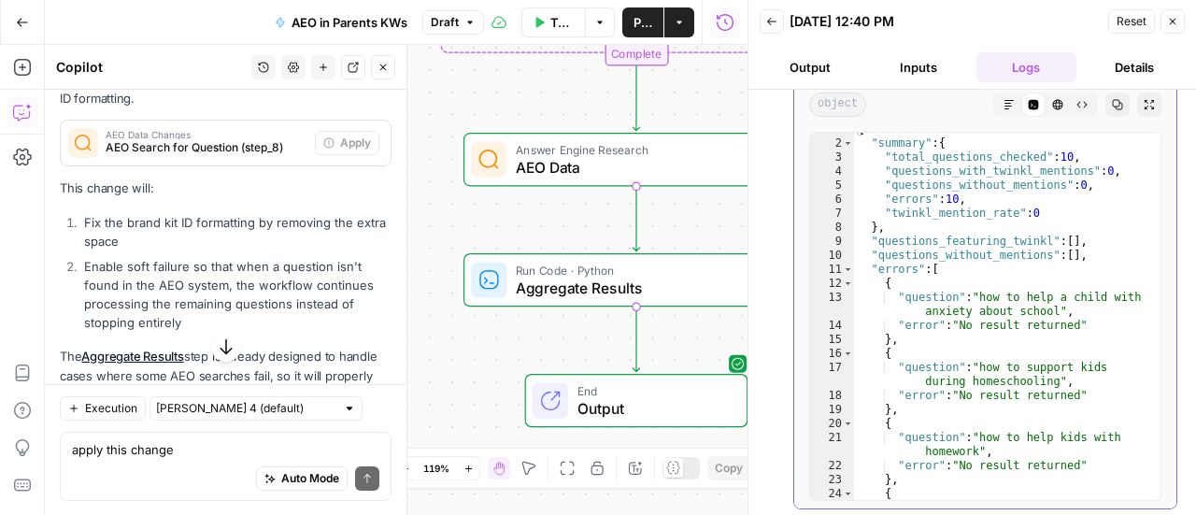
scroll to position [0, 0]
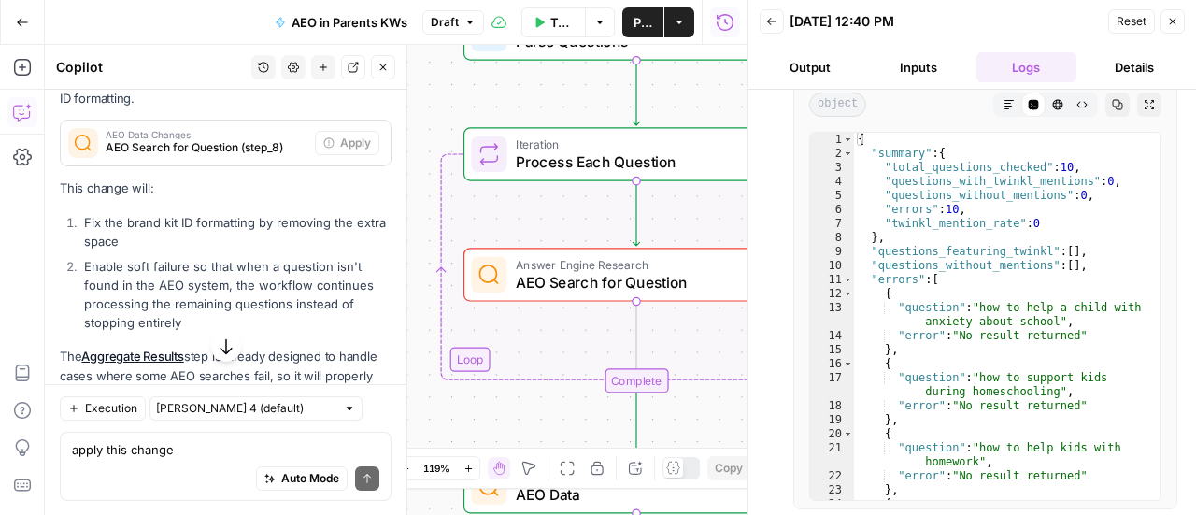
click at [618, 277] on span "AEO Search for Question" at bounding box center [632, 282] width 232 height 22
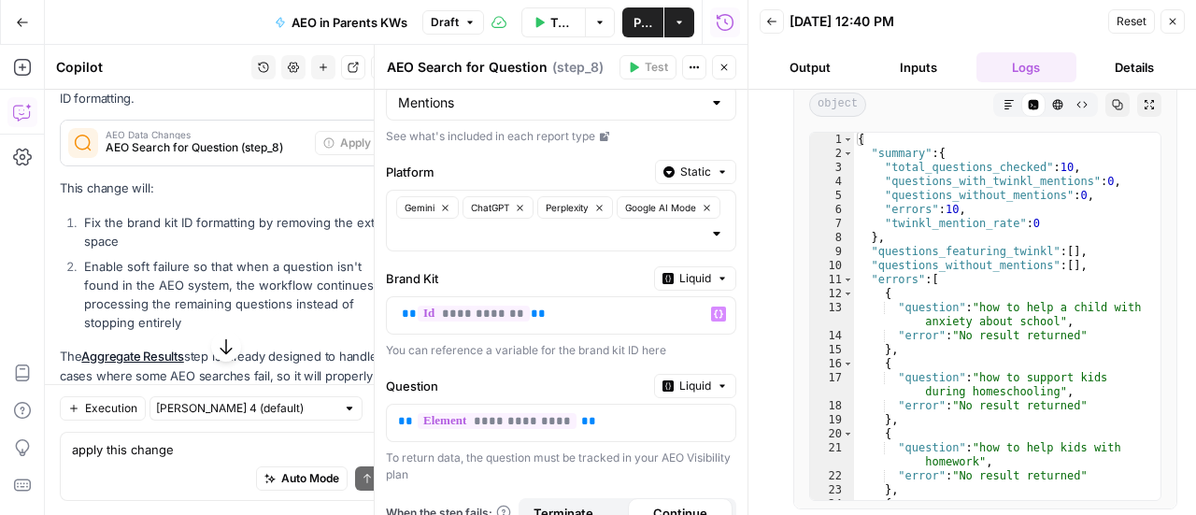
scroll to position [58, 0]
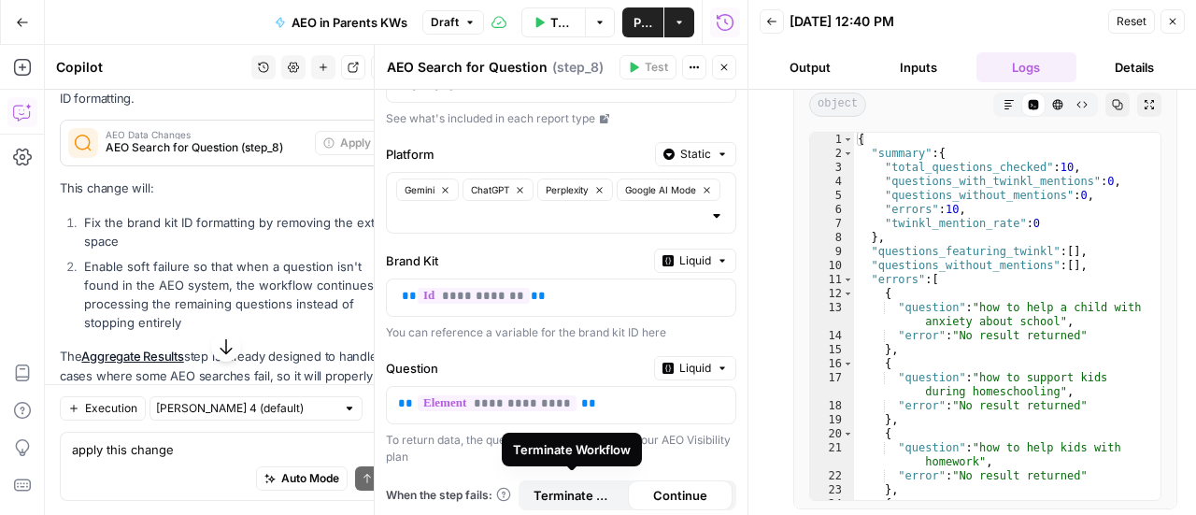
click at [579, 487] on span "Terminate Workflow" at bounding box center [574, 495] width 83 height 19
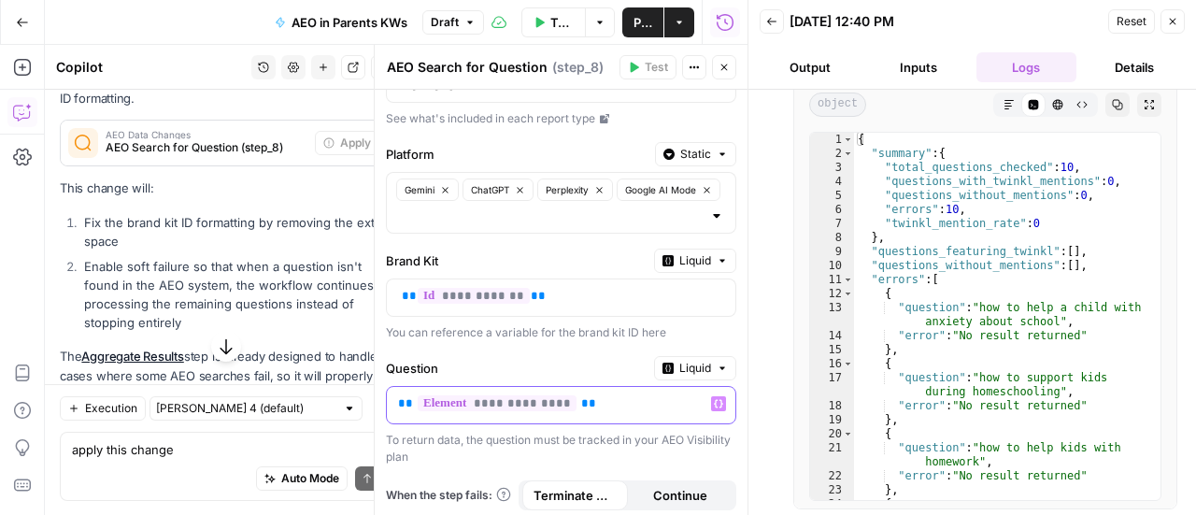
click at [557, 399] on p "**********" at bounding box center [554, 403] width 313 height 19
click at [408, 403] on p "**********" at bounding box center [539, 403] width 283 height 19
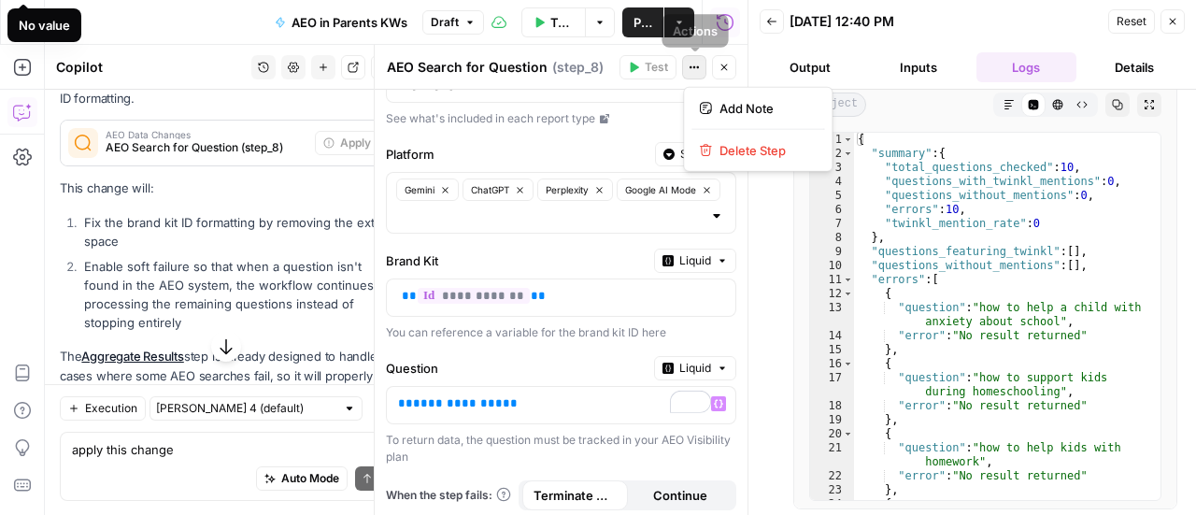
click at [694, 63] on icon "button" at bounding box center [694, 67] width 11 height 11
click at [413, 401] on span "**********" at bounding box center [458, 403] width 90 height 12
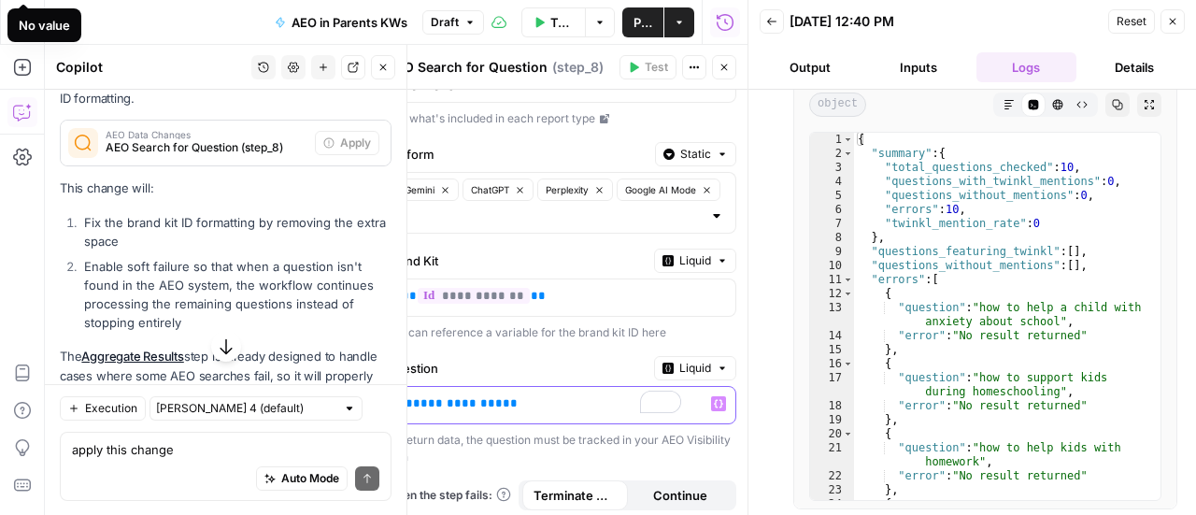
drag, startPoint x: 545, startPoint y: 390, endPoint x: 53, endPoint y: 273, distance: 505.3
click at [269, 363] on body "Twinkl New Home Browse Insights Opportunities Your Data Recent Grids Run workfl…" at bounding box center [598, 257] width 1196 height 515
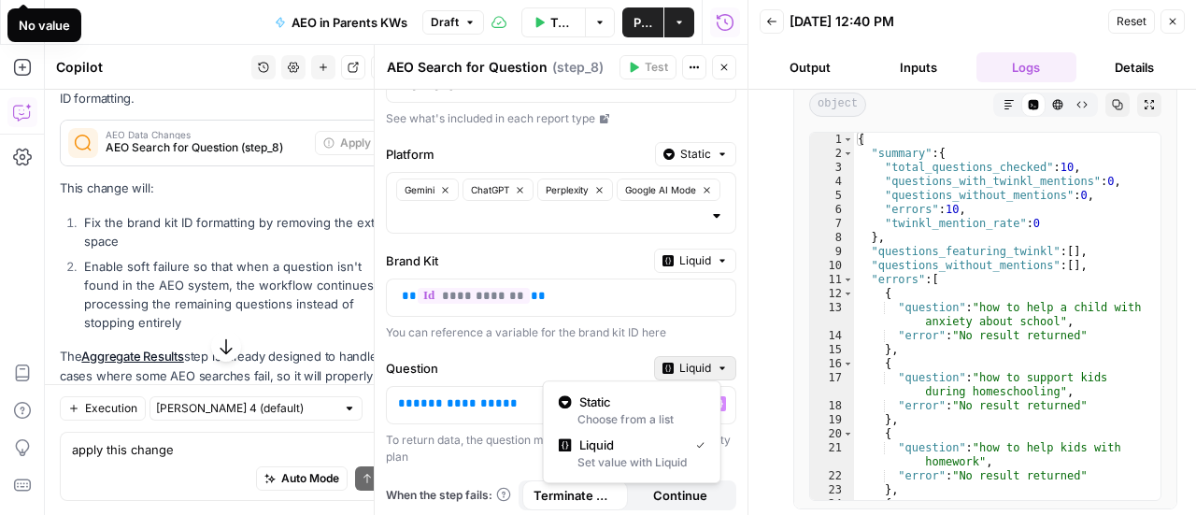
click at [701, 358] on button "Liquid" at bounding box center [695, 368] width 82 height 24
click at [632, 408] on span "Static" at bounding box center [638, 401] width 119 height 19
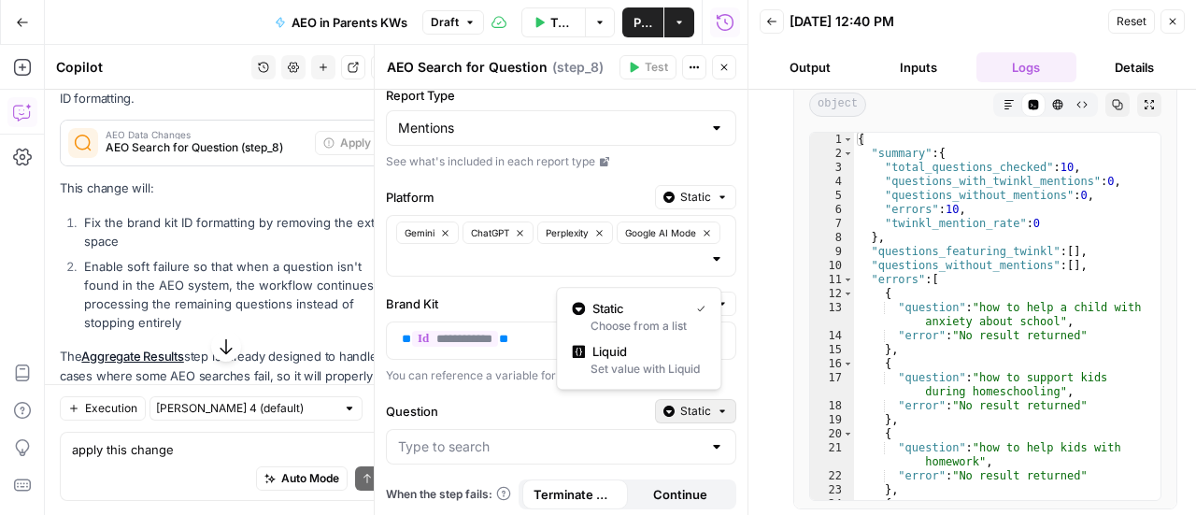
click at [680, 405] on span "Static" at bounding box center [695, 411] width 31 height 17
click at [619, 358] on span "Liquid" at bounding box center [645, 351] width 106 height 19
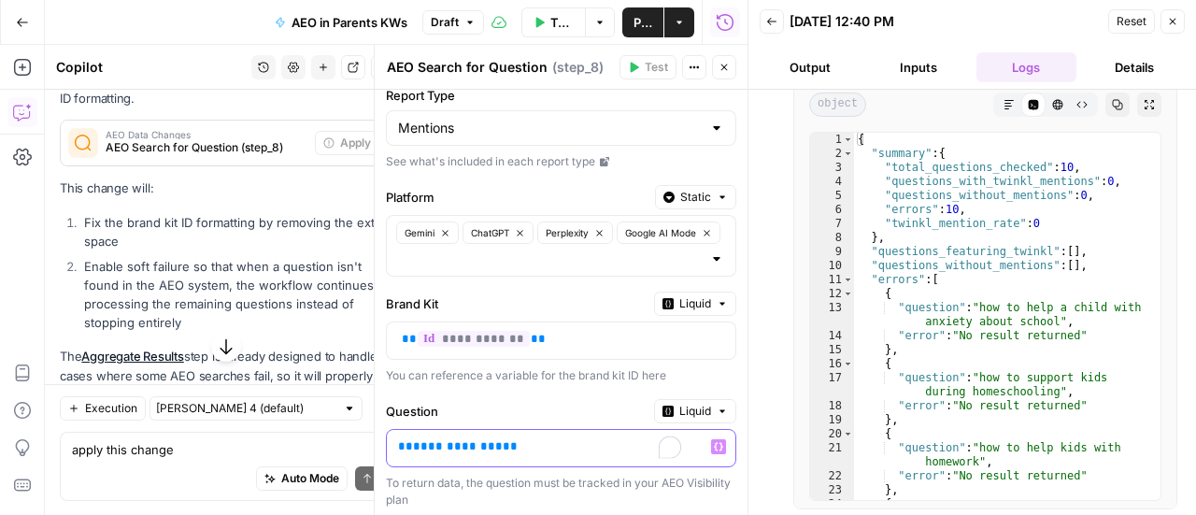
click at [413, 440] on span "**********" at bounding box center [458, 446] width 90 height 12
drag, startPoint x: 719, startPoint y: 26, endPoint x: 709, endPoint y: 70, distance: 45.1
click at [719, 26] on icon "button" at bounding box center [725, 22] width 19 height 19
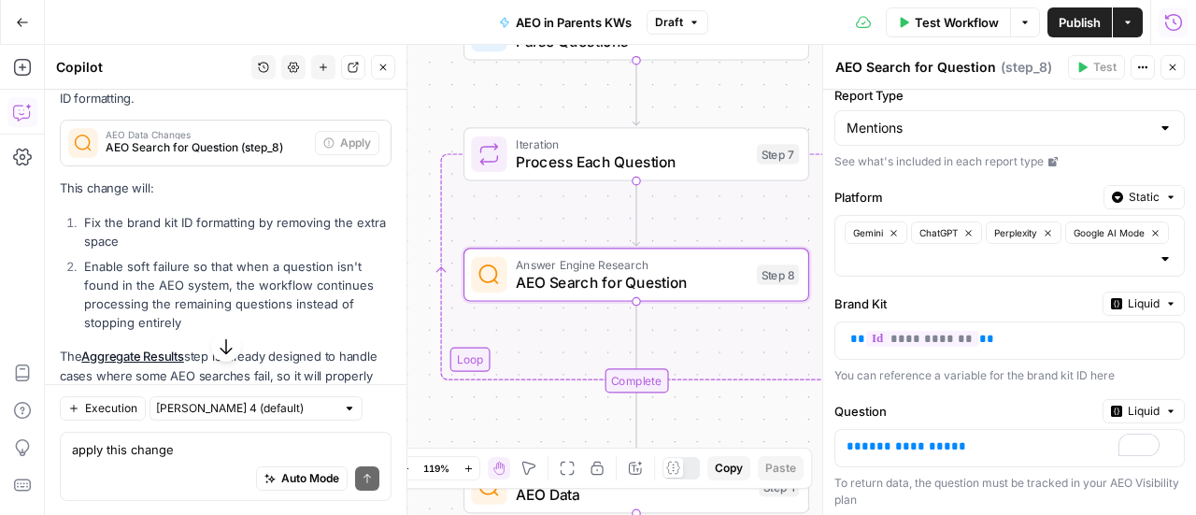
click at [1029, 17] on icon "button" at bounding box center [1024, 22] width 11 height 11
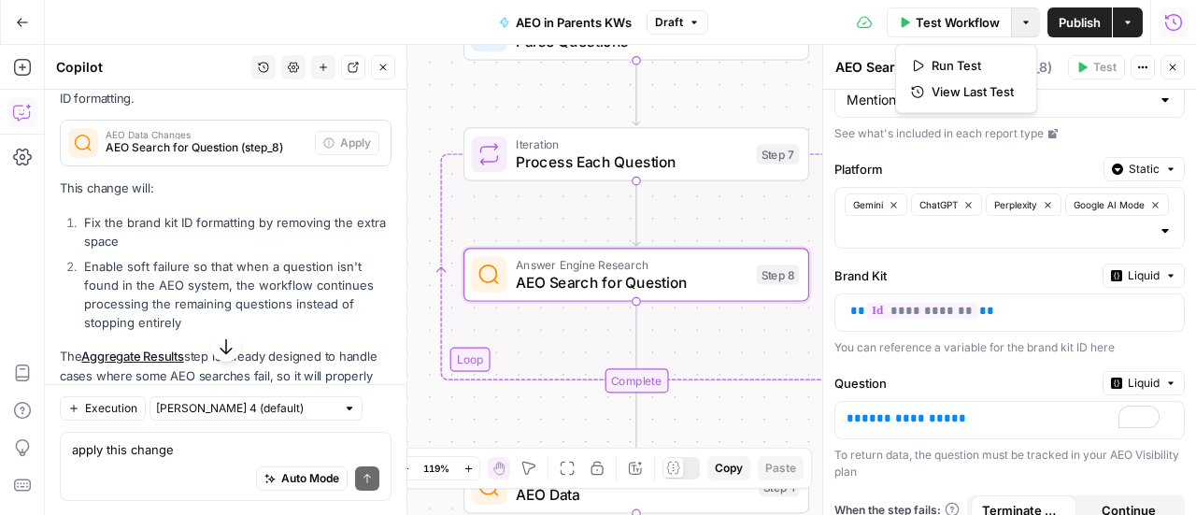
scroll to position [58, 0]
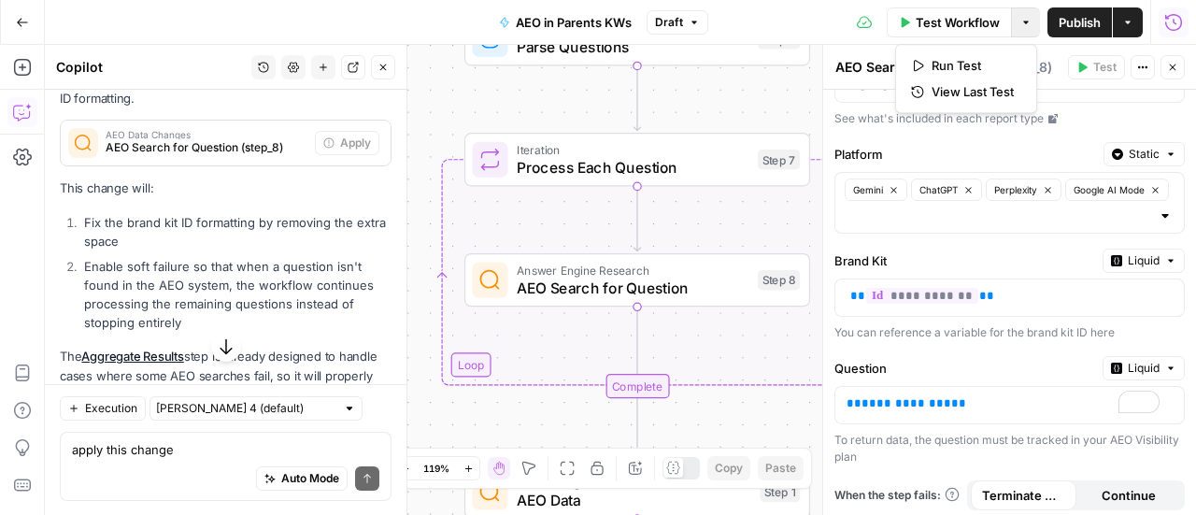
click at [951, 70] on div "Test Workflow T" at bounding box center [948, 61] width 103 height 19
click at [960, 10] on button "Test Workflow" at bounding box center [948, 22] width 125 height 30
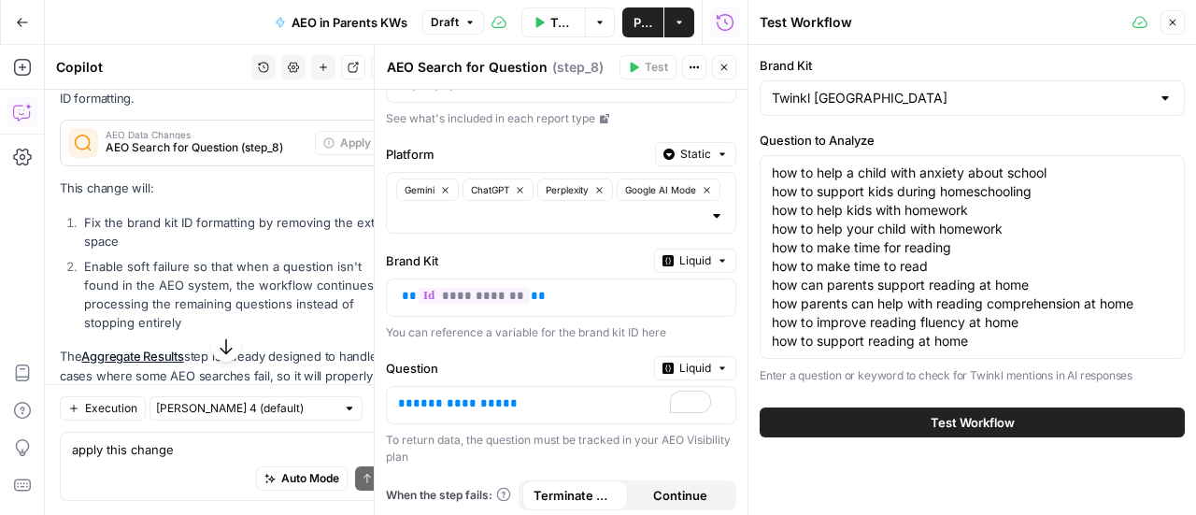
click at [545, 18] on button "Test Workflow" at bounding box center [553, 22] width 64 height 30
click at [985, 417] on span "Test Workflow" at bounding box center [972, 422] width 84 height 19
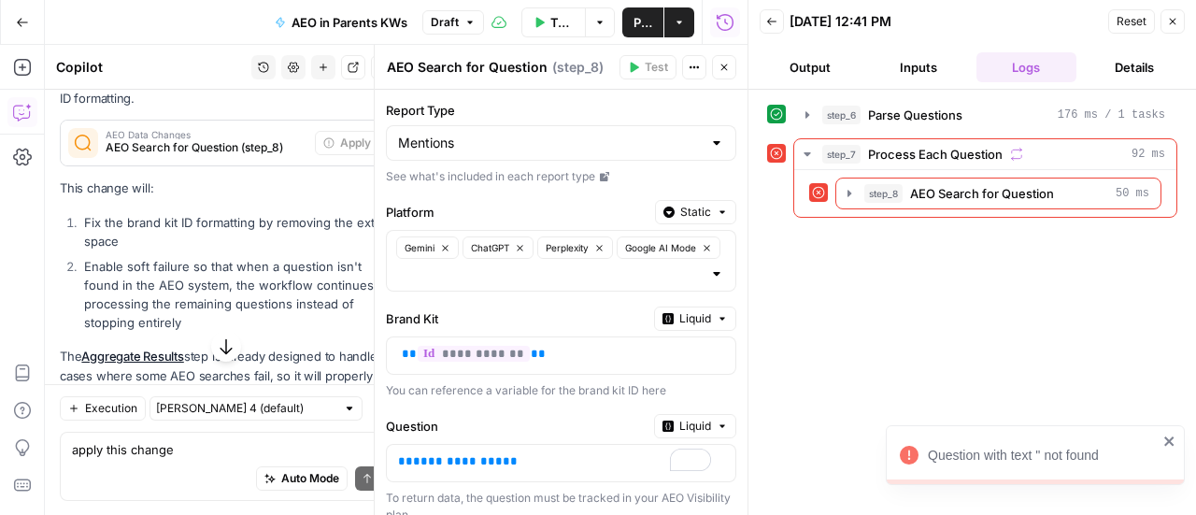
click at [709, 139] on div at bounding box center [716, 143] width 15 height 19
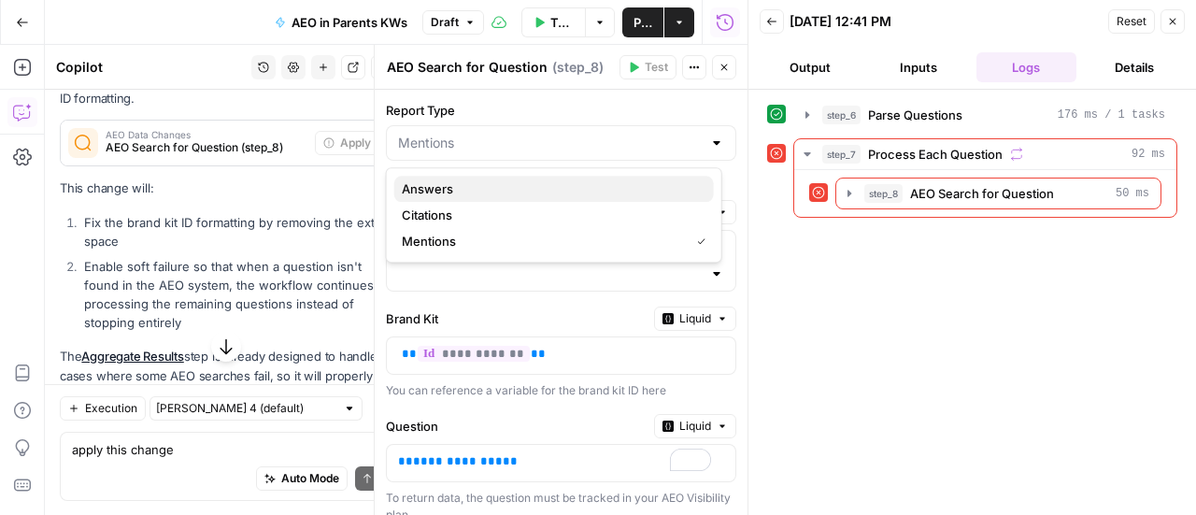
click at [443, 184] on span "Answers" at bounding box center [550, 188] width 297 height 19
type input "Answers"
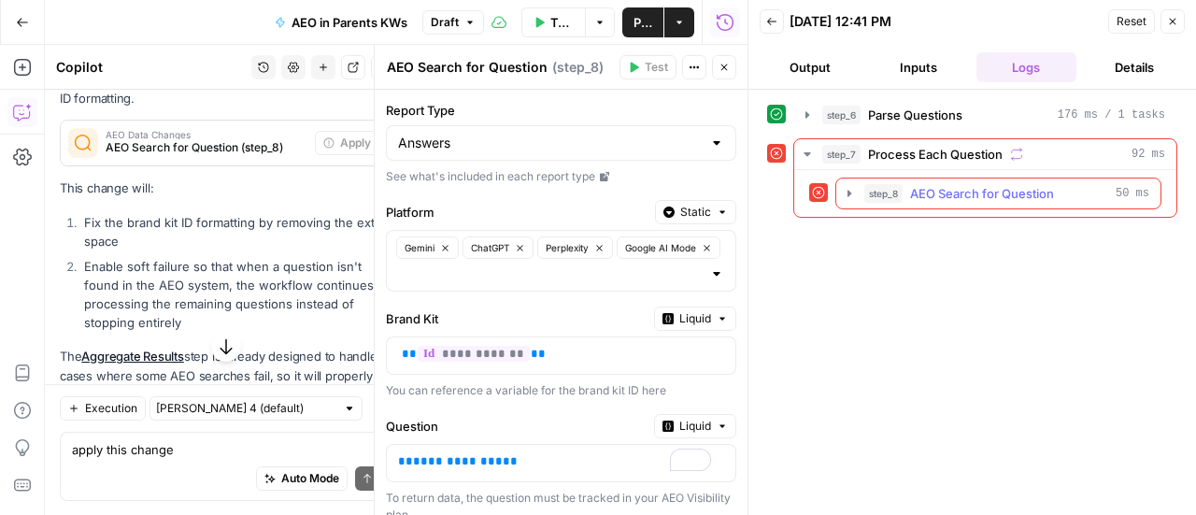
click at [926, 187] on span "AEO Search for Question" at bounding box center [982, 193] width 144 height 19
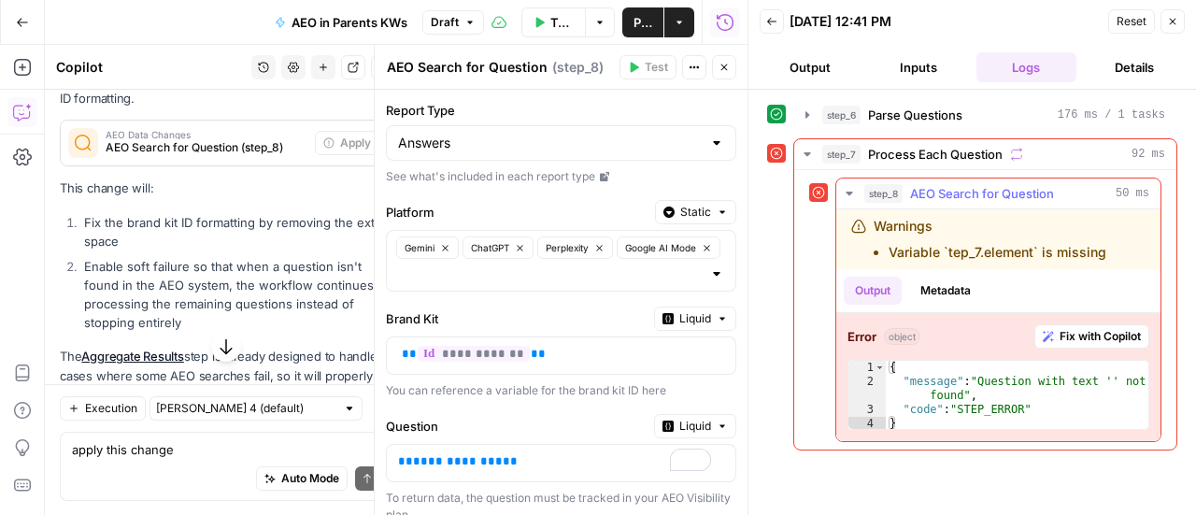
click at [1091, 324] on button "Fix with Copilot" at bounding box center [1091, 336] width 115 height 24
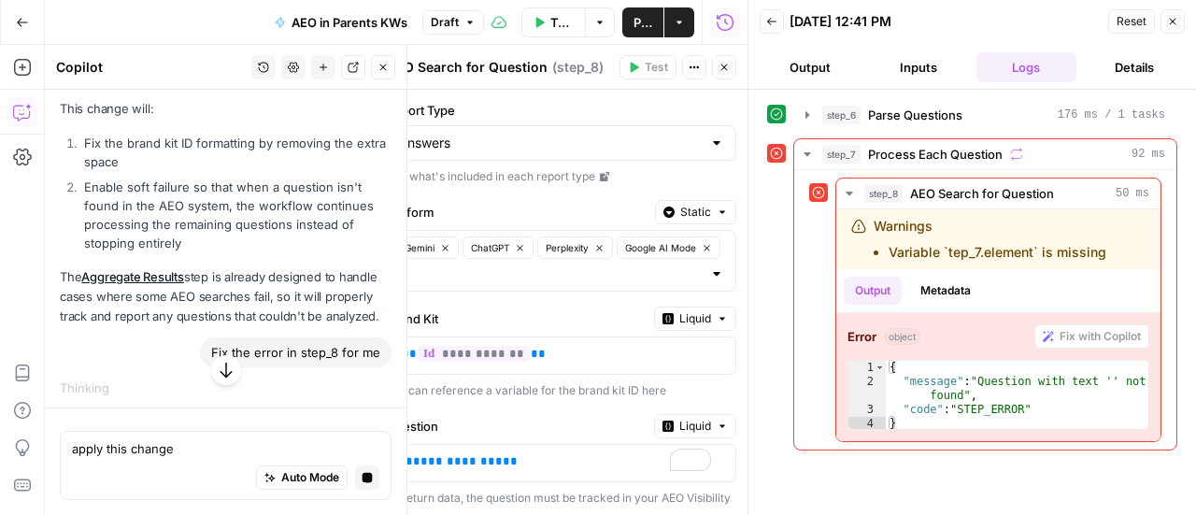
scroll to position [2917, 0]
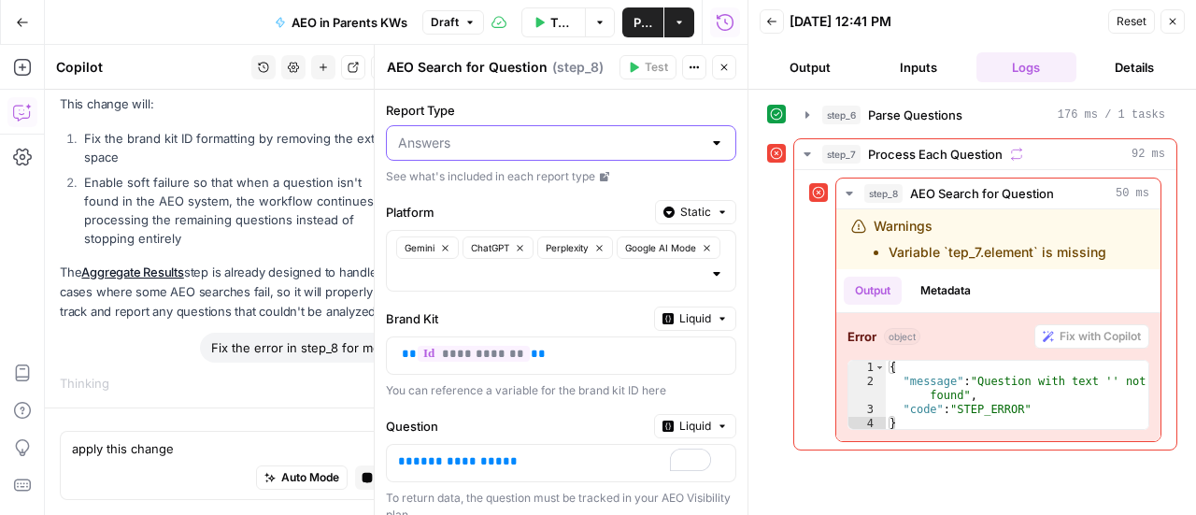
click at [557, 137] on input "Report Type" at bounding box center [550, 143] width 304 height 19
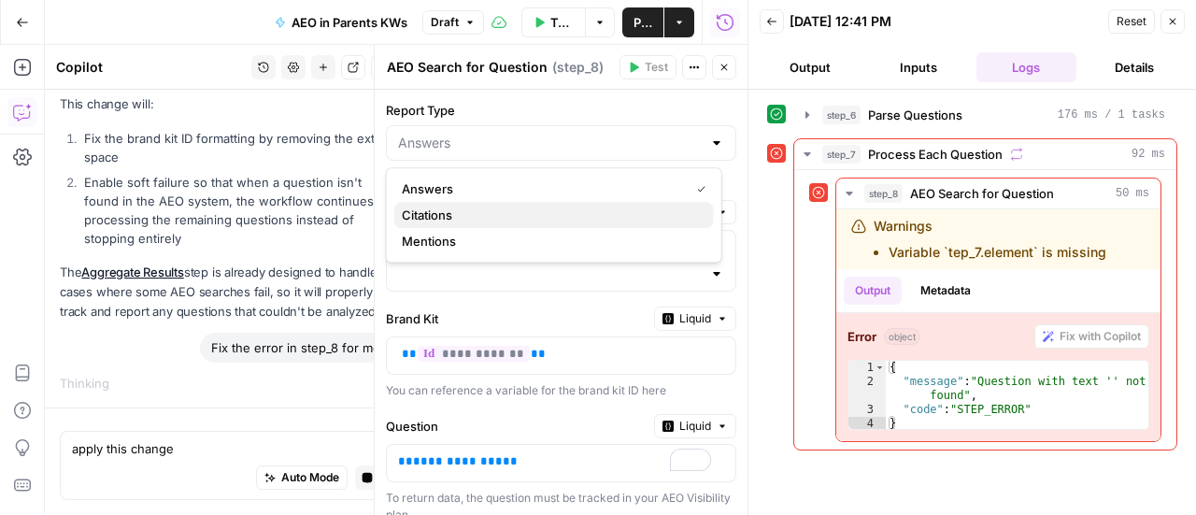
click at [448, 216] on span "Citations" at bounding box center [550, 215] width 297 height 19
type input "Citations"
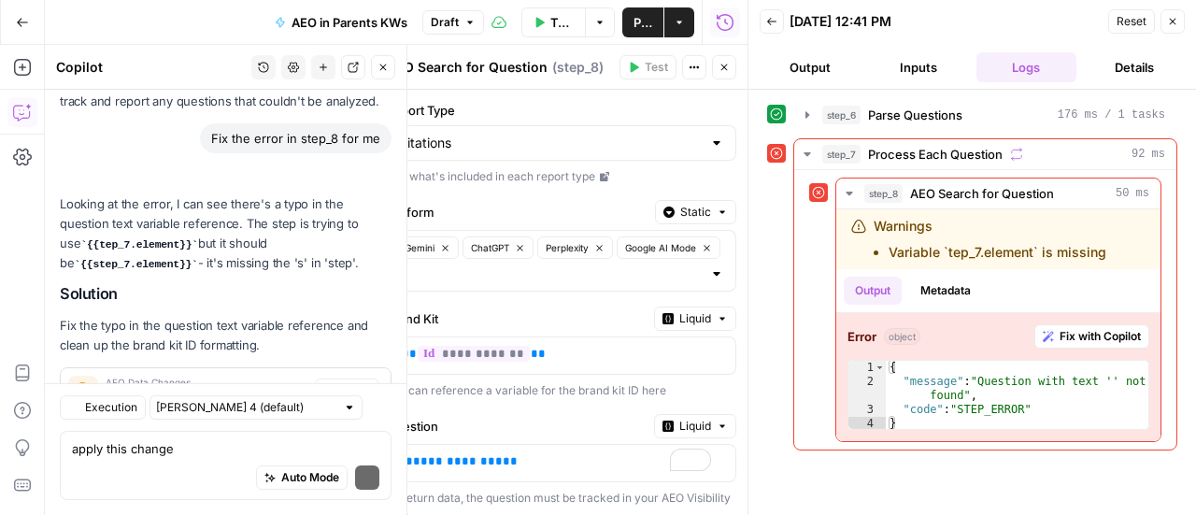
scroll to position [3438, 0]
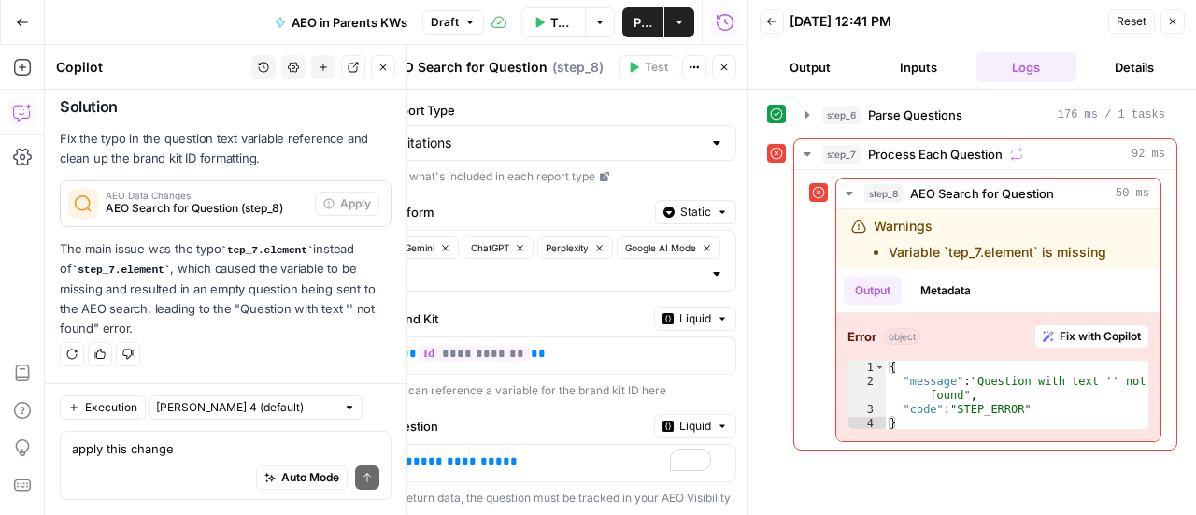
copy code "tep_7.element"
drag, startPoint x: 148, startPoint y: 272, endPoint x: 71, endPoint y: 276, distance: 76.7
click at [72, 276] on code "step_7.element" at bounding box center [121, 269] width 99 height 11
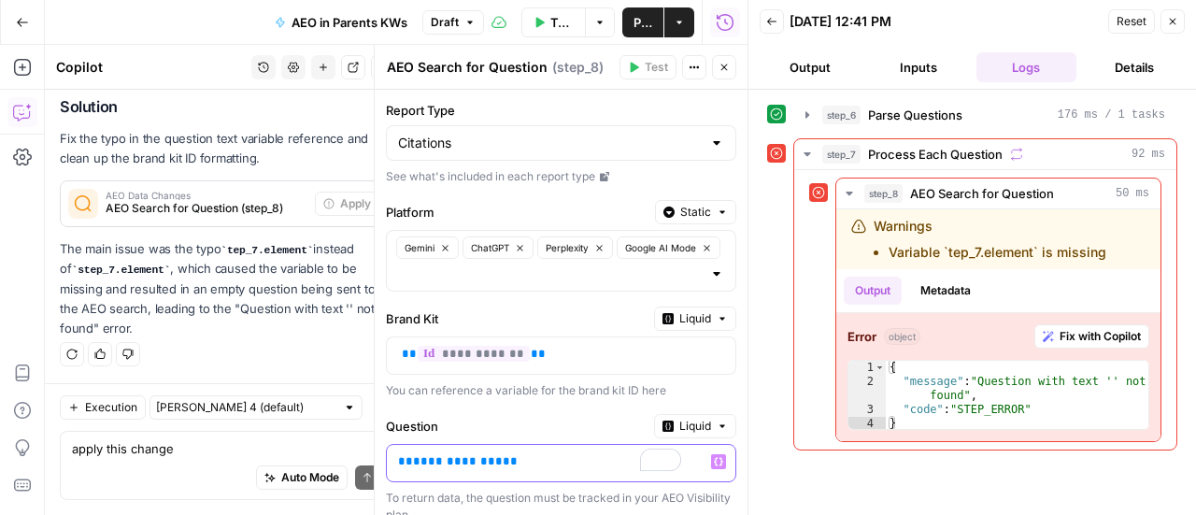
drag, startPoint x: 488, startPoint y: 454, endPoint x: 409, endPoint y: 453, distance: 78.5
click at [409, 453] on p "**********" at bounding box center [546, 461] width 296 height 19
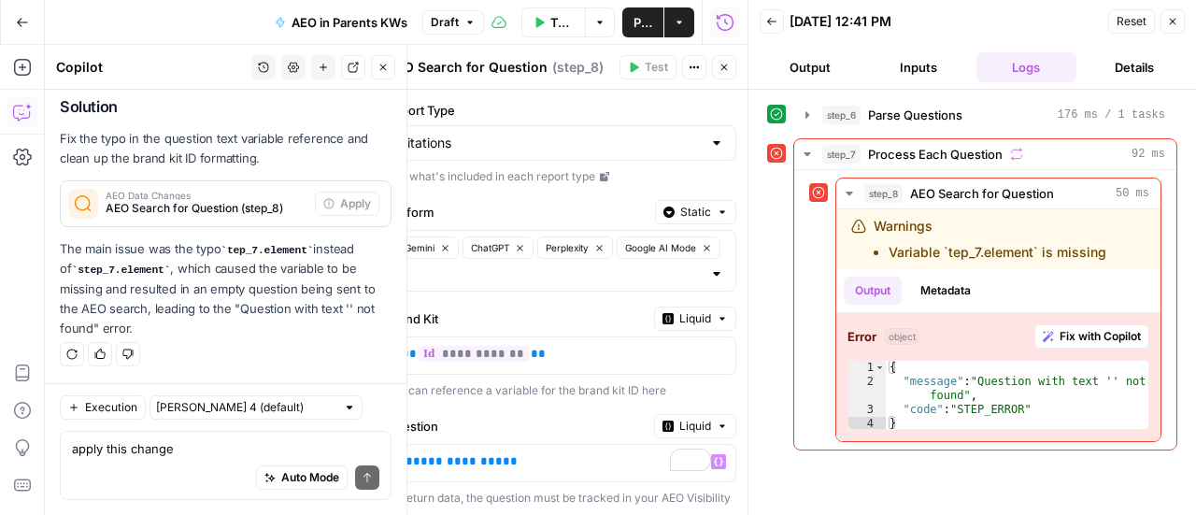
drag, startPoint x: 144, startPoint y: 273, endPoint x: 65, endPoint y: 268, distance: 78.6
click at [72, 268] on code "step_7.element" at bounding box center [121, 269] width 99 height 11
copy code "step_7.element"
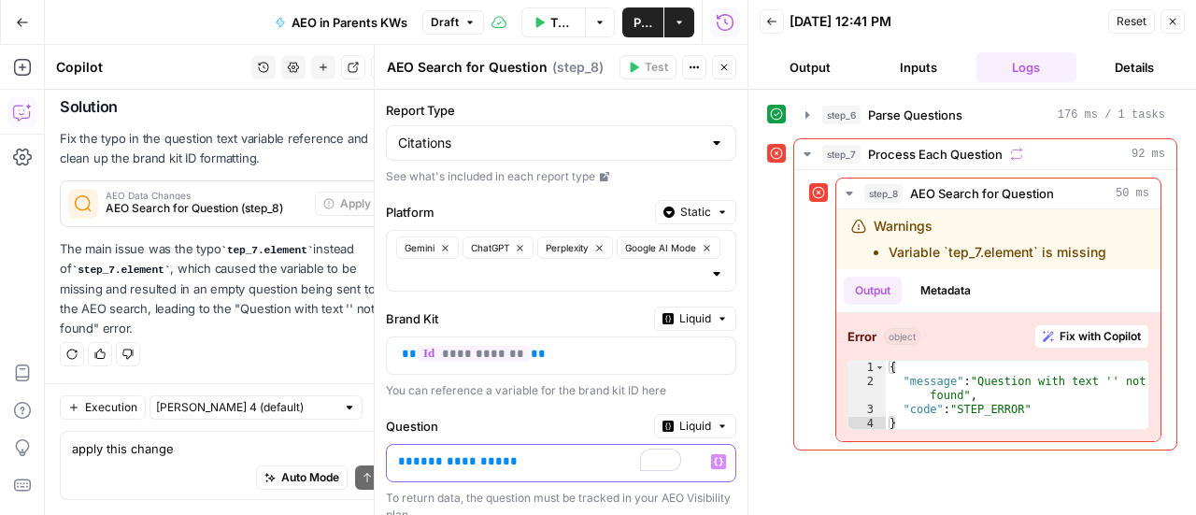
drag, startPoint x: 486, startPoint y: 457, endPoint x: 406, endPoint y: 457, distance: 79.4
click at [406, 457] on p "**********" at bounding box center [546, 461] width 296 height 19
click at [723, 65] on icon "button" at bounding box center [724, 67] width 7 height 7
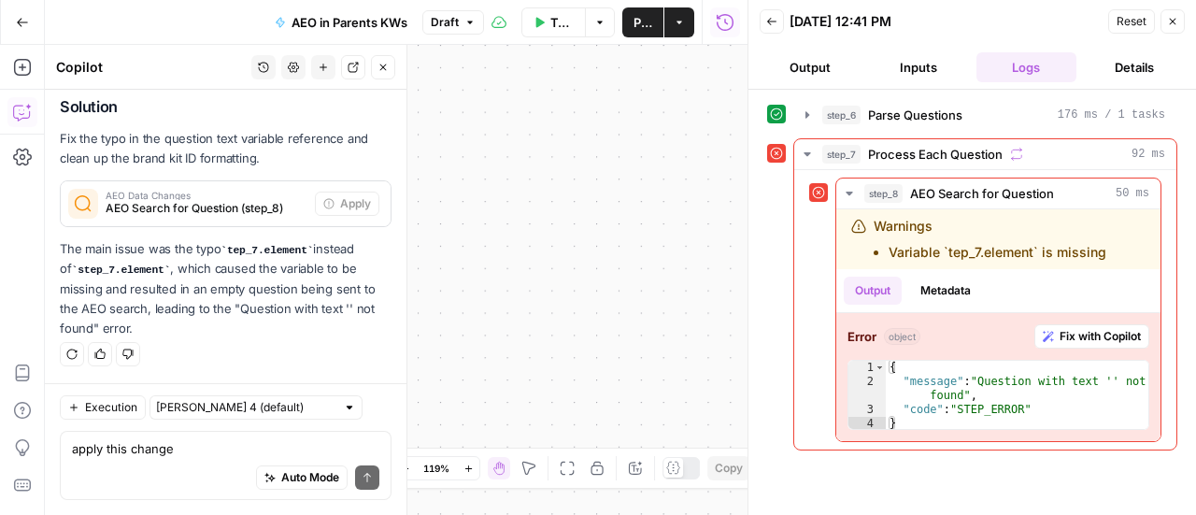
click at [1179, 20] on button "Close" at bounding box center [1172, 21] width 24 height 24
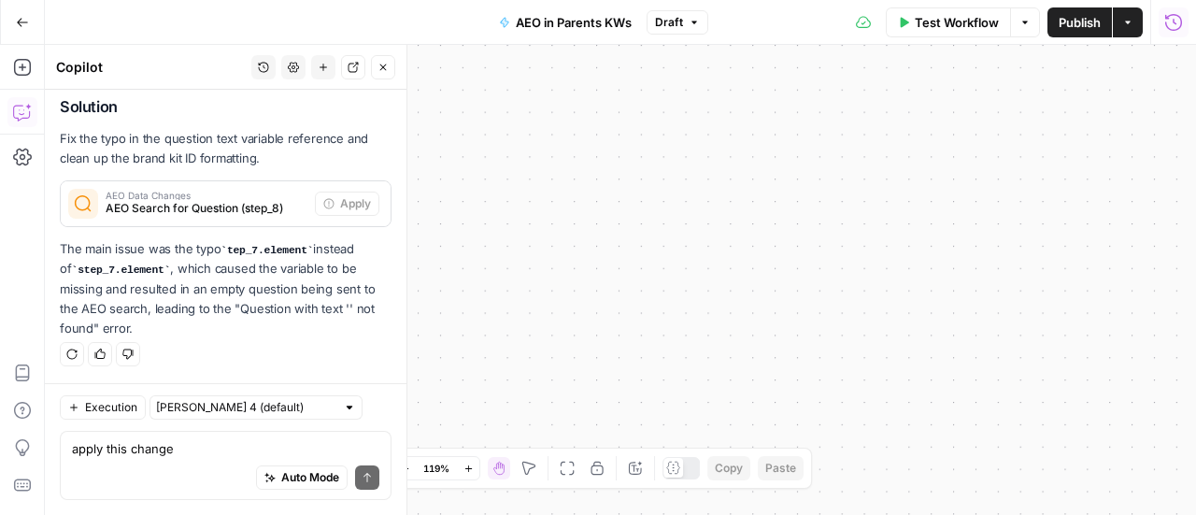
click at [961, 36] on div "Test Workflow Options Publish Actions Run History" at bounding box center [952, 22] width 488 height 44
click at [957, 24] on span "Test Workflow" at bounding box center [957, 22] width 84 height 19
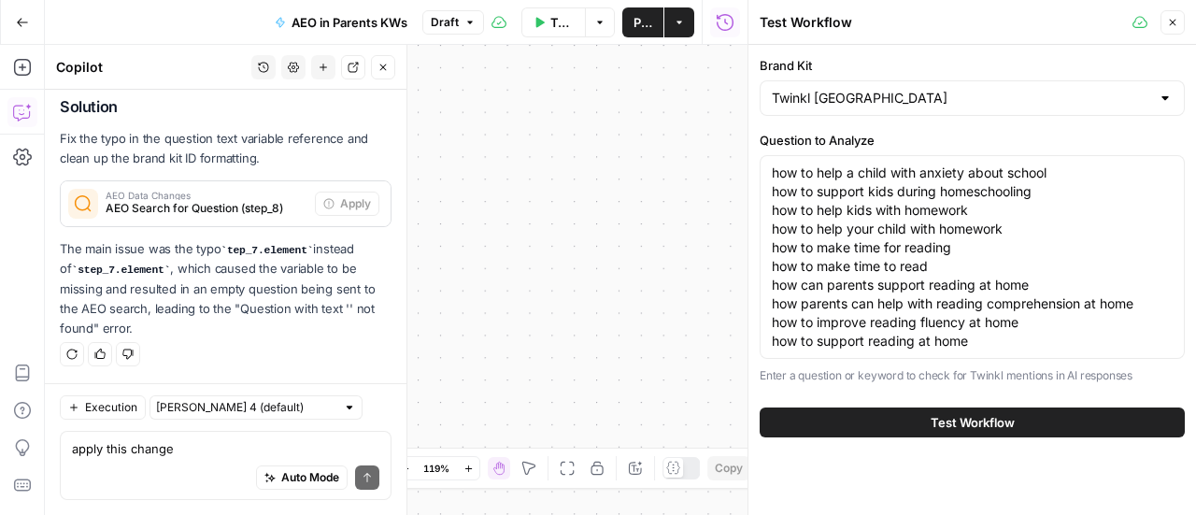
click at [953, 420] on span "Test Workflow" at bounding box center [972, 422] width 84 height 19
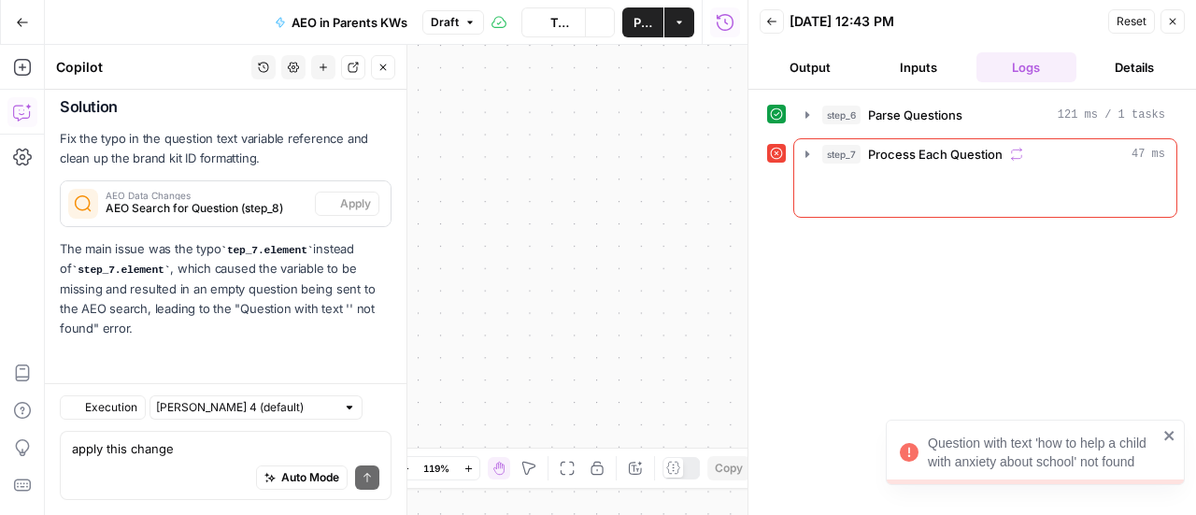
scroll to position [3438, 0]
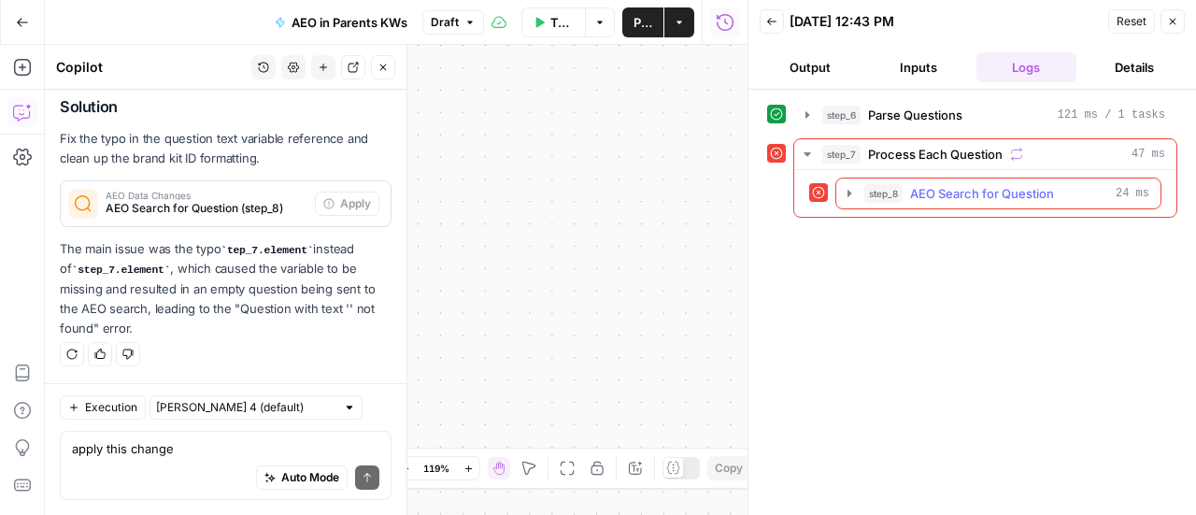
click at [966, 184] on span "AEO Search for Question" at bounding box center [982, 193] width 144 height 19
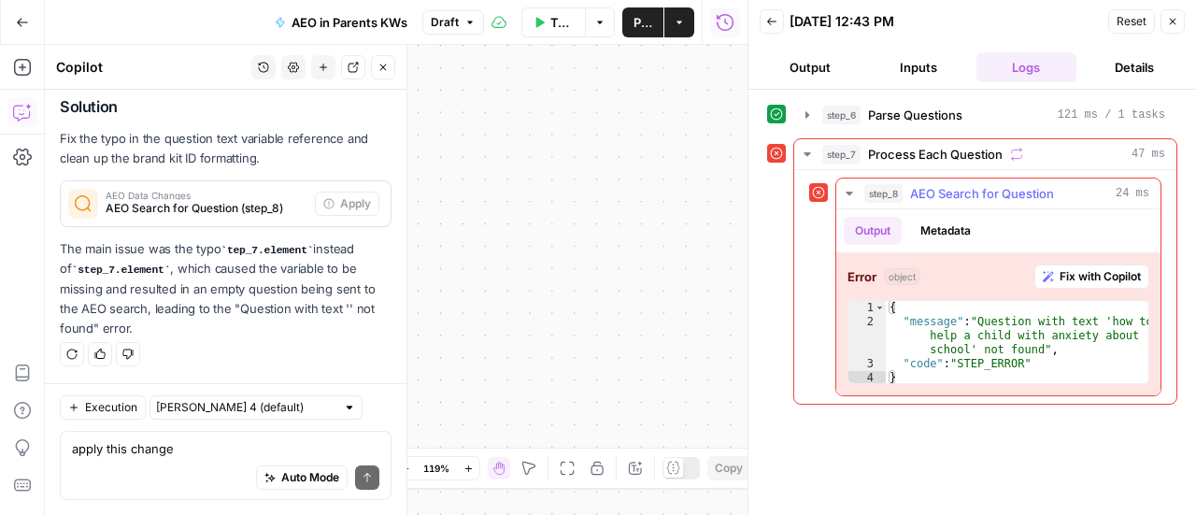
click at [1056, 266] on button "Fix with Copilot" at bounding box center [1091, 276] width 115 height 24
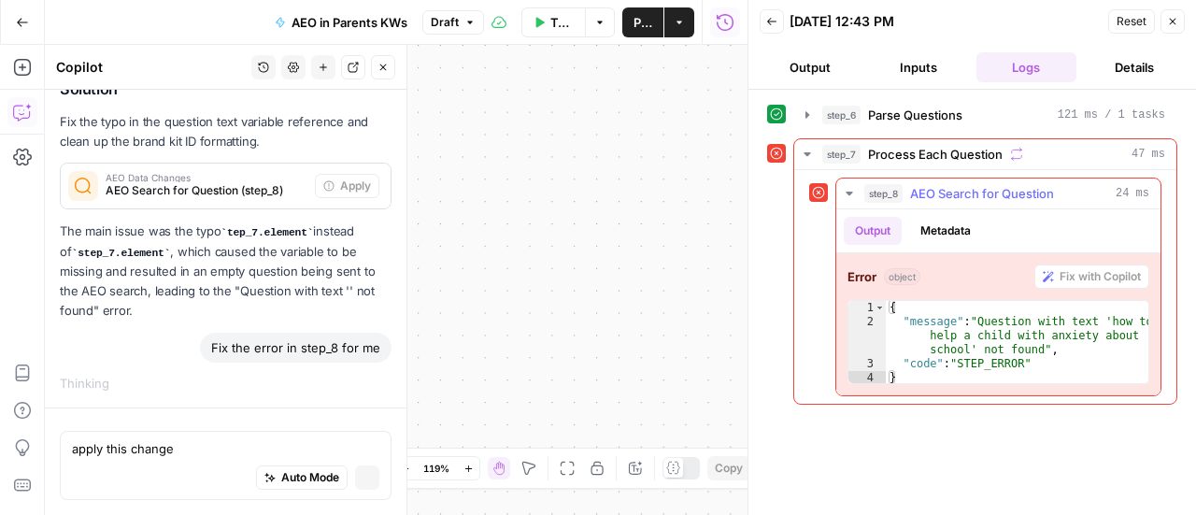
scroll to position [3299, 0]
click at [405, 468] on icon "button" at bounding box center [404, 468] width 7 height 1
click at [405, 466] on icon "button" at bounding box center [408, 468] width 10 height 10
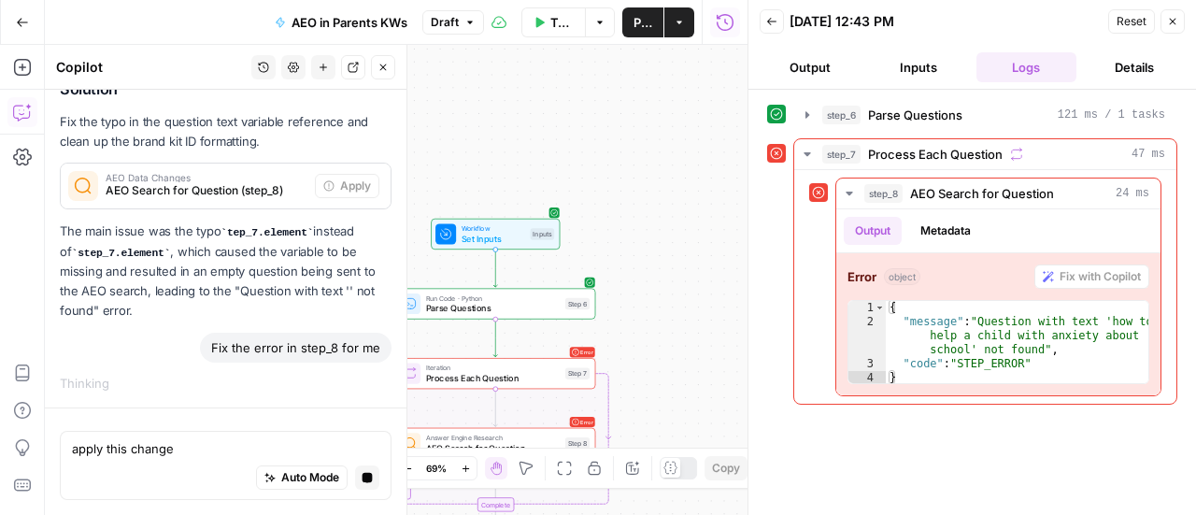
drag, startPoint x: 499, startPoint y: 330, endPoint x: 779, endPoint y: 348, distance: 280.9
click at [789, 357] on body "Twinkl New Home Browse Insights Opportunities Your Data Recent Grids Run workfl…" at bounding box center [598, 257] width 1196 height 515
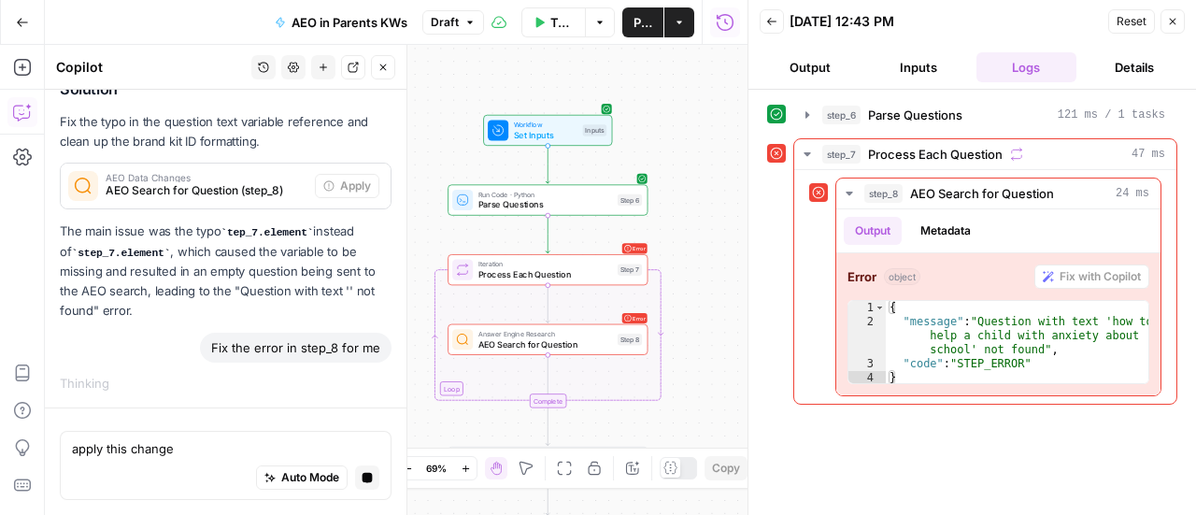
drag, startPoint x: 655, startPoint y: 347, endPoint x: 686, endPoint y: 249, distance: 101.9
click at [686, 249] on div "Workflow Set Inputs Inputs Run Code · Python Parse Questions Step 6 Loop Error …" at bounding box center [396, 280] width 703 height 470
click at [606, 351] on div "Answer Engine Research AEO Search for Question Step 8 Copy step Delete step Add…" at bounding box center [547, 339] width 200 height 31
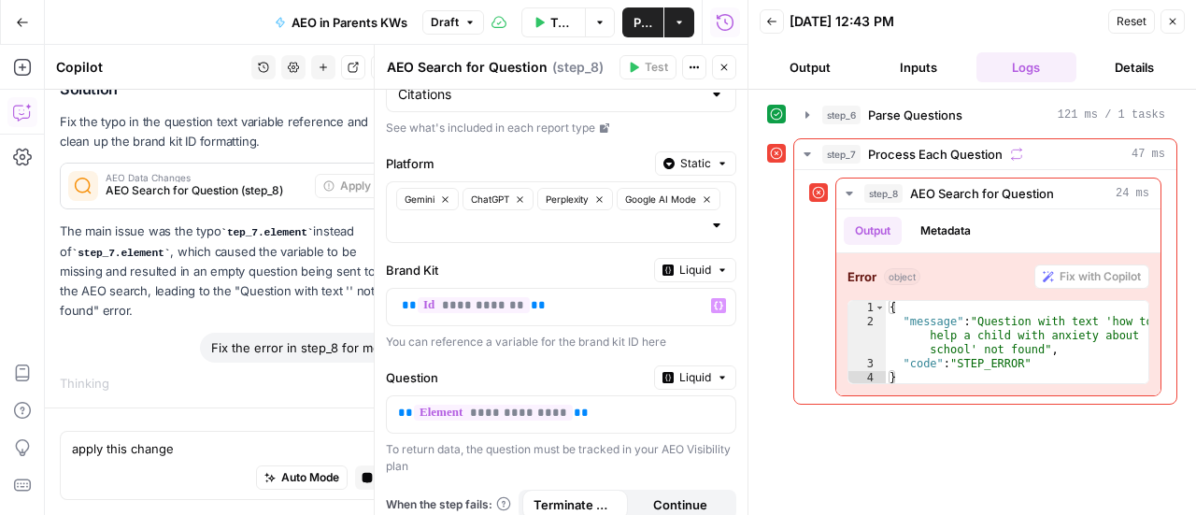
scroll to position [58, 0]
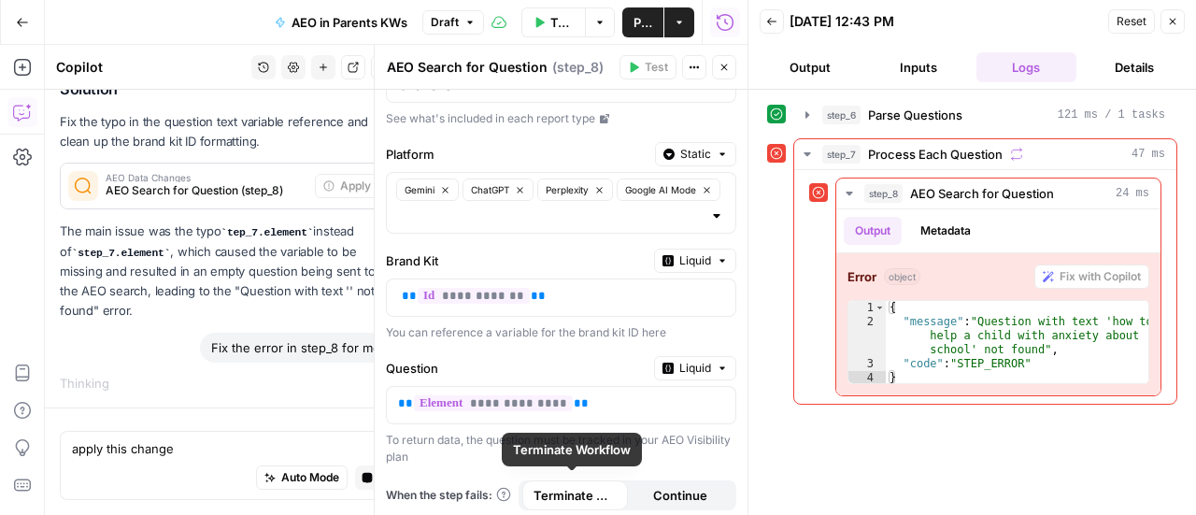
click at [670, 482] on button "Continue" at bounding box center [681, 495] width 106 height 30
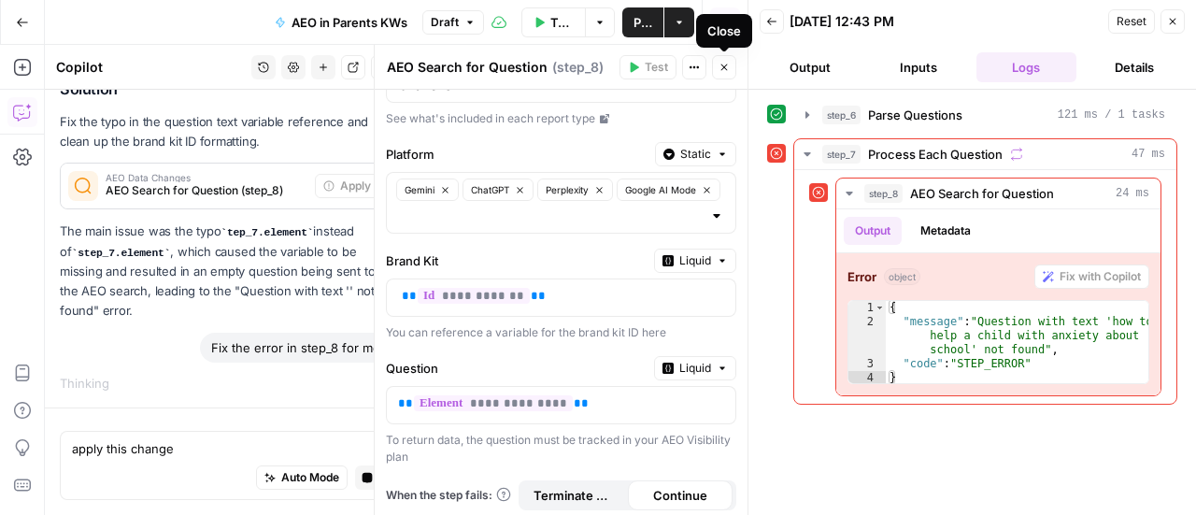
click at [731, 64] on button "Close" at bounding box center [724, 67] width 24 height 24
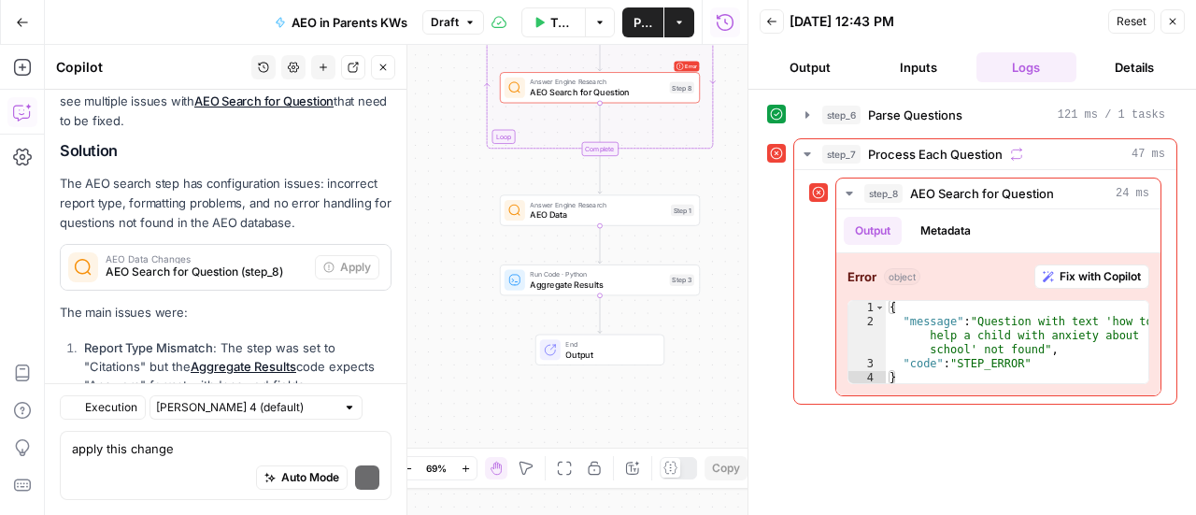
scroll to position [4002, 0]
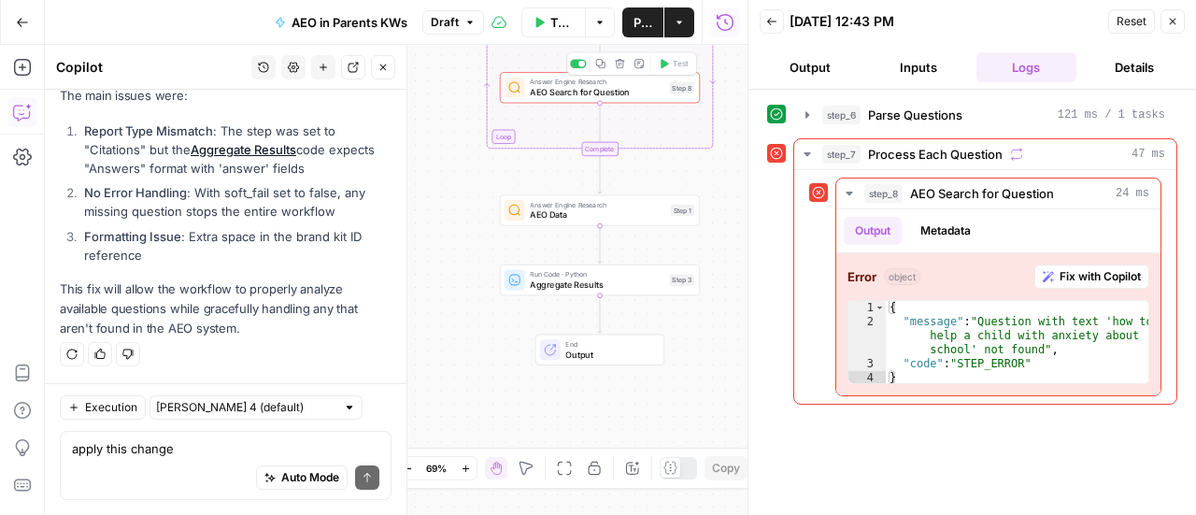
click at [624, 82] on span "Answer Engine Research" at bounding box center [597, 82] width 135 height 10
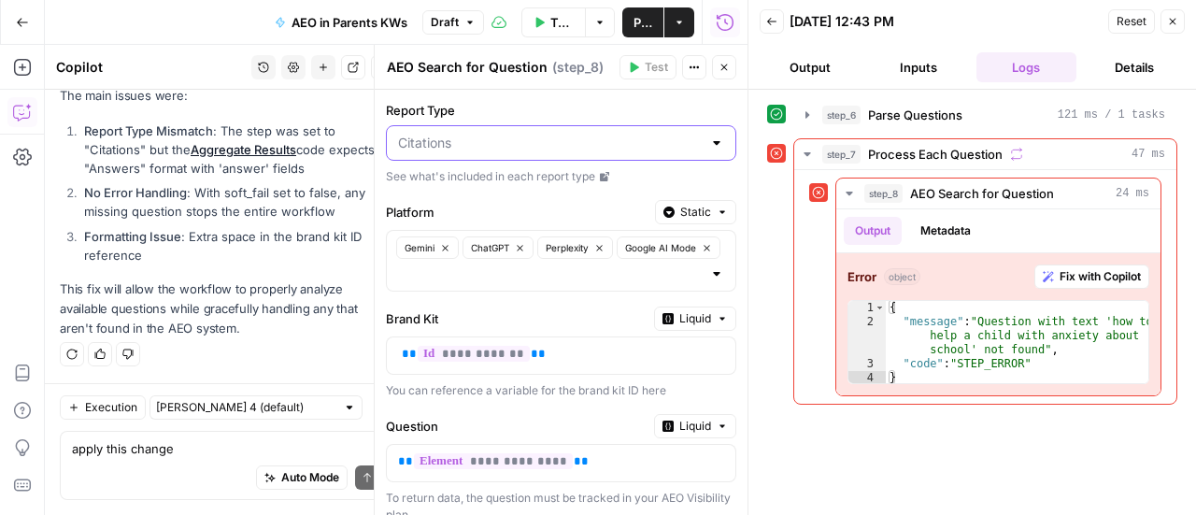
click at [603, 145] on input "Report Type" at bounding box center [550, 143] width 304 height 19
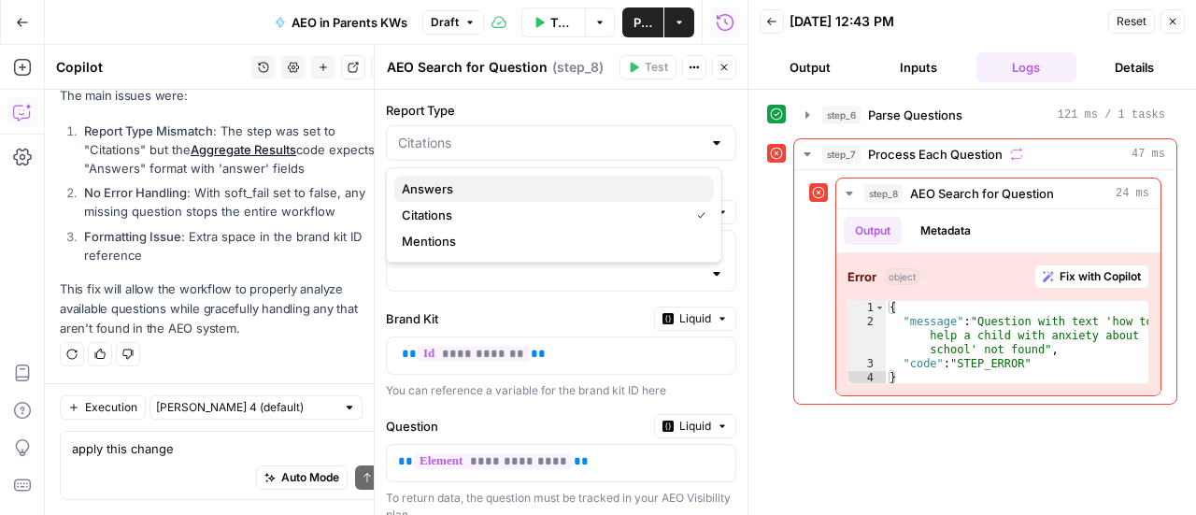
click at [518, 188] on span "Answers" at bounding box center [550, 188] width 297 height 19
type input "Answers"
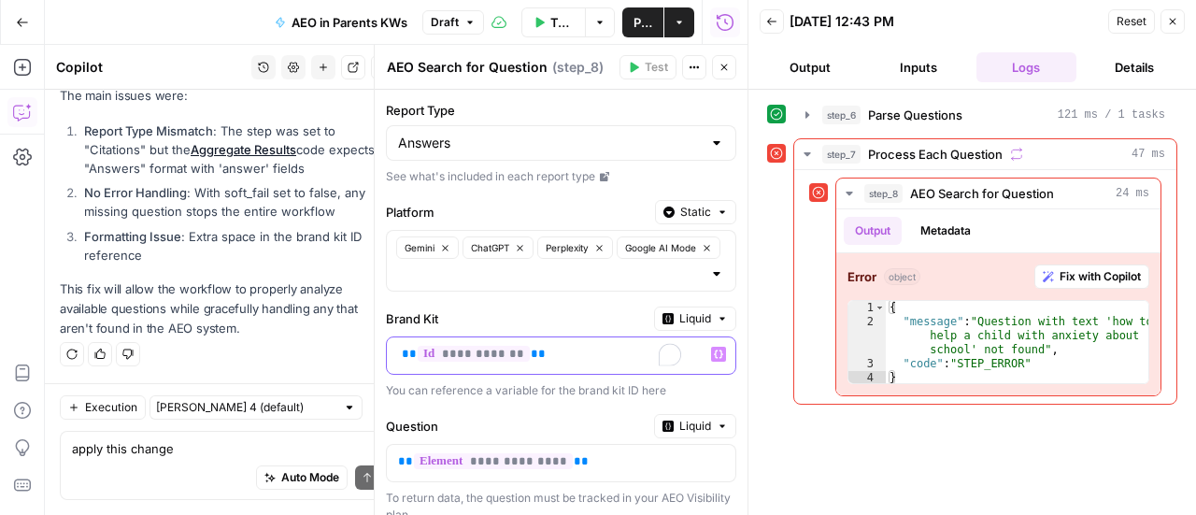
click at [531, 350] on span "**" at bounding box center [538, 354] width 15 height 12
click at [552, 17] on span "Test Workflow" at bounding box center [561, 22] width 23 height 19
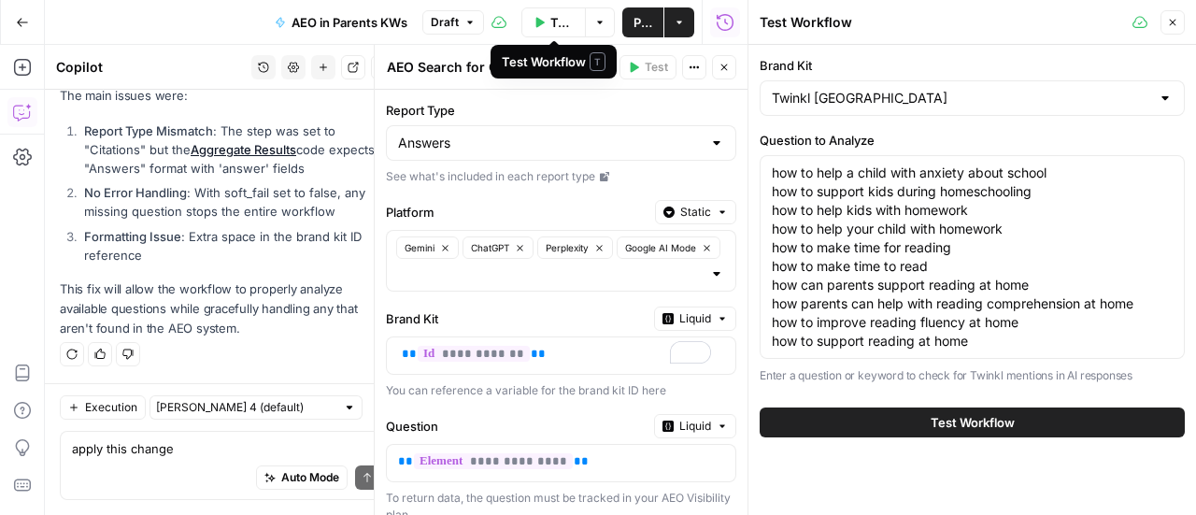
click at [547, 20] on button "Test Workflow" at bounding box center [553, 22] width 64 height 30
click at [854, 421] on button "Test Workflow" at bounding box center [972, 422] width 425 height 30
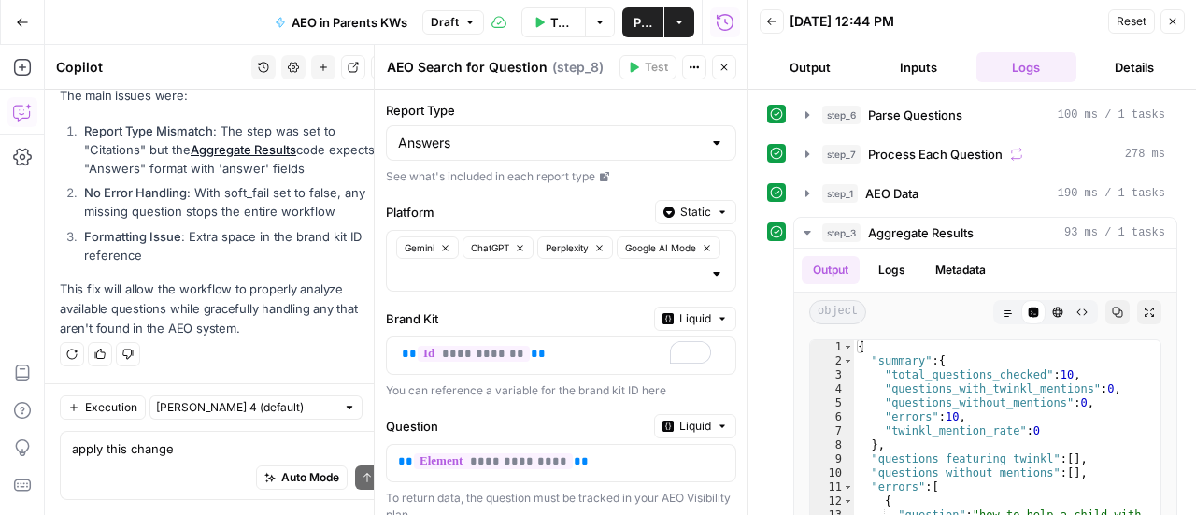
click at [1165, 22] on button "Close" at bounding box center [1172, 21] width 24 height 24
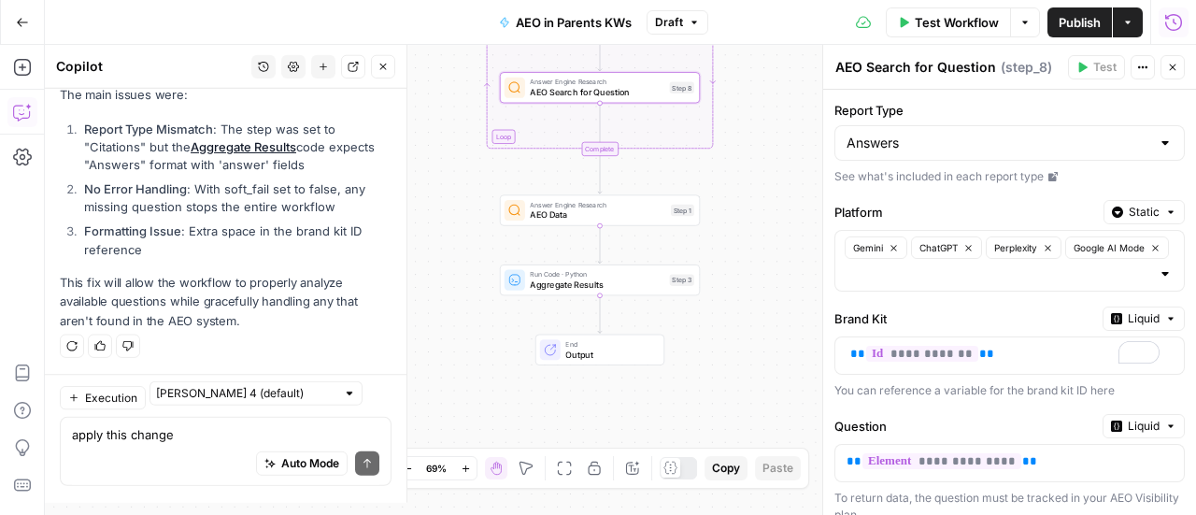
scroll to position [4002, 0]
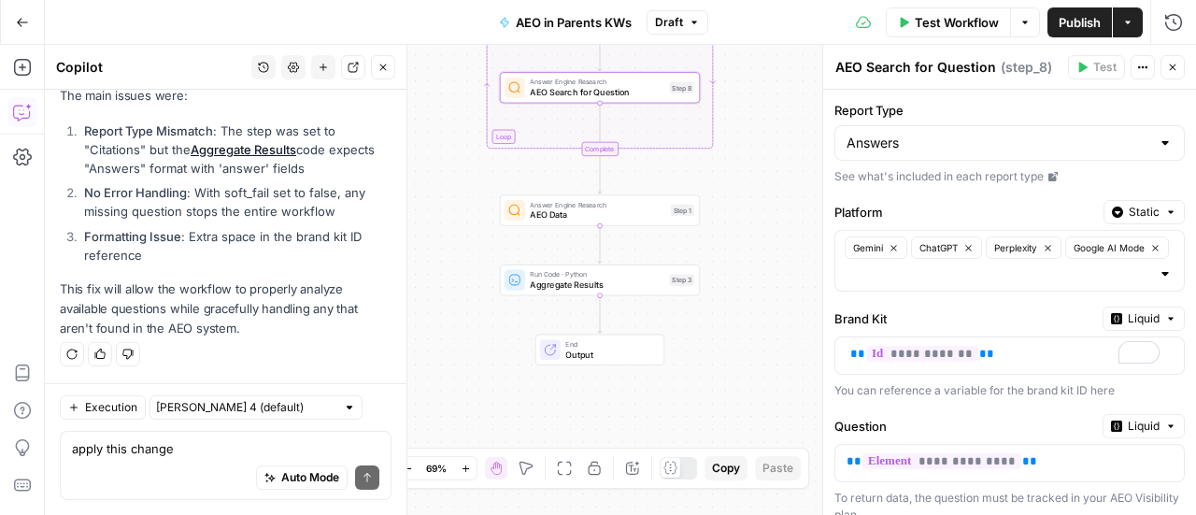
click at [1169, 81] on header "AEO Search for Question AEO Search for Question ( step_8 ) Test Actions Close" at bounding box center [1009, 67] width 373 height 45
click at [624, 348] on span "Output" at bounding box center [609, 354] width 88 height 13
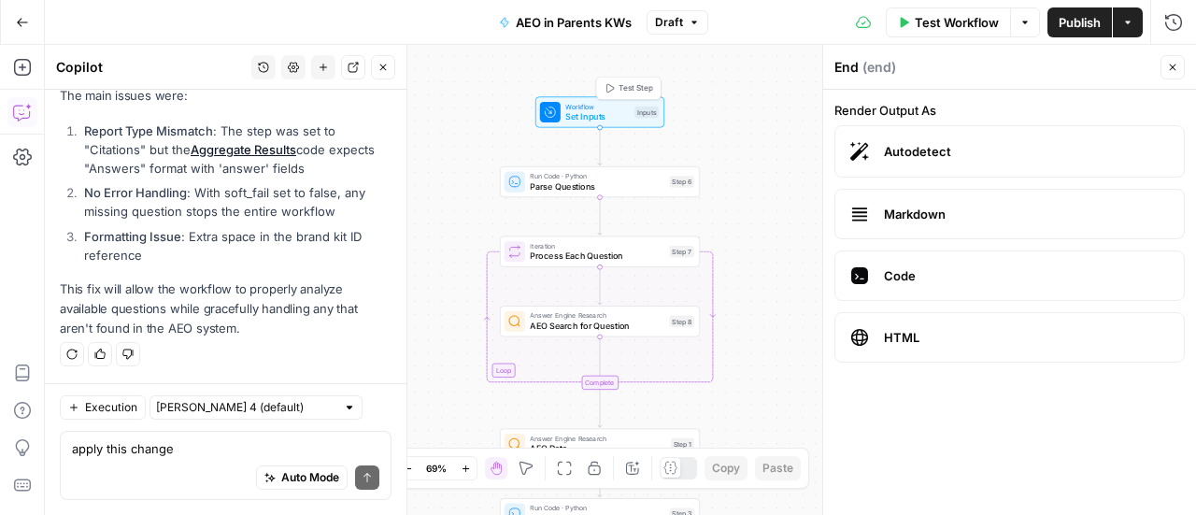
click at [583, 103] on span "Workflow" at bounding box center [597, 106] width 64 height 10
